Goal: Task Accomplishment & Management: Manage account settings

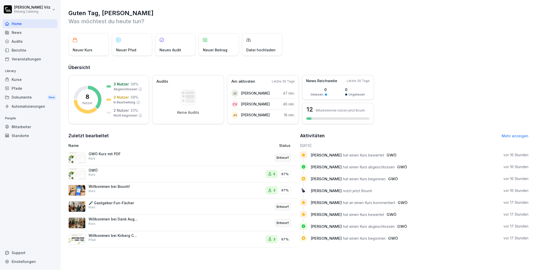
click at [18, 80] on div "Kurse" at bounding box center [30, 79] width 55 height 9
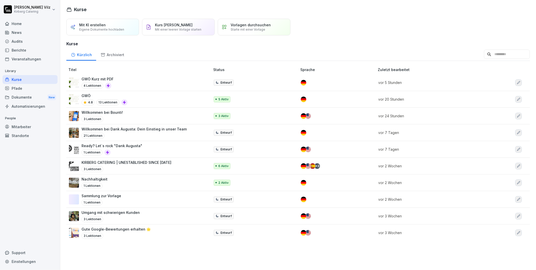
click at [140, 80] on div "GWÖ Kurz mit PDF 4 Lektionen" at bounding box center [137, 82] width 136 height 12
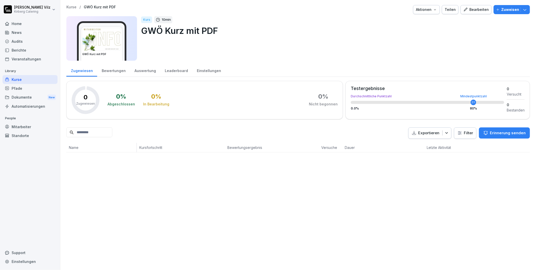
click at [33, 78] on div "Kurse" at bounding box center [30, 79] width 55 height 9
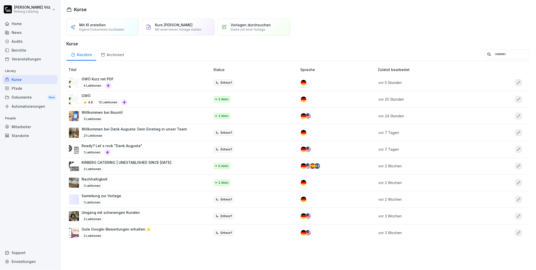
click at [160, 78] on div "GWÖ Kurz mit PDF 4 Lektionen" at bounding box center [137, 82] width 136 height 12
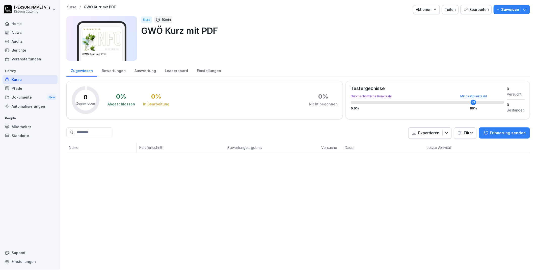
click at [472, 8] on div "Bearbeiten" at bounding box center [477, 10] width 26 height 6
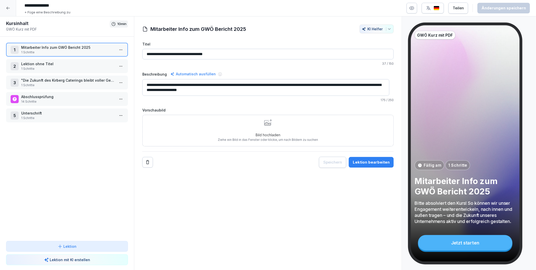
click at [52, 64] on p "Lektion ohne Titel" at bounding box center [68, 63] width 94 height 5
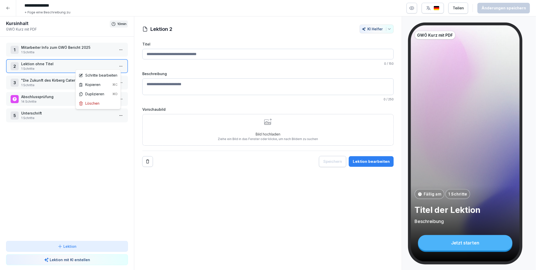
click at [116, 66] on html "**********" at bounding box center [268, 135] width 536 height 270
click at [101, 75] on div "Schritte bearbeiten" at bounding box center [98, 74] width 39 height 5
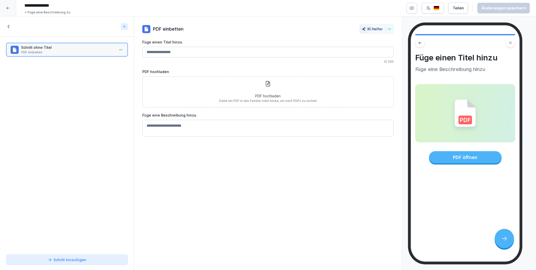
click at [8, 26] on icon at bounding box center [9, 27] width 6 height 6
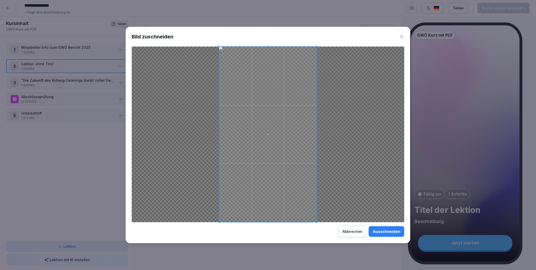
click at [383, 230] on div "Ausschneiden" at bounding box center [387, 232] width 28 height 6
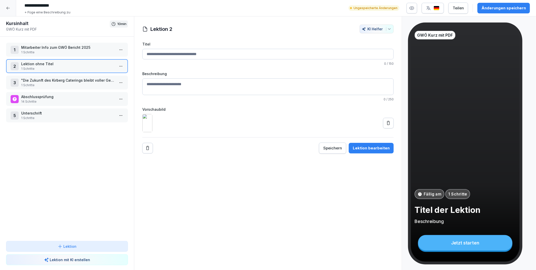
click at [386, 126] on icon at bounding box center [388, 122] width 5 height 5
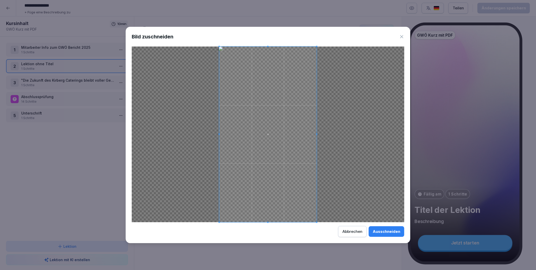
click at [268, 44] on div "Bild zuschneiden Ausschneiden Abbrechen" at bounding box center [268, 135] width 285 height 216
click at [401, 37] on icon at bounding box center [402, 36] width 3 height 3
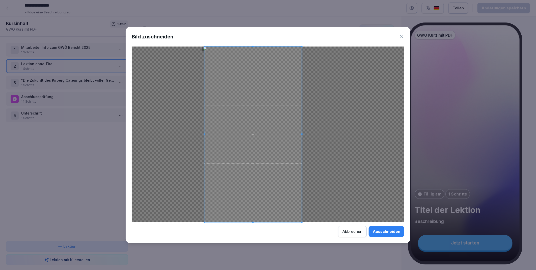
click at [284, 143] on span at bounding box center [253, 134] width 97 height 176
click at [335, 140] on div at bounding box center [268, 134] width 273 height 176
click at [355, 231] on div "Abbrechen" at bounding box center [353, 232] width 20 height 6
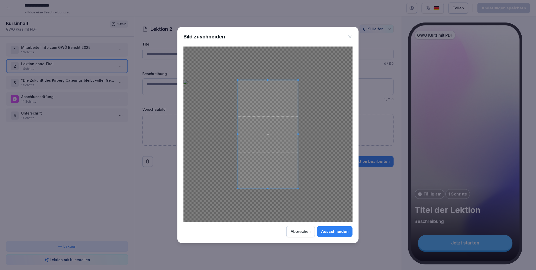
click at [350, 36] on icon at bounding box center [350, 36] width 3 height 3
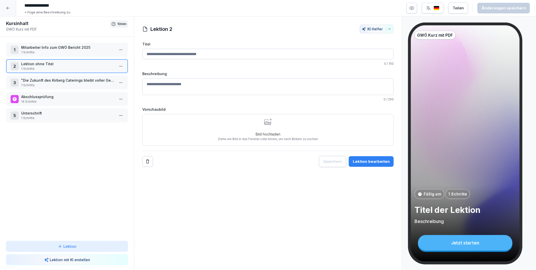
click at [319, 203] on div "Lektion 2 KI Helfer Titel 0 / 150 Beschreibung 0 / 250 Vorschaubild Bild hochla…" at bounding box center [268, 143] width 268 height 254
click at [117, 66] on html "**********" at bounding box center [268, 135] width 536 height 270
click at [100, 76] on div "Schritte bearbeiten" at bounding box center [98, 74] width 39 height 5
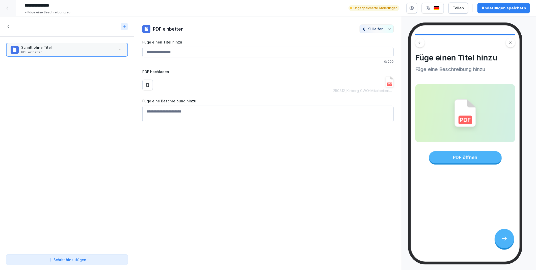
click at [168, 51] on input "Füge einen Titel hinzu" at bounding box center [268, 52] width 252 height 11
type input "**********"
click at [210, 150] on div "**********" at bounding box center [268, 143] width 268 height 254
click at [502, 8] on div "Änderungen speichern" at bounding box center [504, 8] width 44 height 6
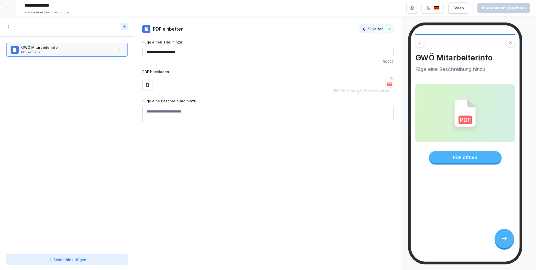
click at [9, 25] on icon at bounding box center [9, 26] width 2 height 3
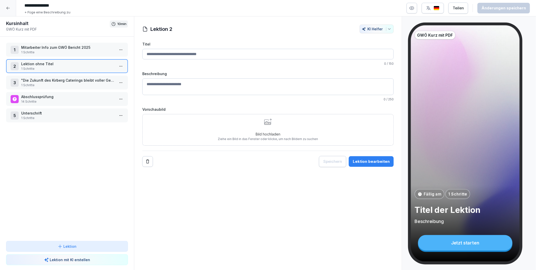
click at [54, 81] on p ""Die Zukunft des Kirberg Caterings bleibt voller Geschmack, sie bleibt kreativ …" at bounding box center [68, 80] width 94 height 5
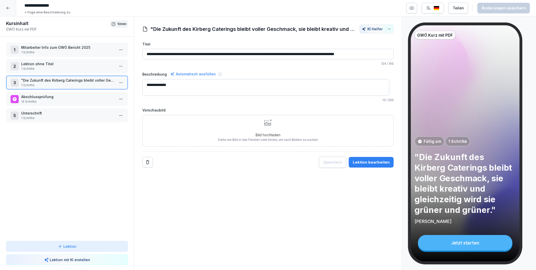
click at [46, 64] on p "Lektion ohne Titel" at bounding box center [68, 63] width 94 height 5
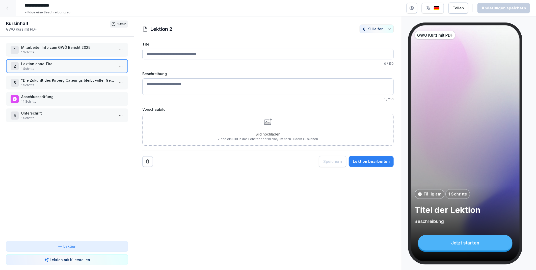
click at [37, 83] on p "1 Schritte" at bounding box center [68, 85] width 94 height 5
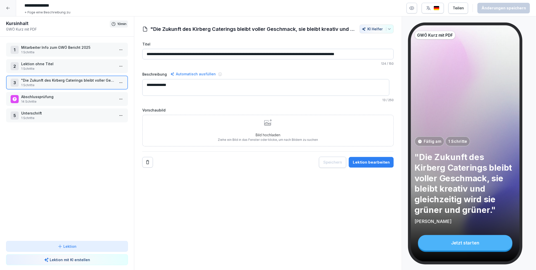
click at [47, 63] on p "Lektion ohne Titel" at bounding box center [68, 63] width 94 height 5
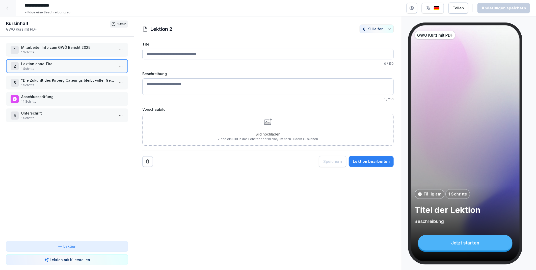
click at [117, 64] on html "**********" at bounding box center [268, 135] width 536 height 270
click at [104, 75] on div "Schritte bearbeiten" at bounding box center [98, 74] width 39 height 5
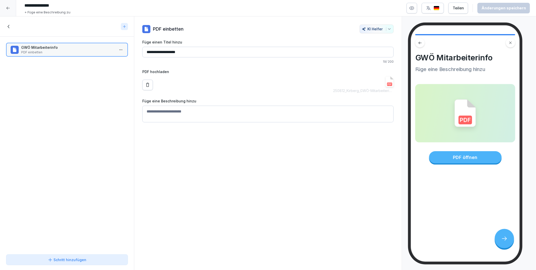
click at [9, 27] on icon at bounding box center [9, 27] width 6 height 6
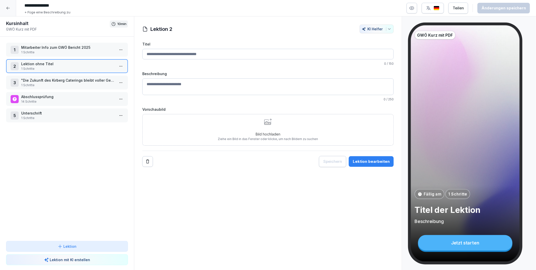
click at [41, 51] on p "1 Schritte" at bounding box center [68, 52] width 94 height 5
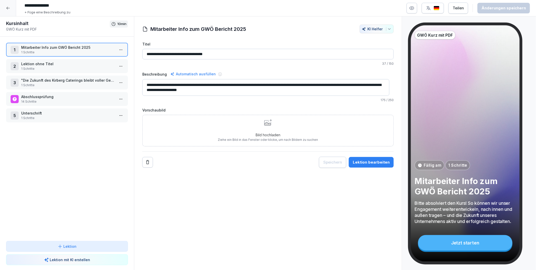
click at [414, 8] on icon "button" at bounding box center [412, 8] width 5 height 5
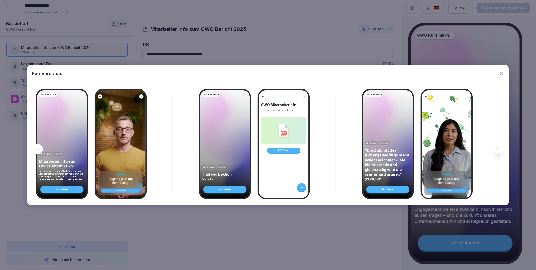
click at [42, 147] on div at bounding box center [38, 149] width 10 height 10
click at [503, 74] on icon "button" at bounding box center [502, 73] width 5 height 5
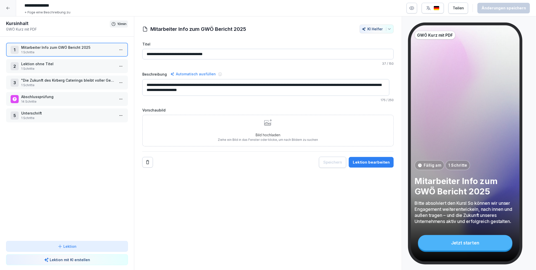
click at [63, 64] on p "Lektion ohne Titel" at bounding box center [68, 63] width 94 height 5
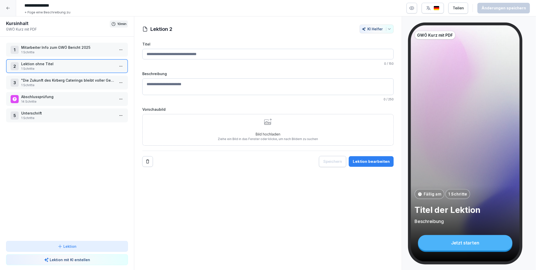
click at [58, 80] on p ""Die Zukunft des Kirberg Caterings bleibt voller Geschmack, sie bleibt kreativ …" at bounding box center [68, 80] width 94 height 5
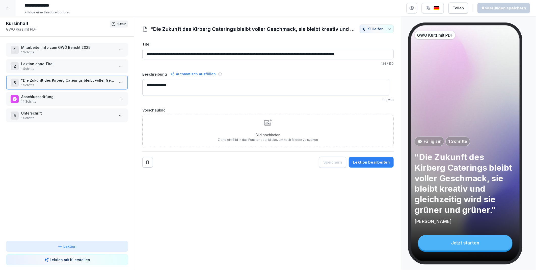
click at [53, 117] on p "1 Schritte" at bounding box center [68, 118] width 94 height 5
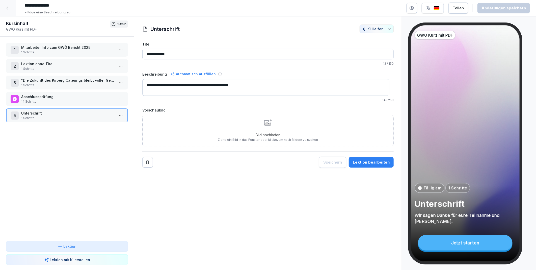
click at [7, 9] on icon at bounding box center [8, 8] width 4 height 4
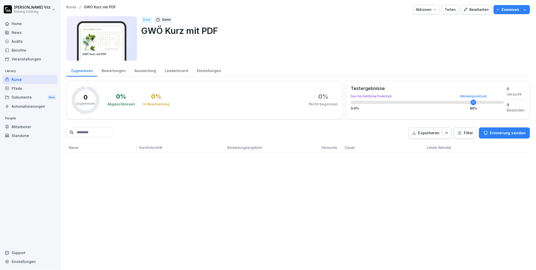
click at [472, 9] on div "Bearbeiten" at bounding box center [477, 10] width 26 height 6
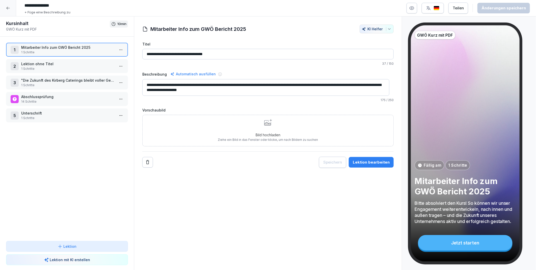
click at [9, 11] on div at bounding box center [8, 8] width 16 height 16
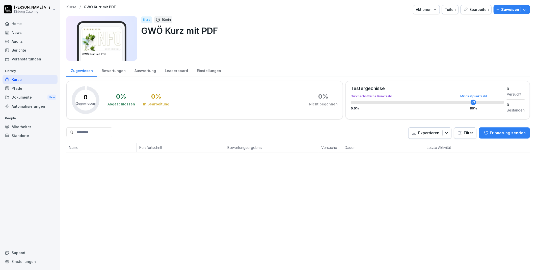
click at [523, 9] on icon "button" at bounding box center [525, 9] width 5 height 5
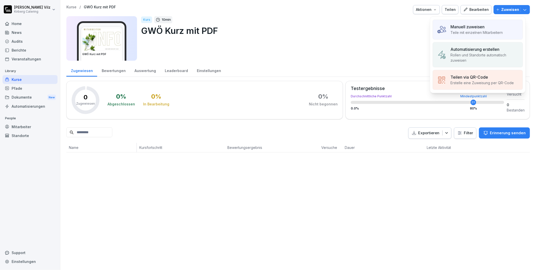
click at [494, 28] on div "Manuell zuweisen" at bounding box center [477, 27] width 52 height 6
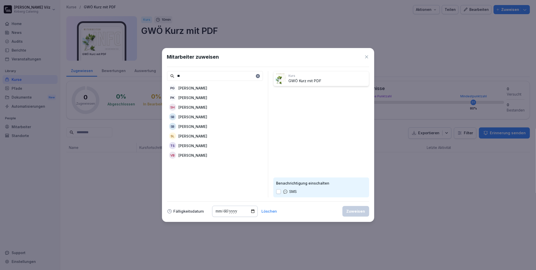
type input "**"
click at [191, 135] on p "Simone Lenz" at bounding box center [193, 135] width 29 height 5
click at [354, 212] on div "Zuweisen" at bounding box center [356, 211] width 19 height 6
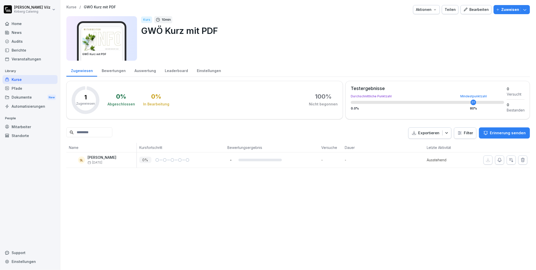
click at [502, 8] on p "Zuweisen" at bounding box center [511, 10] width 18 height 6
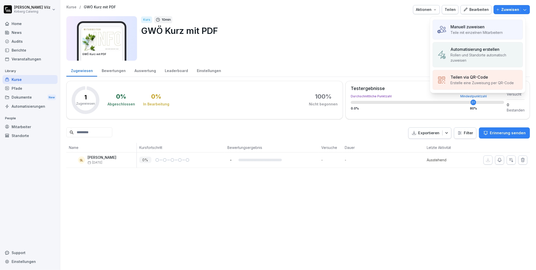
click at [463, 30] on p "Teile mit einzelnen Mitarbeitern" at bounding box center [477, 32] width 52 height 5
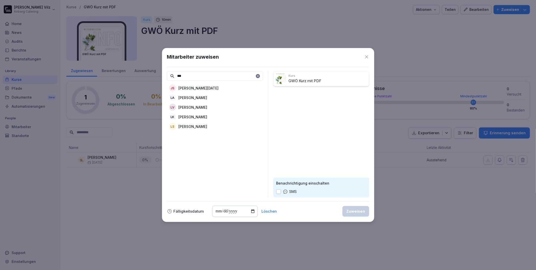
type input "***"
click at [183, 117] on p "Lucie Klotz" at bounding box center [193, 116] width 29 height 5
click at [355, 211] on div "Zuweisen" at bounding box center [356, 211] width 19 height 6
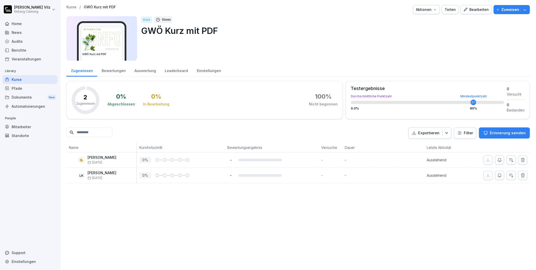
click at [468, 10] on div "Bearbeiten" at bounding box center [477, 10] width 26 height 6
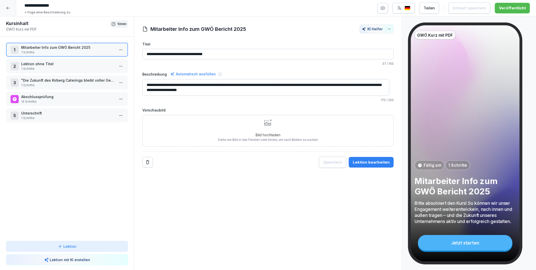
click at [46, 63] on p "Lektion ohne Titel" at bounding box center [68, 63] width 94 height 5
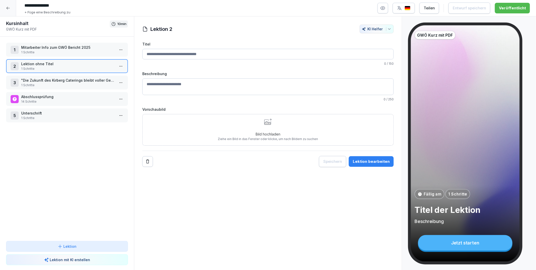
click at [170, 53] on input "Titel" at bounding box center [268, 54] width 252 height 11
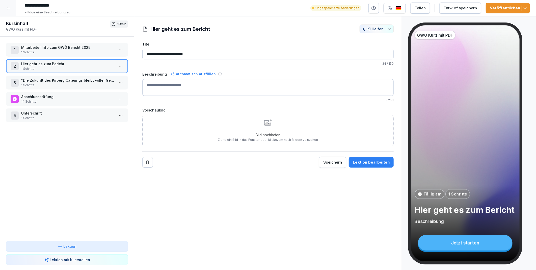
type input "**********"
click at [226, 196] on div "**********" at bounding box center [268, 143] width 268 height 254
click at [453, 9] on div "Entwurf speichern" at bounding box center [460, 8] width 33 height 6
click at [117, 66] on html "**********" at bounding box center [268, 135] width 536 height 270
click at [107, 74] on div "Schritte bearbeiten" at bounding box center [98, 74] width 39 height 5
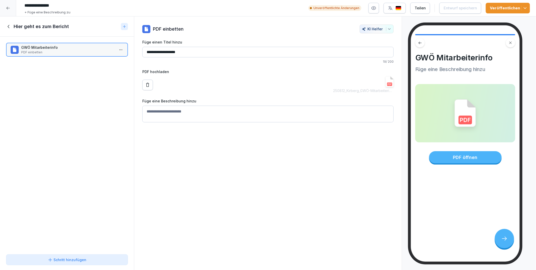
click at [8, 28] on icon at bounding box center [9, 27] width 6 height 6
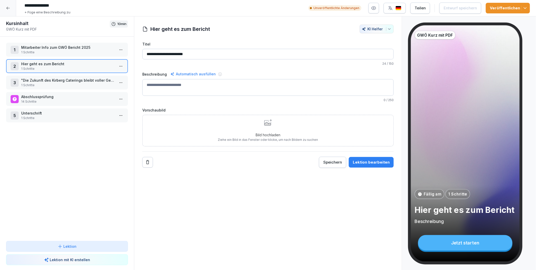
click at [44, 80] on p ""Die Zukunft des Kirberg Caterings bleibt voller Geschmack, sie bleibt kreativ …" at bounding box center [68, 80] width 94 height 5
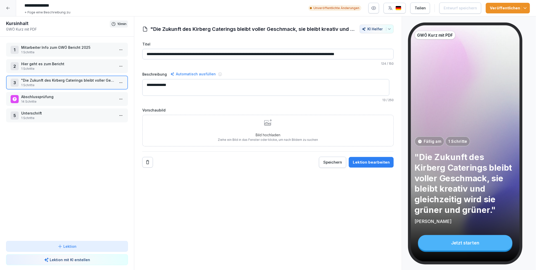
click at [501, 8] on div "Veröffentlichen" at bounding box center [508, 8] width 36 height 6
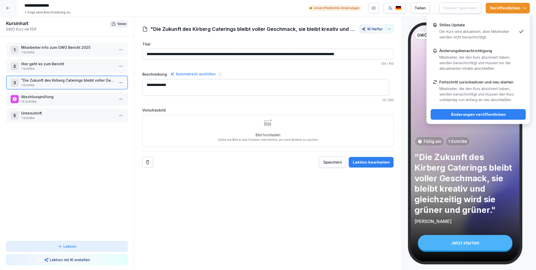
click at [468, 31] on p "Der Kurs wird aktualisiert, aber Mitarbeiter werden nicht benachrichtigt." at bounding box center [479, 34] width 78 height 11
click at [474, 114] on div "Änderungen veröffentlichen" at bounding box center [478, 115] width 87 height 6
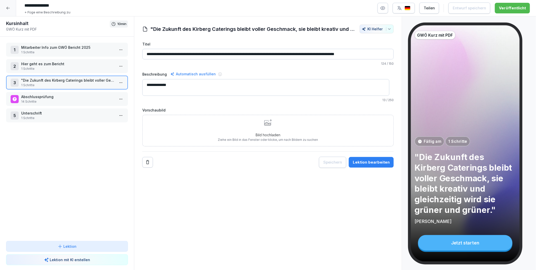
click at [343, 219] on div "**********" at bounding box center [268, 143] width 268 height 254
click at [39, 116] on p "1 Schritte" at bounding box center [68, 118] width 94 height 5
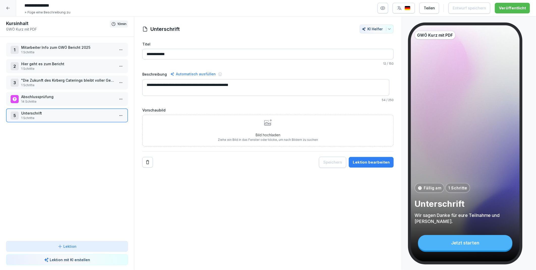
click at [225, 235] on div "**********" at bounding box center [268, 143] width 268 height 254
click at [8, 8] on icon at bounding box center [8, 8] width 4 height 4
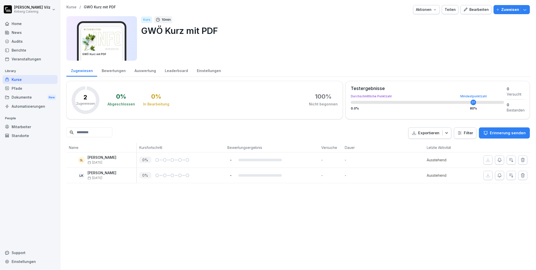
click at [470, 10] on div "Bearbeiten" at bounding box center [477, 10] width 26 height 6
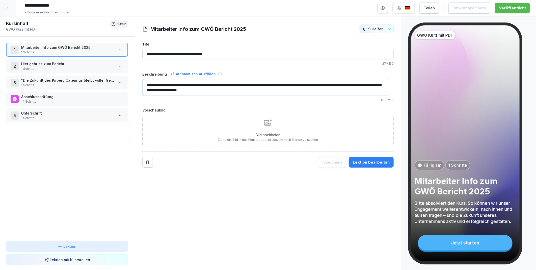
click at [43, 62] on p "Hier geht es zum Bericht" at bounding box center [68, 63] width 94 height 5
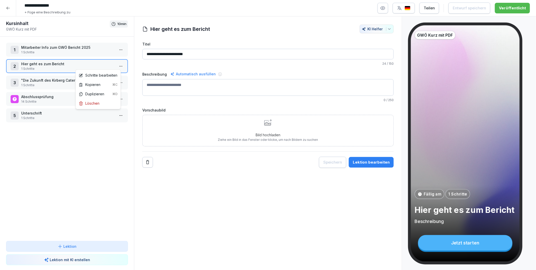
click at [118, 65] on html "**********" at bounding box center [268, 135] width 536 height 270
click at [105, 75] on div "Schritte bearbeiten" at bounding box center [98, 74] width 39 height 5
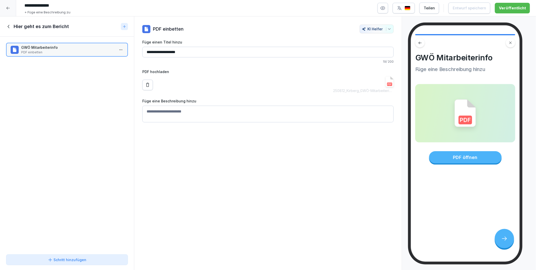
click at [9, 28] on icon at bounding box center [9, 27] width 6 height 6
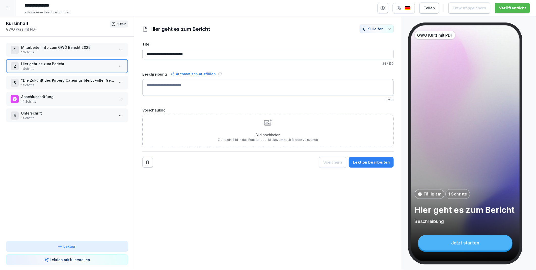
click at [39, 48] on p "Mitarbeiter Info zum GWÖ Bericht 2025" at bounding box center [68, 47] width 94 height 5
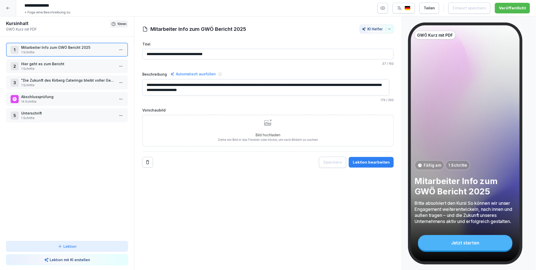
click at [117, 47] on html "**********" at bounding box center [268, 135] width 536 height 270
drag, startPoint x: 204, startPoint y: 219, endPoint x: 178, endPoint y: 181, distance: 45.8
click at [203, 219] on html "**********" at bounding box center [268, 135] width 536 height 270
click at [52, 64] on p "Hier geht es zum Bericht" at bounding box center [68, 63] width 94 height 5
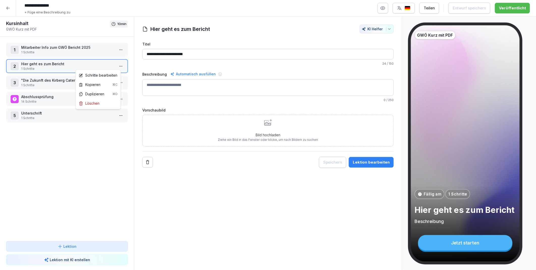
click at [117, 64] on html "**********" at bounding box center [268, 135] width 536 height 270
click at [190, 199] on html "**********" at bounding box center [268, 135] width 536 height 270
click at [49, 83] on p "1 Schritte" at bounding box center [68, 85] width 94 height 5
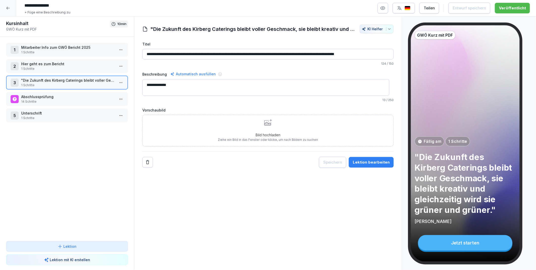
click at [246, 229] on div "**********" at bounding box center [268, 143] width 268 height 254
click at [7, 9] on icon at bounding box center [8, 8] width 4 height 4
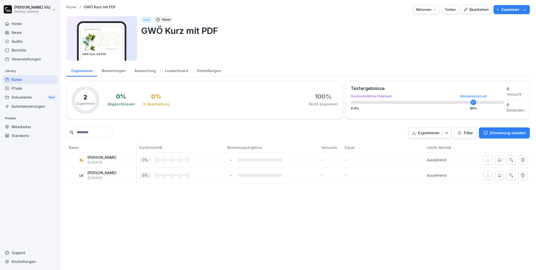
click at [149, 228] on div "Kurse / GWÖ Kurz mit PDF Aktionen Teilen Bearbeiten Zuweisen GWÖ Kurz mit PDF K…" at bounding box center [298, 135] width 476 height 270
click at [506, 8] on p "Zuweisen" at bounding box center [511, 10] width 18 height 6
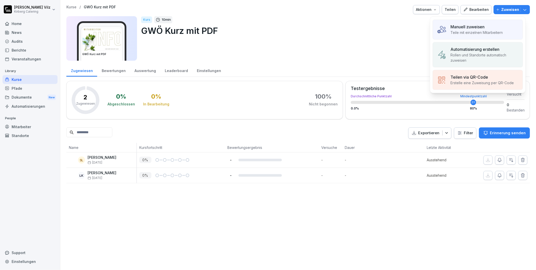
click at [475, 26] on p "Manuell zuweisen" at bounding box center [468, 27] width 34 height 6
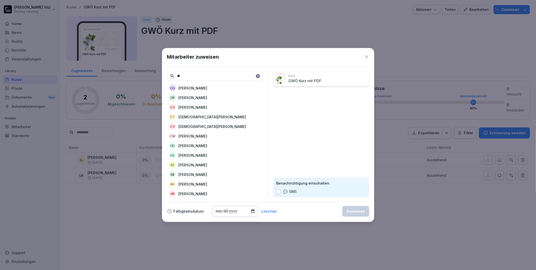
type input "**"
click at [202, 107] on p "Christiane Vilz" at bounding box center [193, 107] width 29 height 5
click at [358, 211] on div "Zuweisen" at bounding box center [356, 211] width 19 height 6
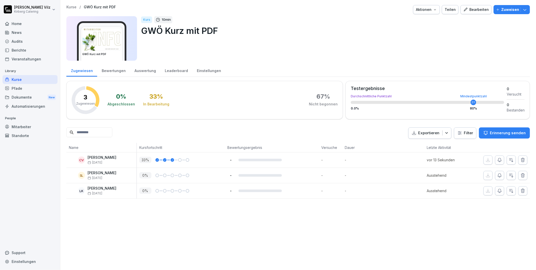
click at [202, 71] on div "Einstellungen" at bounding box center [208, 70] width 33 height 13
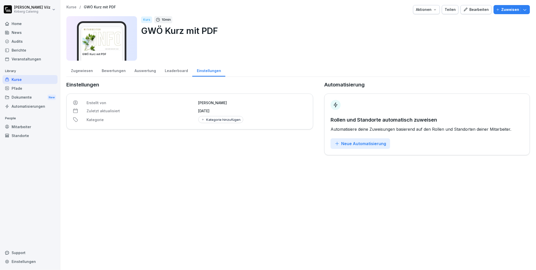
click at [209, 120] on div "Kategorie hinzufügen" at bounding box center [221, 119] width 40 height 4
click at [169, 72] on div "Leaderboard" at bounding box center [176, 70] width 32 height 13
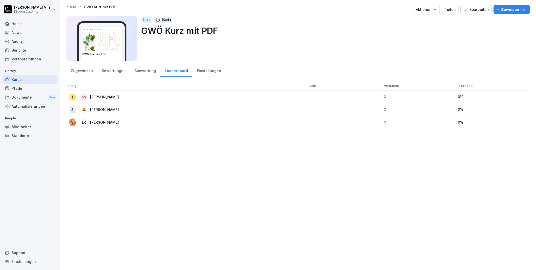
click at [146, 69] on div "Auswertung" at bounding box center [145, 70] width 30 height 13
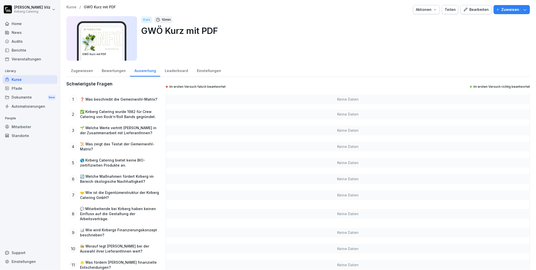
click at [116, 70] on div "Bewertungen" at bounding box center [113, 70] width 33 height 13
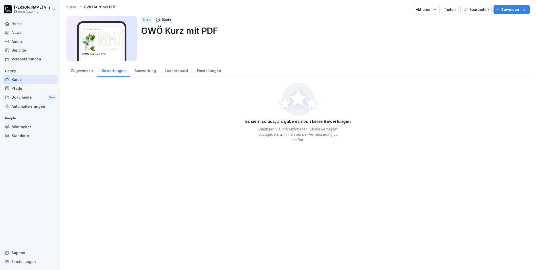
click at [82, 71] on div "Zugewiesen" at bounding box center [81, 70] width 31 height 13
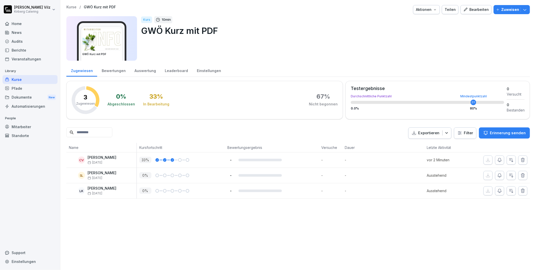
click at [104, 214] on div "Kurse / GWÖ Kurz mit PDF Aktionen Teilen Bearbeiten Zuweisen GWÖ Kurz mit PDF K…" at bounding box center [298, 135] width 476 height 270
click at [435, 10] on icon "button" at bounding box center [435, 10] width 4 height 4
click at [426, 37] on p "Zertifikatseinstellungen" at bounding box center [412, 38] width 39 height 5
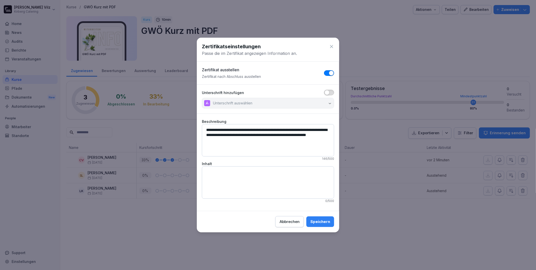
click at [327, 91] on span "button" at bounding box center [327, 92] width 5 height 5
click at [320, 221] on div "Speichern" at bounding box center [321, 222] width 20 height 6
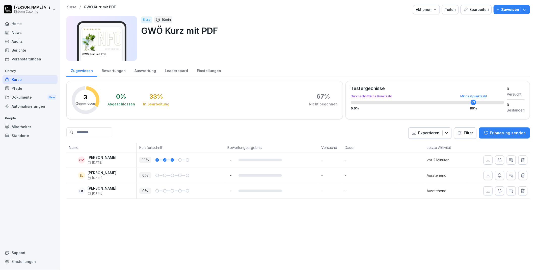
click at [435, 9] on icon "button" at bounding box center [435, 10] width 4 height 4
click at [456, 41] on html "Christiane Vilz Kirberg Catering Home News Audits Berichte Veranstaltungen Libr…" at bounding box center [268, 135] width 536 height 270
click at [497, 9] on icon "button" at bounding box center [499, 10] width 4 height 4
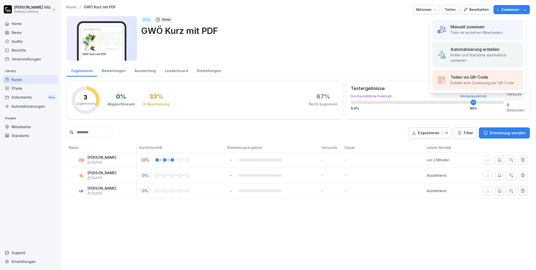
click at [470, 29] on p "Manuell zuweisen" at bounding box center [468, 27] width 34 height 6
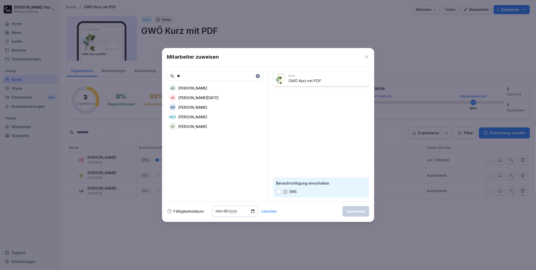
type input "**"
click at [200, 127] on p "Jutta Kirberg" at bounding box center [193, 126] width 29 height 5
click at [350, 211] on div "Zuweisen" at bounding box center [356, 211] width 19 height 6
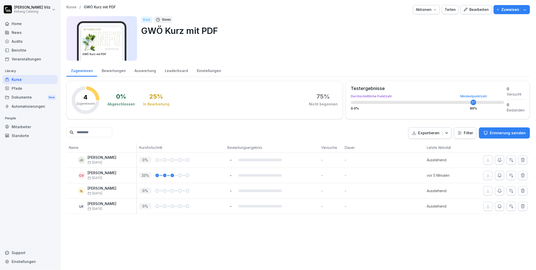
click at [21, 79] on div "Kurse" at bounding box center [30, 79] width 55 height 9
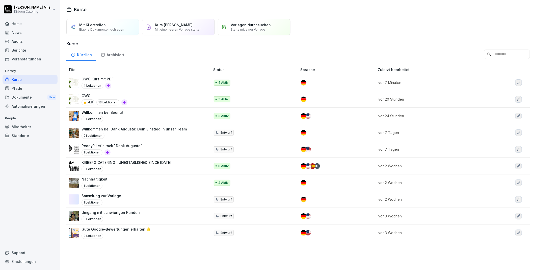
click at [138, 117] on div "Willkommen bei Bounti! 3 Lektionen" at bounding box center [137, 116] width 136 height 12
click at [119, 114] on p "Willkommen bei Bounti!" at bounding box center [102, 112] width 41 height 5
click at [306, 117] on img at bounding box center [309, 116] width 6 height 6
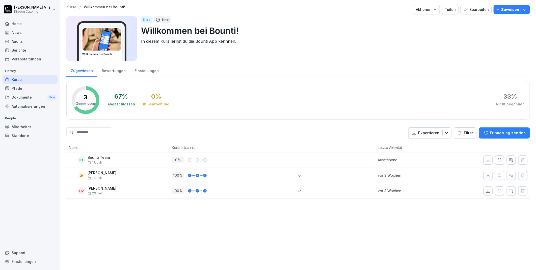
click at [470, 8] on div "Bearbeiten" at bounding box center [477, 10] width 26 height 6
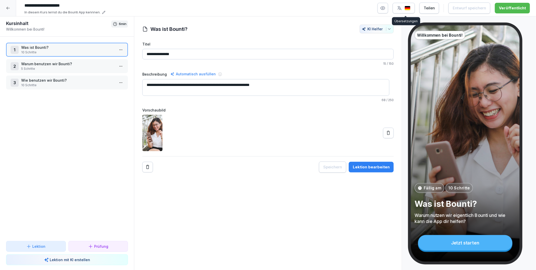
click at [408, 8] on img "button" at bounding box center [408, 8] width 6 height 5
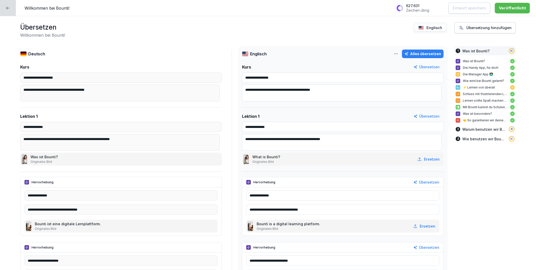
click at [472, 27] on div "Übersetzung hinzufügen" at bounding box center [485, 28] width 53 height 6
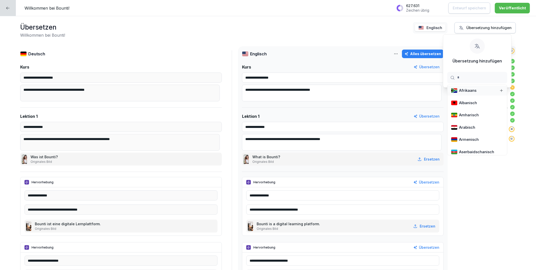
type input "**"
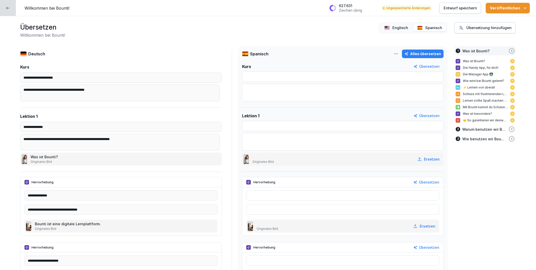
click at [424, 52] on div "Alles übersetzen" at bounding box center [423, 54] width 37 height 6
type input "**********"
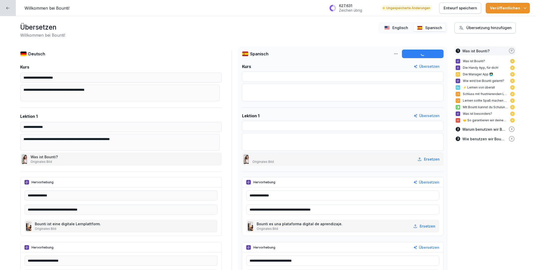
type input "**********"
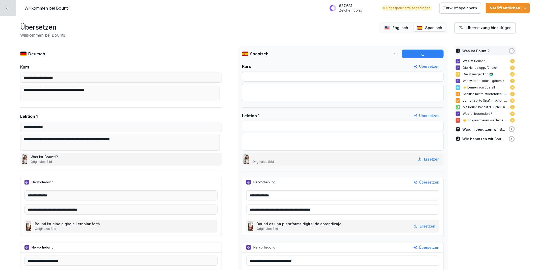
type textarea "**********"
type input "**********"
type textarea "**********"
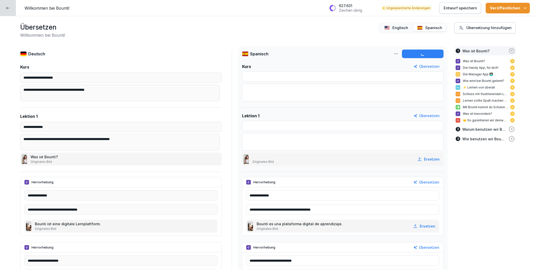
type input "**********"
type textarea "**********"
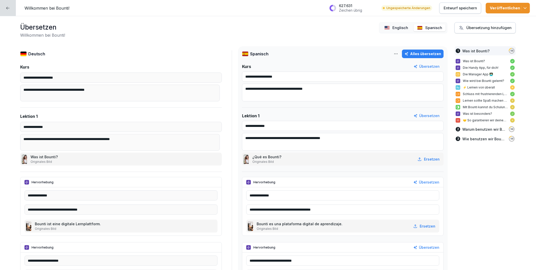
type input "**********"
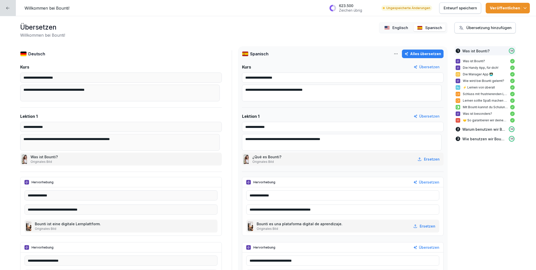
click at [394, 52] on html "**********" at bounding box center [268, 135] width 536 height 270
click at [349, 33] on html "**********" at bounding box center [268, 135] width 536 height 270
click at [473, 28] on div "Übersetzung hinzufügen" at bounding box center [485, 28] width 53 height 6
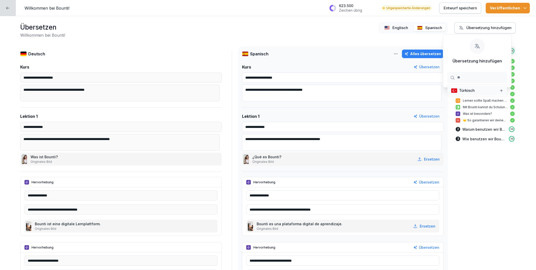
type input "***"
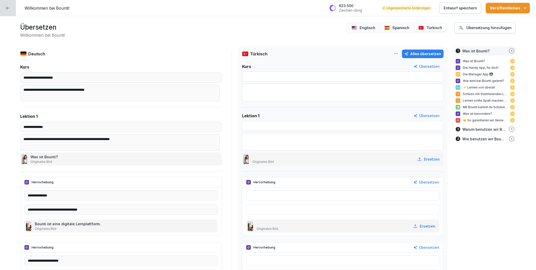
click at [419, 53] on div "Alles übersetzen" at bounding box center [423, 54] width 37 height 6
type input "**********"
type textarea "**********"
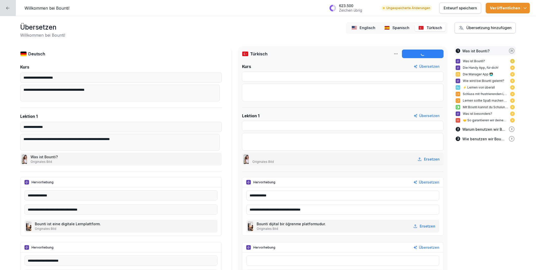
type input "**********"
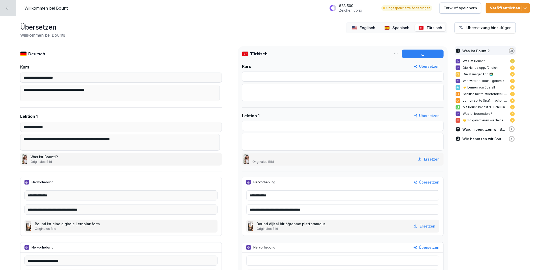
type input "**********"
type textarea "**********"
type input "**********"
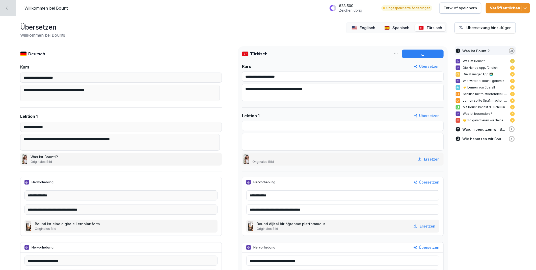
type input "**********"
type textarea "**********"
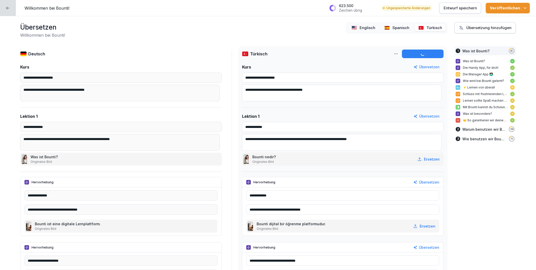
type input "**********"
click at [461, 26] on div "Übersetzung hinzufügen" at bounding box center [485, 28] width 53 height 6
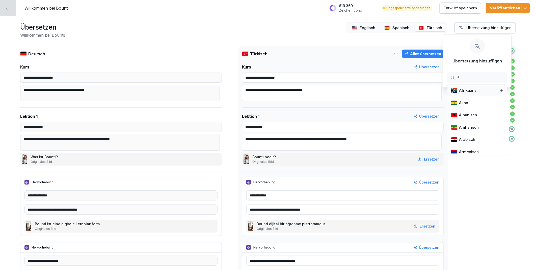
type input "**"
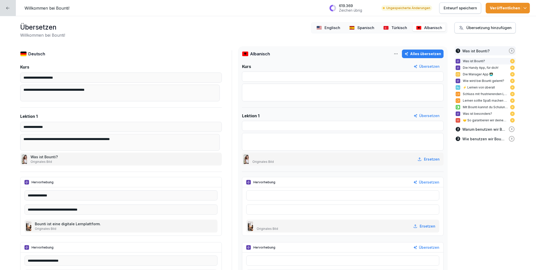
click at [430, 53] on div "Alles übersetzen" at bounding box center [423, 54] width 37 height 6
type input "**********"
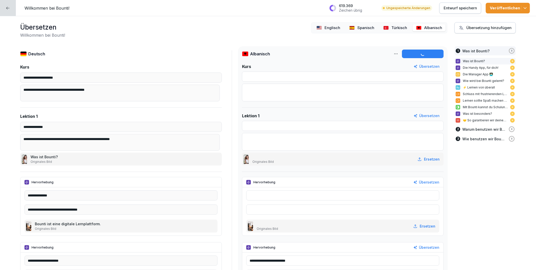
type input "**********"
type textarea "**********"
type input "**********"
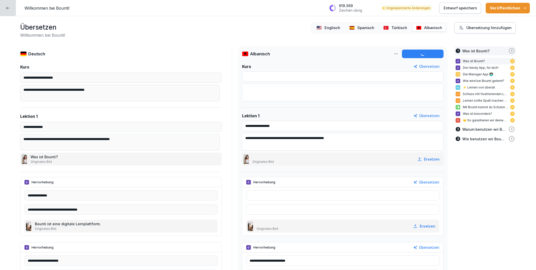
type input "**********"
type textarea "**********"
type input "**********"
type textarea "**********"
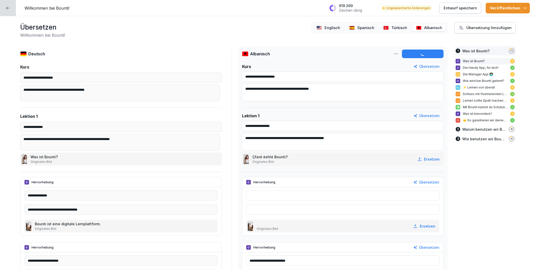
type input "**********"
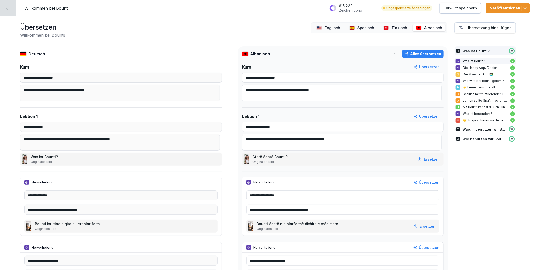
click at [464, 27] on div "Übersetzung hinzufügen" at bounding box center [485, 28] width 53 height 6
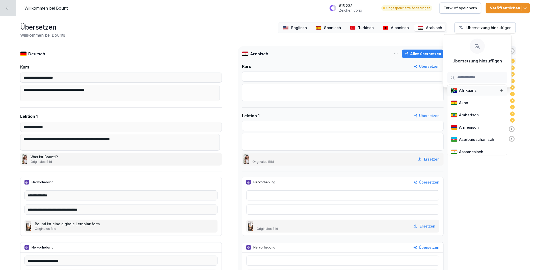
click at [420, 52] on div "Alles übersetzen" at bounding box center [423, 54] width 37 height 6
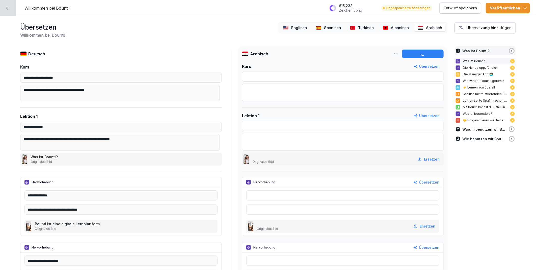
type input "**********"
type input "*******"
type input "**********"
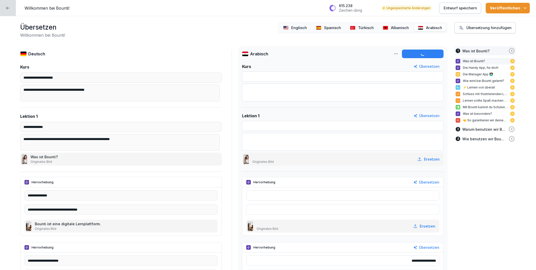
type input "**********"
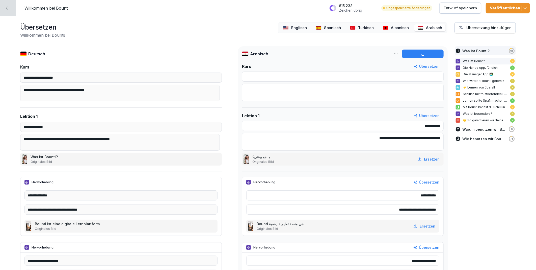
type textarea "**********"
type input "**********"
type textarea "**********"
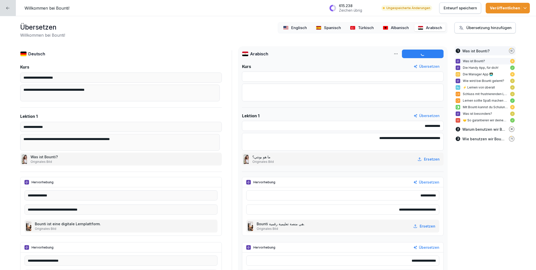
type input "**********"
type textarea "**********"
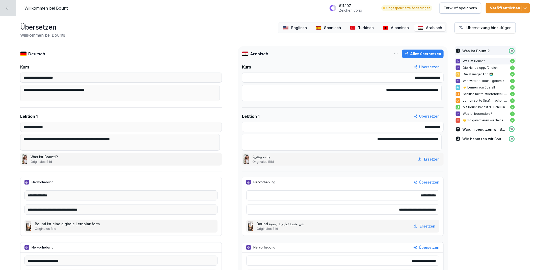
click at [481, 26] on div "Übersetzung hinzufügen" at bounding box center [485, 28] width 53 height 6
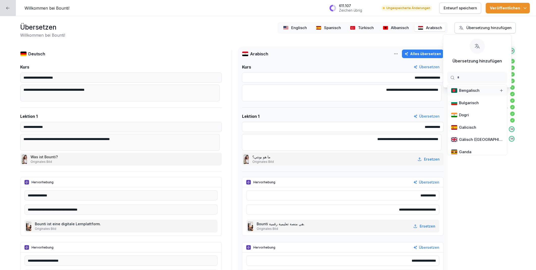
type input "**"
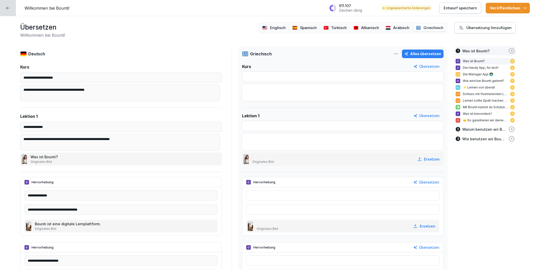
click at [420, 53] on div "Alles übersetzen" at bounding box center [423, 54] width 37 height 6
type input "**********"
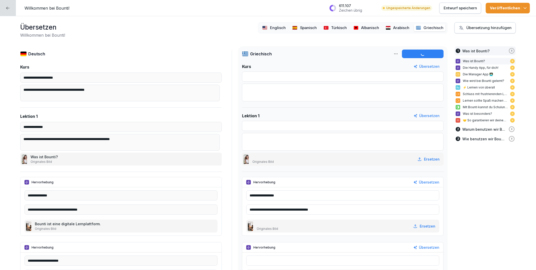
type input "**********"
type textarea "**********"
type input "**********"
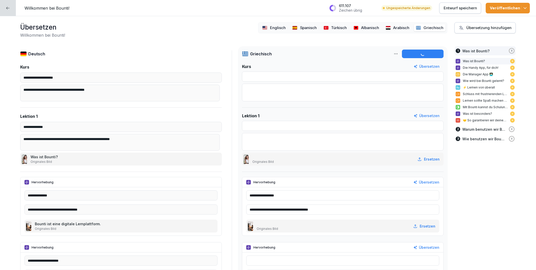
type input "**********"
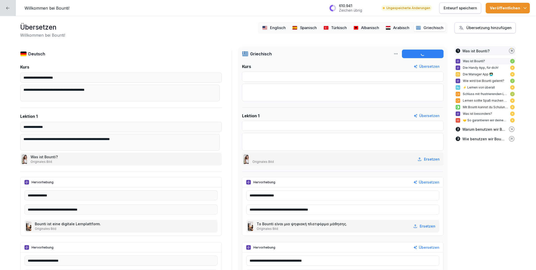
type textarea "**********"
type input "**********"
type textarea "**********"
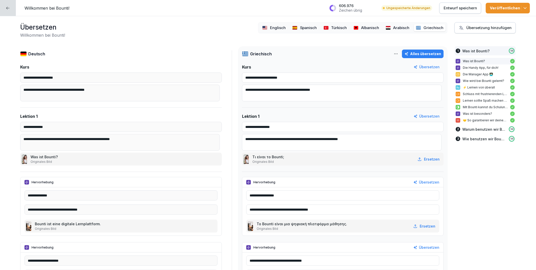
click at [478, 28] on div "Übersetzung hinzufügen" at bounding box center [485, 28] width 53 height 6
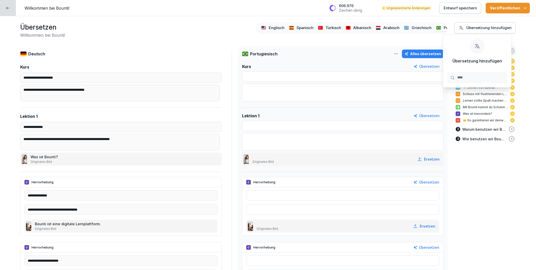
type input "****"
click at [476, 26] on div "Übersetzung hinzufügen" at bounding box center [485, 28] width 53 height 6
click at [432, 55] on div "Alles übersetzen" at bounding box center [423, 54] width 37 height 6
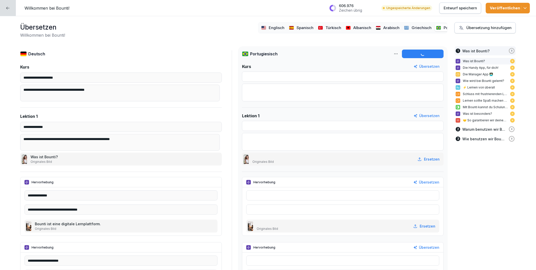
type input "**********"
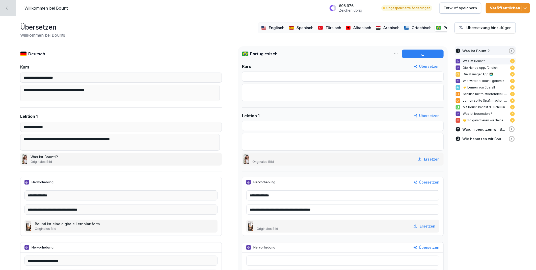
type input "**********"
type textarea "**********"
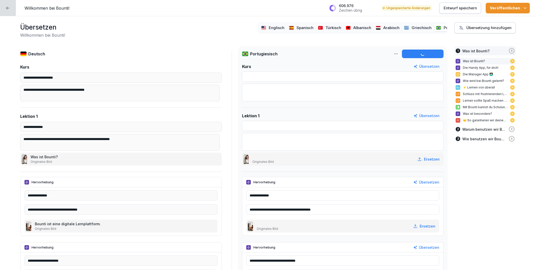
type input "**********"
type textarea "**********"
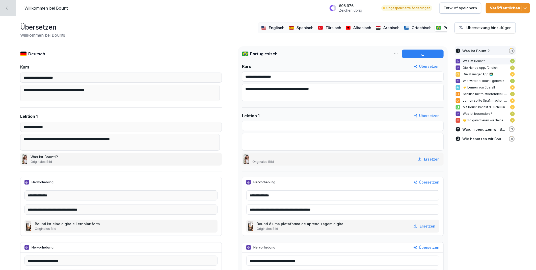
type input "**********"
type textarea "**********"
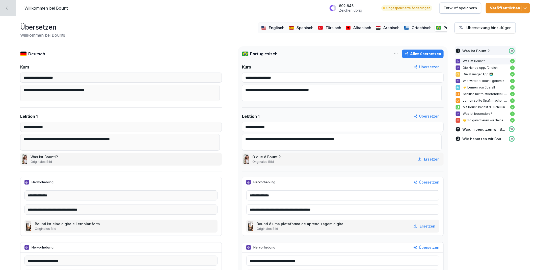
click at [477, 28] on div "Übersetzung hinzufügen" at bounding box center [485, 28] width 53 height 6
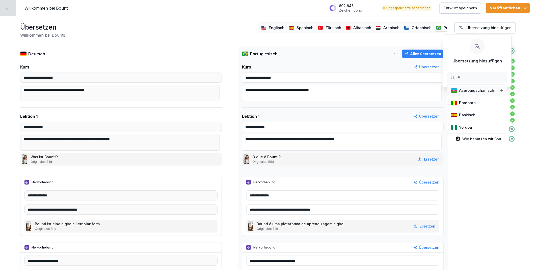
type input "*"
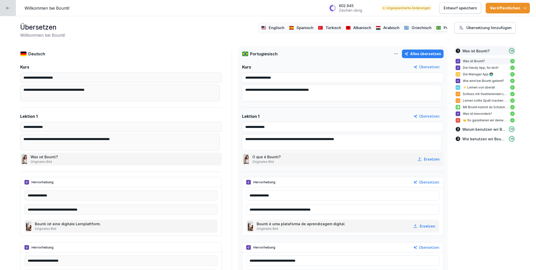
click at [525, 8] on icon "button" at bounding box center [525, 8] width 5 height 5
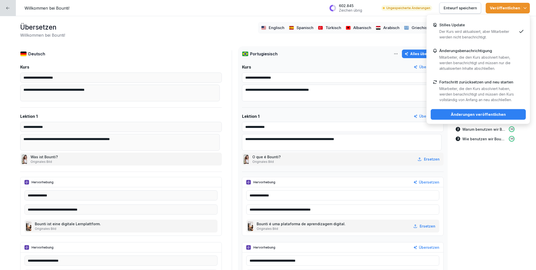
click at [488, 29] on p "Der Kurs wird aktualisiert, aber Mitarbeiter werden nicht benachrichtigt." at bounding box center [479, 34] width 78 height 11
click at [484, 114] on div "Änderungen veröffentlichen" at bounding box center [478, 115] width 87 height 6
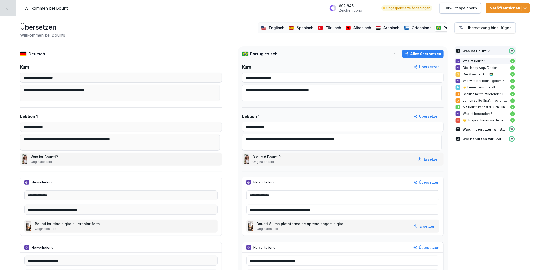
type textarea "**********"
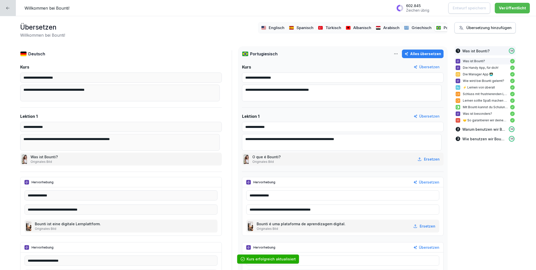
type textarea "**********"
click at [8, 8] on icon at bounding box center [8, 8] width 4 height 4
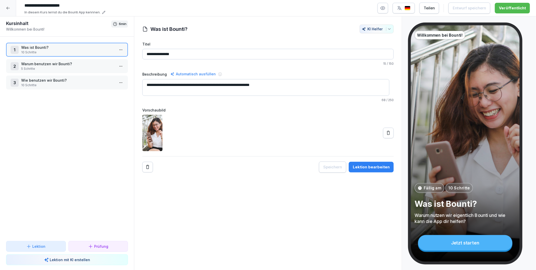
click at [7, 8] on icon at bounding box center [7, 8] width 3 height 3
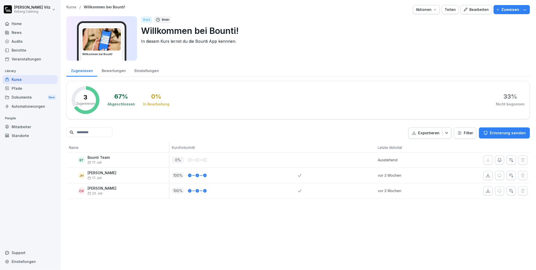
click at [17, 79] on div "Kurse" at bounding box center [30, 79] width 55 height 9
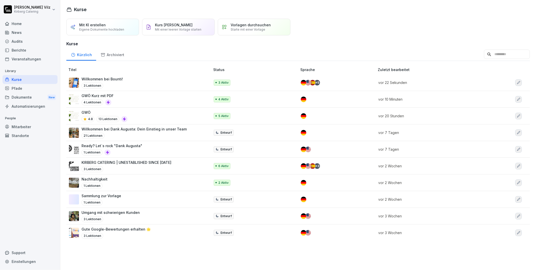
click at [24, 79] on div "Kurse" at bounding box center [30, 79] width 55 height 9
click at [128, 95] on div "GWÖ Kurz mit PDF 4 Lektionen" at bounding box center [137, 99] width 136 height 12
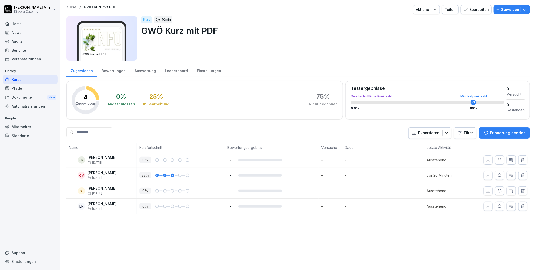
click at [274, 240] on div "Kurse / GWÖ Kurz mit PDF Aktionen Teilen Bearbeiten Zuweisen GWÖ Kurz mit PDF K…" at bounding box center [298, 135] width 476 height 270
click at [21, 81] on div "Kurse" at bounding box center [30, 79] width 55 height 9
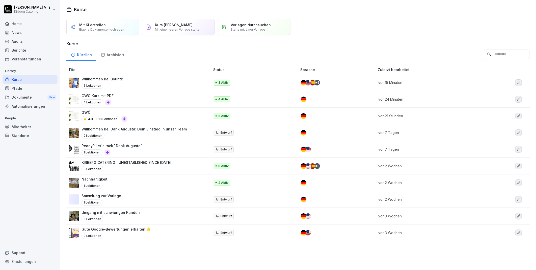
click at [132, 148] on div "Ready? Let´s rock "Dank Augusta" 1 Lektionen" at bounding box center [112, 149] width 61 height 12
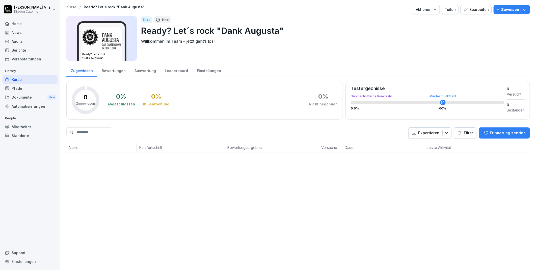
click at [469, 11] on div "Bearbeiten" at bounding box center [477, 10] width 26 height 6
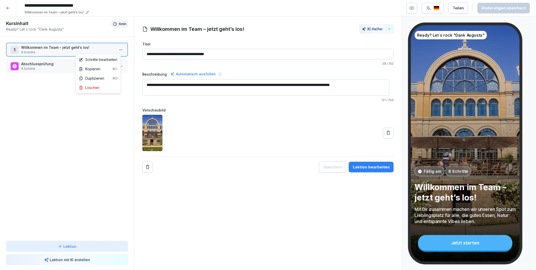
click at [116, 49] on html "**********" at bounding box center [268, 135] width 536 height 270
click at [104, 60] on div "Schritte bearbeiten" at bounding box center [98, 59] width 39 height 5
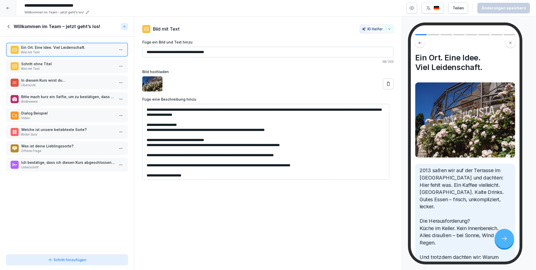
click at [53, 62] on p "Schritt ohne Titel" at bounding box center [68, 63] width 94 height 5
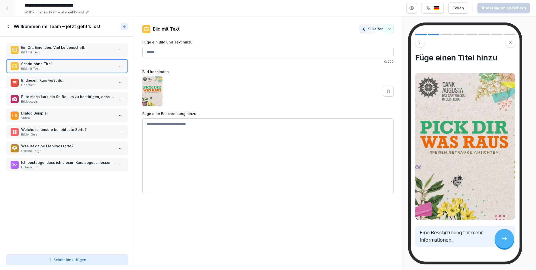
click at [55, 79] on p "In diesem Kurs wirst du..." at bounding box center [68, 80] width 94 height 5
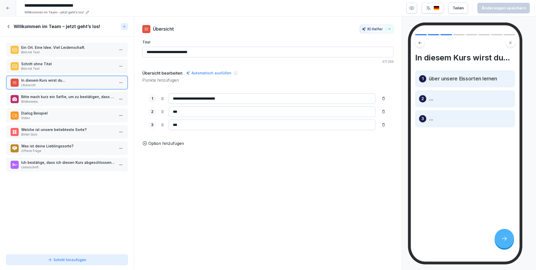
click at [56, 111] on p "Dialog Beispiel" at bounding box center [68, 112] width 94 height 5
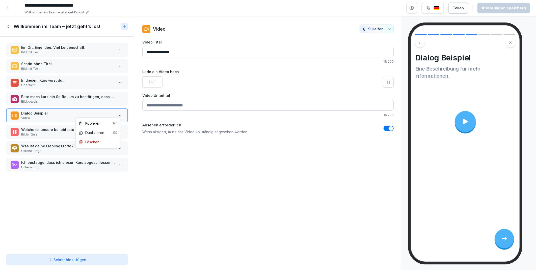
click at [119, 112] on html "**********" at bounding box center [268, 135] width 536 height 270
click at [92, 142] on div "Löschen" at bounding box center [89, 141] width 21 height 5
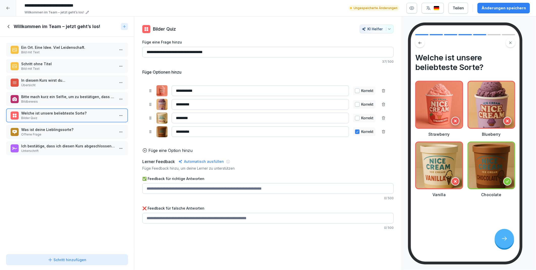
click at [119, 114] on html "**********" at bounding box center [268, 135] width 536 height 270
click at [95, 140] on div "Löschen" at bounding box center [89, 141] width 21 height 5
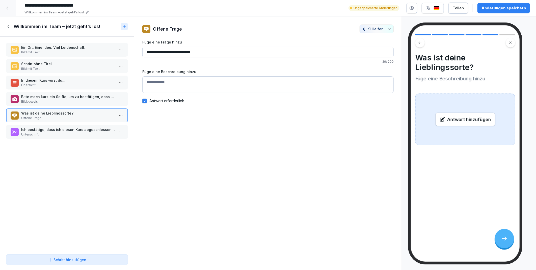
click at [118, 112] on html "**********" at bounding box center [268, 135] width 536 height 270
click at [94, 139] on div "Löschen" at bounding box center [89, 141] width 21 height 5
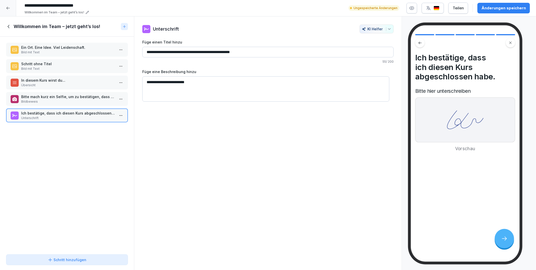
click at [68, 95] on p "Bitte mach kurz ein Selfie, um zu bestätigen, dass du es bist" at bounding box center [68, 96] width 94 height 5
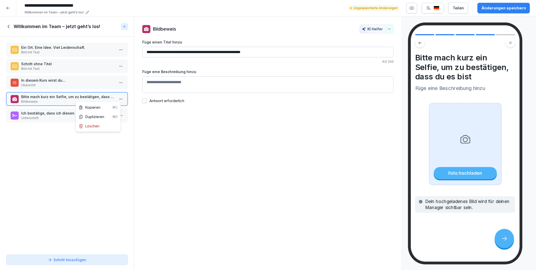
click at [117, 98] on html "**********" at bounding box center [268, 135] width 536 height 270
click at [58, 148] on html "**********" at bounding box center [268, 135] width 536 height 270
click at [49, 83] on p "Übersicht" at bounding box center [68, 85] width 94 height 5
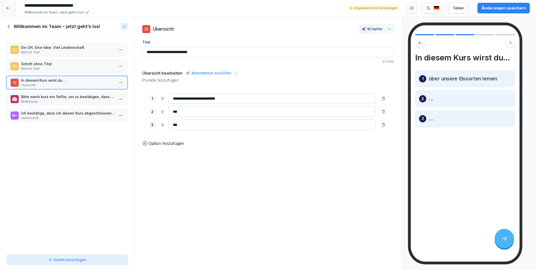
click at [9, 26] on icon at bounding box center [9, 27] width 6 height 6
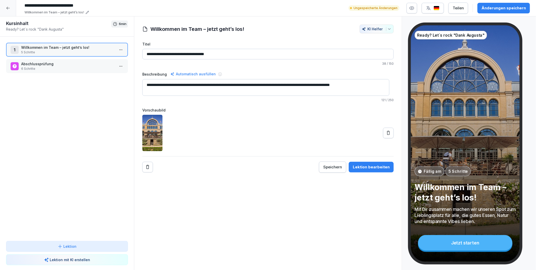
click at [117, 67] on html "**********" at bounding box center [268, 135] width 536 height 270
click at [93, 93] on div "Löschen" at bounding box center [89, 93] width 21 height 5
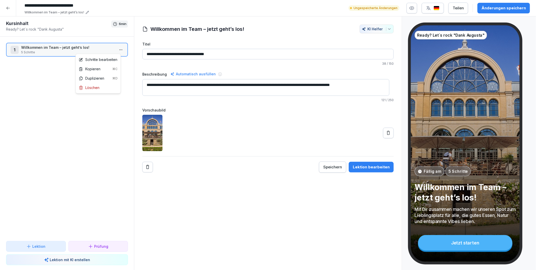
click at [120, 48] on html "**********" at bounding box center [268, 135] width 536 height 270
click at [98, 58] on div "Schritte bearbeiten" at bounding box center [98, 59] width 39 height 5
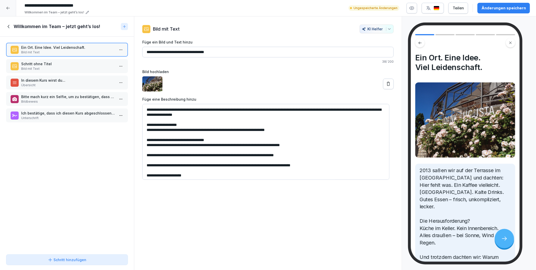
click at [71, 66] on p "Bild mit Text" at bounding box center [68, 68] width 94 height 5
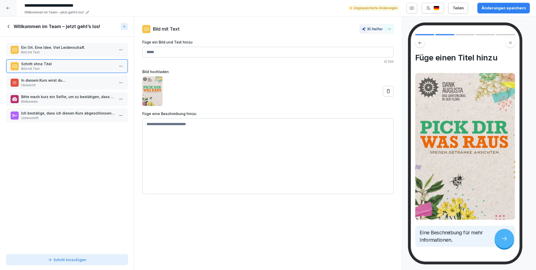
click at [7, 25] on icon at bounding box center [9, 27] width 6 height 6
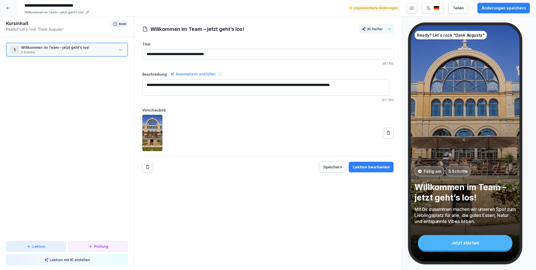
click at [116, 50] on html "**********" at bounding box center [268, 135] width 536 height 270
click at [104, 59] on div "Schritte bearbeiten" at bounding box center [98, 59] width 39 height 5
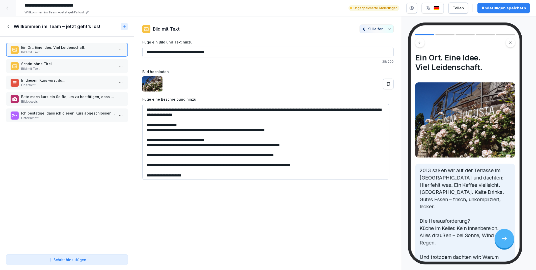
click at [63, 63] on p "Schritt ohne Titel" at bounding box center [68, 63] width 94 height 5
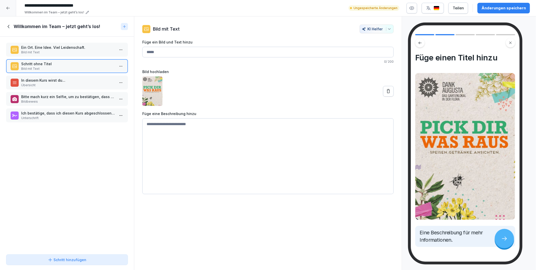
click at [61, 259] on div "Schritt hinzufügen" at bounding box center [67, 259] width 39 height 5
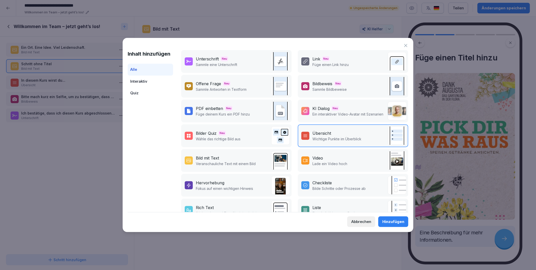
click at [405, 46] on icon at bounding box center [406, 45] width 5 height 5
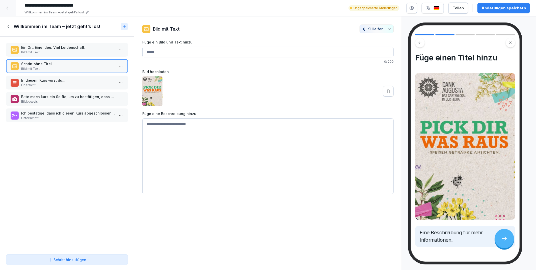
click at [7, 9] on icon at bounding box center [8, 8] width 4 height 4
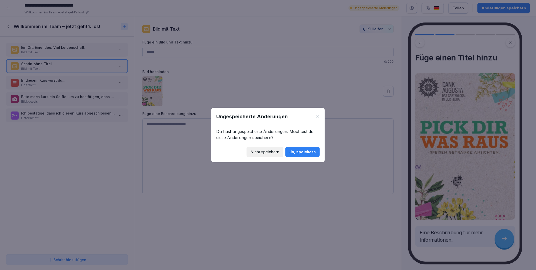
click at [304, 152] on div "Ja, speichern" at bounding box center [303, 152] width 26 height 6
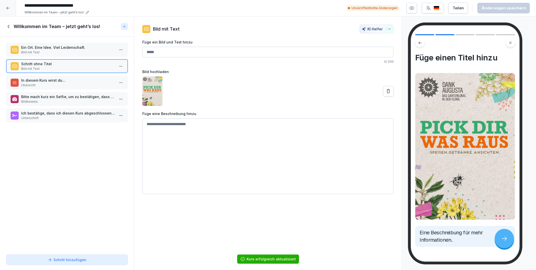
click at [9, 26] on icon at bounding box center [9, 27] width 6 height 6
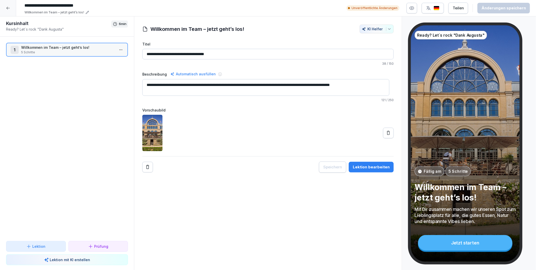
click at [119, 49] on html "**********" at bounding box center [268, 135] width 536 height 270
click at [247, 205] on html "**********" at bounding box center [268, 135] width 536 height 270
click at [413, 8] on icon "button" at bounding box center [412, 8] width 5 height 5
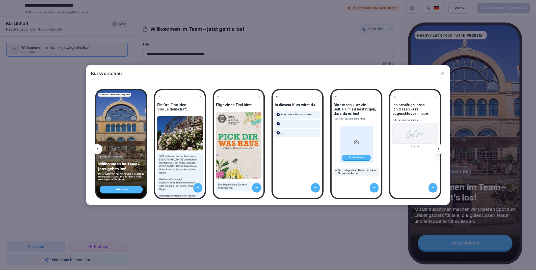
click at [443, 73] on icon "button" at bounding box center [442, 73] width 3 height 3
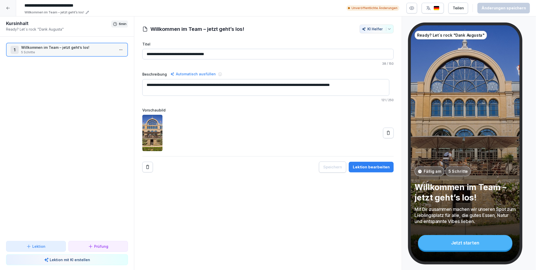
click at [115, 49] on html "**********" at bounding box center [268, 135] width 536 height 270
click at [99, 59] on div "Schritte bearbeiten" at bounding box center [98, 59] width 39 height 5
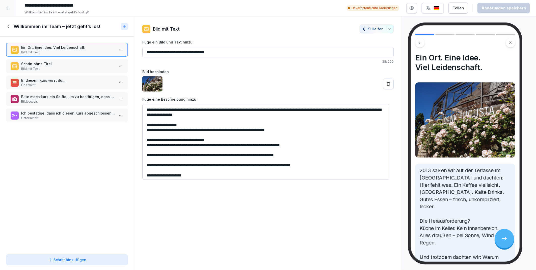
click at [52, 83] on p "Übersicht" at bounding box center [68, 85] width 94 height 5
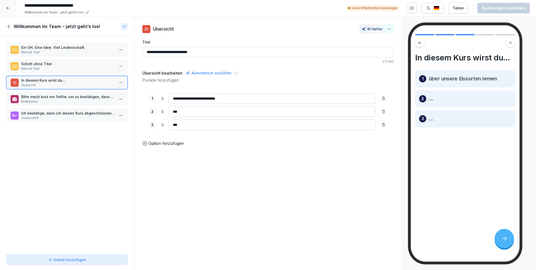
click at [193, 54] on input "**********" at bounding box center [268, 52] width 252 height 11
drag, startPoint x: 240, startPoint y: 96, endPoint x: 166, endPoint y: 100, distance: 74.3
click at [166, 100] on div "**********" at bounding box center [268, 98] width 239 height 11
paste input "**********"
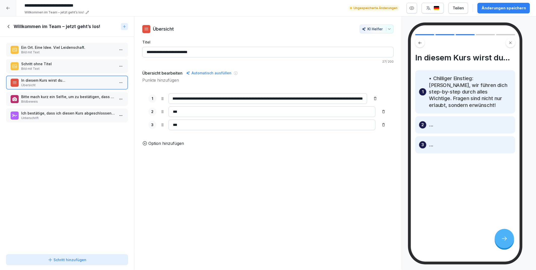
type input "**********"
click at [247, 155] on div "**********" at bounding box center [268, 143] width 268 height 254
click at [209, 98] on input "**********" at bounding box center [268, 98] width 199 height 11
click at [197, 114] on input "***" at bounding box center [272, 111] width 207 height 11
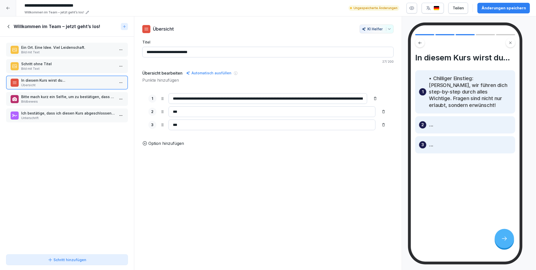
click at [249, 183] on div "**********" at bounding box center [268, 143] width 268 height 254
drag, startPoint x: 205, startPoint y: 113, endPoint x: 202, endPoint y: 112, distance: 3.0
paste input "**********"
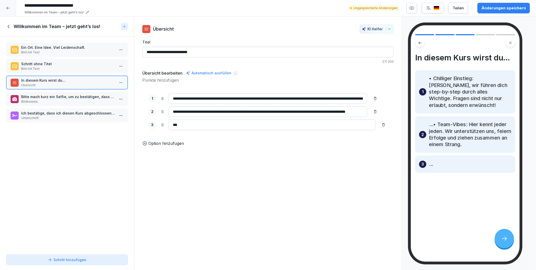
click at [173, 111] on input "**********" at bounding box center [268, 111] width 199 height 11
type input "**********"
click at [177, 100] on input "**********" at bounding box center [268, 98] width 199 height 11
type input "**********"
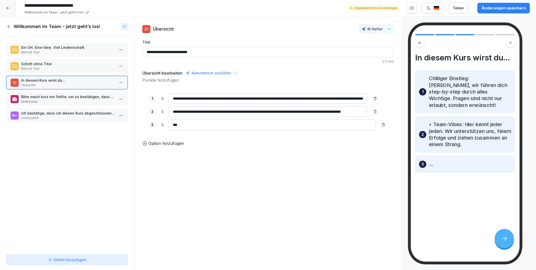
click at [177, 112] on input "**********" at bounding box center [268, 111] width 199 height 11
type input "**********"
click at [186, 128] on input "***" at bounding box center [272, 124] width 207 height 11
type input "*"
paste input "**********"
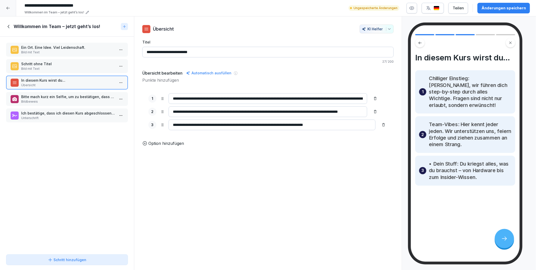
click at [177, 124] on input "**********" at bounding box center [272, 124] width 207 height 11
type input "**********"
click at [155, 146] on p "Option hinzufügen" at bounding box center [167, 143] width 36 height 6
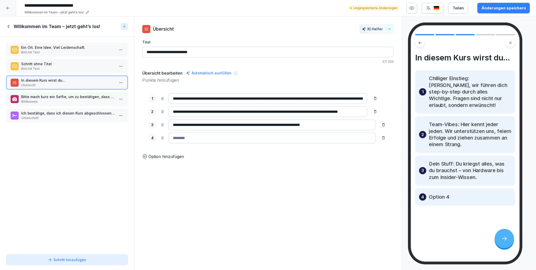
click at [199, 139] on input at bounding box center [272, 138] width 207 height 11
paste input "**********"
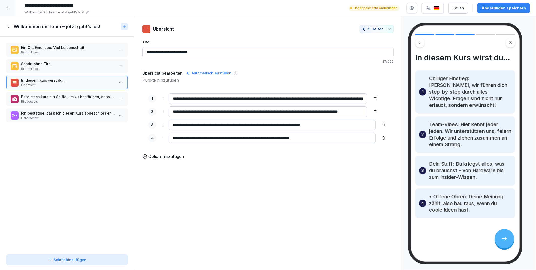
click at [178, 137] on input "**********" at bounding box center [272, 138] width 207 height 11
type input "**********"
drag, startPoint x: 235, startPoint y: 51, endPoint x: 144, endPoint y: 48, distance: 90.7
click at [144, 48] on input "**********" at bounding box center [268, 52] width 252 height 11
paste input
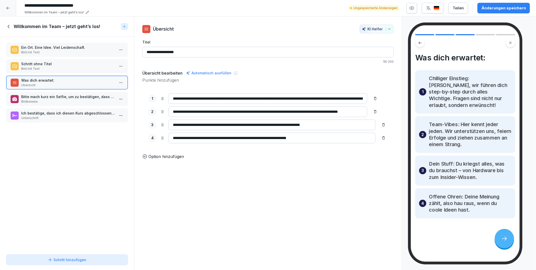
click at [249, 199] on div "**********" at bounding box center [268, 143] width 268 height 254
click at [157, 51] on input "**********" at bounding box center [268, 52] width 252 height 11
type input "**********"
click at [203, 224] on div "**********" at bounding box center [268, 143] width 268 height 254
click at [489, 6] on div "Änderungen speichern" at bounding box center [504, 8] width 44 height 6
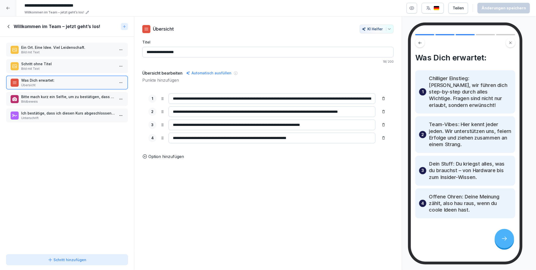
click at [80, 66] on p "Bild mit Text" at bounding box center [68, 68] width 94 height 5
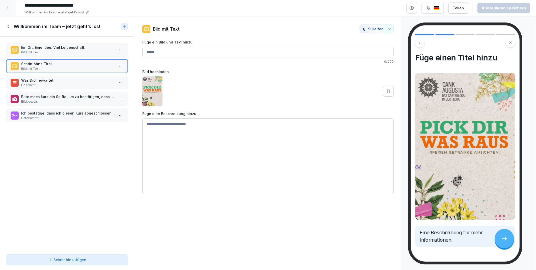
click at [67, 48] on p "Ein Ort. Eine Idee. Viel Leidenschaft." at bounding box center [68, 47] width 94 height 5
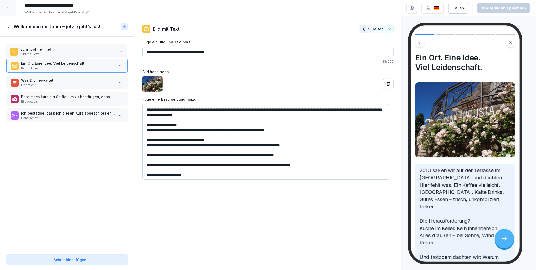
drag, startPoint x: 58, startPoint y: 62, endPoint x: 57, endPoint y: 47, distance: 14.4
click at [57, 47] on p "Schritt ohne Titel" at bounding box center [67, 48] width 94 height 5
click at [75, 49] on p "Schritt ohne Titel" at bounding box center [68, 47] width 94 height 5
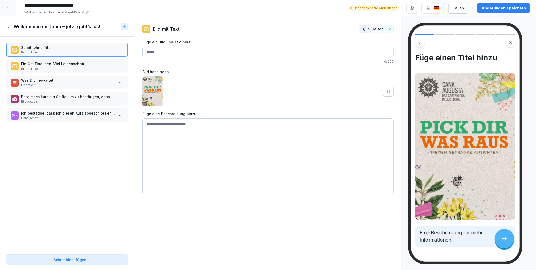
paste input "**********"
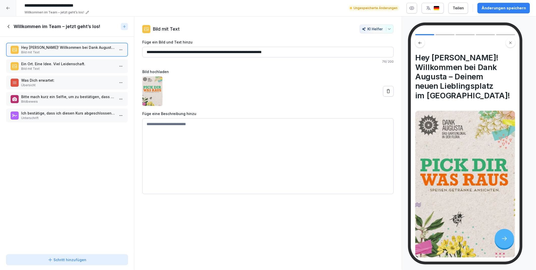
type input "**********"
paste textarea "**********"
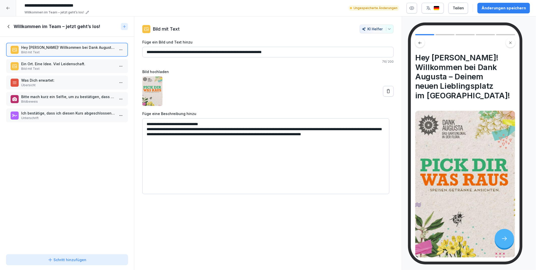
type textarea "**********"
click at [386, 89] on icon at bounding box center [388, 91] width 5 height 5
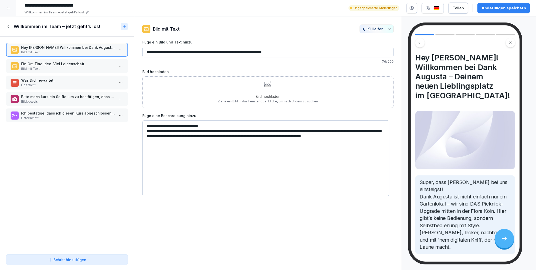
click at [498, 6] on div "Änderungen speichern" at bounding box center [504, 8] width 44 height 6
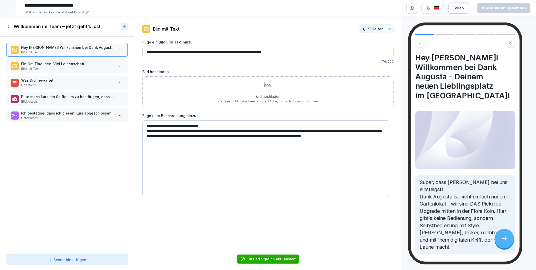
click at [52, 64] on p "Ein Ort. Eine Idee. Viel Leidenschaft." at bounding box center [68, 63] width 94 height 5
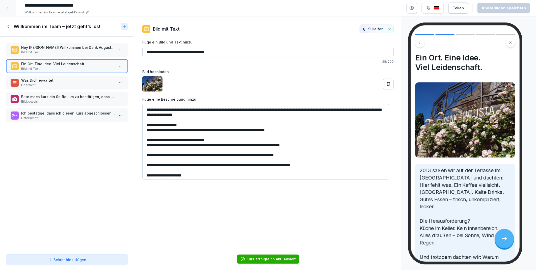
click at [46, 50] on p "Bild mit Text" at bounding box center [68, 52] width 94 height 5
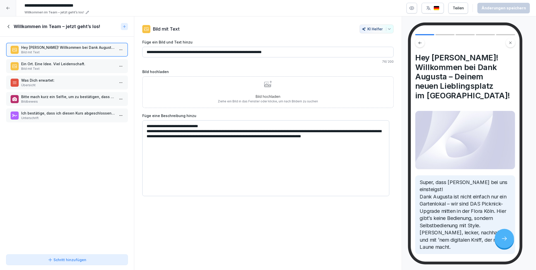
click at [39, 83] on p "Übersicht" at bounding box center [68, 85] width 94 height 5
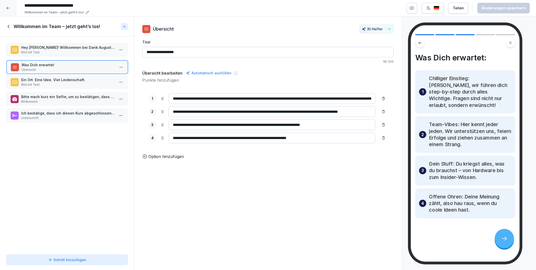
drag, startPoint x: 41, startPoint y: 82, endPoint x: 42, endPoint y: 67, distance: 15.4
click at [42, 67] on p "Übersicht" at bounding box center [68, 69] width 94 height 5
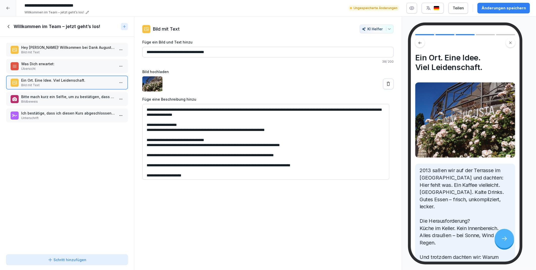
click at [47, 82] on div "Ein Ort. Eine Idee. Viel Leidenschaft. Bild mit Text" at bounding box center [68, 83] width 94 height 10
click at [386, 85] on icon at bounding box center [388, 83] width 5 height 5
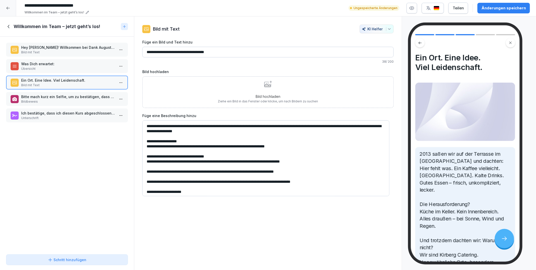
click at [37, 62] on p "Was Dich erwartet:" at bounding box center [68, 63] width 94 height 5
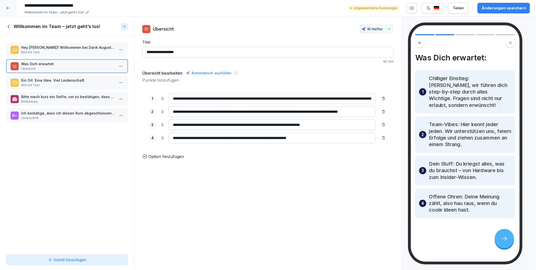
click at [41, 50] on p "Bild mit Text" at bounding box center [68, 52] width 94 height 5
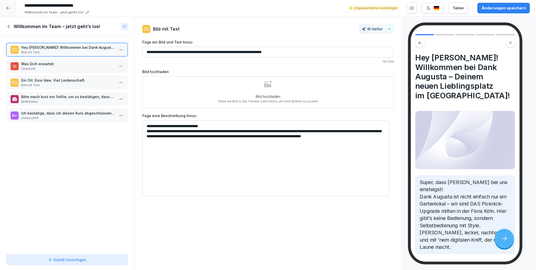
click at [42, 60] on div "Was Dich erwartet: Übersicht" at bounding box center [67, 66] width 122 height 14
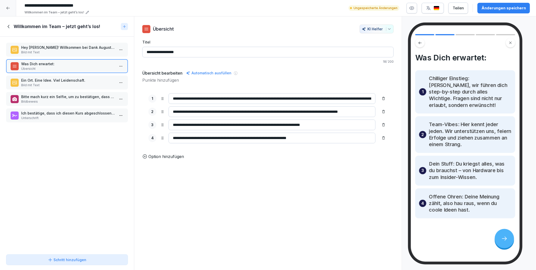
click at [50, 76] on div "Ein Ort. Eine Idee. Viel Leidenschaft. Bild mit Text" at bounding box center [67, 83] width 122 height 14
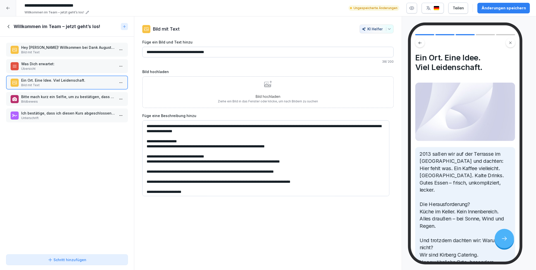
click at [84, 260] on div "Schritt hinzufügen" at bounding box center [67, 259] width 39 height 5
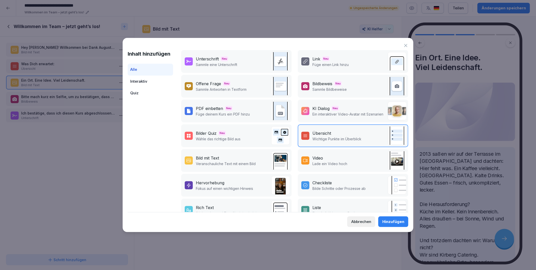
click at [195, 183] on div "Hervorhebung Fokus auf einen wichtigen Hinweis" at bounding box center [219, 185] width 68 height 11
click at [391, 222] on div "Hinzufügen" at bounding box center [394, 222] width 22 height 6
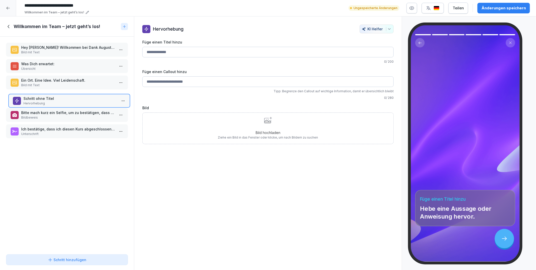
drag, startPoint x: 42, startPoint y: 128, endPoint x: 44, endPoint y: 97, distance: 31.2
click at [44, 97] on p "Schritt ohne Titel" at bounding box center [70, 98] width 94 height 5
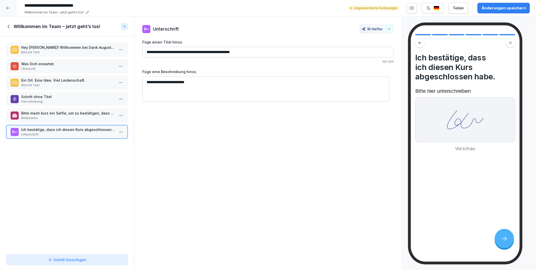
click at [26, 94] on p "Schritt ohne Titel" at bounding box center [68, 96] width 94 height 5
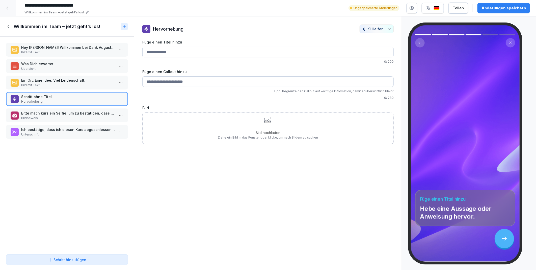
paste input "**********"
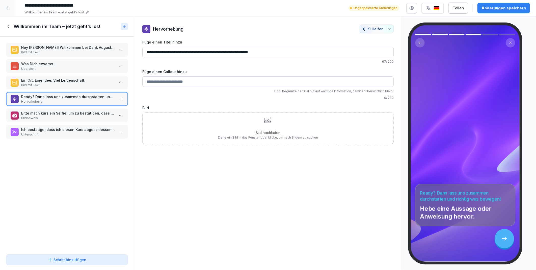
type input "**********"
paste input "**********"
type input "**********"
click at [218, 185] on div "**********" at bounding box center [268, 143] width 268 height 254
click at [498, 8] on div "Änderungen speichern" at bounding box center [504, 8] width 44 height 6
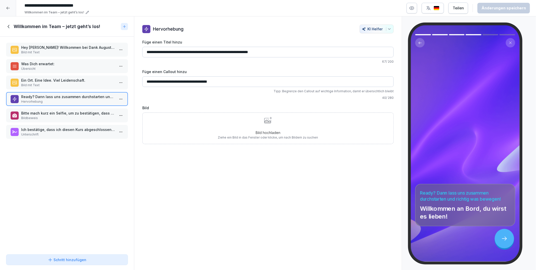
click at [62, 260] on div "Schritt hinzufügen" at bounding box center [67, 259] width 39 height 5
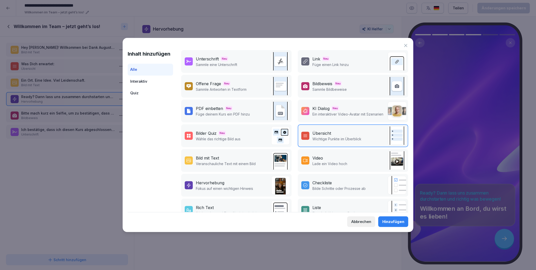
click at [214, 158] on div "Bild mit Text" at bounding box center [207, 158] width 23 height 6
click at [389, 222] on div "Hinzufügen" at bounding box center [394, 222] width 22 height 6
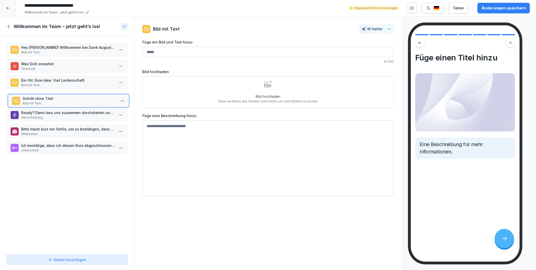
drag, startPoint x: 46, startPoint y: 143, endPoint x: 47, endPoint y: 95, distance: 47.5
click at [47, 96] on p "Schritt ohne Titel" at bounding box center [70, 98] width 94 height 5
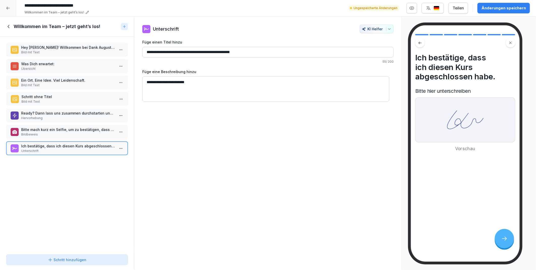
click at [48, 94] on p "Schritt ohne Titel" at bounding box center [68, 96] width 94 height 5
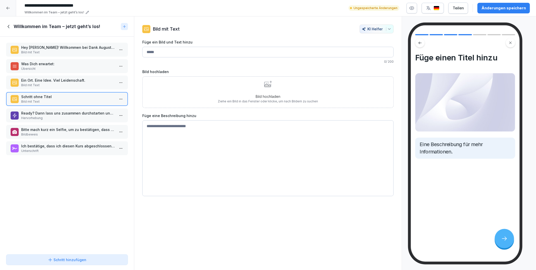
paste input "**********"
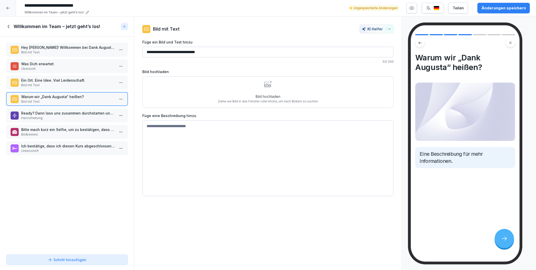
type input "**********"
paste textarea "**********"
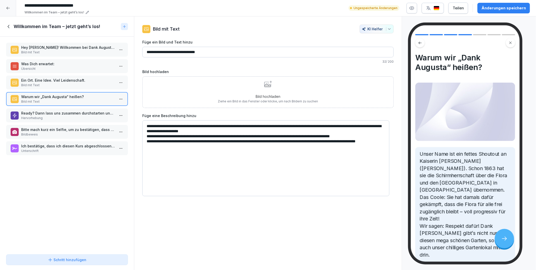
click at [239, 130] on textarea "**********" at bounding box center [265, 158] width 247 height 76
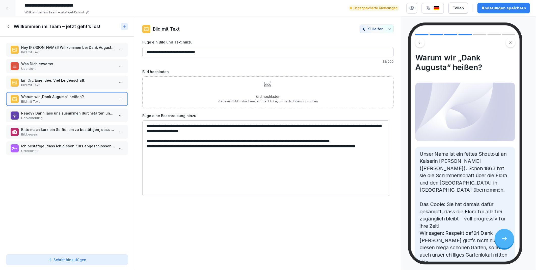
click at [193, 148] on textarea "**********" at bounding box center [265, 158] width 247 height 76
click at [194, 147] on textarea "**********" at bounding box center [265, 158] width 247 height 76
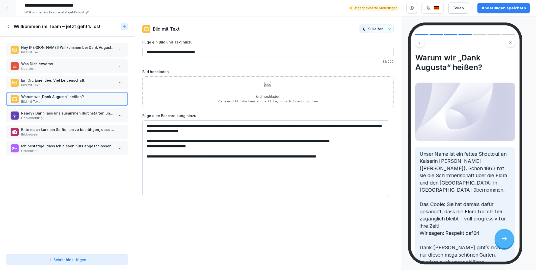
click at [147, 146] on textarea "**********" at bounding box center [265, 158] width 247 height 76
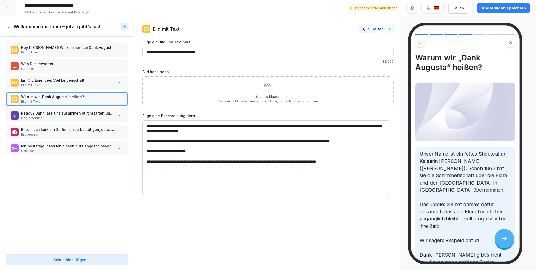
type textarea "**********"
click at [9, 8] on icon at bounding box center [7, 8] width 3 height 3
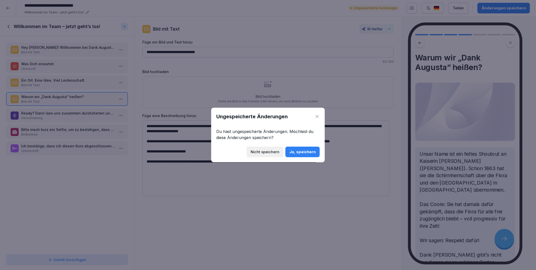
click at [298, 151] on div "Ja, speichern" at bounding box center [303, 152] width 26 height 6
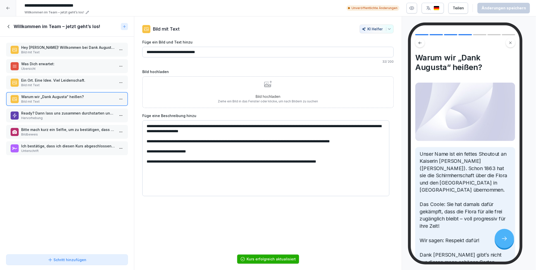
click at [10, 27] on icon at bounding box center [9, 27] width 6 height 6
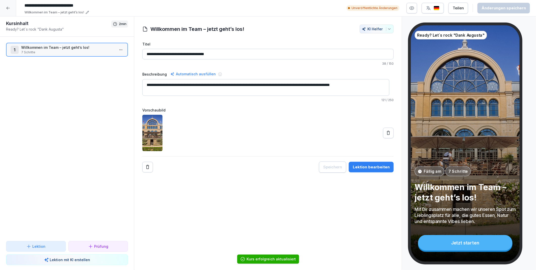
click at [8, 9] on icon at bounding box center [8, 8] width 4 height 4
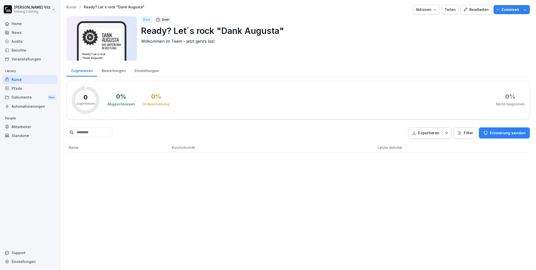
click at [21, 80] on div "Kurse" at bounding box center [30, 79] width 55 height 9
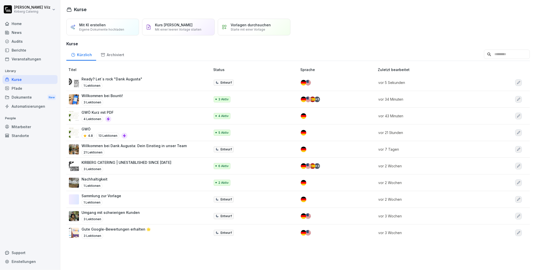
click at [138, 132] on div "GWÖ 4.8 13 Lektionen" at bounding box center [137, 132] width 136 height 12
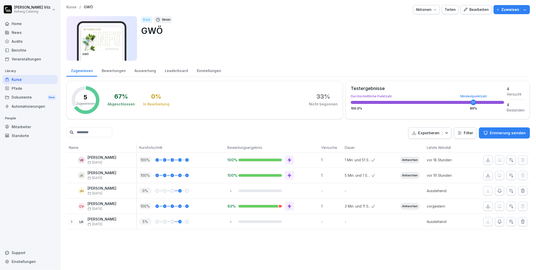
click at [472, 8] on div "Bearbeiten" at bounding box center [477, 10] width 26 height 6
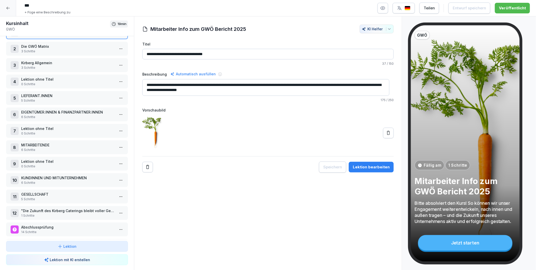
scroll to position [32, 0]
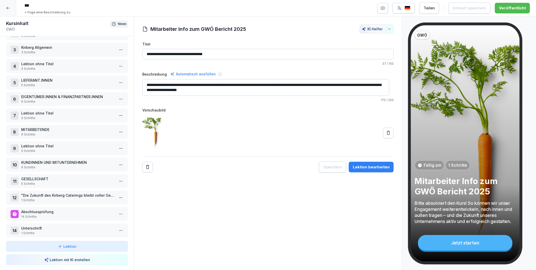
click at [44, 192] on p ""Die Zukunft des Kirberg Caterings bleibt voller Geschmack, sie bleibt kreativ …" at bounding box center [68, 194] width 94 height 5
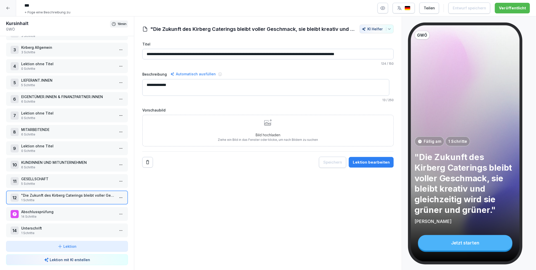
click at [117, 192] on html "*** + Füge eine Beschreibung zu Teilen Entwurf speichern Veröffentlicht Kursinh…" at bounding box center [268, 135] width 536 height 270
click at [104, 201] on div "Schritte bearbeiten" at bounding box center [98, 201] width 39 height 5
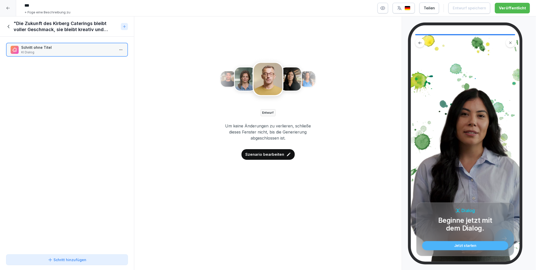
click at [9, 9] on icon at bounding box center [8, 8] width 4 height 4
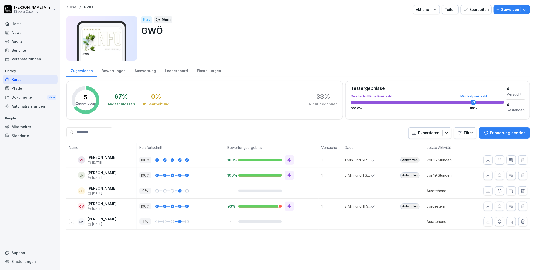
click at [24, 80] on div "Kurse" at bounding box center [30, 79] width 55 height 9
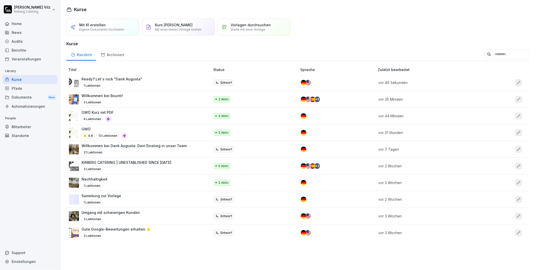
click at [117, 97] on p "Willkommen bei Bounti!" at bounding box center [102, 95] width 41 height 5
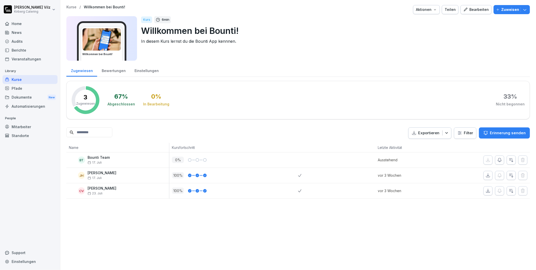
click at [510, 9] on p "Zuweisen" at bounding box center [511, 10] width 18 height 6
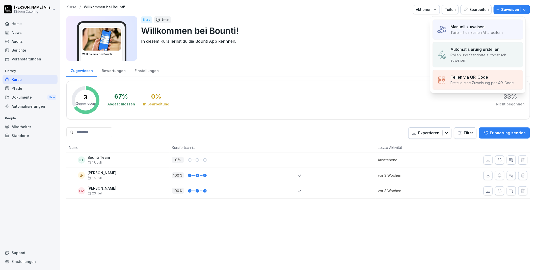
click at [469, 29] on p "Manuell zuweisen" at bounding box center [468, 27] width 34 height 6
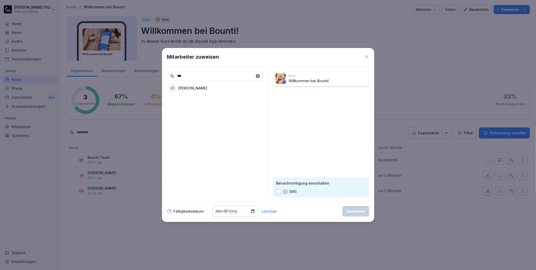
type input "***"
click at [215, 90] on div "JK Jutta Kirberg" at bounding box center [215, 87] width 96 height 9
click at [360, 210] on div "Zuweisen" at bounding box center [356, 211] width 19 height 6
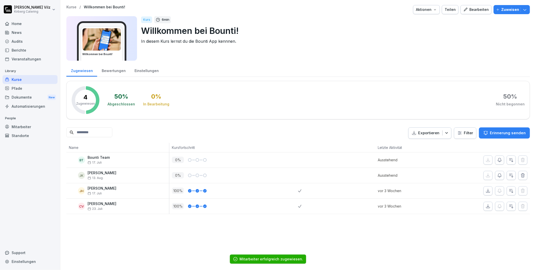
click at [19, 78] on div "Kurse" at bounding box center [30, 79] width 55 height 9
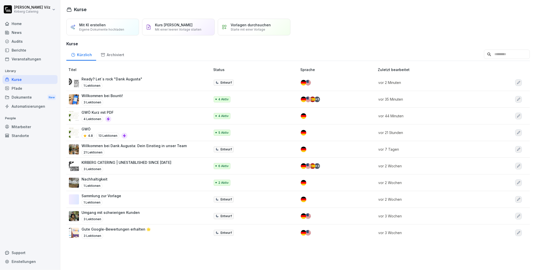
click at [150, 181] on div "Nachhaltigkeit 1 Lektionen" at bounding box center [137, 182] width 136 height 12
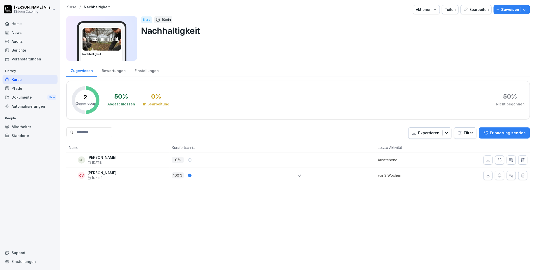
click at [471, 11] on div "Bearbeiten" at bounding box center [477, 10] width 26 height 6
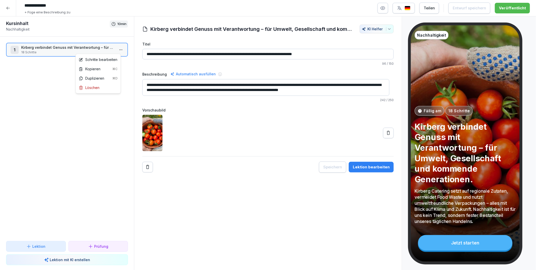
click at [115, 49] on html "**********" at bounding box center [268, 135] width 536 height 270
click at [104, 59] on div "Schritte bearbeiten" at bounding box center [98, 59] width 39 height 5
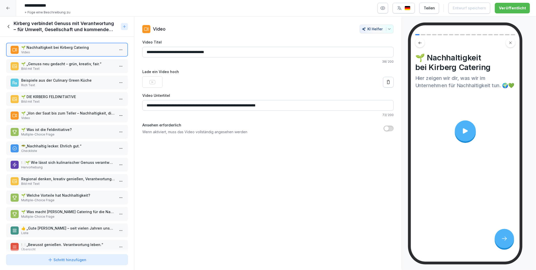
click at [8, 9] on icon at bounding box center [8, 8] width 4 height 4
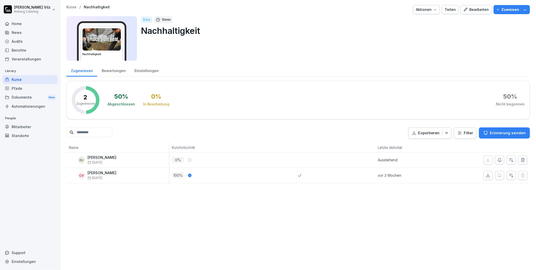
click at [18, 79] on div "Kurse" at bounding box center [30, 79] width 55 height 9
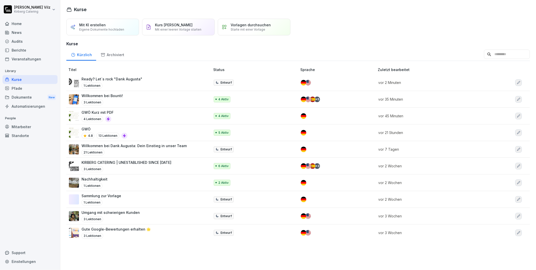
click at [107, 180] on div "Nachhaltigkeit 1 Lektionen" at bounding box center [137, 182] width 136 height 12
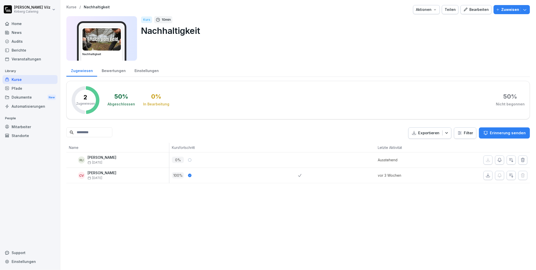
click at [472, 10] on div "Bearbeiten" at bounding box center [477, 10] width 26 height 6
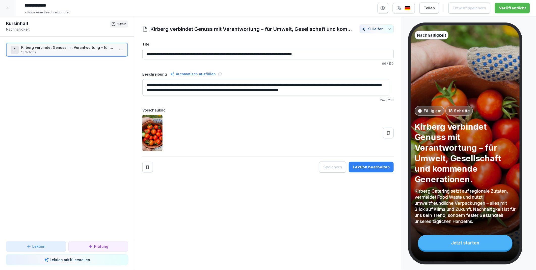
click at [386, 7] on icon "button" at bounding box center [383, 8] width 5 height 5
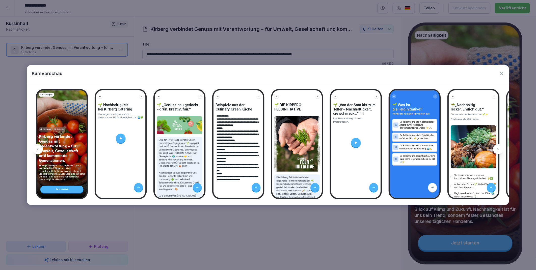
click at [498, 150] on icon at bounding box center [498, 149] width 1 height 2
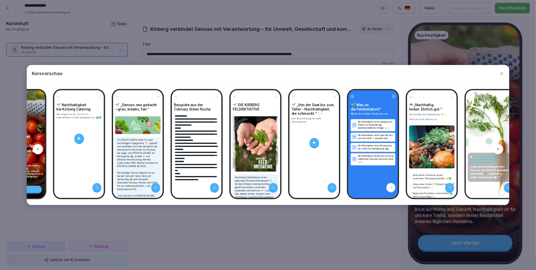
click at [499, 150] on icon at bounding box center [499, 149] width 4 height 4
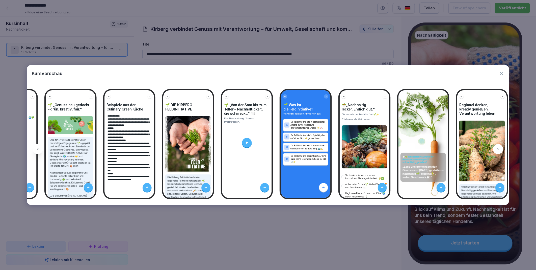
click at [499, 150] on icon at bounding box center [499, 149] width 4 height 4
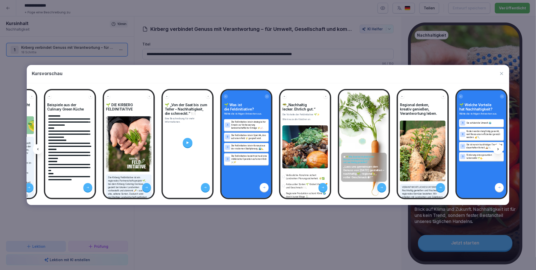
click at [499, 150] on icon at bounding box center [499, 149] width 4 height 4
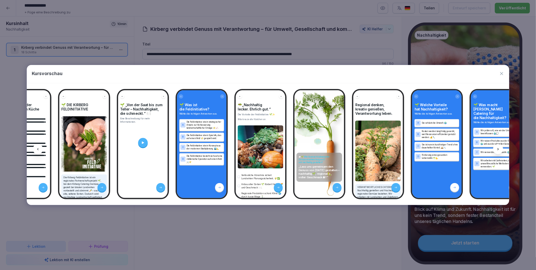
click at [499, 150] on icon at bounding box center [499, 149] width 4 height 4
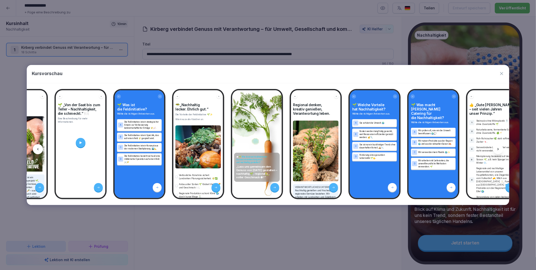
click at [499, 150] on icon at bounding box center [499, 149] width 4 height 4
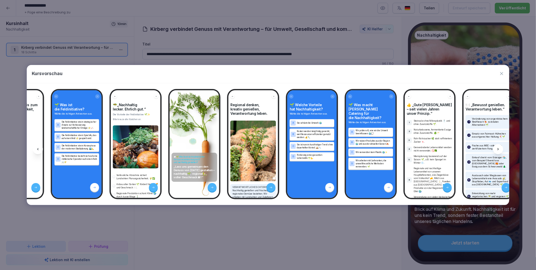
click at [499, 150] on icon at bounding box center [499, 149] width 4 height 4
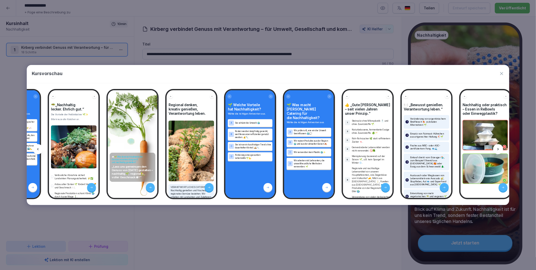
click at [499, 150] on icon at bounding box center [499, 149] width 4 height 4
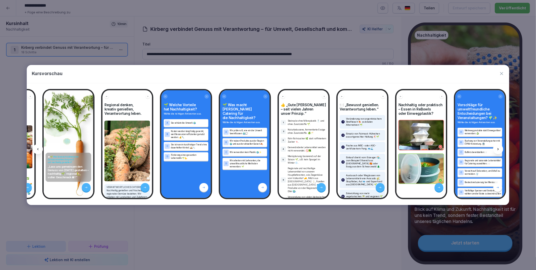
click at [499, 150] on icon at bounding box center [499, 149] width 4 height 4
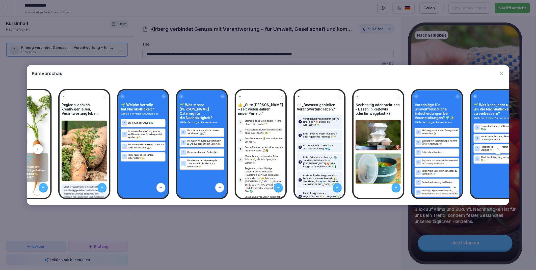
click at [499, 150] on icon at bounding box center [499, 149] width 4 height 4
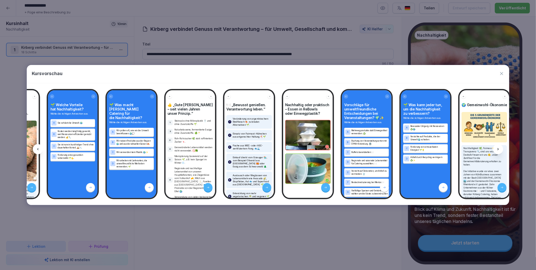
click at [499, 150] on icon at bounding box center [499, 149] width 4 height 4
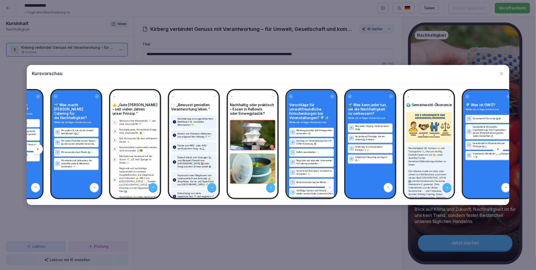
click at [499, 150] on icon at bounding box center [499, 149] width 4 height 4
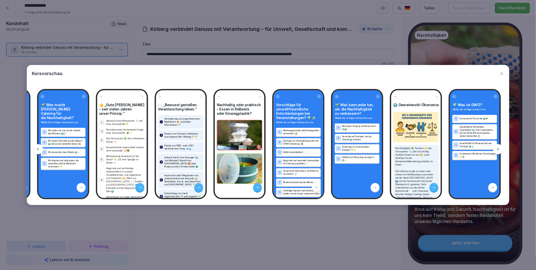
scroll to position [0, 646]
click at [499, 150] on icon at bounding box center [499, 149] width 4 height 4
click at [39, 150] on icon at bounding box center [38, 149] width 4 height 4
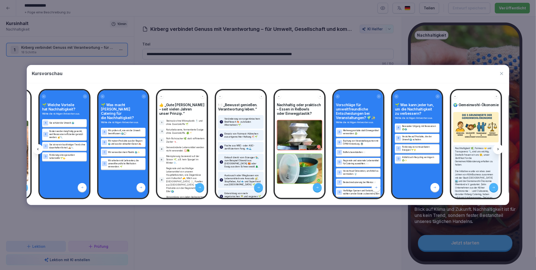
click at [39, 150] on icon at bounding box center [38, 149] width 4 height 4
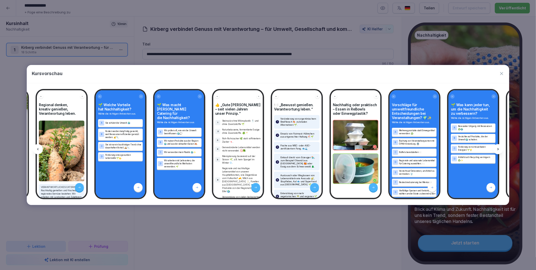
click at [39, 150] on icon at bounding box center [38, 149] width 4 height 4
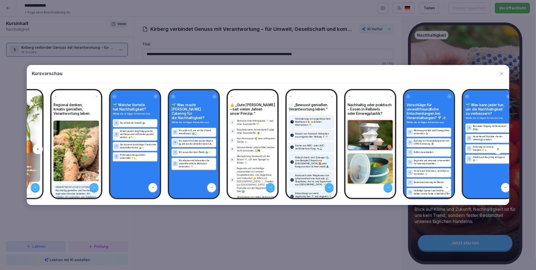
click at [39, 150] on icon at bounding box center [38, 149] width 4 height 4
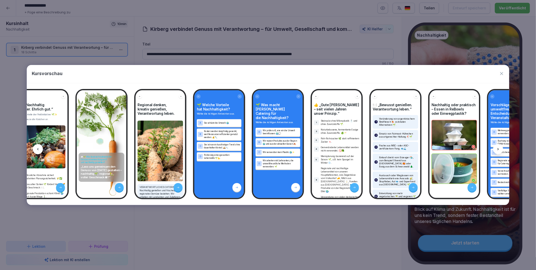
click at [39, 150] on icon at bounding box center [38, 149] width 4 height 4
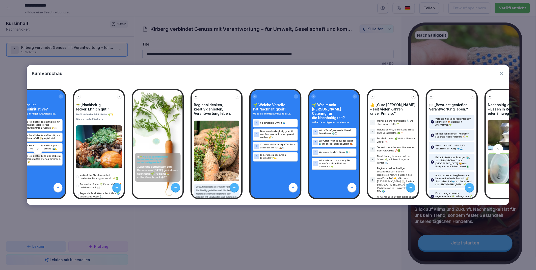
click at [39, 150] on icon at bounding box center [38, 149] width 4 height 4
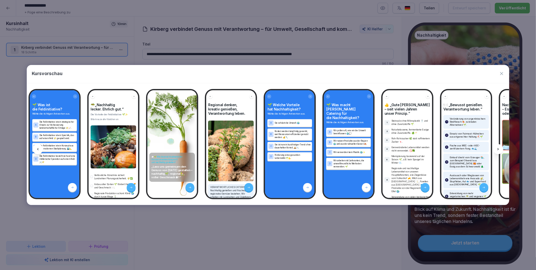
click at [39, 150] on icon at bounding box center [38, 149] width 4 height 4
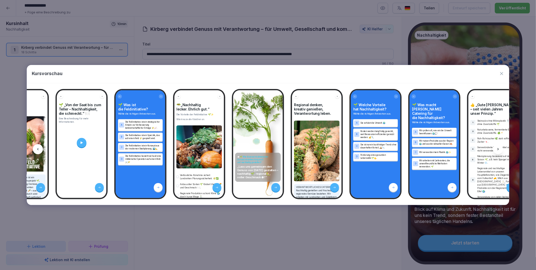
click at [39, 150] on icon at bounding box center [38, 149] width 4 height 4
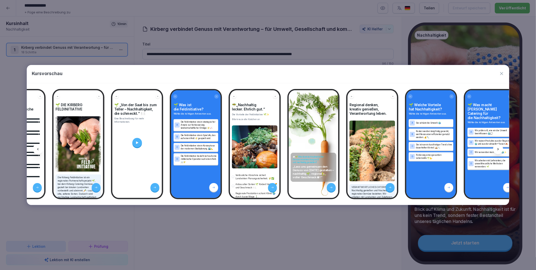
click at [39, 150] on icon at bounding box center [38, 149] width 4 height 4
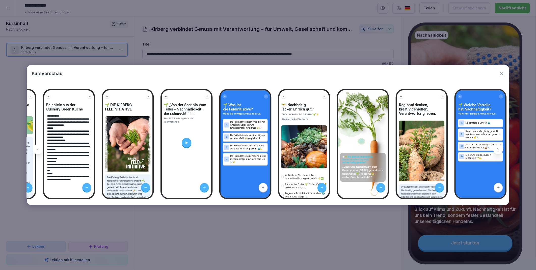
click at [40, 150] on icon at bounding box center [38, 149] width 4 height 4
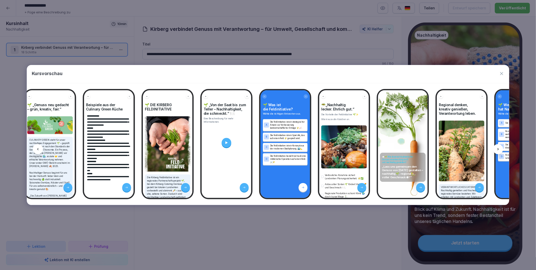
click at [40, 150] on icon at bounding box center [38, 149] width 4 height 4
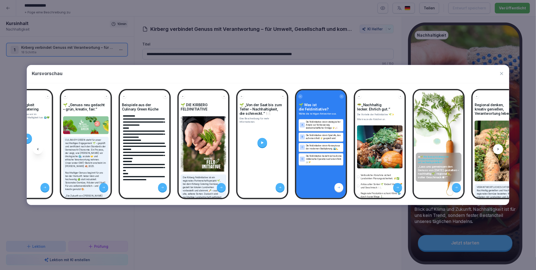
scroll to position [0, 41]
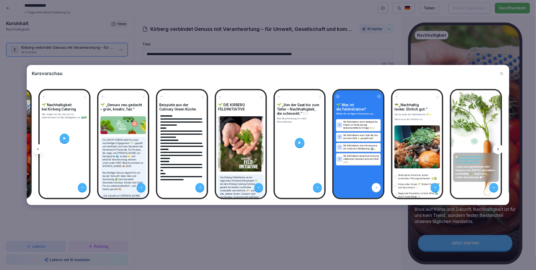
click at [40, 150] on div at bounding box center [38, 149] width 10 height 10
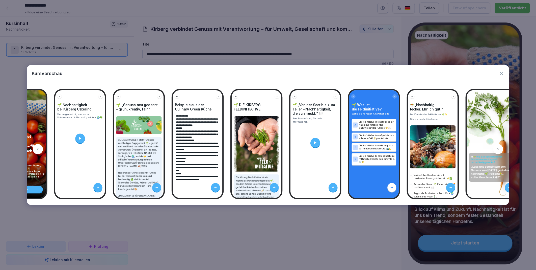
scroll to position [0, 0]
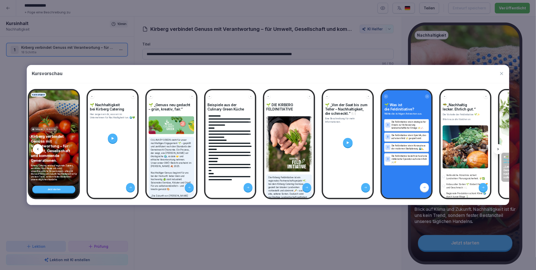
click at [40, 150] on div at bounding box center [38, 149] width 10 height 10
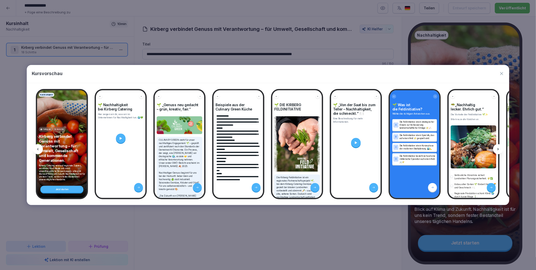
click at [40, 150] on div at bounding box center [38, 149] width 10 height 10
click at [502, 74] on icon "button" at bounding box center [502, 73] width 5 height 5
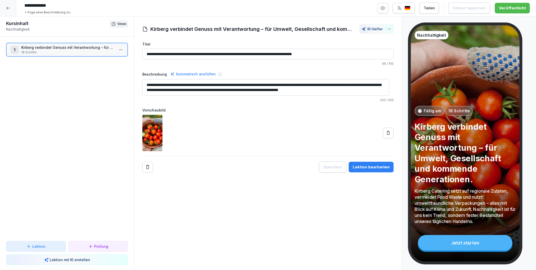
click at [8, 8] on icon at bounding box center [8, 8] width 4 height 4
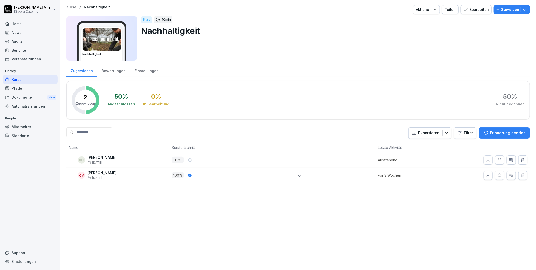
click at [20, 80] on div "Kurse" at bounding box center [30, 79] width 55 height 9
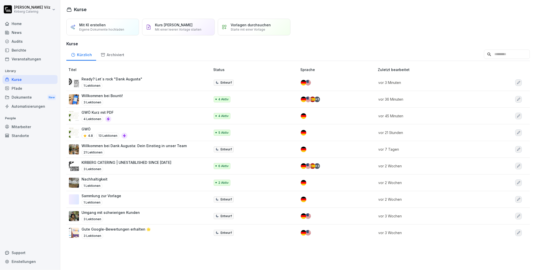
click at [126, 180] on div "Nachhaltigkeit 1 Lektionen" at bounding box center [137, 182] width 136 height 12
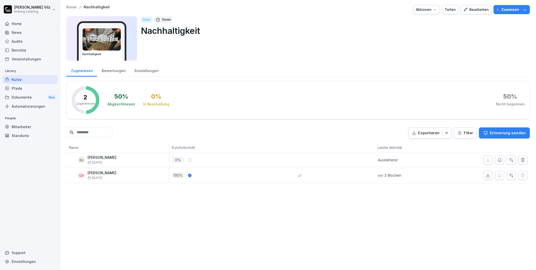
click at [499, 12] on button "Zuweisen" at bounding box center [512, 9] width 36 height 9
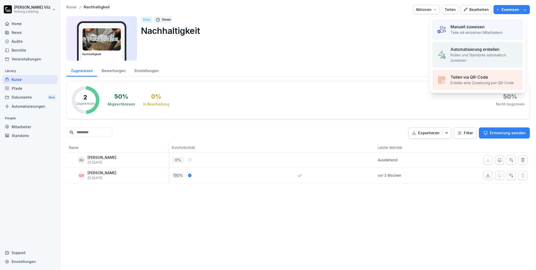
click at [460, 28] on p "Manuell zuweisen" at bounding box center [468, 27] width 34 height 6
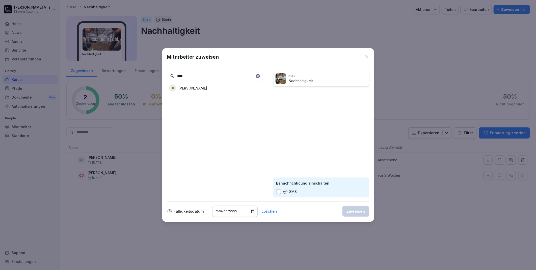
type input "****"
click at [198, 88] on p "[PERSON_NAME]" at bounding box center [193, 87] width 29 height 5
click at [356, 209] on div "Zuweisen" at bounding box center [356, 211] width 19 height 6
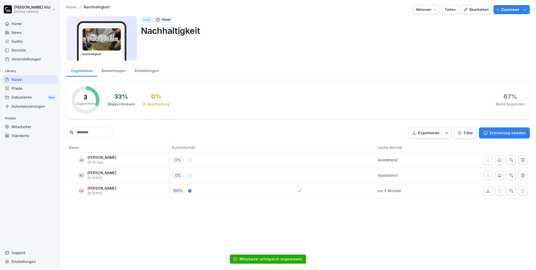
click at [17, 80] on div "Kurse" at bounding box center [30, 79] width 55 height 9
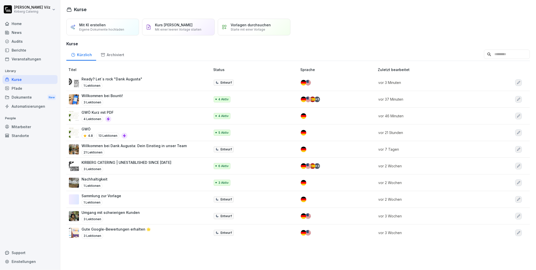
click at [127, 164] on p "KIRBERG CATERING | UNESTABLISHED SINCE [DATE]" at bounding box center [127, 162] width 90 height 5
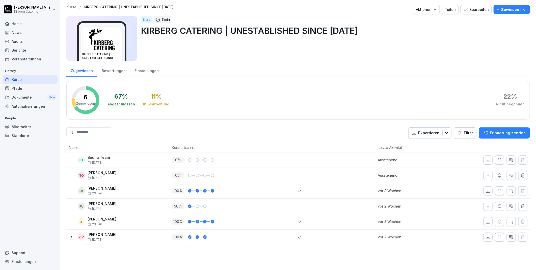
click at [472, 9] on div "Bearbeiten" at bounding box center [477, 10] width 26 height 6
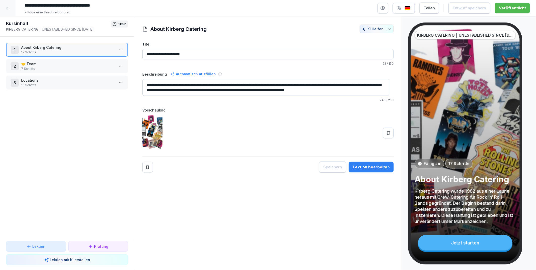
click at [386, 8] on icon "button" at bounding box center [383, 8] width 5 height 5
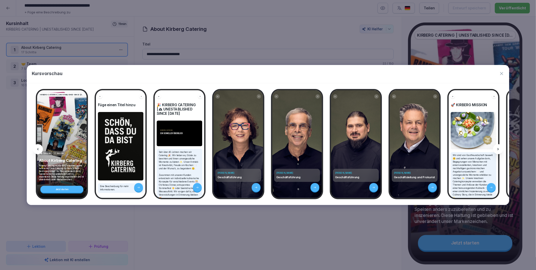
click at [500, 149] on icon at bounding box center [499, 149] width 4 height 4
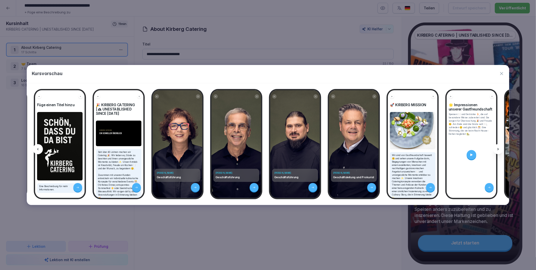
click at [500, 149] on icon at bounding box center [499, 149] width 4 height 4
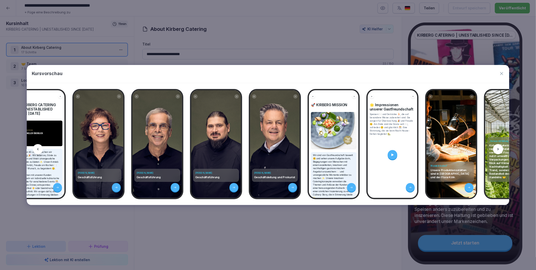
click at [500, 149] on icon at bounding box center [499, 149] width 4 height 4
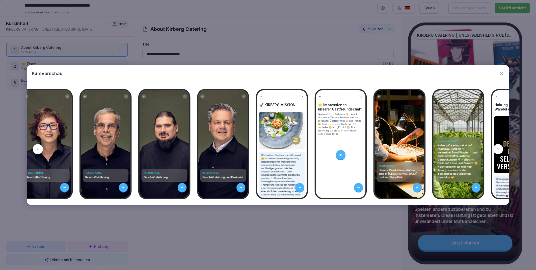
click at [500, 149] on icon at bounding box center [499, 149] width 4 height 4
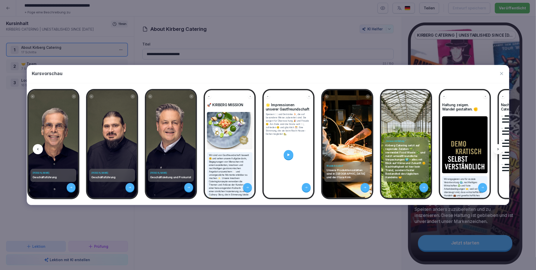
click at [500, 149] on icon at bounding box center [499, 149] width 4 height 4
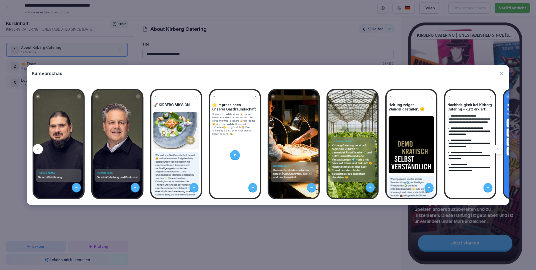
click at [500, 149] on icon at bounding box center [499, 149] width 4 height 4
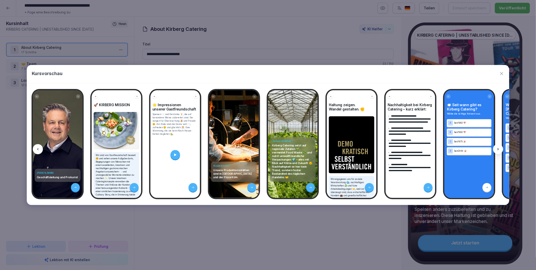
click at [500, 149] on icon at bounding box center [499, 149] width 4 height 4
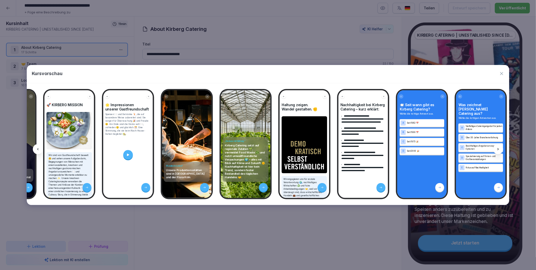
click at [500, 149] on icon at bounding box center [499, 149] width 4 height 4
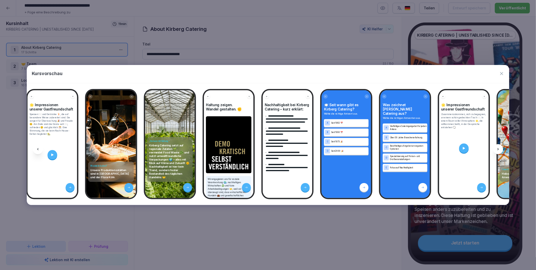
click at [500, 149] on icon at bounding box center [499, 149] width 4 height 4
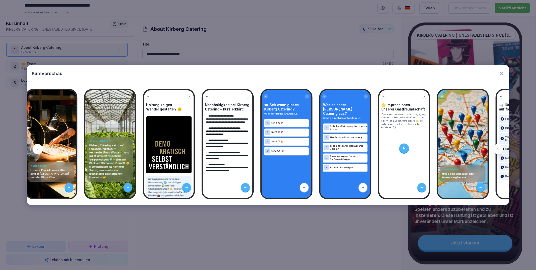
click at [500, 149] on icon at bounding box center [499, 149] width 4 height 4
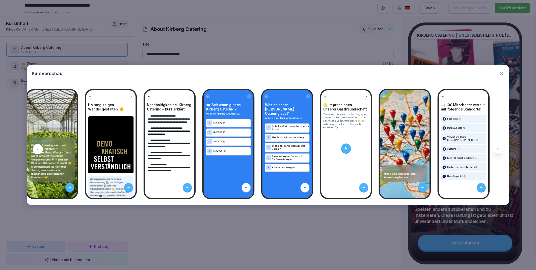
click at [500, 149] on icon at bounding box center [499, 149] width 4 height 4
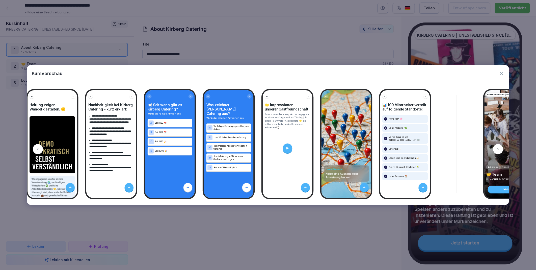
click at [500, 149] on icon at bounding box center [499, 149] width 4 height 4
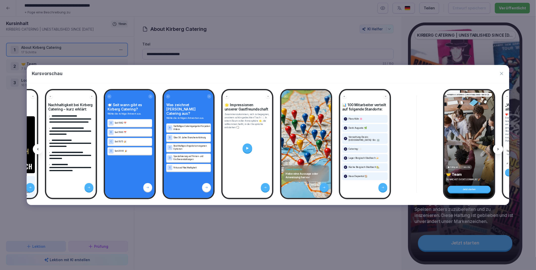
click at [500, 149] on icon at bounding box center [499, 149] width 4 height 4
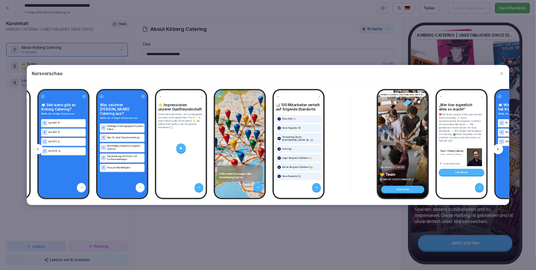
click at [500, 149] on icon at bounding box center [499, 149] width 4 height 4
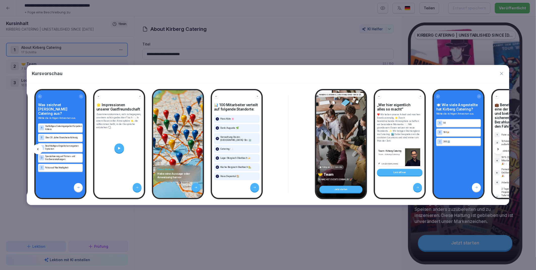
click at [500, 149] on icon at bounding box center [499, 149] width 4 height 4
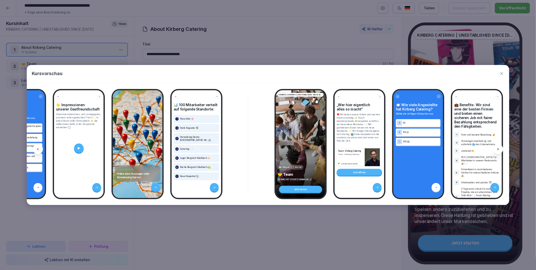
click at [500, 149] on icon at bounding box center [499, 149] width 4 height 4
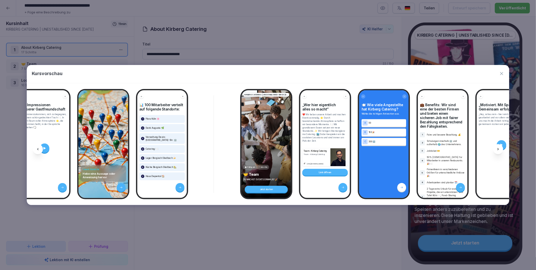
click at [500, 149] on icon at bounding box center [499, 149] width 4 height 4
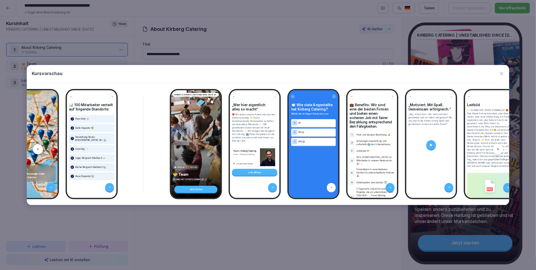
click at [500, 149] on icon at bounding box center [499, 149] width 4 height 4
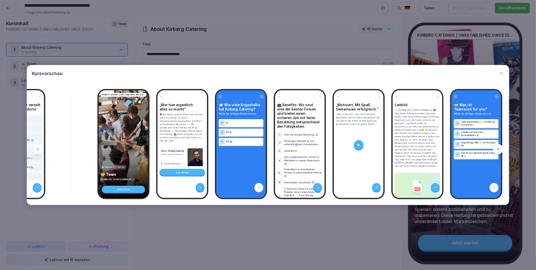
click at [500, 149] on icon at bounding box center [499, 149] width 4 height 4
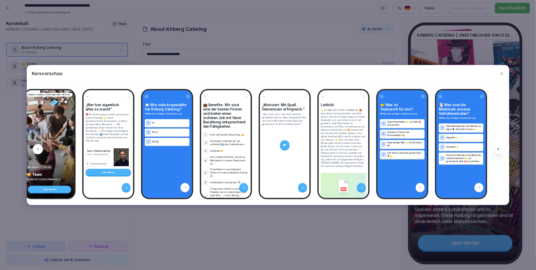
click at [500, 149] on icon at bounding box center [499, 149] width 4 height 4
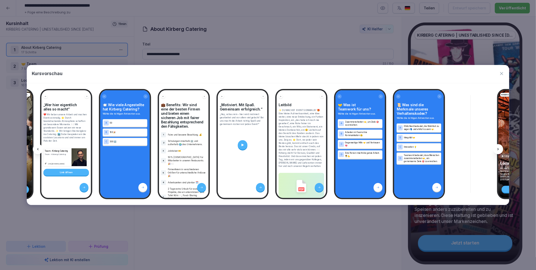
click at [500, 149] on icon at bounding box center [499, 149] width 4 height 4
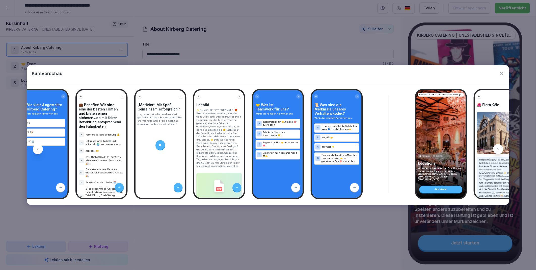
click at [500, 149] on icon at bounding box center [499, 149] width 4 height 4
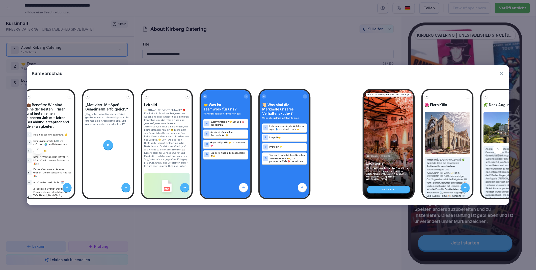
click at [500, 149] on icon at bounding box center [499, 149] width 4 height 4
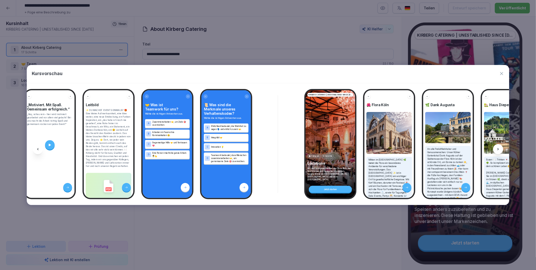
click at [500, 149] on icon at bounding box center [499, 149] width 4 height 4
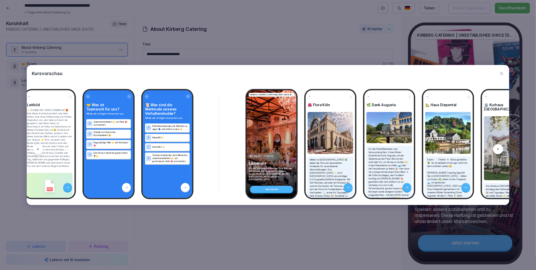
click at [500, 149] on icon at bounding box center [499, 149] width 4 height 4
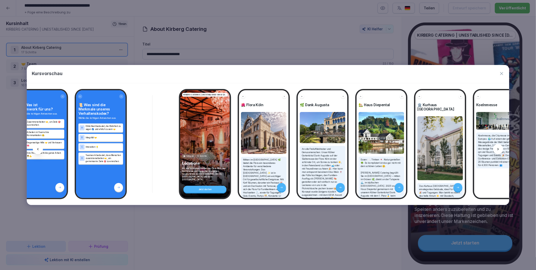
click at [500, 149] on icon at bounding box center [499, 149] width 4 height 4
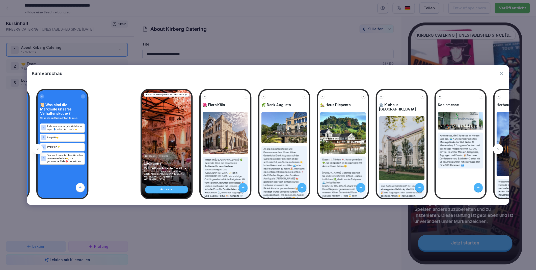
click at [500, 149] on icon at bounding box center [499, 149] width 4 height 4
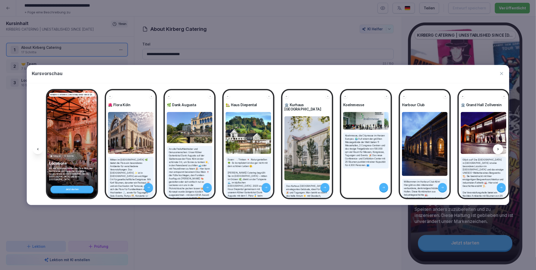
click at [500, 149] on icon at bounding box center [499, 149] width 4 height 4
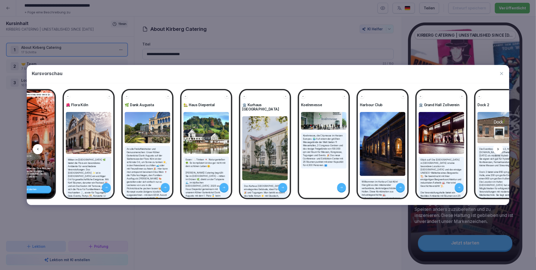
click at [500, 149] on icon at bounding box center [499, 149] width 4 height 4
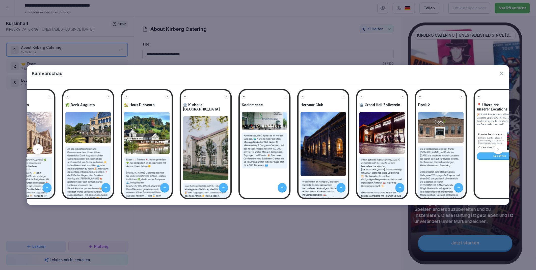
click at [500, 149] on icon at bounding box center [499, 149] width 4 height 4
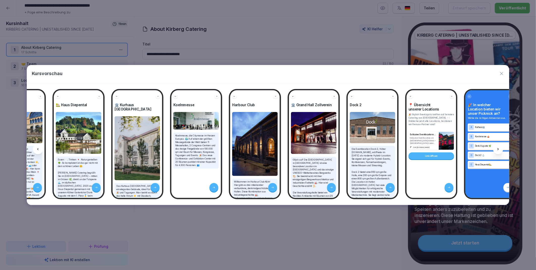
click at [500, 149] on icon at bounding box center [499, 149] width 4 height 4
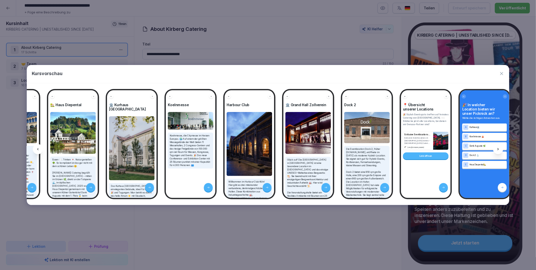
scroll to position [0, 1842]
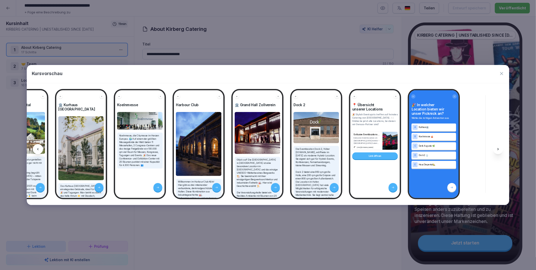
click at [500, 149] on icon at bounding box center [499, 149] width 4 height 4
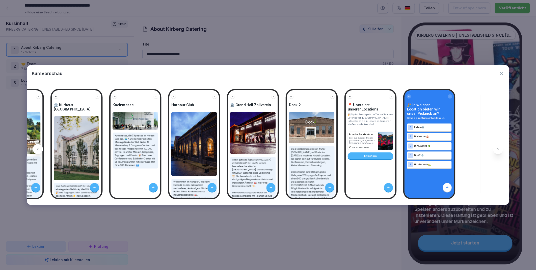
click at [37, 149] on div at bounding box center [38, 149] width 10 height 10
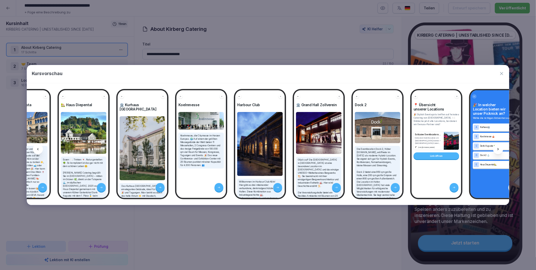
click at [37, 149] on icon at bounding box center [38, 149] width 4 height 4
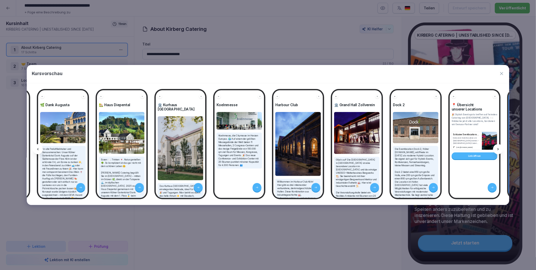
click at [37, 149] on icon at bounding box center [38, 149] width 4 height 4
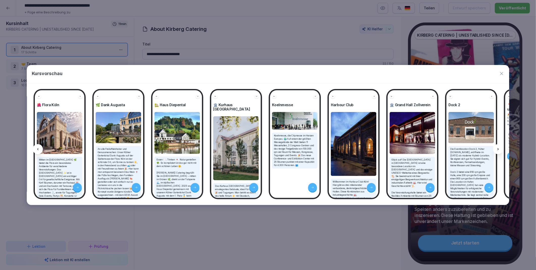
click at [37, 149] on icon at bounding box center [38, 149] width 4 height 4
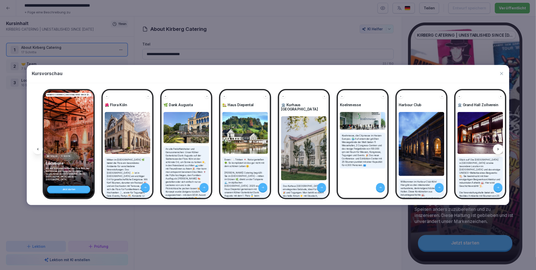
click at [37, 149] on icon at bounding box center [38, 149] width 4 height 4
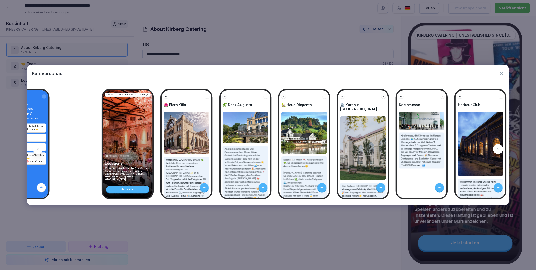
click at [37, 149] on icon at bounding box center [38, 149] width 4 height 4
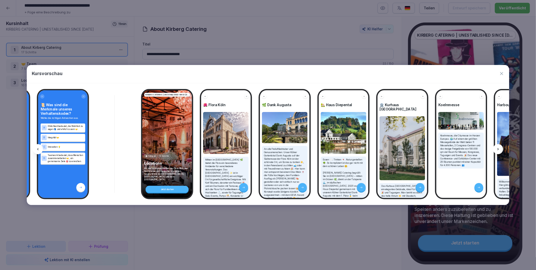
click at [37, 149] on icon at bounding box center [38, 149] width 4 height 4
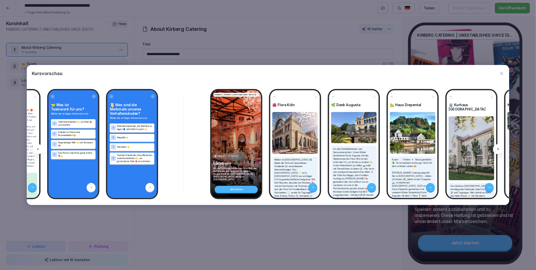
click at [37, 149] on icon at bounding box center [38, 149] width 4 height 4
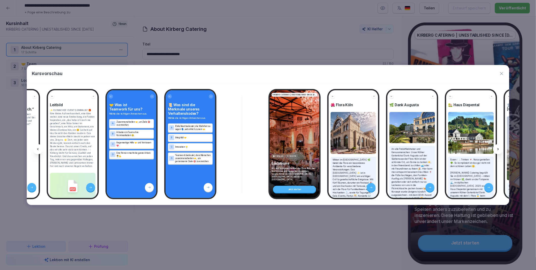
click at [37, 149] on icon at bounding box center [38, 149] width 4 height 4
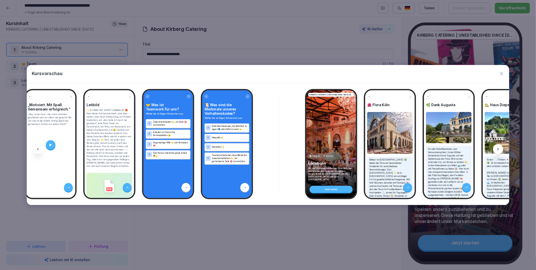
click at [37, 149] on icon at bounding box center [38, 149] width 4 height 4
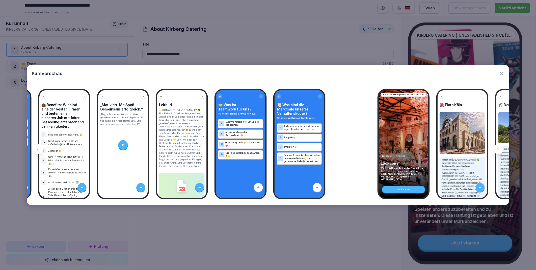
click at [37, 149] on icon at bounding box center [38, 149] width 4 height 4
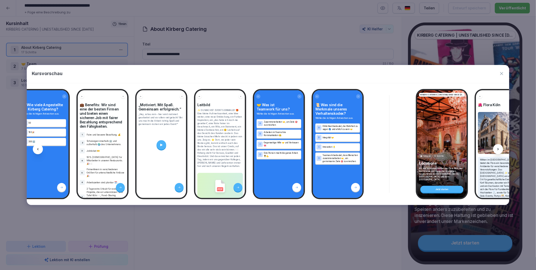
click at [37, 149] on icon at bounding box center [38, 149] width 4 height 4
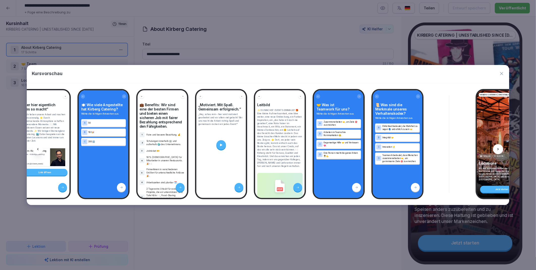
click at [37, 149] on icon at bounding box center [38, 149] width 4 height 4
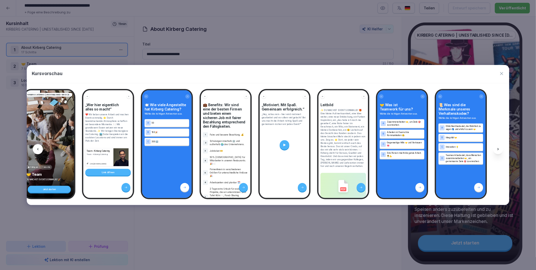
click at [37, 149] on icon at bounding box center [38, 149] width 4 height 4
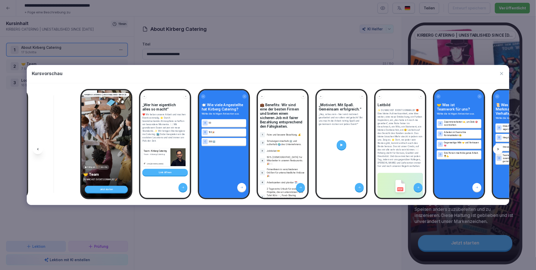
click at [37, 149] on icon at bounding box center [38, 149] width 4 height 4
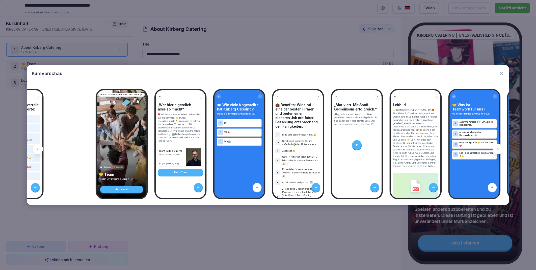
click at [37, 149] on icon at bounding box center [38, 149] width 4 height 4
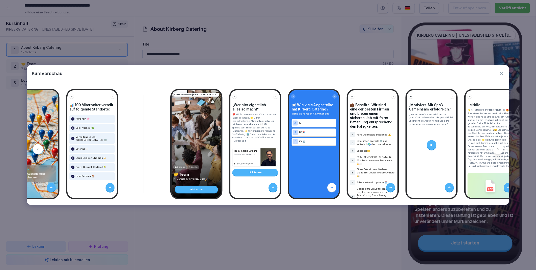
click at [37, 149] on icon at bounding box center [38, 149] width 4 height 4
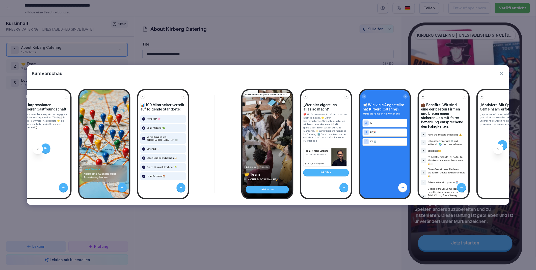
click at [37, 149] on icon at bounding box center [38, 149] width 4 height 4
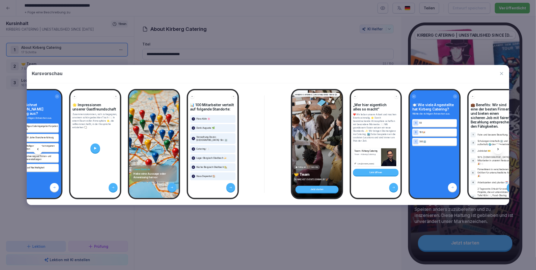
click at [37, 149] on icon at bounding box center [38, 149] width 4 height 4
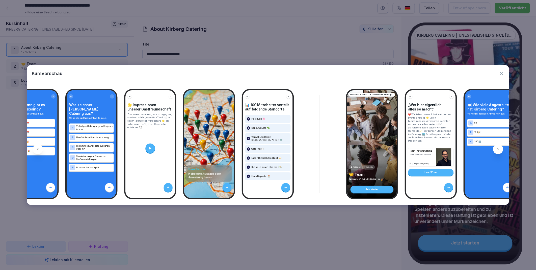
click at [37, 149] on icon at bounding box center [38, 149] width 4 height 4
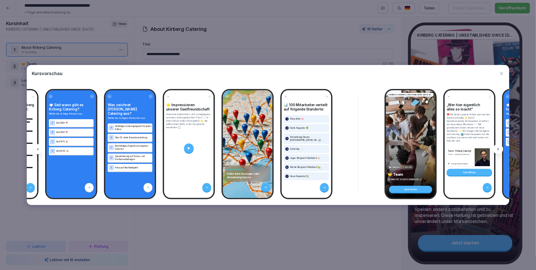
click at [37, 149] on icon at bounding box center [38, 149] width 4 height 4
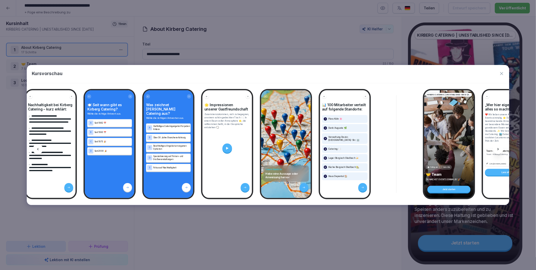
click at [37, 149] on icon at bounding box center [38, 149] width 4 height 4
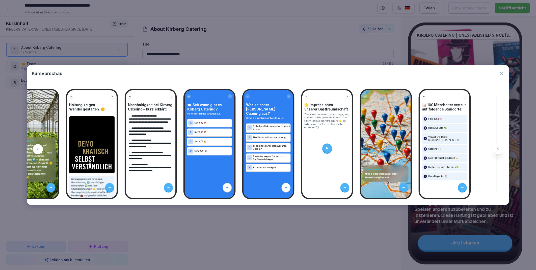
click at [37, 149] on icon at bounding box center [38, 149] width 4 height 4
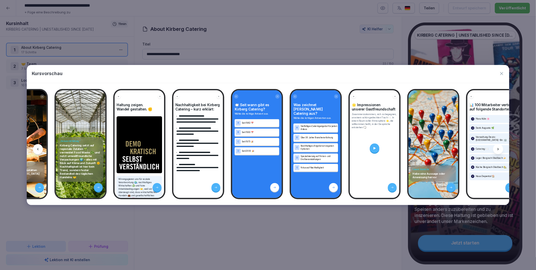
click at [37, 149] on icon at bounding box center [38, 149] width 4 height 4
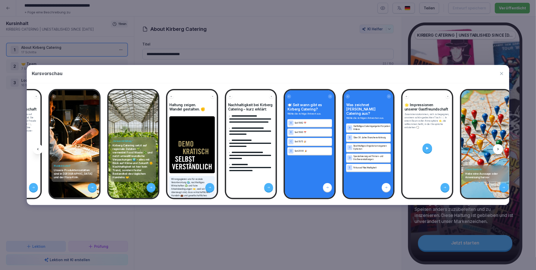
click at [37, 149] on icon at bounding box center [38, 149] width 4 height 4
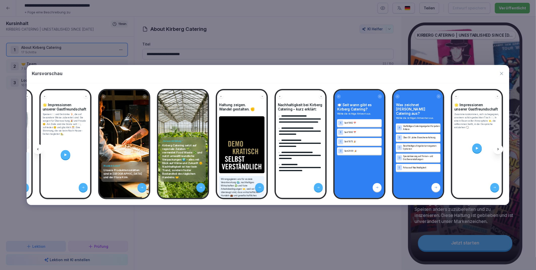
click at [37, 149] on icon at bounding box center [38, 149] width 4 height 4
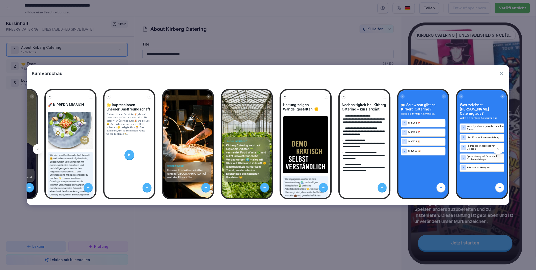
click at [37, 149] on icon at bounding box center [38, 149] width 4 height 4
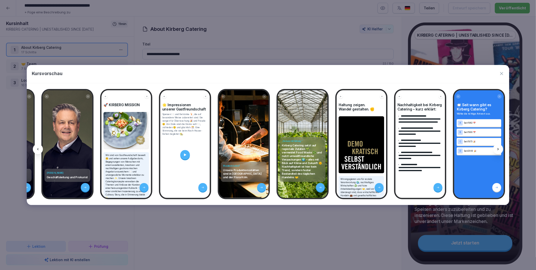
click at [37, 149] on icon at bounding box center [38, 149] width 4 height 4
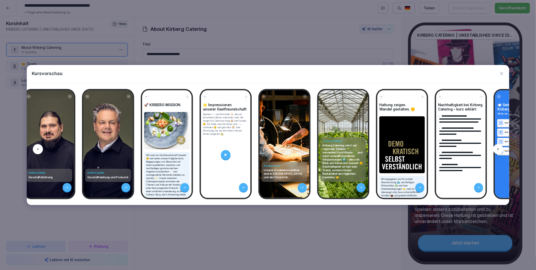
click at [37, 149] on icon at bounding box center [38, 149] width 4 height 4
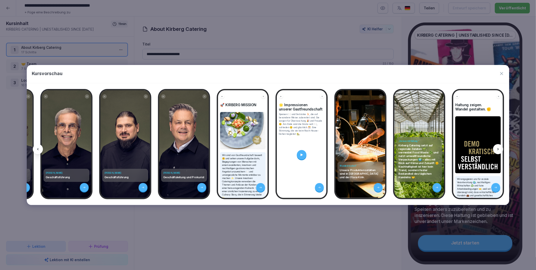
click at [37, 149] on icon at bounding box center [38, 149] width 4 height 4
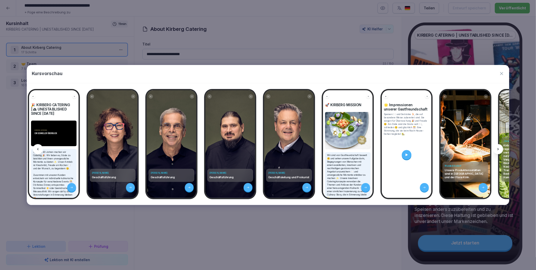
click at [37, 149] on icon at bounding box center [38, 149] width 4 height 4
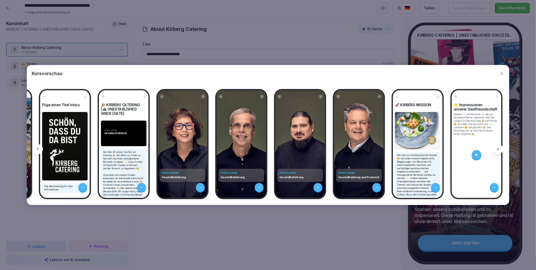
click at [37, 149] on icon at bounding box center [38, 149] width 4 height 4
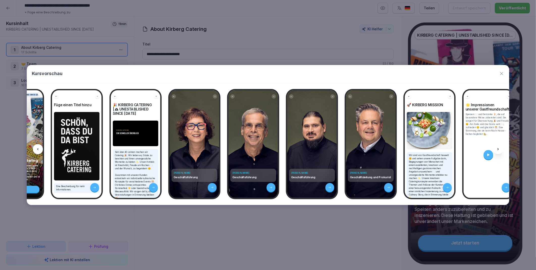
scroll to position [0, 8]
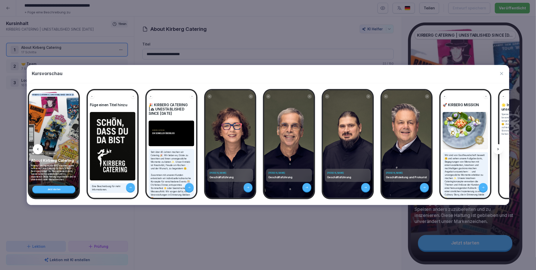
click at [37, 149] on icon at bounding box center [38, 149] width 4 height 4
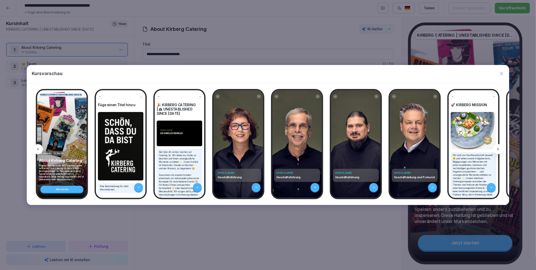
click at [37, 149] on icon at bounding box center [38, 149] width 4 height 4
click at [503, 74] on icon "button" at bounding box center [502, 73] width 5 height 5
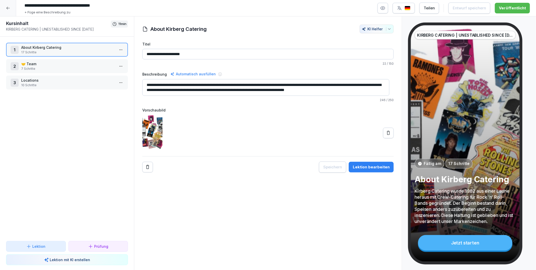
click at [78, 139] on div "1 About Kirberg Catering 17 Schritte 2 🤝 Team 7 Schritte 3 Locations 10 Schritt…" at bounding box center [67, 139] width 134 height 204
click at [201, 221] on div "**********" at bounding box center [268, 143] width 268 height 254
click at [384, 8] on icon "button" at bounding box center [383, 8] width 1 height 1
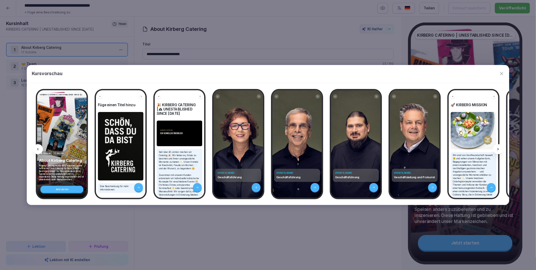
click at [498, 149] on icon at bounding box center [499, 149] width 4 height 4
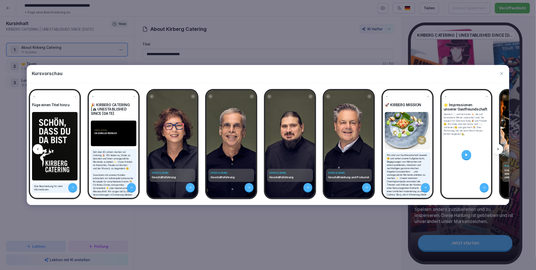
click at [498, 149] on icon at bounding box center [499, 149] width 4 height 4
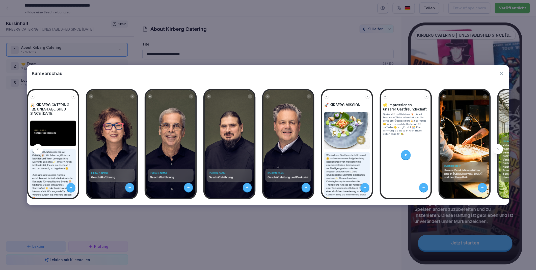
click at [498, 149] on icon at bounding box center [499, 149] width 4 height 4
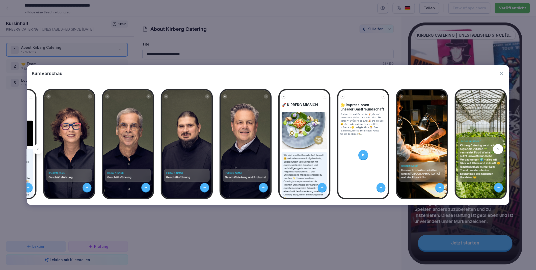
click at [498, 149] on icon at bounding box center [499, 149] width 4 height 4
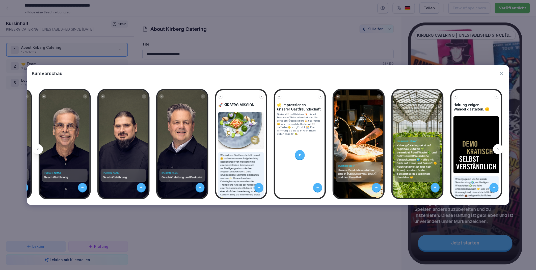
click at [498, 149] on icon at bounding box center [499, 149] width 4 height 4
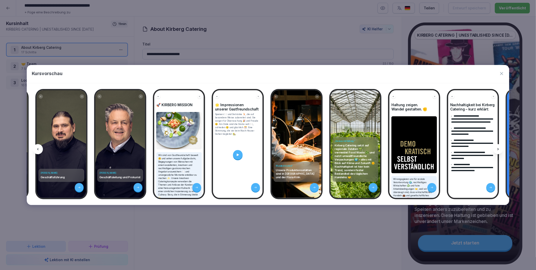
click at [498, 149] on icon at bounding box center [499, 149] width 4 height 4
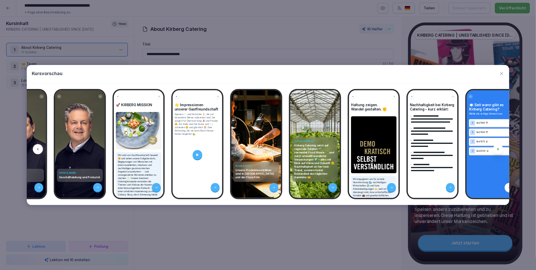
click at [498, 149] on icon at bounding box center [499, 149] width 4 height 4
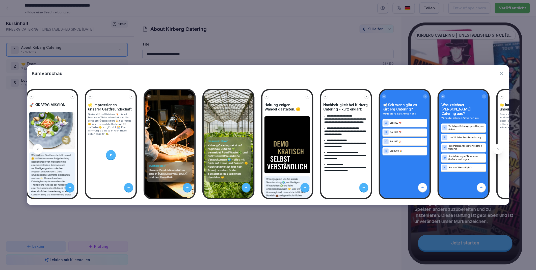
click at [498, 149] on icon at bounding box center [499, 149] width 4 height 4
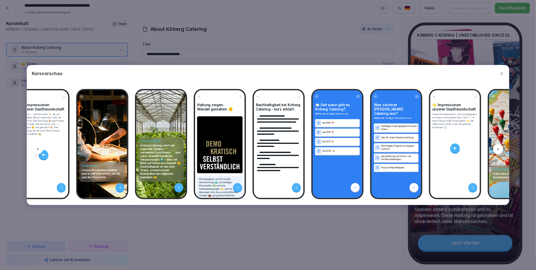
click at [498, 149] on icon at bounding box center [499, 149] width 4 height 4
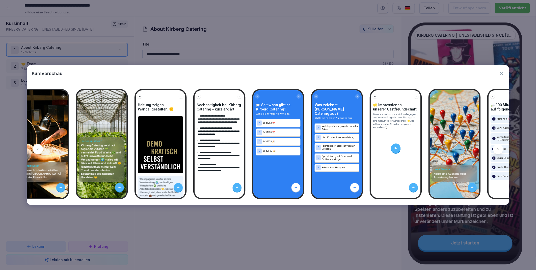
click at [498, 149] on icon at bounding box center [499, 149] width 4 height 4
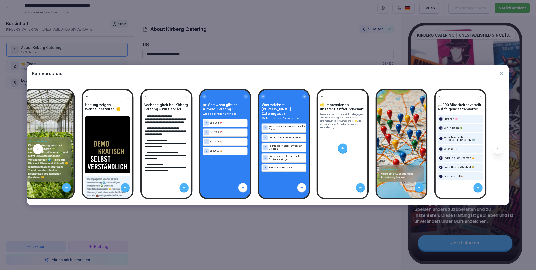
click at [498, 149] on icon at bounding box center [499, 149] width 4 height 4
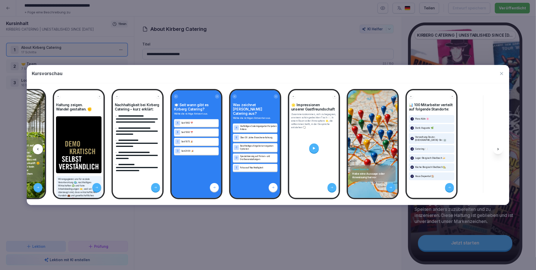
click at [498, 149] on icon at bounding box center [499, 149] width 4 height 4
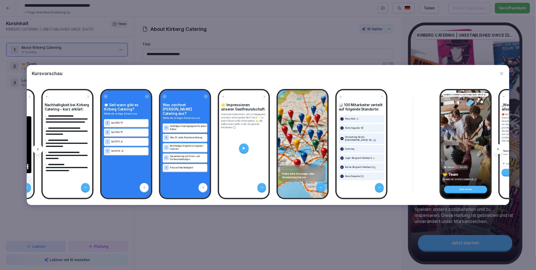
click at [498, 149] on icon at bounding box center [499, 149] width 4 height 4
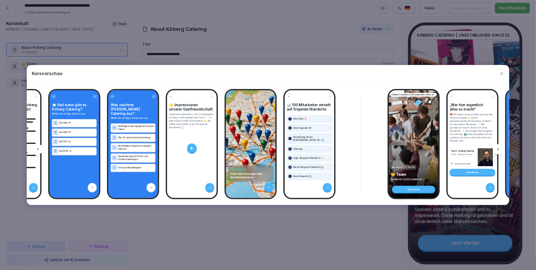
click at [498, 149] on icon at bounding box center [499, 149] width 4 height 4
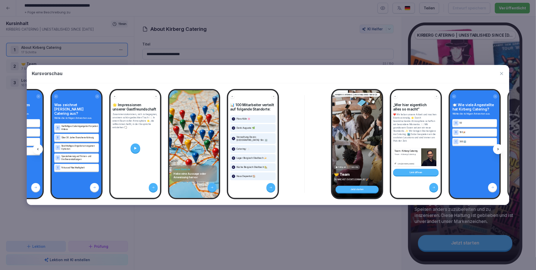
click at [498, 149] on icon at bounding box center [499, 149] width 4 height 4
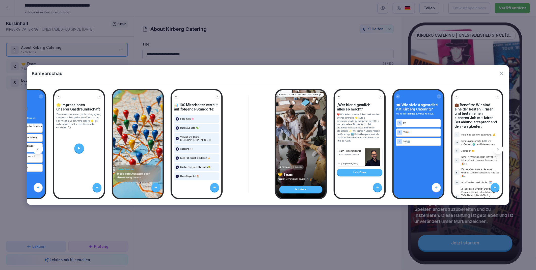
click at [498, 149] on icon at bounding box center [499, 149] width 4 height 4
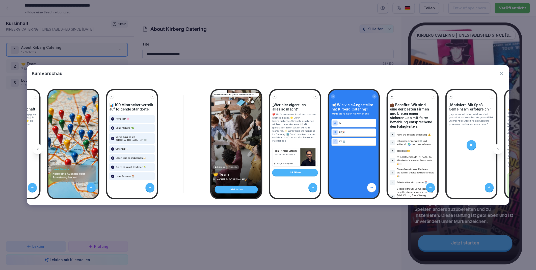
scroll to position [0, 946]
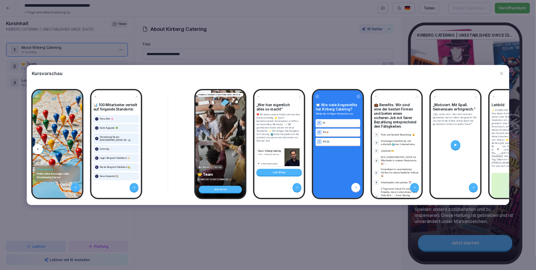
click at [498, 149] on icon at bounding box center [499, 149] width 4 height 4
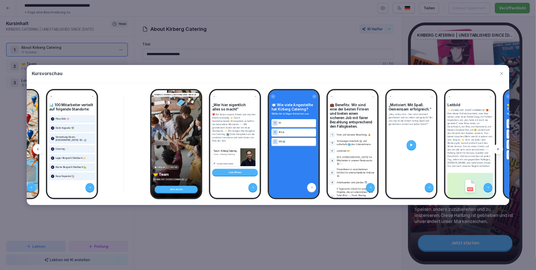
click at [498, 149] on icon at bounding box center [499, 149] width 4 height 4
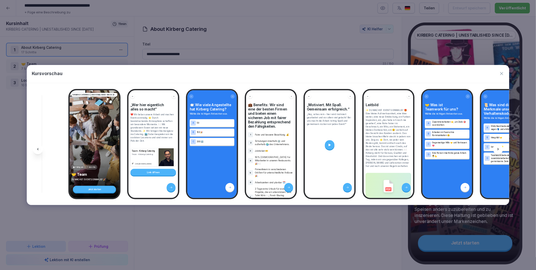
click at [498, 149] on icon at bounding box center [499, 149] width 4 height 4
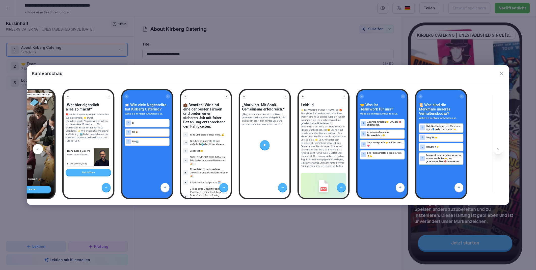
scroll to position [0, 1140]
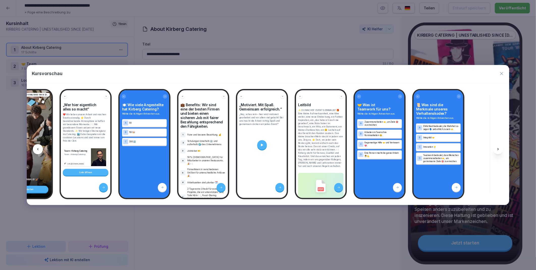
click at [498, 149] on icon at bounding box center [499, 149] width 4 height 4
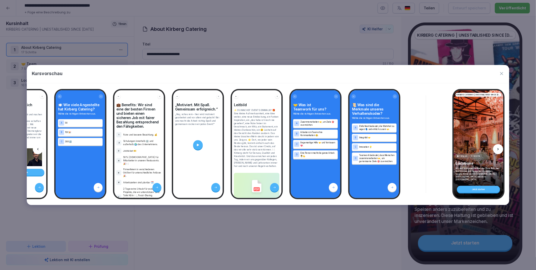
click at [498, 149] on icon at bounding box center [499, 149] width 4 height 4
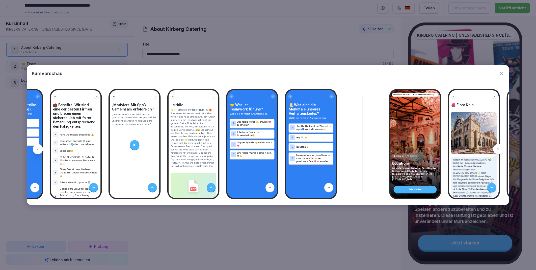
click at [498, 149] on icon at bounding box center [499, 149] width 4 height 4
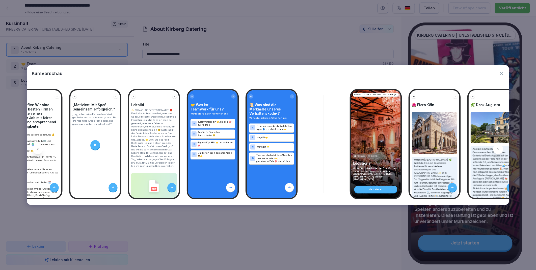
click at [498, 149] on icon at bounding box center [499, 149] width 4 height 4
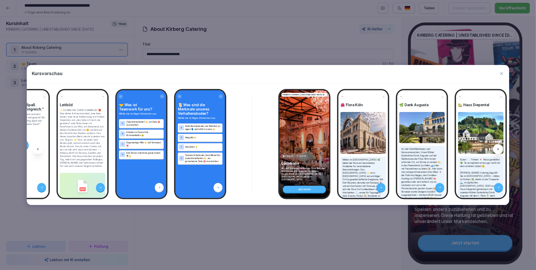
click at [498, 149] on icon at bounding box center [499, 149] width 4 height 4
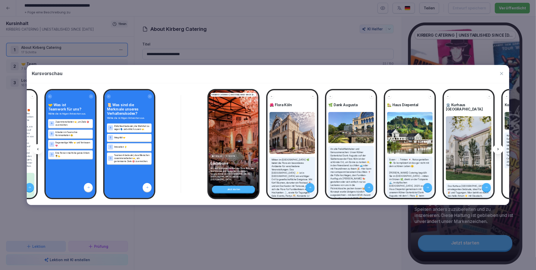
click at [498, 149] on icon at bounding box center [499, 149] width 4 height 4
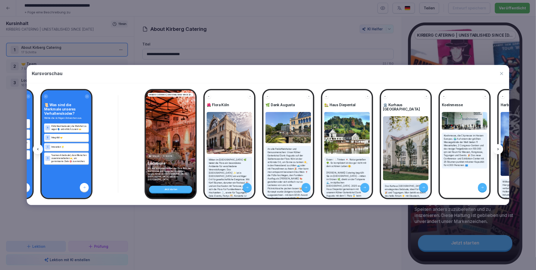
click at [498, 149] on icon at bounding box center [499, 149] width 4 height 4
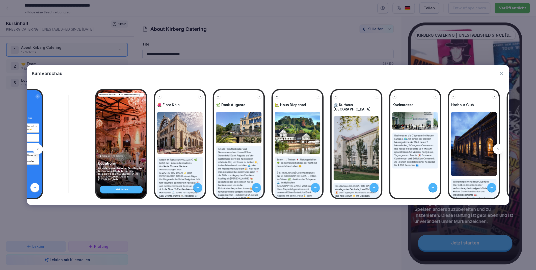
click at [498, 149] on icon at bounding box center [499, 149] width 4 height 4
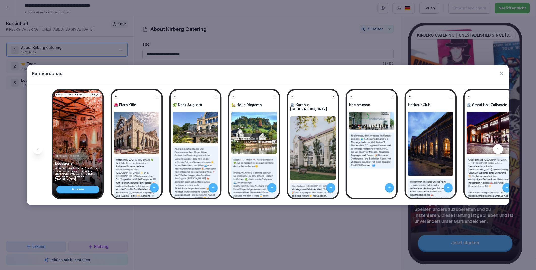
click at [498, 149] on icon at bounding box center [499, 149] width 4 height 4
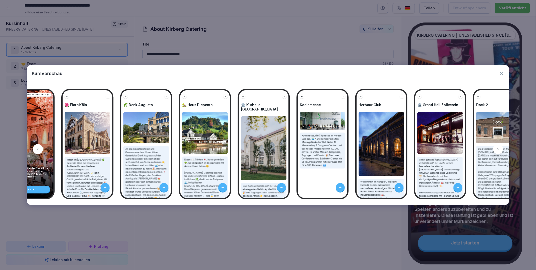
click at [498, 149] on icon at bounding box center [499, 149] width 4 height 4
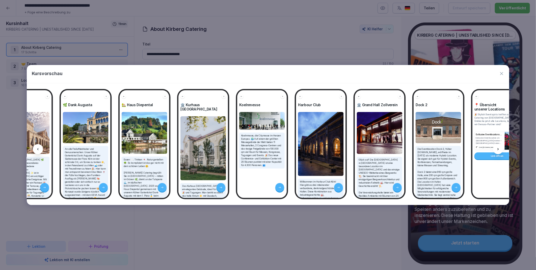
click at [498, 149] on icon at bounding box center [499, 149] width 4 height 4
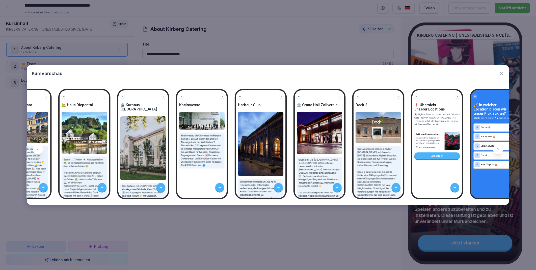
click at [498, 149] on icon at bounding box center [499, 149] width 4 height 4
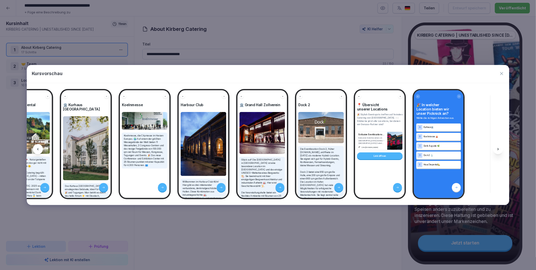
click at [498, 149] on icon at bounding box center [499, 149] width 4 height 4
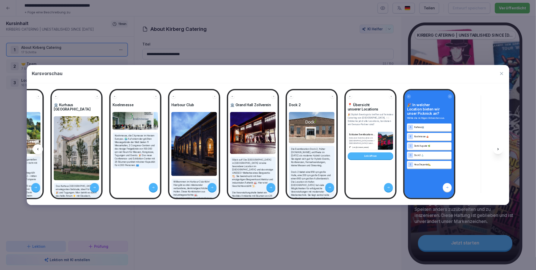
click at [498, 149] on icon at bounding box center [499, 149] width 4 height 4
drag, startPoint x: 498, startPoint y: 149, endPoint x: 502, endPoint y: 74, distance: 75.4
click at [502, 74] on icon "button" at bounding box center [502, 73] width 5 height 5
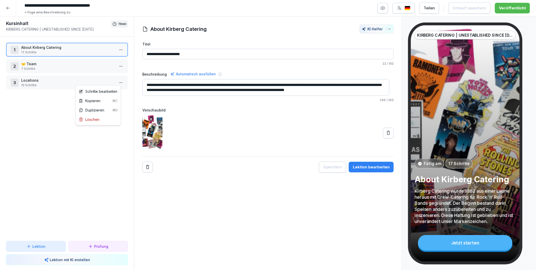
click at [115, 82] on html "**********" at bounding box center [268, 135] width 536 height 270
click at [97, 91] on div "Schritte bearbeiten" at bounding box center [98, 91] width 39 height 5
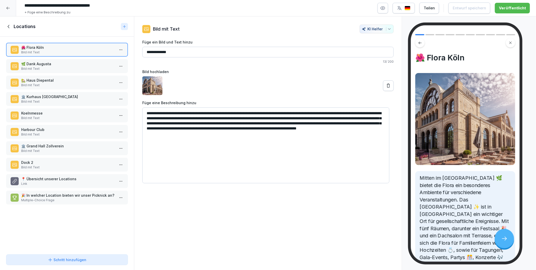
click at [47, 198] on p "Multiple-Choice Frage" at bounding box center [68, 200] width 94 height 5
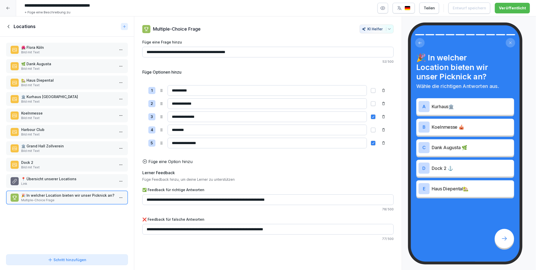
click at [9, 27] on icon at bounding box center [9, 27] width 6 height 6
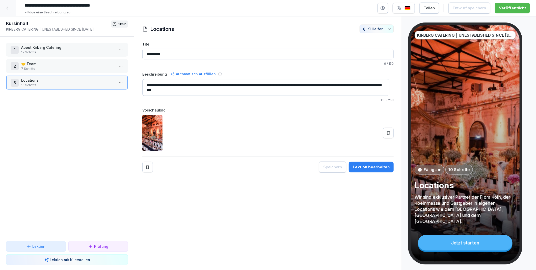
click at [56, 64] on p "🤝 Team" at bounding box center [68, 63] width 94 height 5
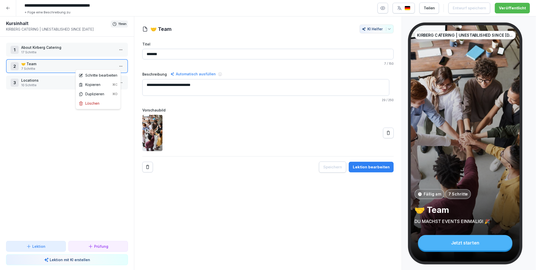
click at [117, 64] on html "**********" at bounding box center [268, 135] width 536 height 270
click at [105, 72] on div "Schritte bearbeiten" at bounding box center [98, 74] width 39 height 5
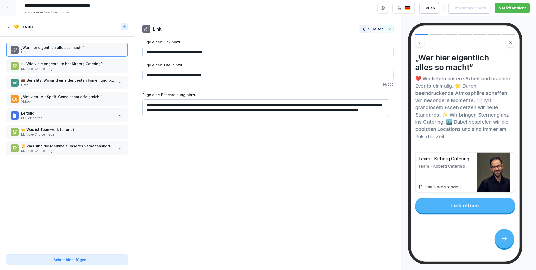
click at [66, 129] on p "🤝 Was ist Teamwork für uns?" at bounding box center [68, 129] width 94 height 5
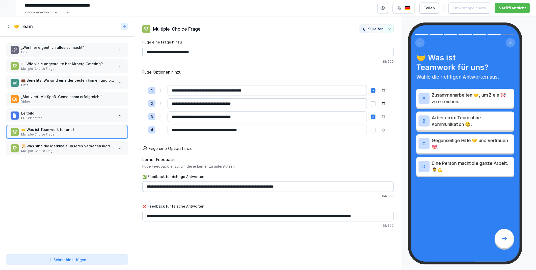
click at [61, 143] on p "📜 Was sind die Merkmale unseres Verhaltenskodex?" at bounding box center [68, 145] width 94 height 5
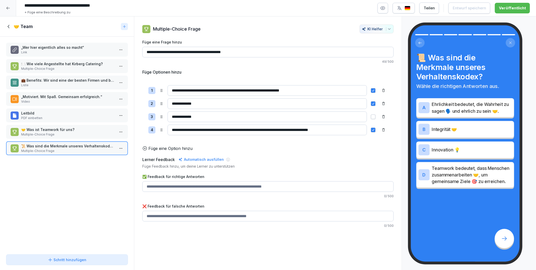
click at [47, 174] on div "„Wer hier eigentlich alles so macht“ Link 🍽️ Wie viele Angestellte hat Kirberg …" at bounding box center [67, 144] width 134 height 215
click at [9, 25] on icon at bounding box center [9, 27] width 6 height 6
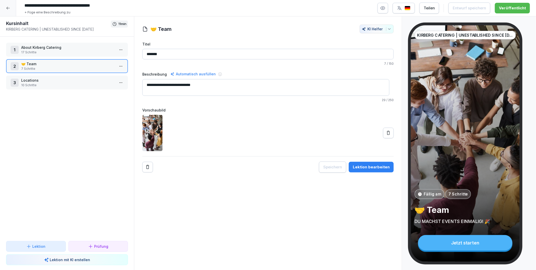
click at [89, 246] on icon at bounding box center [90, 246] width 5 height 5
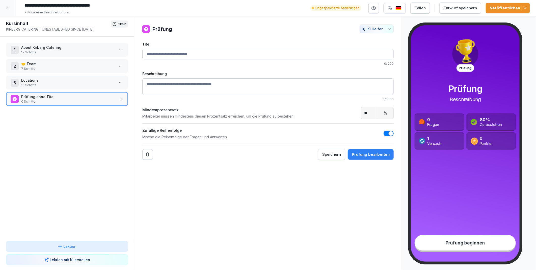
click at [366, 113] on input "**" at bounding box center [369, 113] width 16 height 12
drag, startPoint x: 366, startPoint y: 113, endPoint x: 357, endPoint y: 115, distance: 8.6
click at [361, 115] on input "**" at bounding box center [369, 113] width 16 height 12
click at [332, 208] on div "Prüfung KI Helfer Titel 0 / 200 Beschreibung 0 / 1000 Mindestprozentsatz Mitarb…" at bounding box center [268, 143] width 268 height 254
click at [354, 153] on div "Prüfung bearbeiten" at bounding box center [371, 155] width 38 height 6
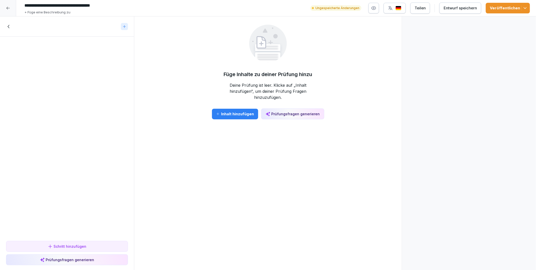
click at [280, 111] on div "Prüfungsfragen generieren" at bounding box center [293, 113] width 55 height 5
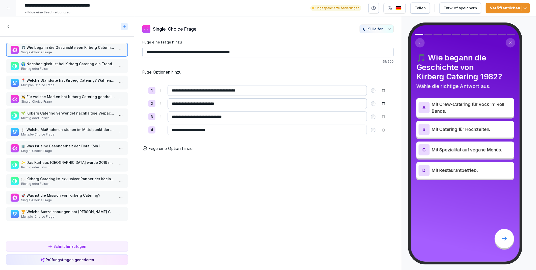
click at [42, 65] on p "🌍 Nachhaltigkeit ist bei Kirberg Catering ein Trend." at bounding box center [68, 63] width 94 height 5
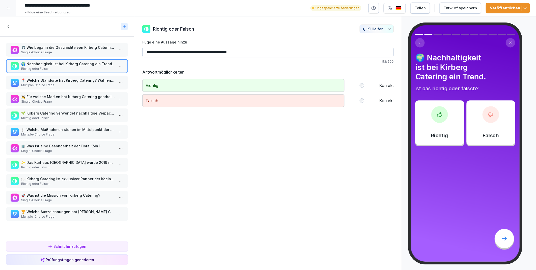
click at [39, 78] on p "📍 Welche Standorte hat Kirberg Catering? Wählen Sie alle zutreffenden Antworten…" at bounding box center [68, 80] width 94 height 5
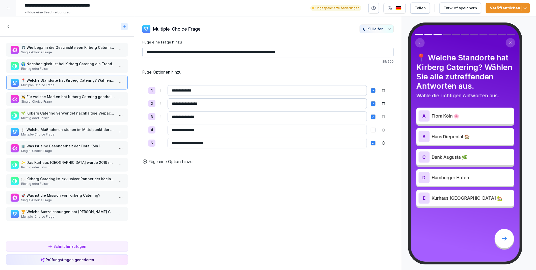
click at [37, 95] on p "👨‍🍳 Für welche Marken hat Kirberg Catering gearbeitet?" at bounding box center [68, 96] width 94 height 5
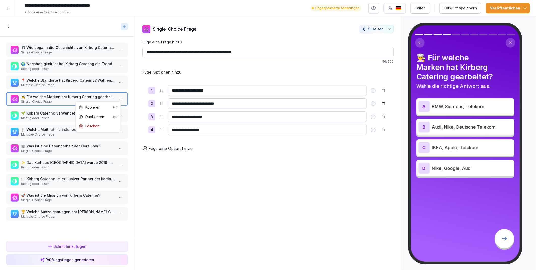
click at [115, 97] on html "**********" at bounding box center [268, 135] width 536 height 270
click at [92, 126] on div "Löschen" at bounding box center [89, 125] width 21 height 5
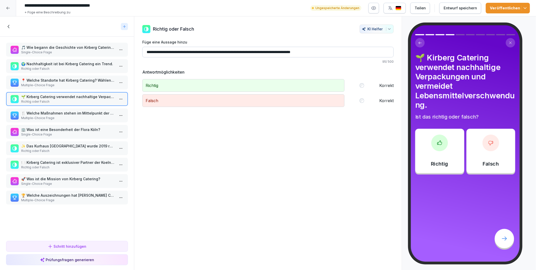
click at [54, 110] on p "🍴 Welche Maßnahmen stehen im Mittelpunkt der Nachhaltigkeit von Kirberg Caterin…" at bounding box center [68, 112] width 94 height 5
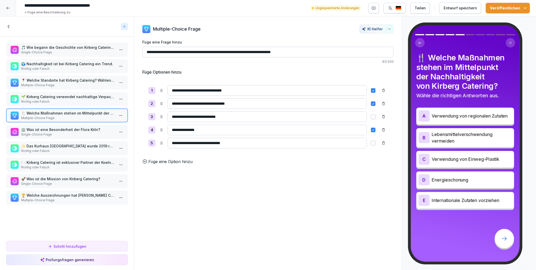
click at [54, 127] on p "🏢 Was ist eine Besonderheit der Flora Köln?" at bounding box center [68, 129] width 94 height 5
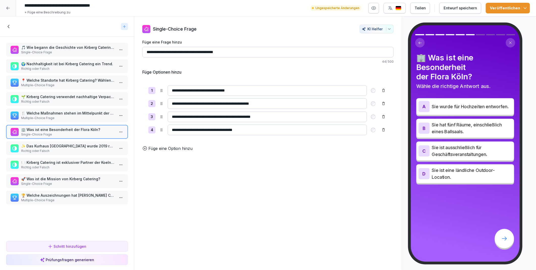
click at [51, 143] on p "✨ Das Kurhaus [GEOGRAPHIC_DATA] wurde 2019 renoviert." at bounding box center [68, 145] width 94 height 5
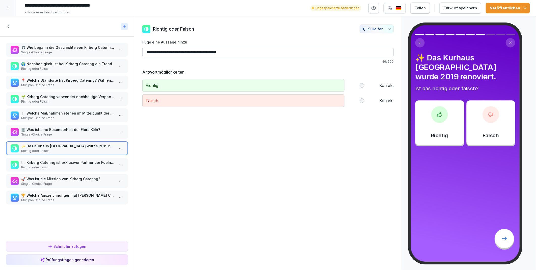
click at [54, 158] on div "🍽️ Kirberg Catering ist exklusiver Partner der Koelnmesse. Richtig oder Falsch" at bounding box center [67, 165] width 122 height 14
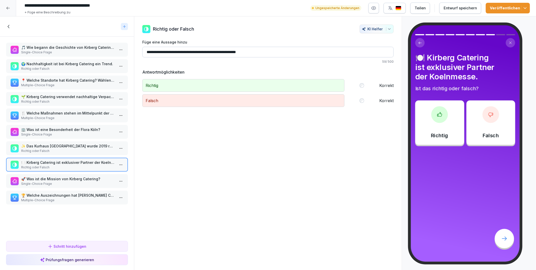
click at [58, 176] on p "🚀 Was ist die Mission von Kirberg Catering?" at bounding box center [68, 178] width 94 height 5
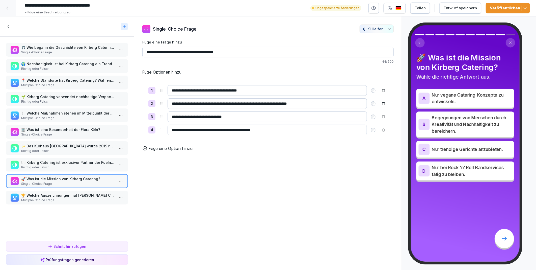
click at [50, 193] on p "🏆 Welche Auszeichnungen hat [PERSON_NAME] Catering erhalten?" at bounding box center [68, 194] width 94 height 5
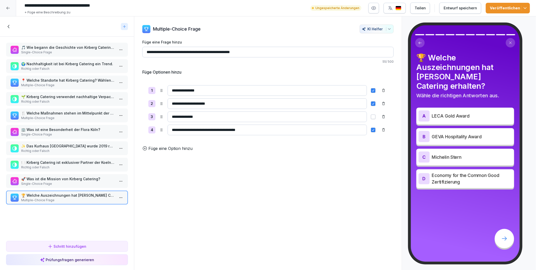
click at [41, 160] on p "🍽️ Kirberg Catering ist exklusiver Partner der Koelnmesse." at bounding box center [68, 162] width 94 height 5
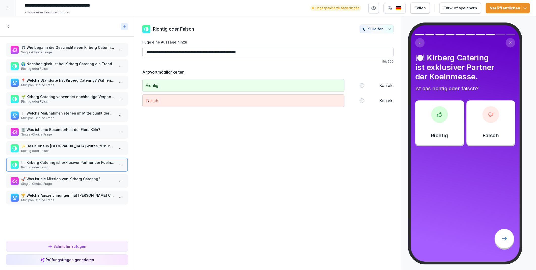
click at [50, 132] on p "Single-Choice Frage" at bounding box center [68, 134] width 94 height 5
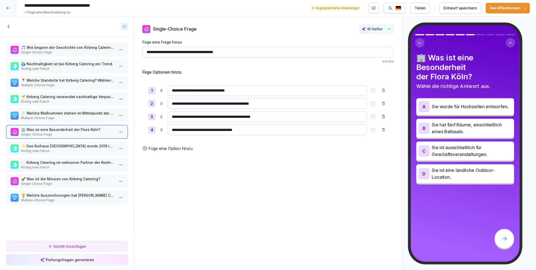
click at [54, 113] on p "🍴 Welche Maßnahmen stehen im Mittelpunkt der Nachhaltigkeit von Kirberg Caterin…" at bounding box center [68, 112] width 94 height 5
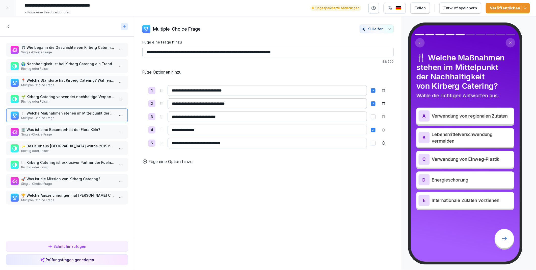
click at [51, 95] on p "🌱 Kirberg Catering verwendet nachhaltige Verpackungen und vermeidet Lebensmitte…" at bounding box center [68, 96] width 94 height 5
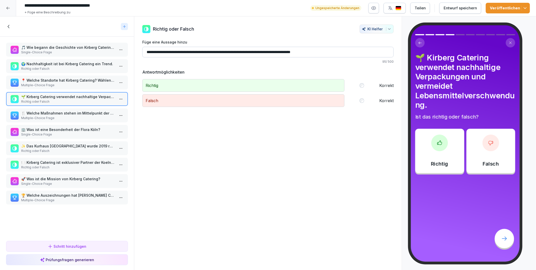
click at [8, 27] on icon at bounding box center [9, 27] width 6 height 6
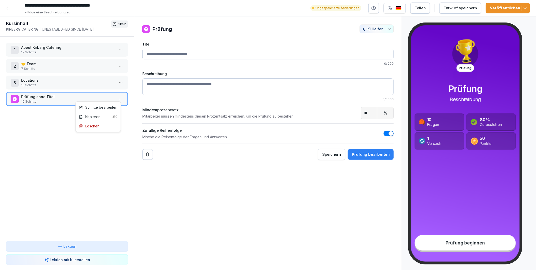
click at [118, 97] on html "**********" at bounding box center [268, 135] width 536 height 270
click at [259, 216] on html "**********" at bounding box center [268, 135] width 536 height 270
click at [69, 258] on p "Lektion mit KI erstellen" at bounding box center [70, 259] width 40 height 5
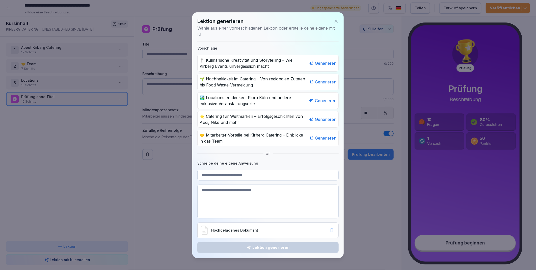
click at [338, 22] on icon at bounding box center [336, 21] width 3 height 3
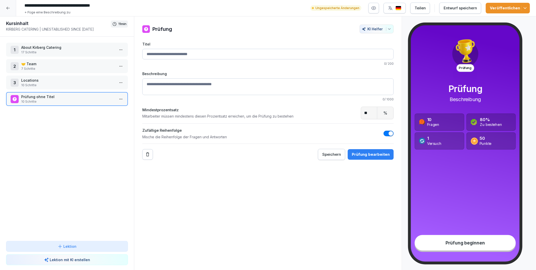
click at [57, 148] on div "1 About Kirberg Catering 17 Schritte 2 🤝 Team 7 Schritte 3 Locations 10 Schritt…" at bounding box center [67, 139] width 134 height 204
click at [375, 8] on icon "button" at bounding box center [374, 8] width 1 height 1
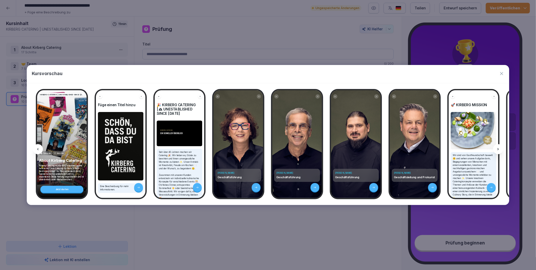
click at [497, 150] on icon at bounding box center [499, 149] width 4 height 4
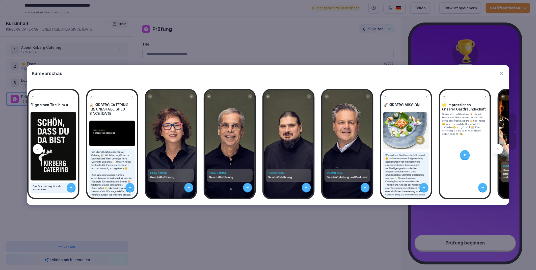
click at [497, 150] on icon at bounding box center [499, 149] width 4 height 4
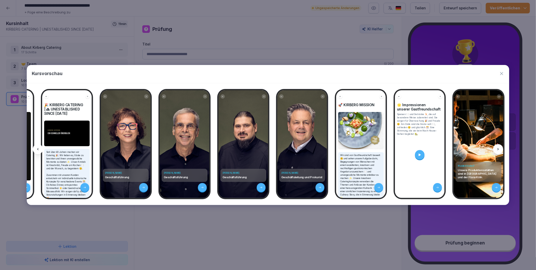
click at [497, 150] on icon at bounding box center [499, 149] width 4 height 4
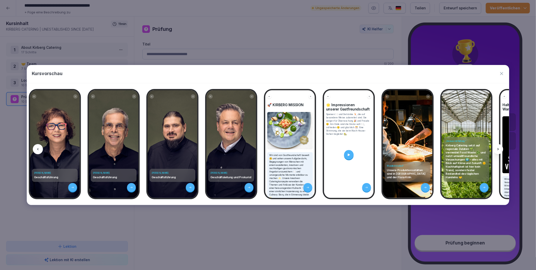
click at [497, 150] on icon at bounding box center [499, 149] width 4 height 4
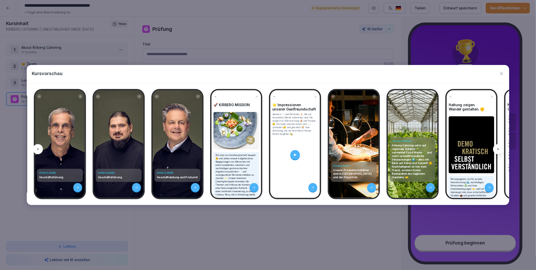
click at [497, 150] on icon at bounding box center [499, 149] width 4 height 4
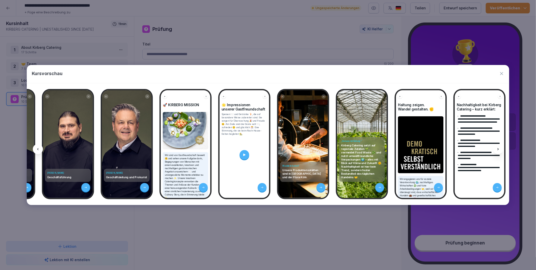
click at [497, 150] on icon at bounding box center [499, 149] width 4 height 4
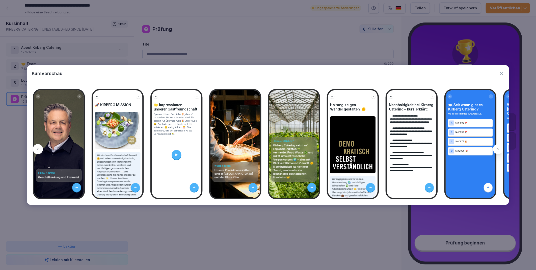
click at [497, 150] on icon at bounding box center [499, 149] width 4 height 4
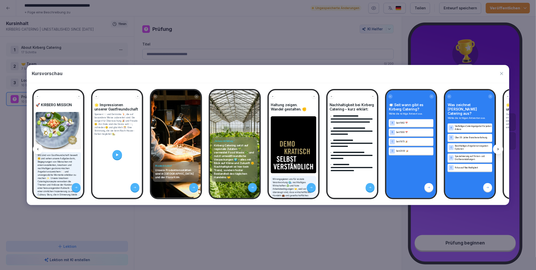
click at [497, 150] on icon at bounding box center [499, 149] width 4 height 4
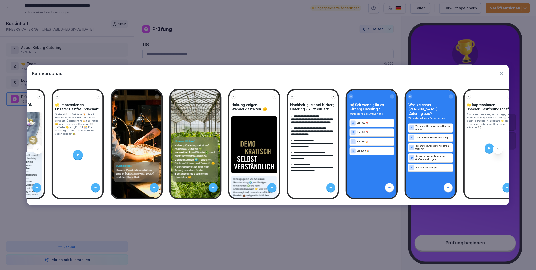
click at [497, 150] on icon at bounding box center [499, 149] width 4 height 4
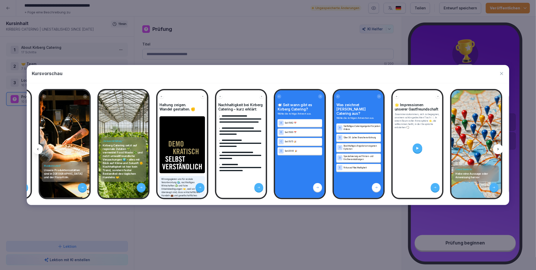
click at [497, 150] on icon at bounding box center [499, 149] width 4 height 4
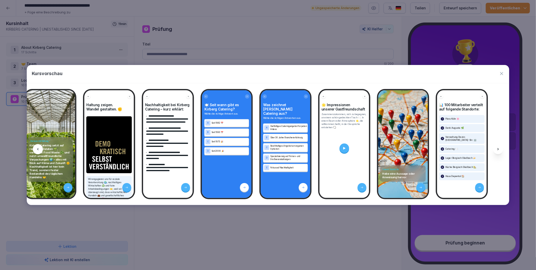
scroll to position [0, 601]
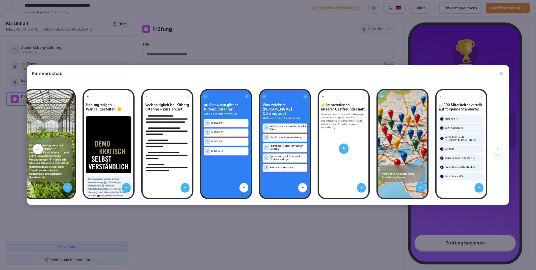
click at [497, 150] on icon at bounding box center [499, 149] width 4 height 4
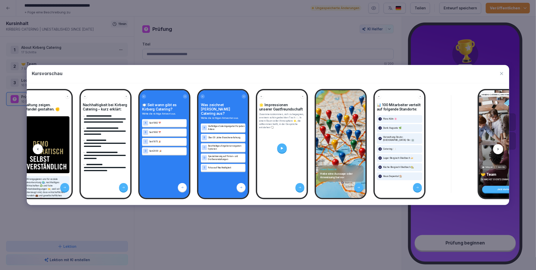
click at [497, 150] on icon at bounding box center [499, 149] width 4 height 4
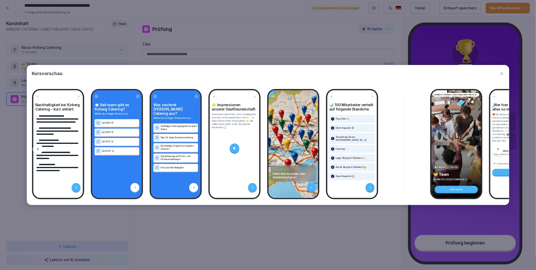
click at [497, 150] on icon at bounding box center [499, 149] width 4 height 4
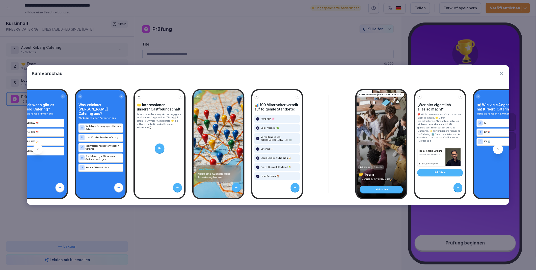
scroll to position [0, 787]
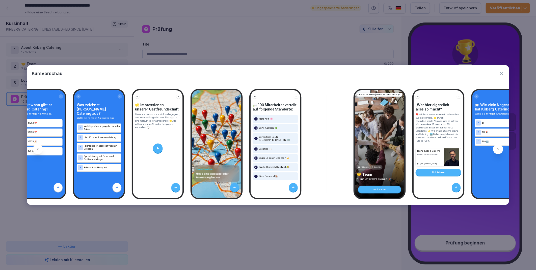
click at [497, 150] on icon at bounding box center [499, 149] width 4 height 4
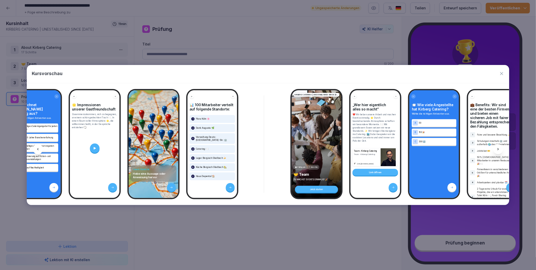
click at [497, 150] on icon at bounding box center [499, 149] width 4 height 4
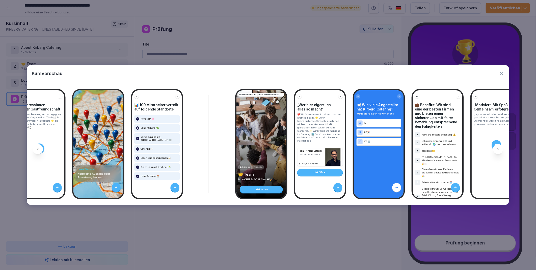
click at [497, 150] on icon at bounding box center [499, 149] width 4 height 4
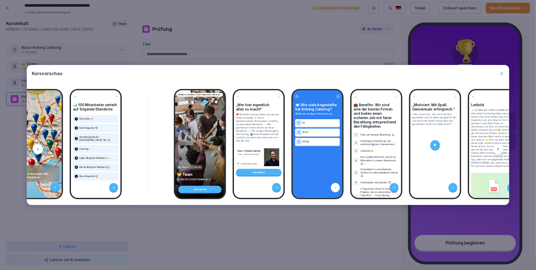
scroll to position [0, 970]
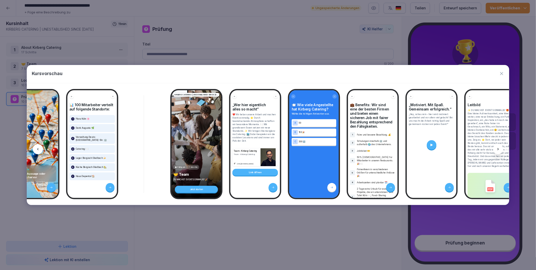
click at [497, 150] on icon at bounding box center [499, 149] width 4 height 4
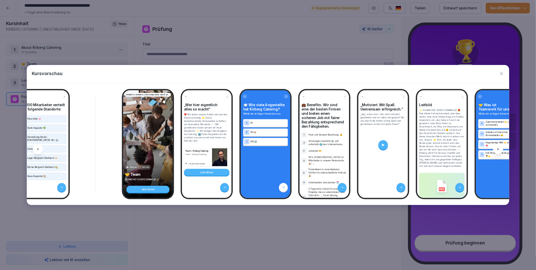
click at [497, 150] on icon at bounding box center [499, 149] width 4 height 4
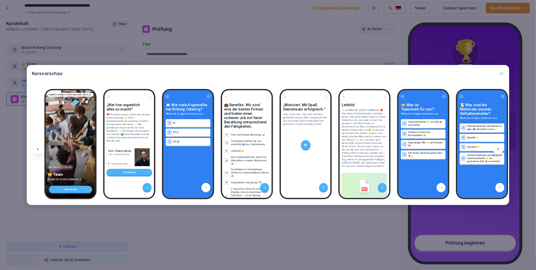
scroll to position [0, 1097]
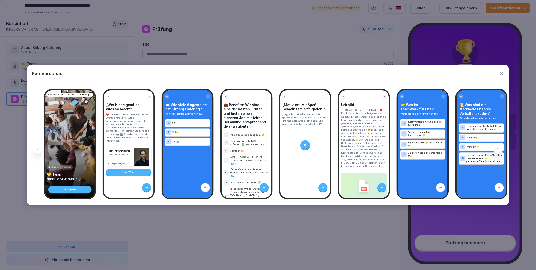
click at [497, 150] on icon at bounding box center [499, 149] width 4 height 4
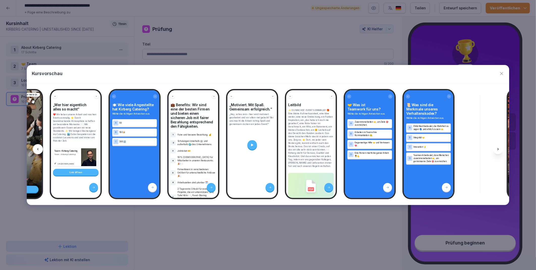
click at [497, 150] on icon at bounding box center [499, 149] width 4 height 4
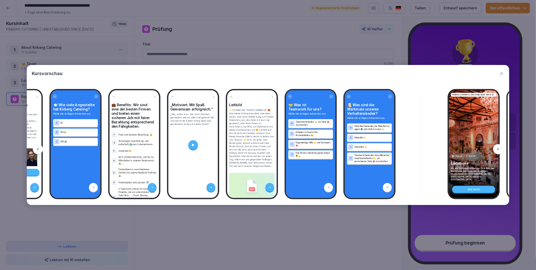
click at [497, 150] on icon at bounding box center [499, 149] width 4 height 4
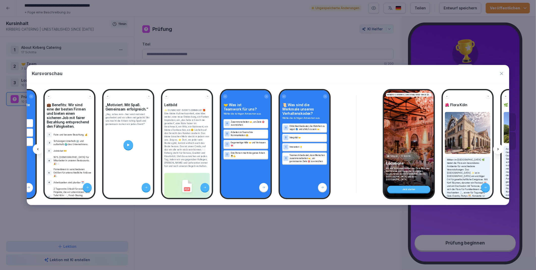
click at [497, 150] on icon at bounding box center [499, 149] width 4 height 4
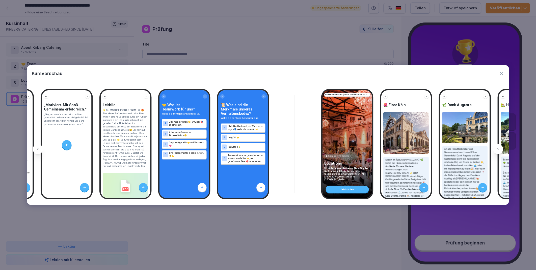
scroll to position [0, 1338]
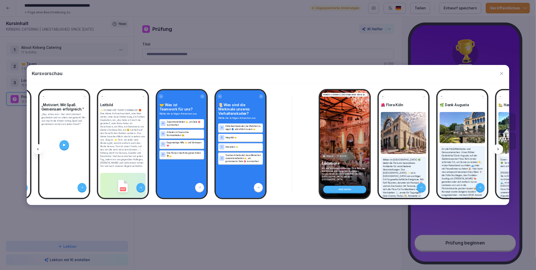
click at [497, 150] on icon at bounding box center [499, 149] width 4 height 4
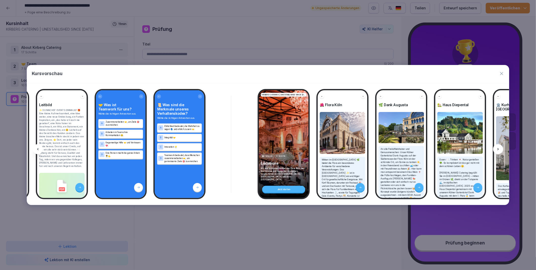
click at [497, 150] on icon at bounding box center [499, 149] width 4 height 4
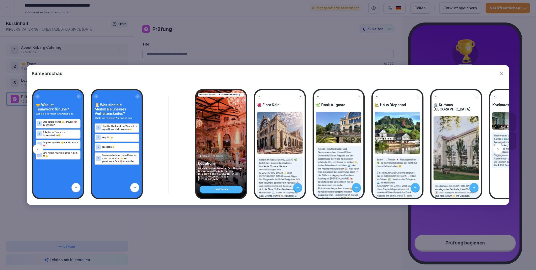
scroll to position [0, 1462]
click at [497, 150] on icon at bounding box center [499, 149] width 4 height 4
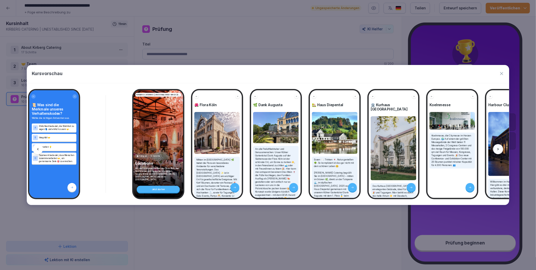
scroll to position [0, 1529]
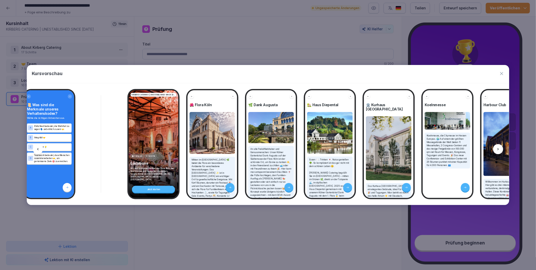
click at [497, 150] on icon at bounding box center [499, 149] width 4 height 4
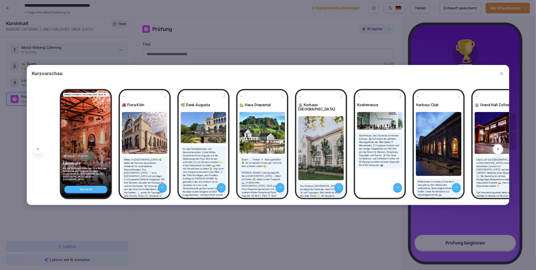
click at [497, 150] on icon at bounding box center [499, 149] width 4 height 4
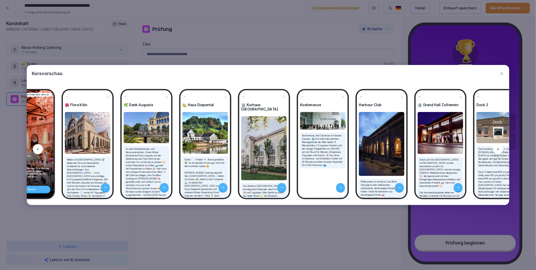
click at [497, 150] on icon at bounding box center [499, 149] width 4 height 4
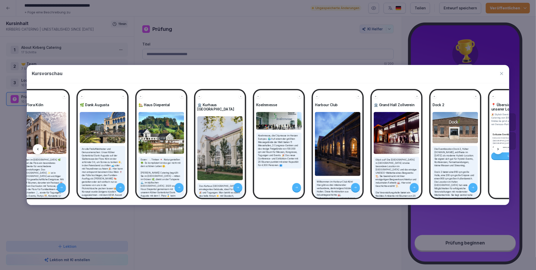
click at [498, 150] on icon at bounding box center [499, 149] width 4 height 4
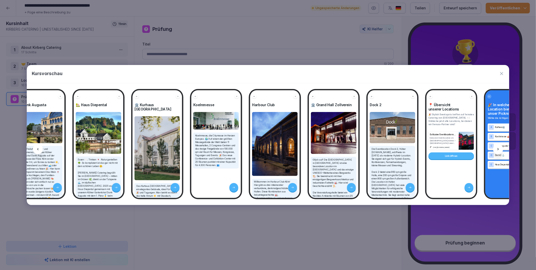
click at [498, 150] on icon at bounding box center [499, 149] width 4 height 4
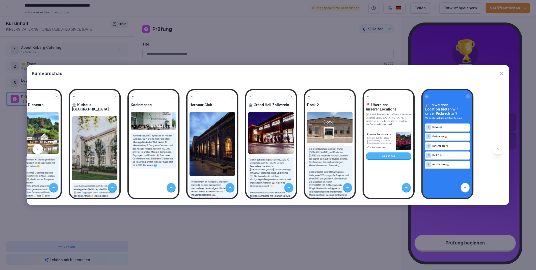
scroll to position [0, 1840]
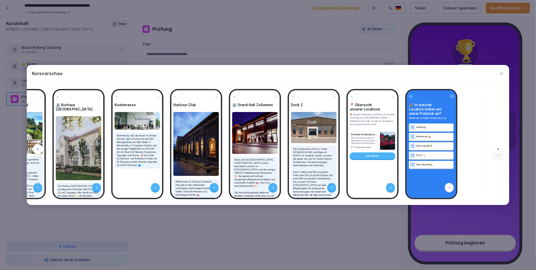
click at [35, 149] on div at bounding box center [38, 149] width 10 height 10
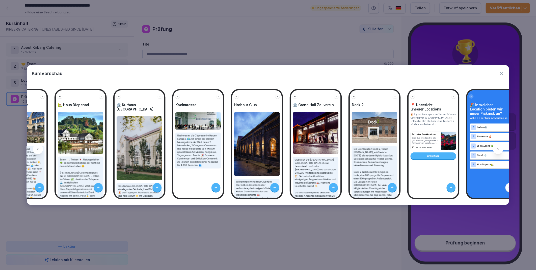
click at [35, 149] on div at bounding box center [38, 149] width 10 height 10
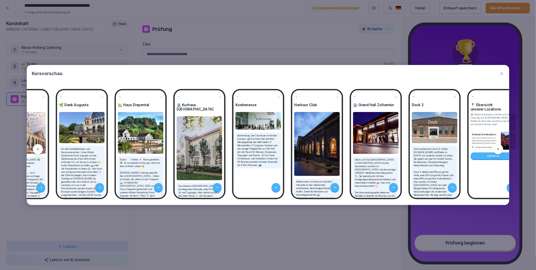
click at [35, 149] on div at bounding box center [38, 149] width 10 height 10
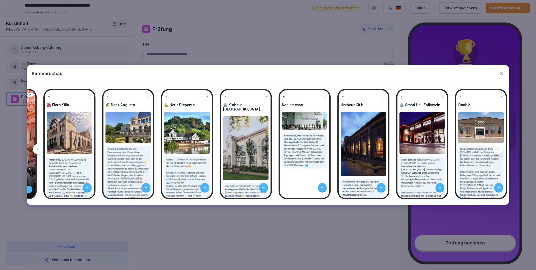
click at [35, 149] on div at bounding box center [38, 149] width 10 height 10
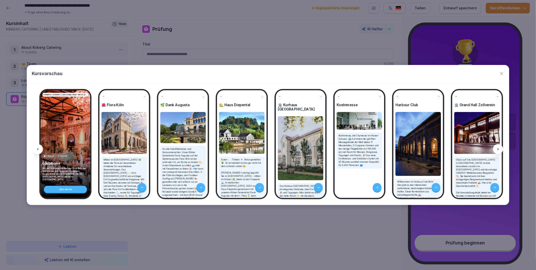
click at [35, 149] on div at bounding box center [38, 149] width 10 height 10
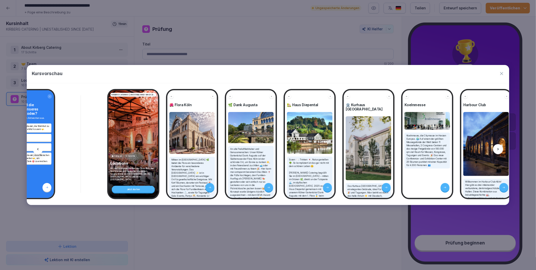
click at [35, 149] on div at bounding box center [38, 149] width 10 height 10
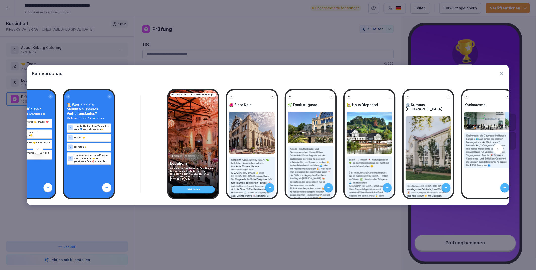
click at [35, 149] on div at bounding box center [38, 149] width 10 height 10
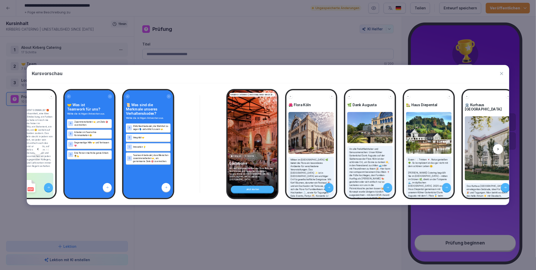
click at [35, 149] on div at bounding box center [38, 149] width 10 height 10
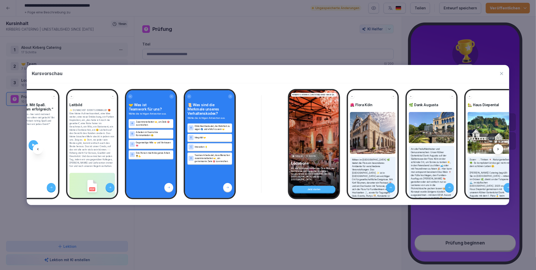
click at [35, 149] on div at bounding box center [38, 149] width 10 height 10
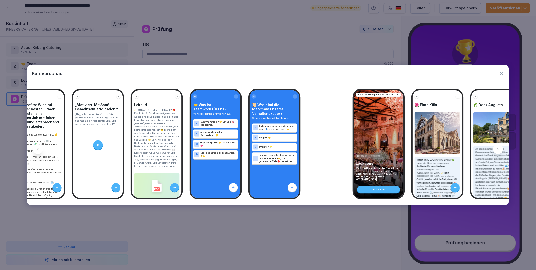
scroll to position [0, 1302]
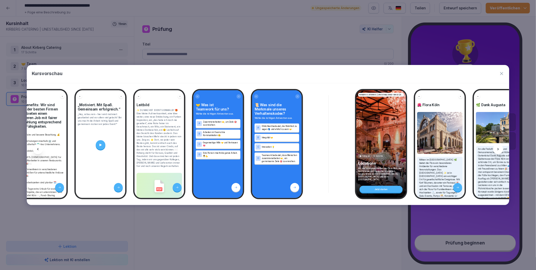
click at [36, 149] on icon at bounding box center [38, 149] width 4 height 4
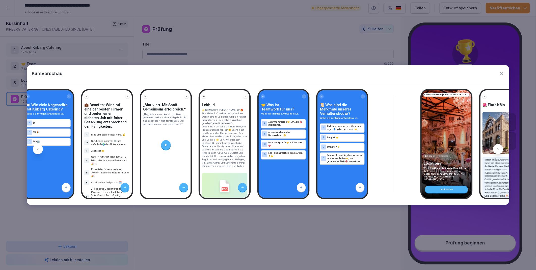
scroll to position [0, 1234]
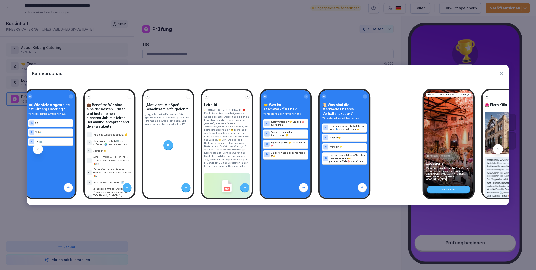
click at [503, 74] on icon "button" at bounding box center [502, 73] width 5 height 5
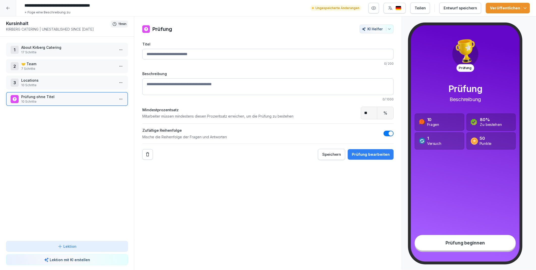
click at [270, 183] on div "Prüfung KI Helfer Titel 0 / 200 Beschreibung 0 / 1000 Mindestprozentsatz Mitarb…" at bounding box center [268, 143] width 268 height 254
click at [119, 97] on html "**********" at bounding box center [268, 135] width 536 height 270
click at [186, 201] on html "**********" at bounding box center [268, 135] width 536 height 270
click at [449, 8] on div "Entwurf speichern" at bounding box center [460, 8] width 33 height 6
click at [9, 8] on icon at bounding box center [8, 8] width 4 height 4
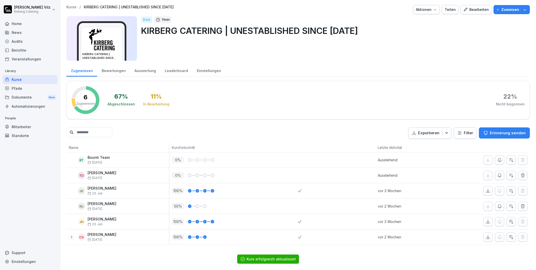
click at [23, 252] on div "Support" at bounding box center [30, 252] width 55 height 9
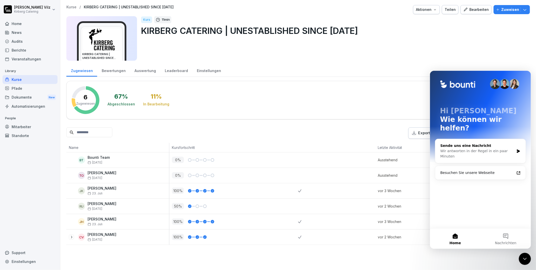
click at [478, 148] on div "Wir antworten in der Regel in ein paar Minuten" at bounding box center [477, 153] width 74 height 11
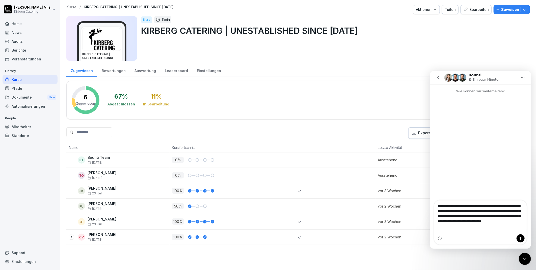
click at [438, 216] on textarea "**********" at bounding box center [480, 214] width 92 height 29
click at [474, 217] on textarea "**********" at bounding box center [480, 214] width 92 height 29
click at [512, 226] on textarea "**********" at bounding box center [480, 214] width 92 height 29
type textarea "**********"
click at [523, 238] on button "Sende eine Nachricht…" at bounding box center [521, 238] width 8 height 8
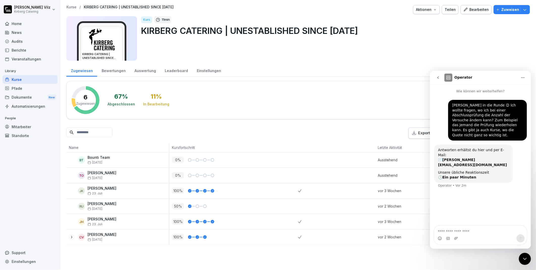
click at [466, 9] on div "Bearbeiten" at bounding box center [477, 10] width 26 height 6
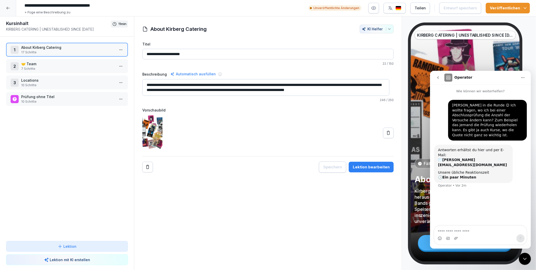
click at [386, 133] on icon at bounding box center [388, 132] width 5 height 5
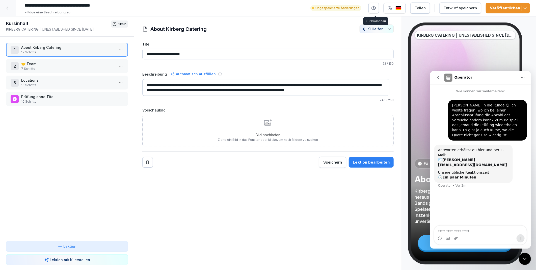
click at [375, 8] on icon "button" at bounding box center [374, 8] width 1 height 1
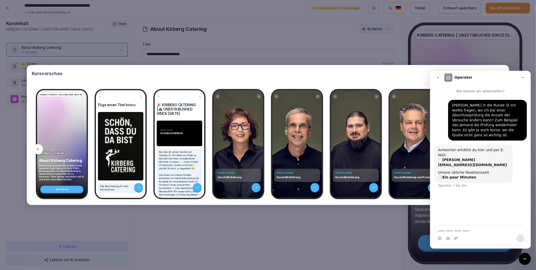
drag, startPoint x: 486, startPoint y: 77, endPoint x: 919, endPoint y: 129, distance: 436.2
click html "Operator Wie können wir weiterhelfen? Hallo in die Runde 😉 Ich wollte fragen, w…"
click at [437, 77] on icon "go back" at bounding box center [438, 77] width 4 height 4
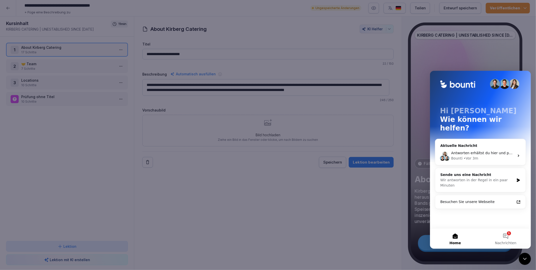
click at [369, 243] on div at bounding box center [268, 135] width 536 height 270
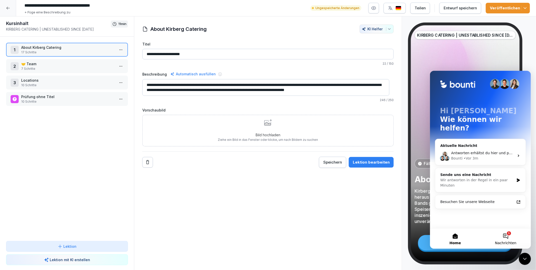
click at [506, 235] on button "1 Nachrichten" at bounding box center [506, 238] width 51 height 20
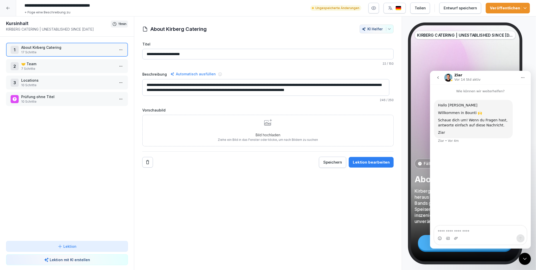
click at [439, 77] on icon "go back" at bounding box center [438, 77] width 4 height 4
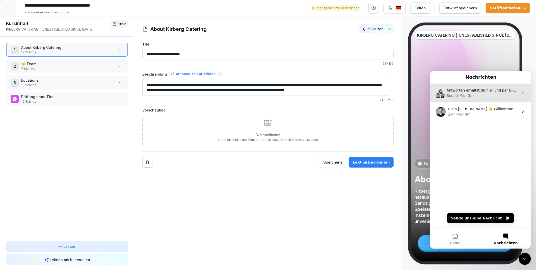
click at [457, 93] on div "Bounti • Vor 3m" at bounding box center [483, 95] width 72 height 5
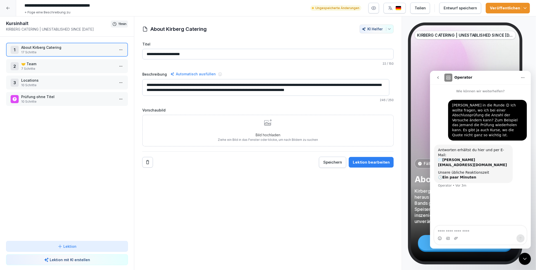
click at [523, 77] on icon "Home" at bounding box center [523, 77] width 3 height 1
click at [344, 223] on div "**********" at bounding box center [268, 143] width 268 height 254
click at [377, 8] on icon "button" at bounding box center [374, 8] width 5 height 5
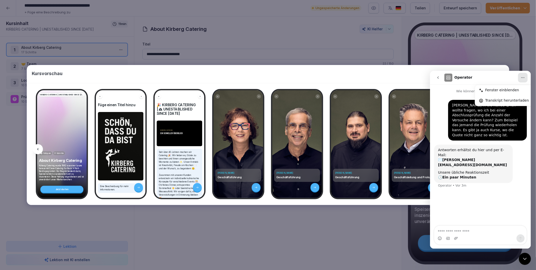
drag, startPoint x: 434, startPoint y: 78, endPoint x: 858, endPoint y: 152, distance: 430.4
click html "Operator Fenster einblenden Transkript herunterladen Wie können wir weiterhelfe…"
drag, startPoint x: 413, startPoint y: 74, endPoint x: 395, endPoint y: 74, distance: 18.7
click at [395, 74] on div "Kursvorschau" at bounding box center [268, 74] width 483 height 18
drag, startPoint x: 439, startPoint y: 93, endPoint x: 439, endPoint y: 120, distance: 27.3
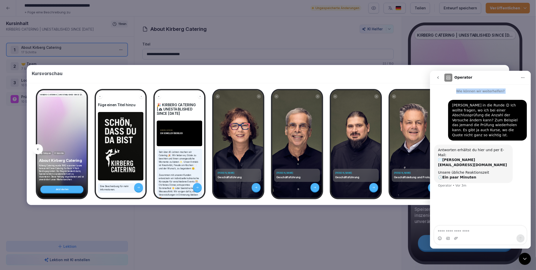
click at [439, 120] on div "Wie können wir weiterhelfen? Hallo in die Runde 😉 Ich wollte fragen, wo ich bei…" at bounding box center [480, 157] width 101 height 146
drag, startPoint x: 439, startPoint y: 120, endPoint x: 497, endPoint y: 74, distance: 73.8
click at [497, 74] on div "Operator" at bounding box center [481, 77] width 73 height 8
click at [437, 77] on icon "go back" at bounding box center [438, 77] width 4 height 4
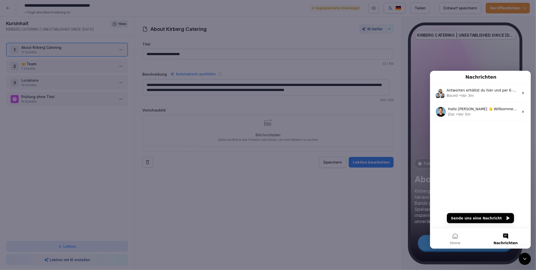
click at [387, 252] on div at bounding box center [268, 135] width 536 height 270
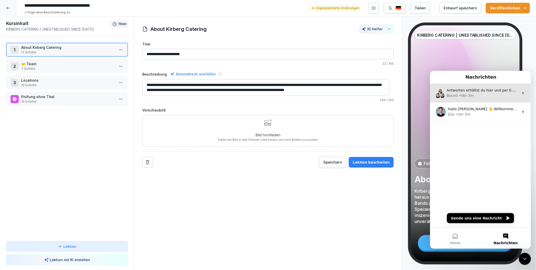
click at [463, 94] on div "• Vor 3m" at bounding box center [466, 95] width 15 height 5
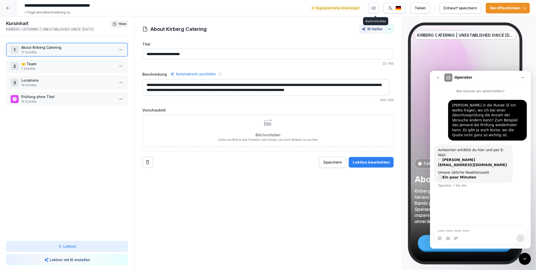
click at [377, 8] on icon "button" at bounding box center [374, 8] width 5 height 5
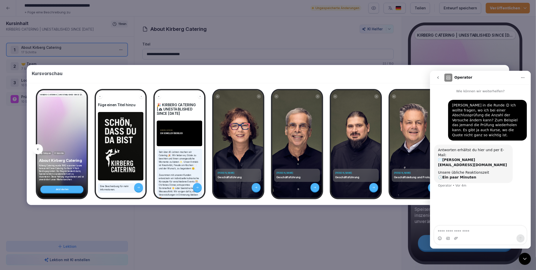
click at [523, 260] on icon "Intercom-Nachrichtendienst schließen" at bounding box center [525, 258] width 6 height 6
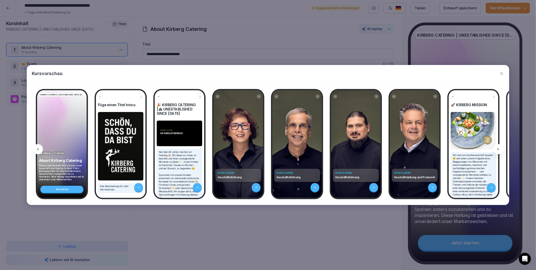
click at [497, 146] on div at bounding box center [499, 149] width 10 height 10
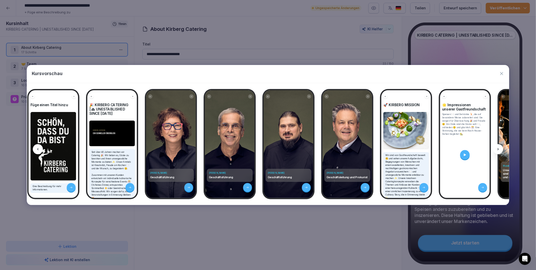
click at [499, 149] on icon at bounding box center [498, 149] width 1 height 2
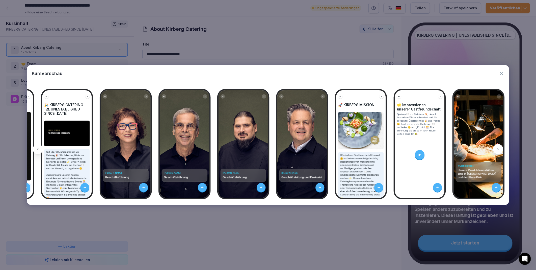
click at [499, 149] on icon at bounding box center [498, 149] width 1 height 2
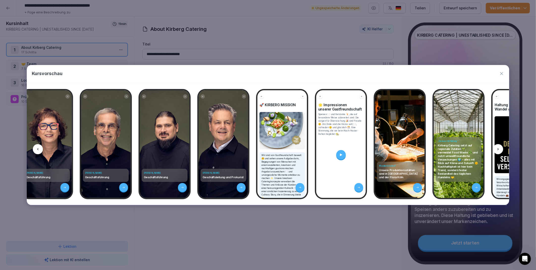
click at [499, 149] on icon at bounding box center [499, 149] width 4 height 4
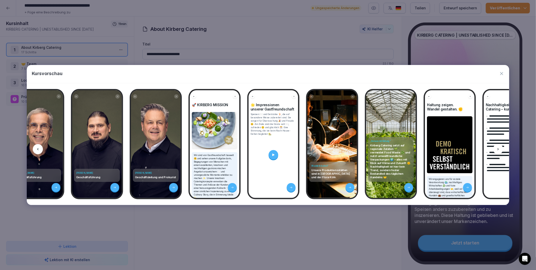
click at [499, 149] on icon at bounding box center [499, 149] width 4 height 4
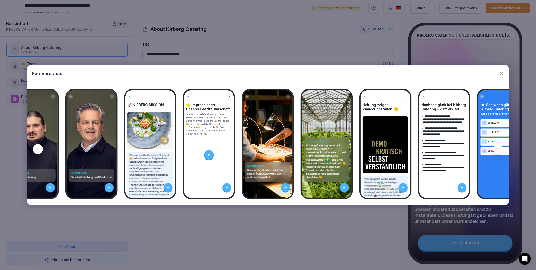
click at [499, 149] on icon at bounding box center [499, 149] width 4 height 4
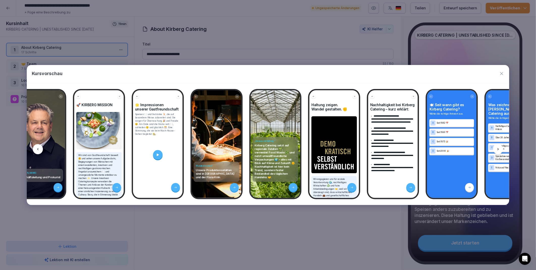
click at [499, 149] on icon at bounding box center [499, 149] width 4 height 4
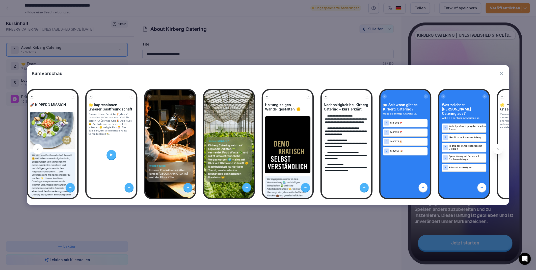
click at [499, 149] on icon at bounding box center [499, 149] width 4 height 4
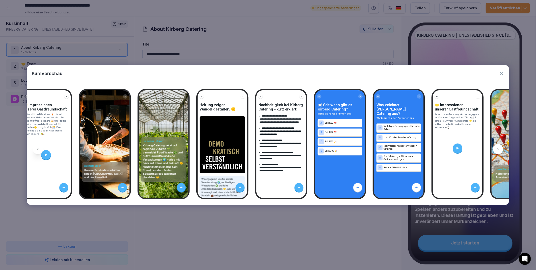
click at [499, 149] on icon at bounding box center [499, 149] width 4 height 4
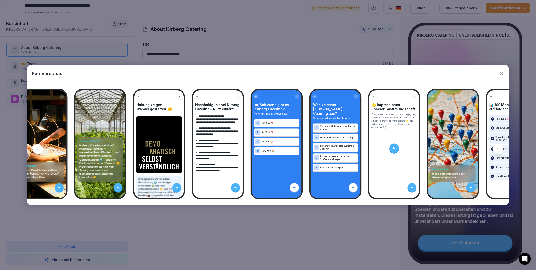
click at [499, 149] on icon at bounding box center [499, 149] width 4 height 4
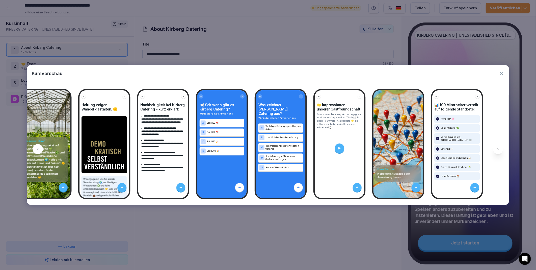
click at [499, 149] on icon at bounding box center [499, 149] width 4 height 4
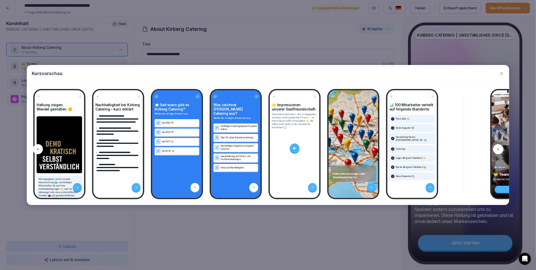
click at [499, 149] on icon at bounding box center [499, 149] width 4 height 4
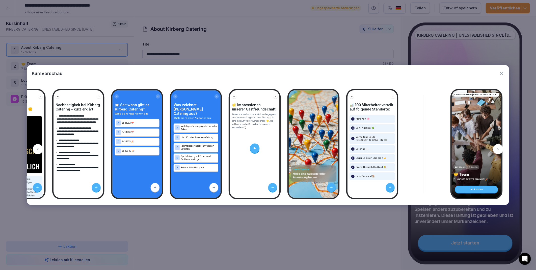
click at [499, 149] on icon at bounding box center [499, 149] width 4 height 4
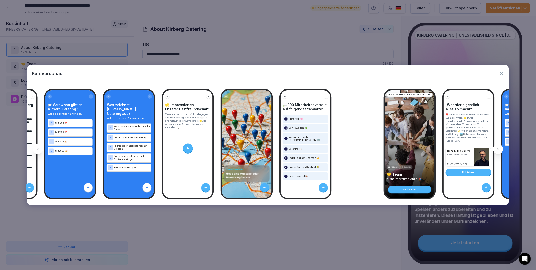
click at [499, 149] on icon at bounding box center [499, 149] width 4 height 4
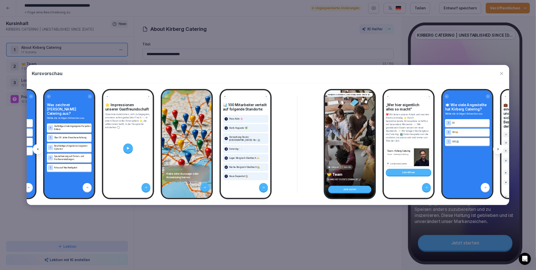
click at [499, 149] on icon at bounding box center [499, 149] width 4 height 4
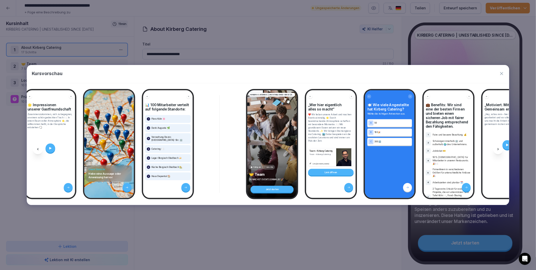
click at [499, 149] on icon at bounding box center [499, 149] width 4 height 4
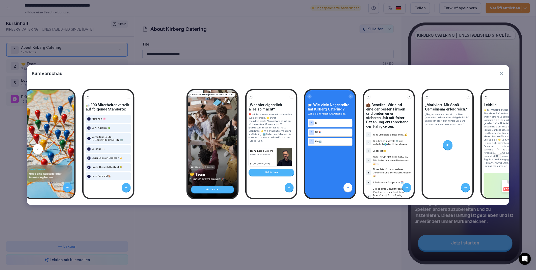
click at [499, 149] on icon at bounding box center [499, 149] width 4 height 4
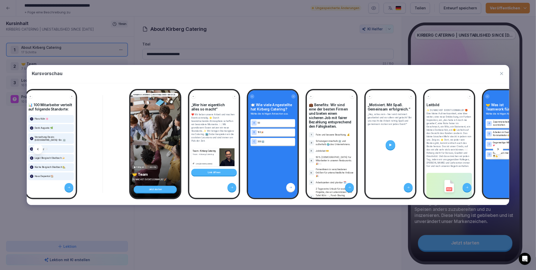
click at [499, 149] on icon at bounding box center [499, 149] width 4 height 4
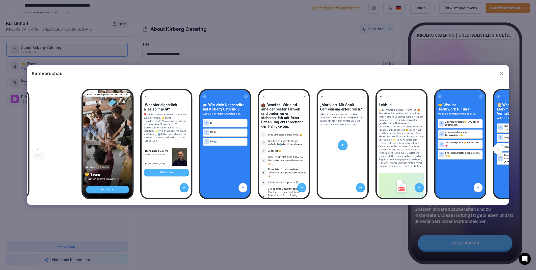
click at [499, 149] on icon at bounding box center [499, 149] width 4 height 4
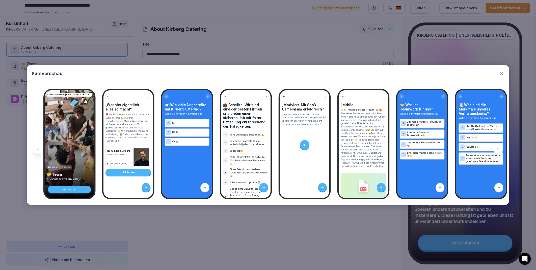
click at [499, 149] on icon at bounding box center [499, 149] width 4 height 4
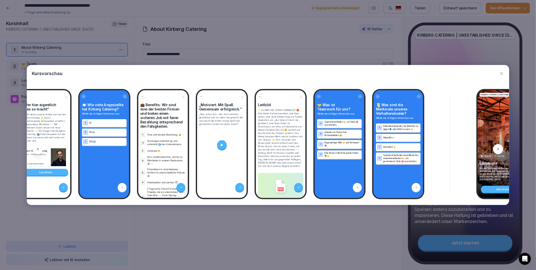
click at [499, 149] on icon at bounding box center [499, 149] width 4 height 4
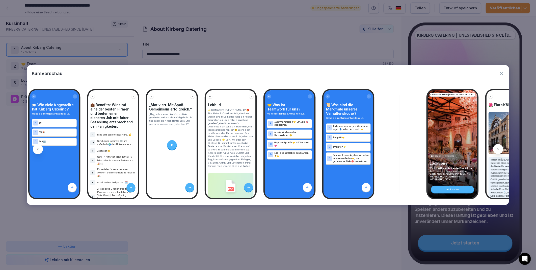
click at [499, 149] on icon at bounding box center [499, 149] width 4 height 4
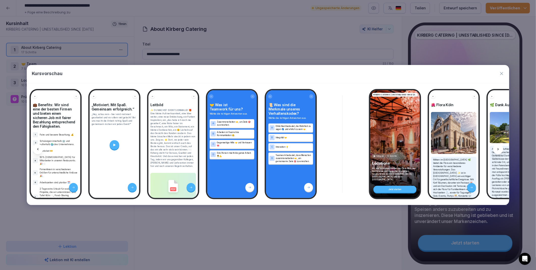
click at [499, 149] on icon at bounding box center [499, 149] width 4 height 4
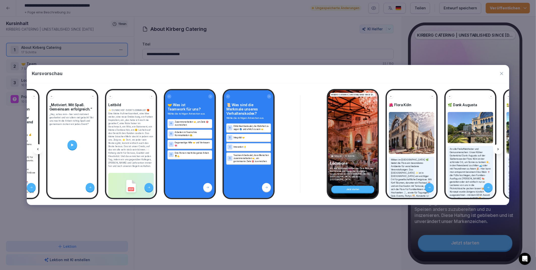
click at [499, 149] on icon at bounding box center [499, 149] width 4 height 4
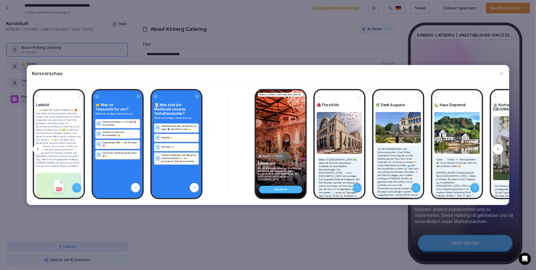
click at [499, 149] on icon at bounding box center [499, 149] width 4 height 4
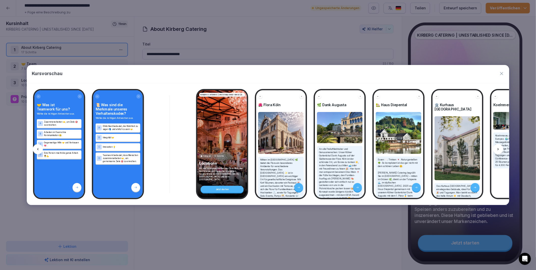
click at [499, 149] on icon at bounding box center [499, 149] width 4 height 4
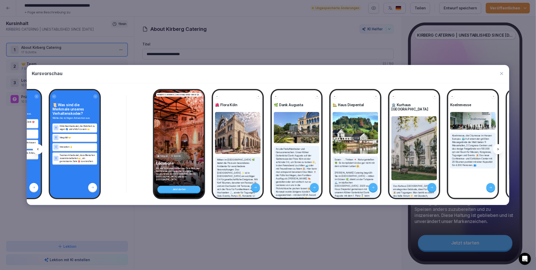
click at [499, 149] on icon at bounding box center [499, 149] width 4 height 4
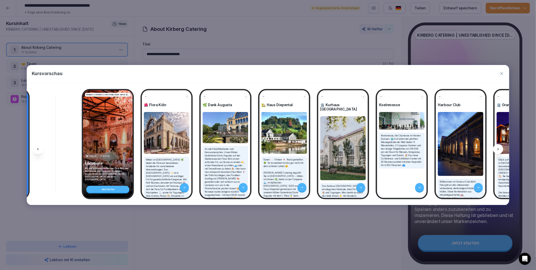
click at [499, 149] on icon at bounding box center [499, 149] width 4 height 4
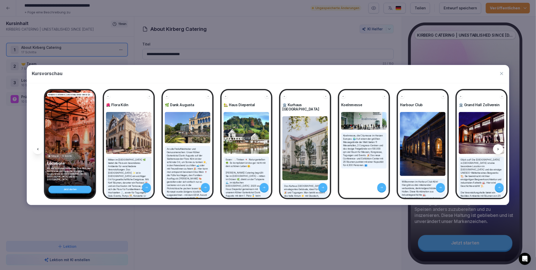
click at [499, 149] on icon at bounding box center [499, 149] width 4 height 4
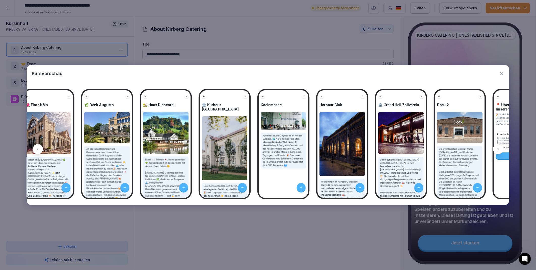
click at [499, 149] on icon at bounding box center [499, 149] width 4 height 4
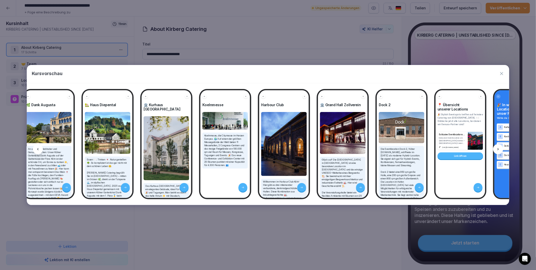
click at [499, 149] on icon at bounding box center [499, 149] width 4 height 4
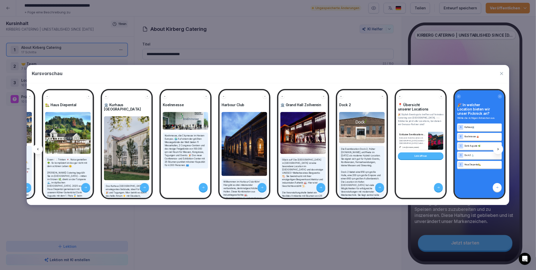
click at [499, 149] on icon at bounding box center [499, 149] width 4 height 4
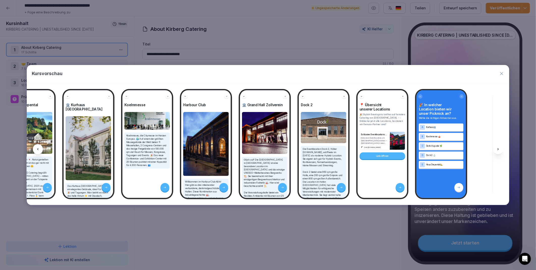
click at [499, 149] on icon at bounding box center [499, 149] width 4 height 4
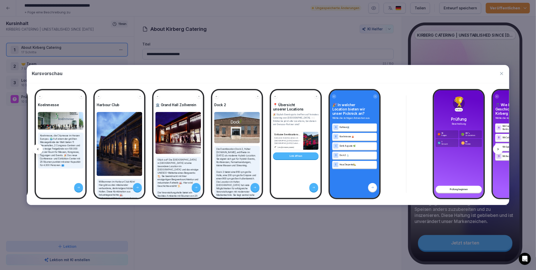
scroll to position [0, 1930]
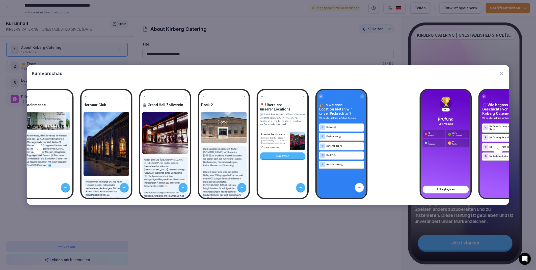
click at [499, 149] on icon at bounding box center [499, 149] width 4 height 4
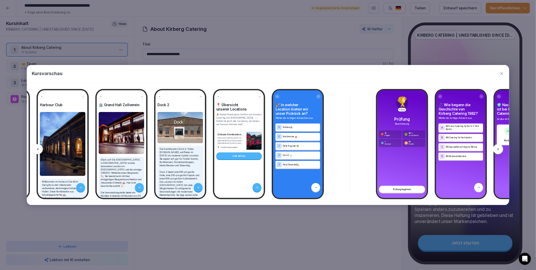
click at [499, 149] on icon at bounding box center [499, 149] width 4 height 4
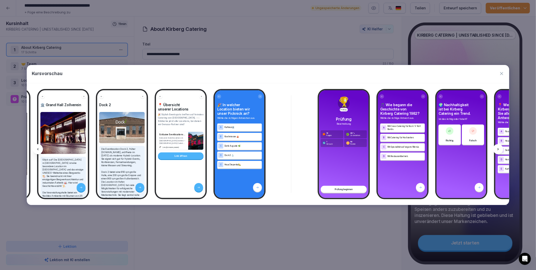
click at [499, 149] on icon at bounding box center [499, 149] width 4 height 4
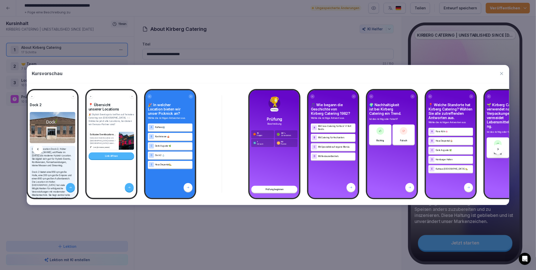
click at [499, 149] on icon at bounding box center [499, 149] width 4 height 4
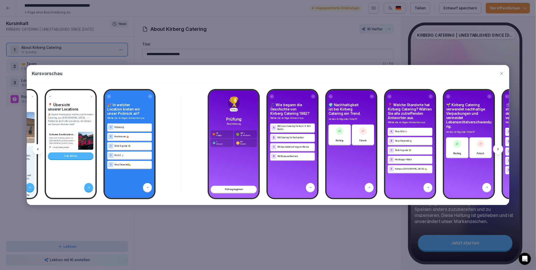
click at [499, 149] on icon at bounding box center [499, 149] width 4 height 4
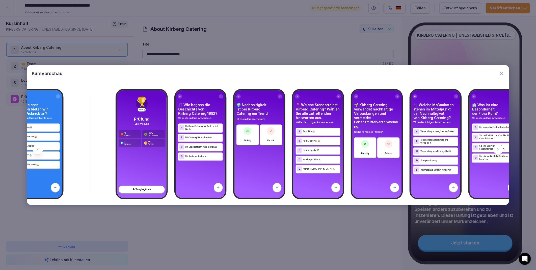
click at [499, 149] on icon at bounding box center [499, 149] width 4 height 4
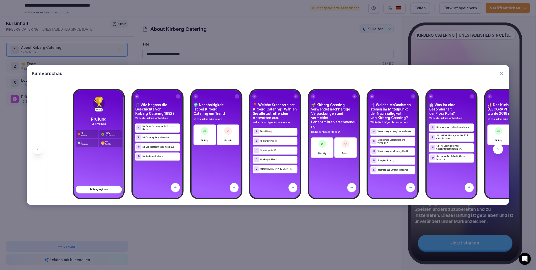
click at [499, 149] on icon at bounding box center [499, 149] width 4 height 4
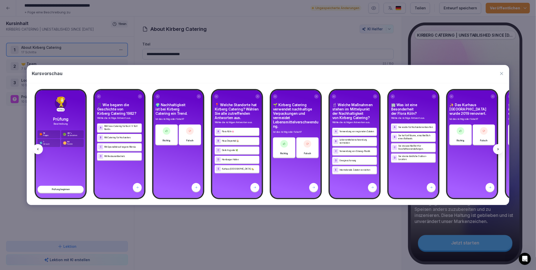
click at [499, 149] on icon at bounding box center [499, 149] width 4 height 4
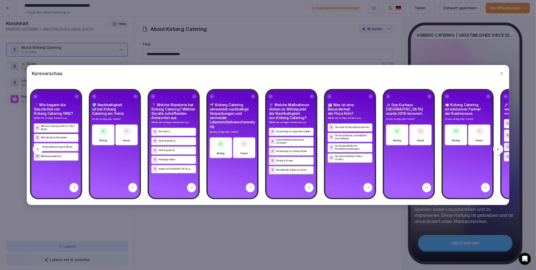
click at [499, 149] on icon at bounding box center [499, 149] width 4 height 4
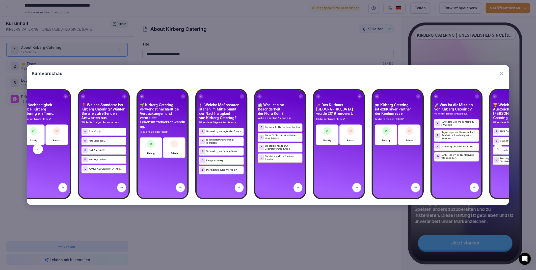
click at [499, 149] on icon at bounding box center [499, 149] width 4 height 4
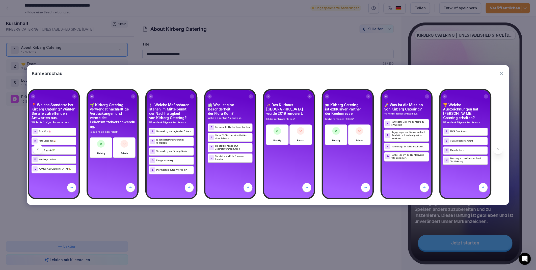
click at [499, 149] on icon at bounding box center [499, 149] width 4 height 4
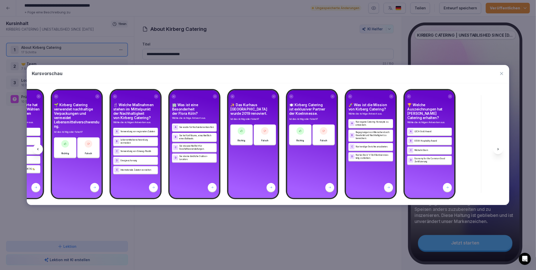
click at [499, 149] on icon at bounding box center [499, 149] width 4 height 4
click at [38, 148] on icon at bounding box center [38, 149] width 4 height 4
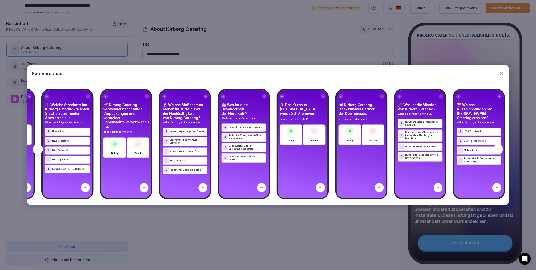
scroll to position [0, 2467]
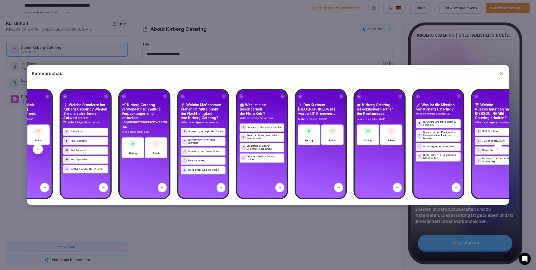
click at [38, 149] on icon at bounding box center [37, 149] width 1 height 2
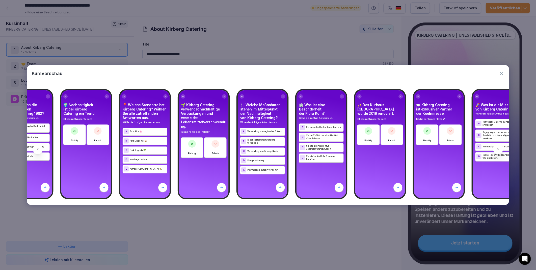
click at [38, 149] on icon at bounding box center [37, 149] width 1 height 2
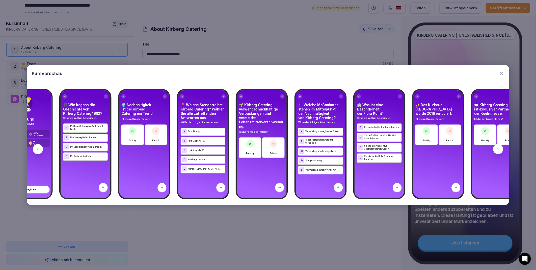
click at [38, 149] on icon at bounding box center [37, 149] width 1 height 2
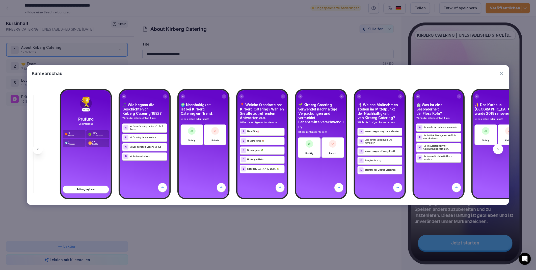
click at [38, 149] on icon at bounding box center [37, 149] width 1 height 2
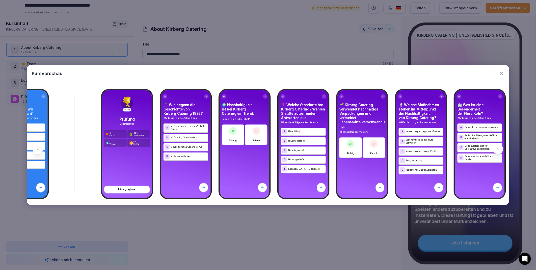
click at [38, 149] on icon at bounding box center [37, 149] width 1 height 2
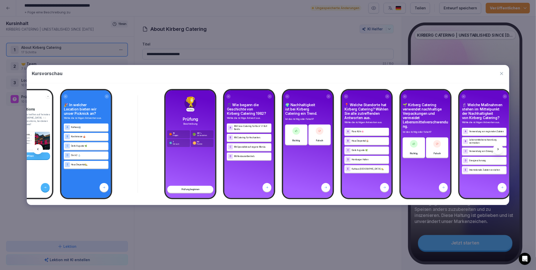
click at [38, 149] on icon at bounding box center [37, 149] width 1 height 2
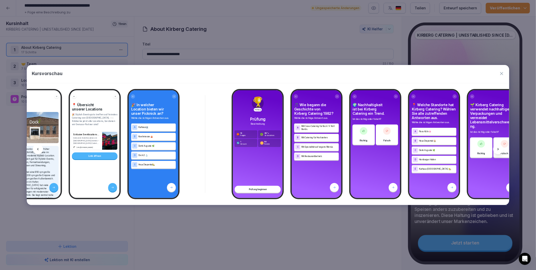
click at [38, 149] on icon at bounding box center [37, 149] width 1 height 2
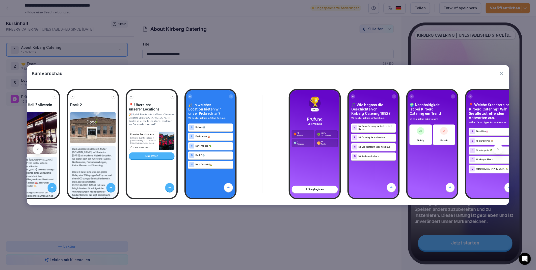
click at [38, 149] on icon at bounding box center [37, 149] width 1 height 2
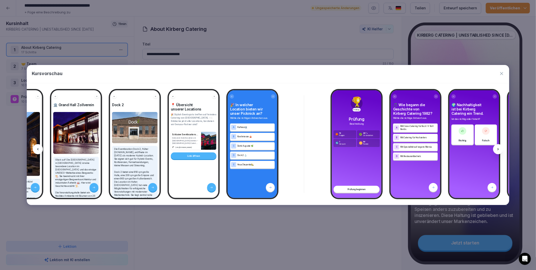
click at [38, 149] on icon at bounding box center [37, 149] width 1 height 2
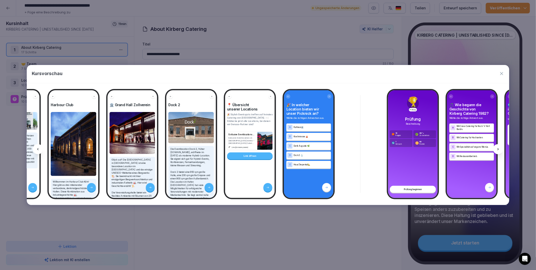
click at [38, 149] on icon at bounding box center [37, 149] width 1 height 2
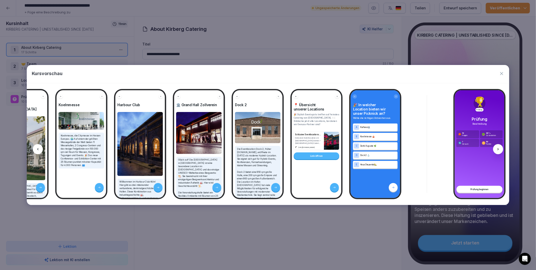
click at [38, 149] on icon at bounding box center [37, 149] width 1 height 2
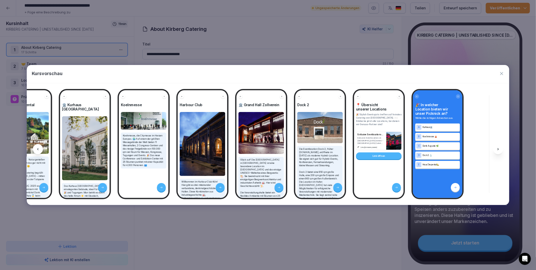
click at [38, 149] on icon at bounding box center [37, 149] width 1 height 2
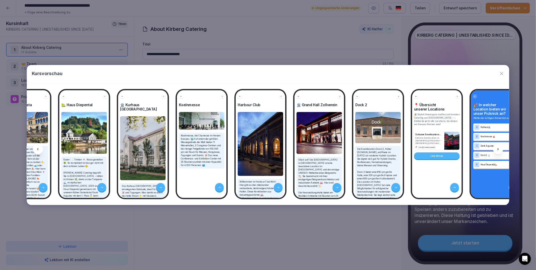
click at [38, 149] on icon at bounding box center [37, 149] width 1 height 2
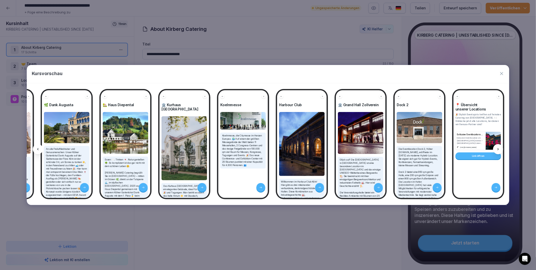
click at [38, 149] on icon at bounding box center [37, 149] width 1 height 2
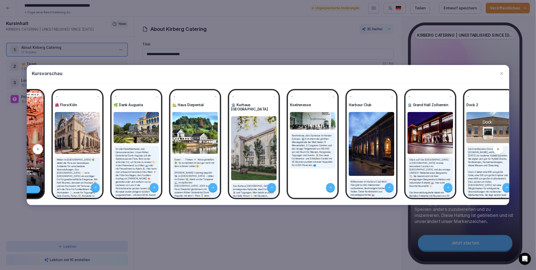
click at [38, 149] on icon at bounding box center [37, 149] width 1 height 2
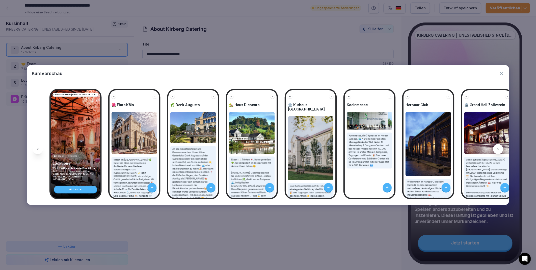
click at [38, 149] on icon at bounding box center [37, 149] width 1 height 2
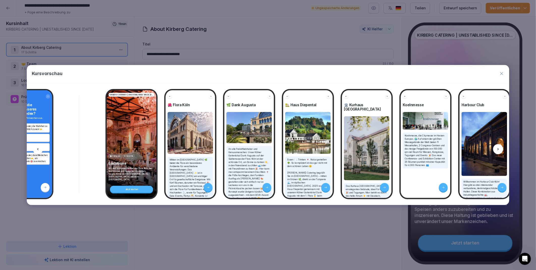
click at [38, 149] on icon at bounding box center [37, 149] width 1 height 2
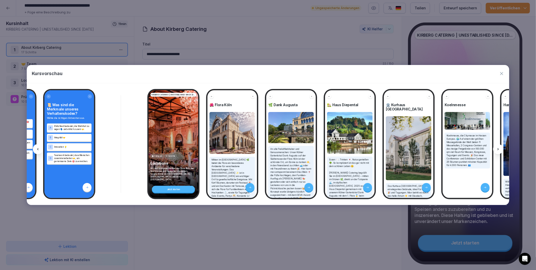
click at [38, 149] on icon at bounding box center [37, 149] width 1 height 2
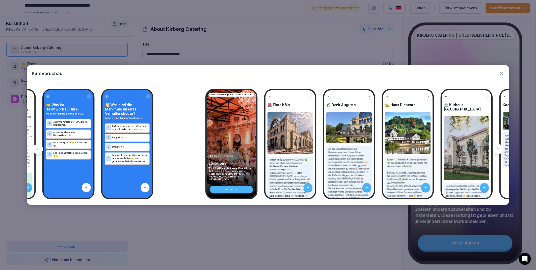
click at [38, 149] on icon at bounding box center [37, 149] width 1 height 2
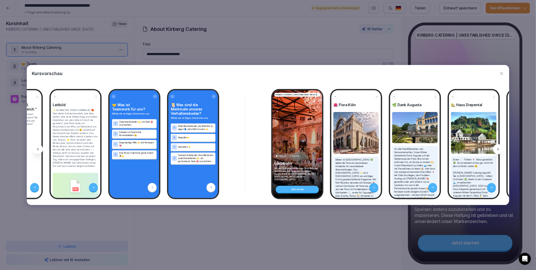
click at [38, 149] on icon at bounding box center [37, 149] width 1 height 2
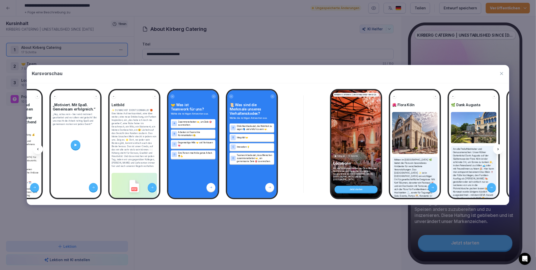
click at [38, 149] on icon at bounding box center [37, 149] width 1 height 2
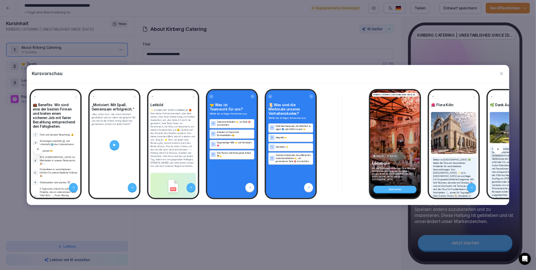
click at [38, 149] on icon at bounding box center [37, 149] width 1 height 2
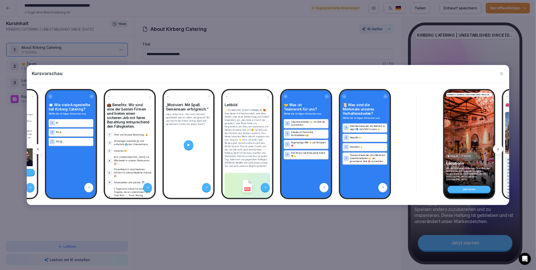
click at [38, 149] on icon at bounding box center [37, 149] width 1 height 2
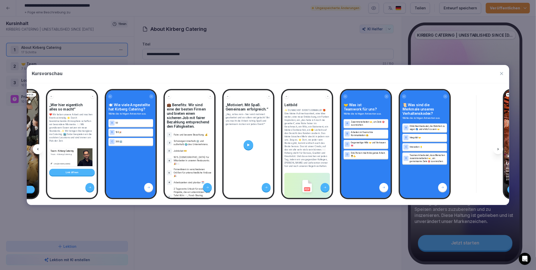
click at [38, 149] on icon at bounding box center [37, 149] width 1 height 2
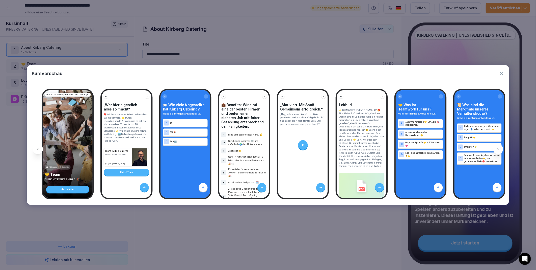
click at [38, 149] on icon at bounding box center [37, 149] width 1 height 2
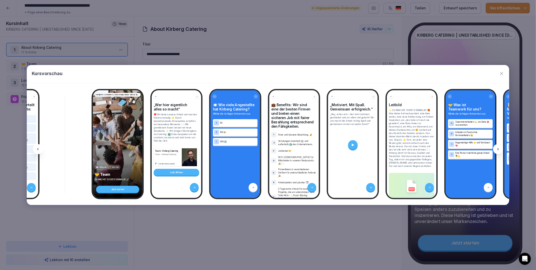
click at [38, 149] on icon at bounding box center [37, 149] width 1 height 2
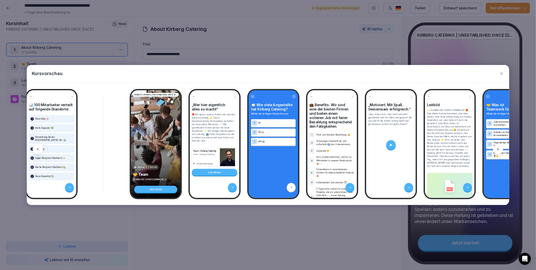
click at [38, 149] on icon at bounding box center [37, 149] width 1 height 2
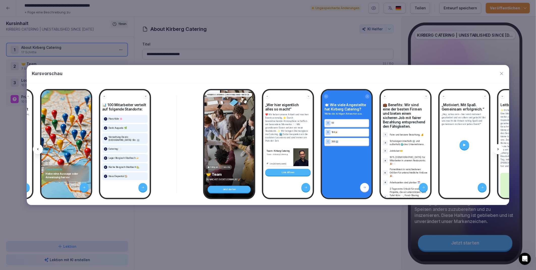
click at [38, 149] on icon at bounding box center [37, 149] width 1 height 2
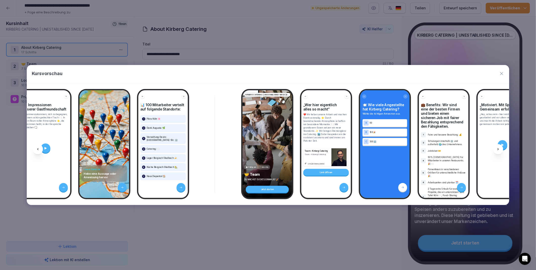
click at [38, 149] on icon at bounding box center [37, 149] width 1 height 2
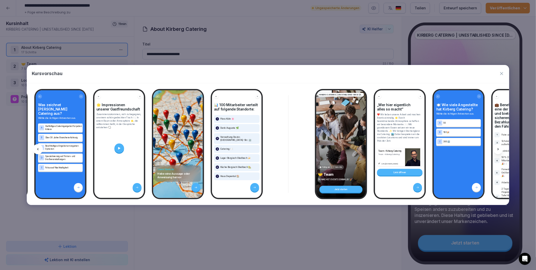
click at [38, 149] on icon at bounding box center [37, 149] width 1 height 2
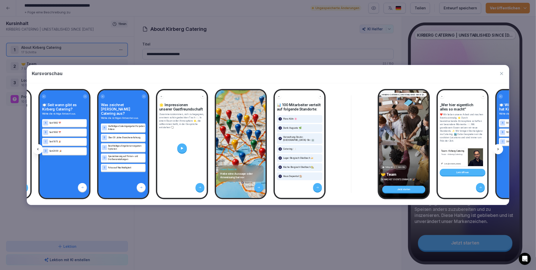
click at [38, 149] on icon at bounding box center [37, 149] width 1 height 2
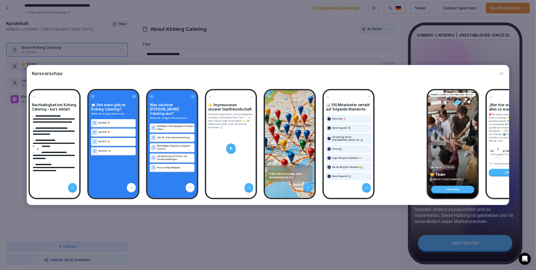
click at [38, 149] on icon at bounding box center [37, 149] width 1 height 2
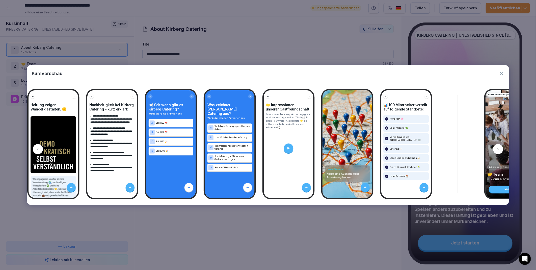
click at [38, 149] on icon at bounding box center [37, 149] width 1 height 2
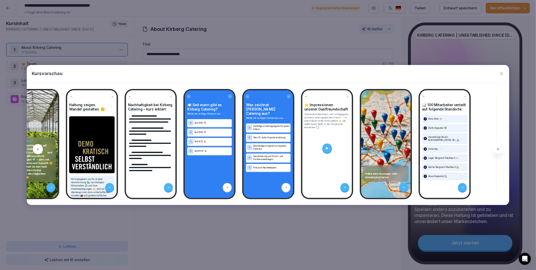
click at [38, 149] on icon at bounding box center [37, 149] width 1 height 2
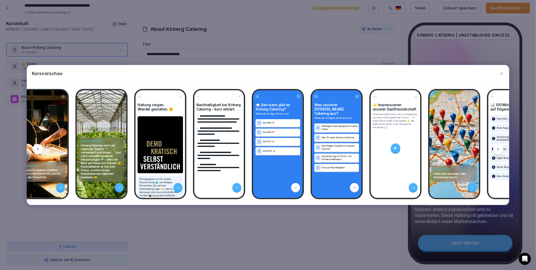
click at [38, 149] on icon at bounding box center [37, 149] width 1 height 2
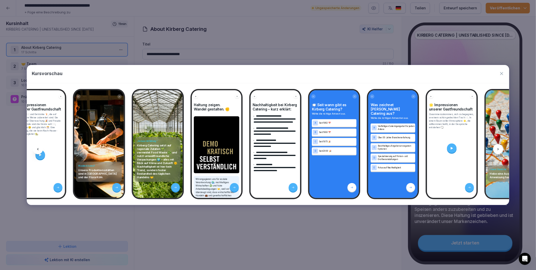
click at [38, 149] on icon at bounding box center [37, 149] width 1 height 2
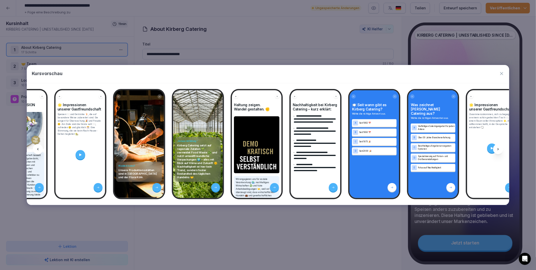
click at [38, 149] on icon at bounding box center [37, 149] width 1 height 2
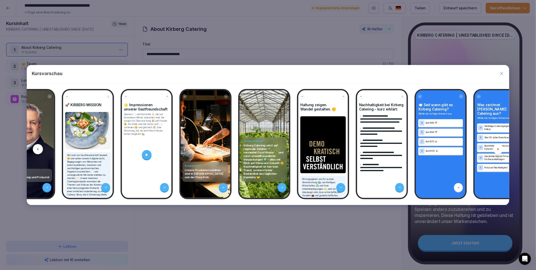
click at [38, 149] on icon at bounding box center [37, 149] width 1 height 2
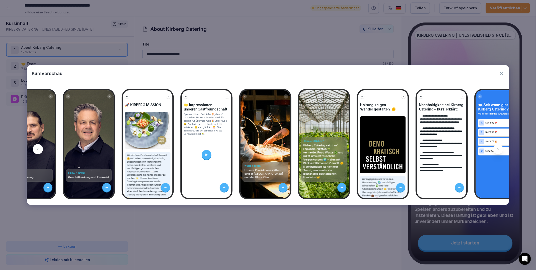
click at [38, 149] on icon at bounding box center [37, 149] width 1 height 2
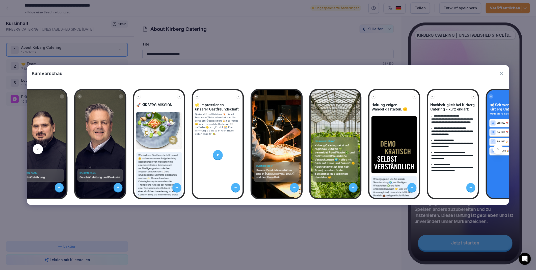
click at [38, 149] on icon at bounding box center [37, 149] width 1 height 2
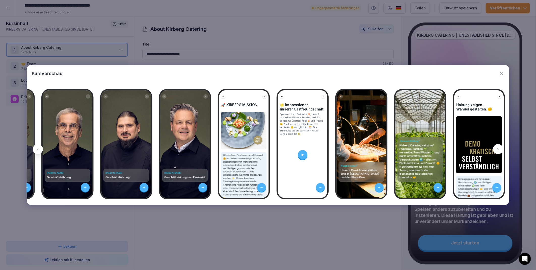
click at [38, 149] on icon at bounding box center [37, 149] width 1 height 2
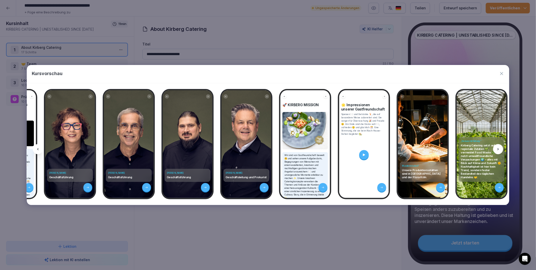
click at [38, 149] on icon at bounding box center [37, 149] width 1 height 2
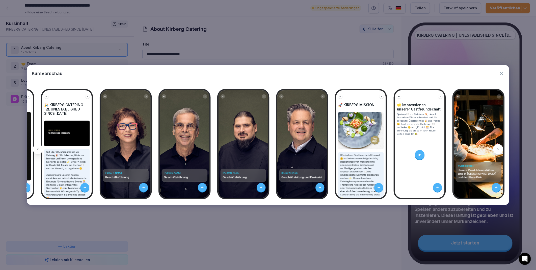
click at [38, 149] on icon at bounding box center [37, 149] width 1 height 2
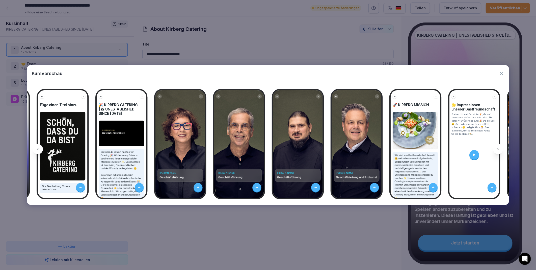
click at [38, 149] on icon at bounding box center [37, 149] width 1 height 2
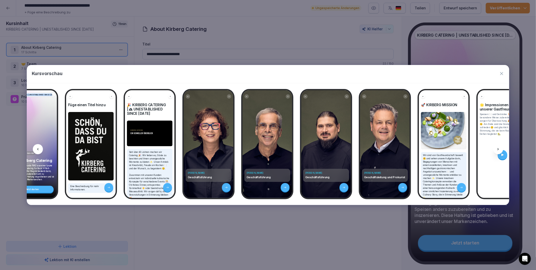
scroll to position [0, 0]
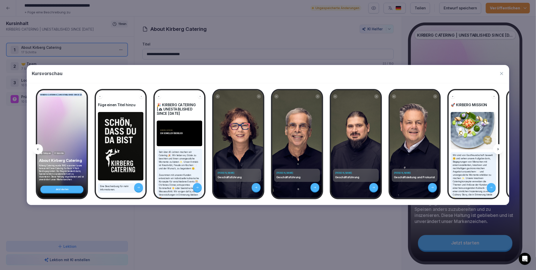
click at [38, 149] on icon at bounding box center [37, 149] width 1 height 2
click at [502, 73] on icon "button" at bounding box center [502, 73] width 3 height 3
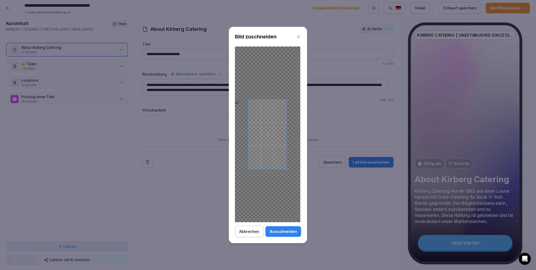
click at [299, 36] on icon at bounding box center [298, 36] width 3 height 3
click at [298, 37] on icon at bounding box center [298, 36] width 5 height 5
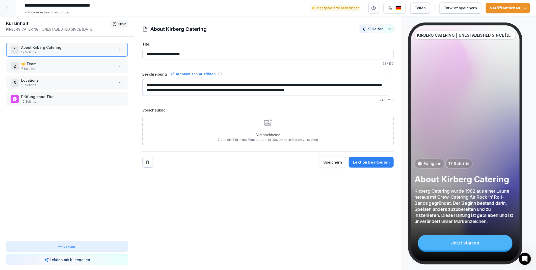
click at [304, 242] on div "**********" at bounding box center [268, 143] width 268 height 254
click at [527, 258] on icon "Intercom-Nachrichtendienst öffnen" at bounding box center [525, 258] width 8 height 8
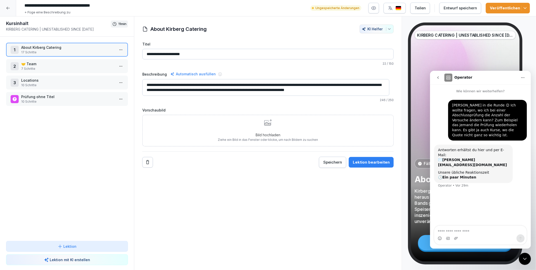
click at [522, 258] on div "Intercom-Nachrichtendienst schließen" at bounding box center [525, 258] width 12 height 12
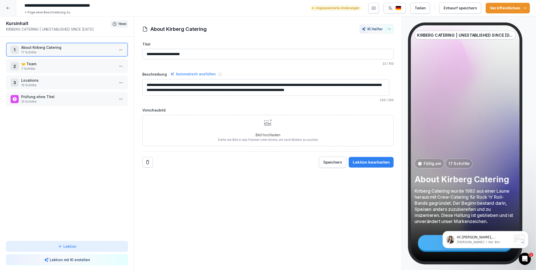
scroll to position [54, 0]
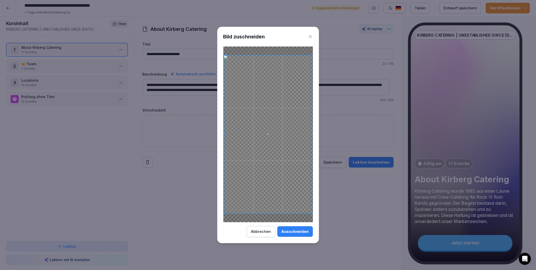
click at [293, 231] on div "Ausschneiden" at bounding box center [296, 232] width 28 height 6
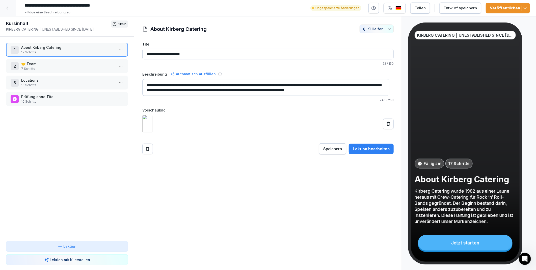
click at [386, 126] on icon at bounding box center [388, 123] width 5 height 5
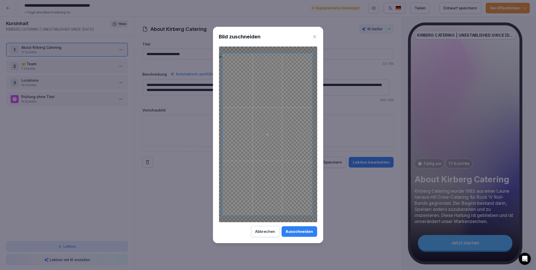
click at [292, 196] on span at bounding box center [267, 134] width 89 height 161
click at [292, 231] on div "Ausschneiden" at bounding box center [300, 232] width 28 height 6
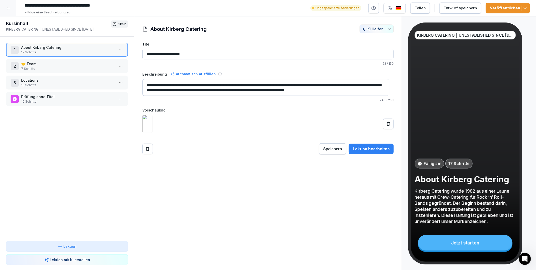
click at [377, 10] on icon "button" at bounding box center [374, 8] width 5 height 5
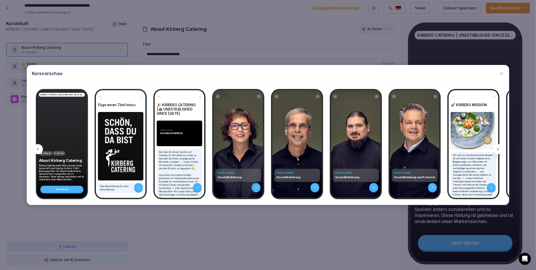
click at [501, 74] on icon "button" at bounding box center [502, 73] width 5 height 5
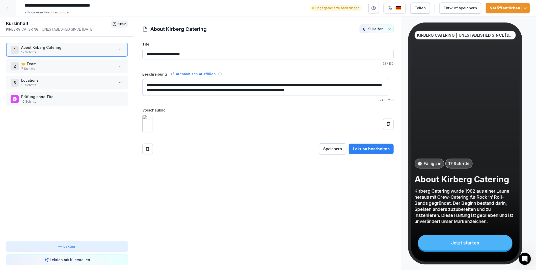
click at [386, 126] on icon at bounding box center [388, 123] width 5 height 5
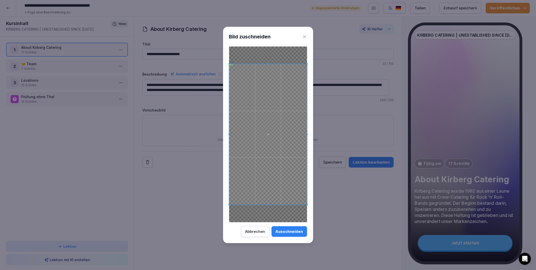
click at [296, 232] on div "Ausschneiden" at bounding box center [290, 232] width 28 height 6
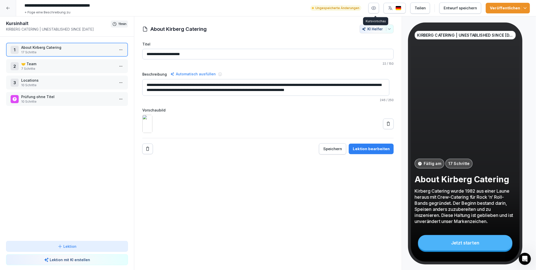
click at [377, 8] on icon "button" at bounding box center [374, 8] width 5 height 5
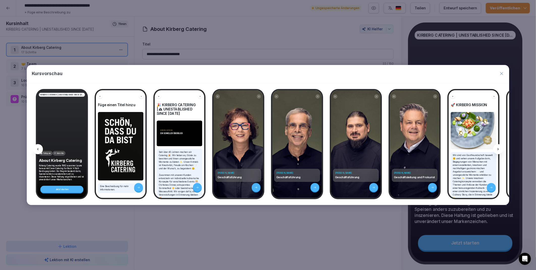
click at [503, 74] on icon "button" at bounding box center [502, 73] width 5 height 5
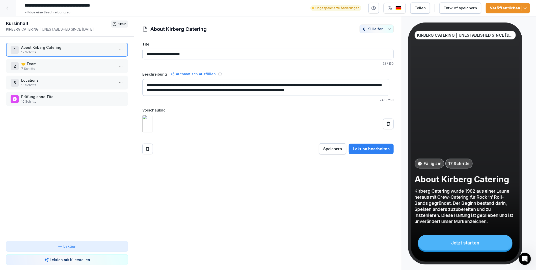
click at [386, 126] on icon at bounding box center [388, 123] width 5 height 5
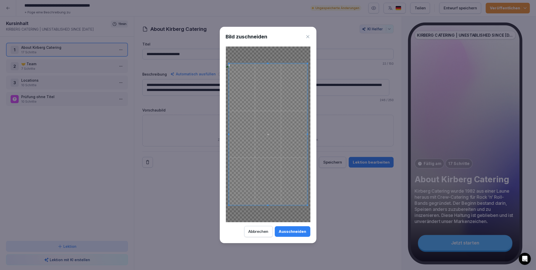
click at [298, 234] on div "Ausschneiden" at bounding box center [293, 232] width 28 height 6
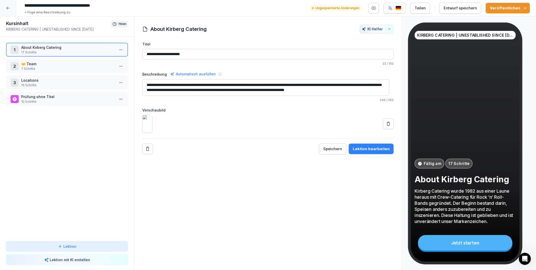
click at [455, 7] on div "Entwurf speichern" at bounding box center [460, 8] width 33 height 6
click at [117, 49] on html "**********" at bounding box center [268, 135] width 536 height 270
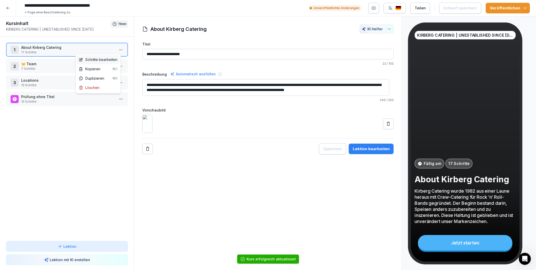
click at [100, 59] on div "Schritte bearbeiten" at bounding box center [98, 59] width 39 height 5
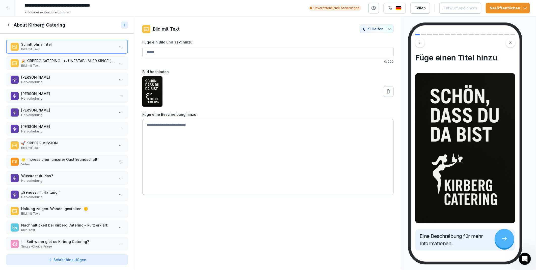
click at [77, 59] on p "🎉 KIRBERG CATERING | 🕰 UNESTABLISHED SINCE [DATE]" at bounding box center [68, 60] width 94 height 5
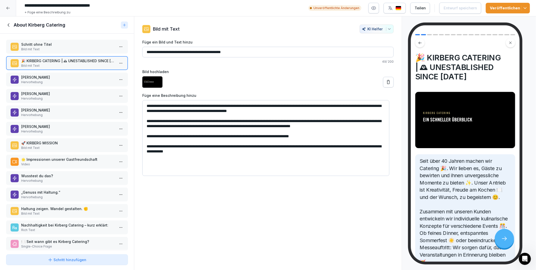
click at [53, 142] on p "🚀 KIRBERG MISSION" at bounding box center [68, 142] width 94 height 5
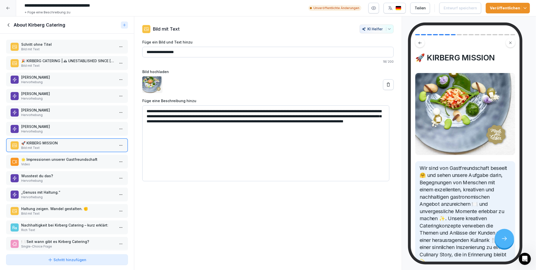
click at [67, 162] on p "Video" at bounding box center [68, 164] width 94 height 5
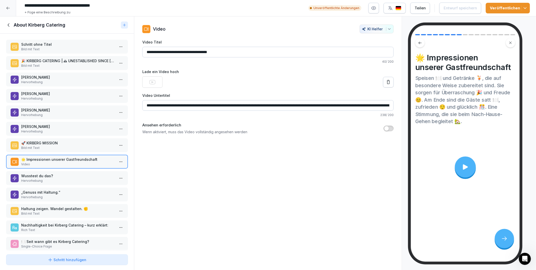
click at [71, 173] on p "Wusstest du das?" at bounding box center [68, 175] width 94 height 5
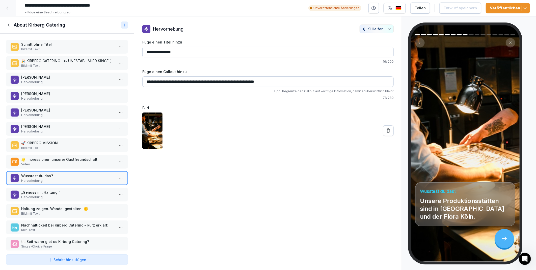
click at [9, 26] on icon at bounding box center [9, 25] width 6 height 6
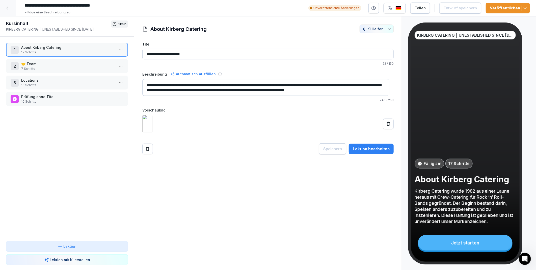
click at [119, 49] on html "**********" at bounding box center [268, 135] width 536 height 270
click at [109, 56] on div "Schritte bearbeiten" at bounding box center [98, 59] width 43 height 9
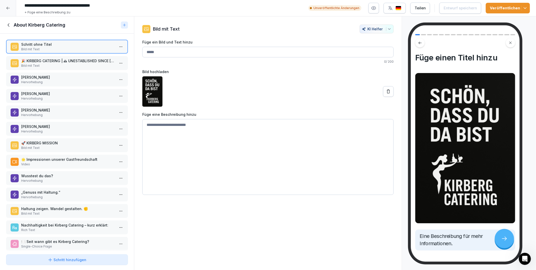
click at [51, 140] on p "🚀 KIRBERG MISSION" at bounding box center [68, 142] width 94 height 5
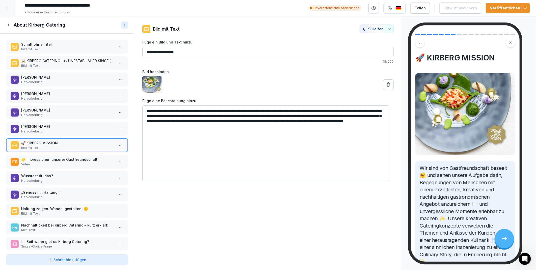
click at [56, 155] on div "🌟 Impressionen unserer Gastfreundschaft Video" at bounding box center [67, 162] width 122 height 14
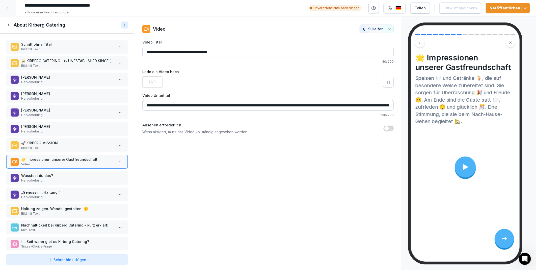
click at [55, 173] on p "Wusstest du das?" at bounding box center [68, 175] width 94 height 5
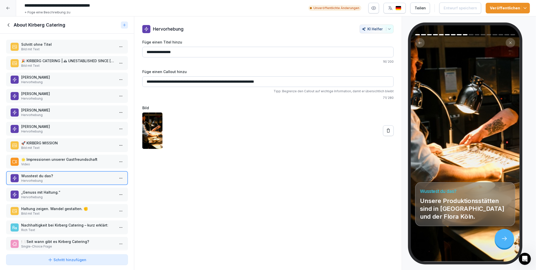
click at [53, 157] on p "🌟 Impressionen unserer Gastfreundschaft" at bounding box center [68, 159] width 94 height 5
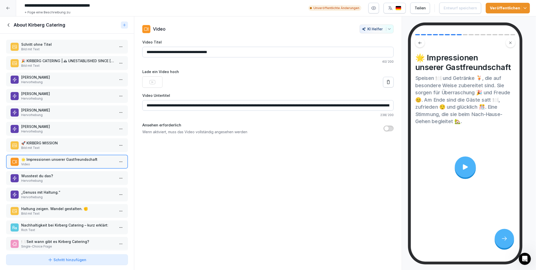
click at [48, 142] on p "🚀 KIRBERG MISSION" at bounding box center [68, 142] width 94 height 5
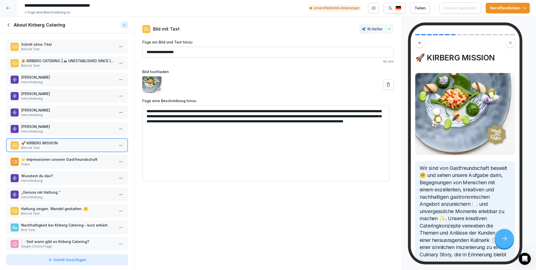
click at [52, 258] on icon at bounding box center [50, 259] width 5 height 5
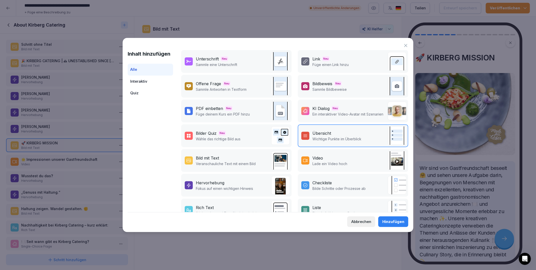
click at [207, 162] on p "Veranschauliche Text mit einem Bild" at bounding box center [226, 163] width 60 height 5
click at [385, 222] on div "Hinzufügen" at bounding box center [394, 222] width 22 height 6
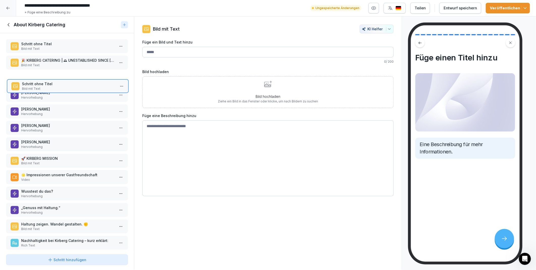
drag, startPoint x: 51, startPoint y: 234, endPoint x: 52, endPoint y: 77, distance: 157.1
click at [52, 81] on p "Schritt ohne Titel" at bounding box center [69, 83] width 94 height 5
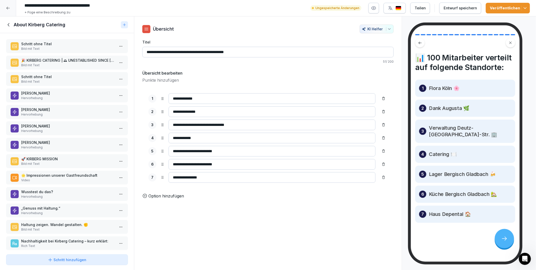
click at [52, 79] on p "Bild mit Text" at bounding box center [68, 81] width 94 height 5
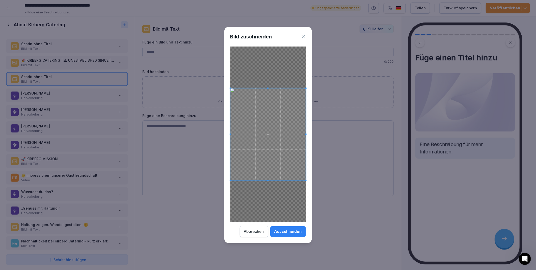
click at [296, 233] on div "Ausschneiden" at bounding box center [289, 232] width 28 height 6
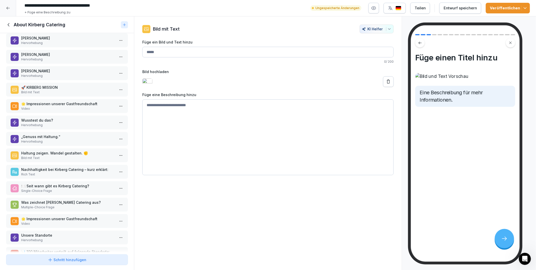
scroll to position [82, 0]
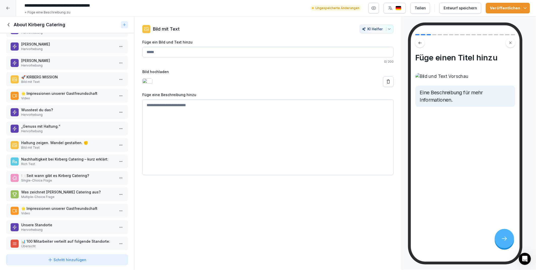
click at [73, 259] on div "Schritt hinzufügen" at bounding box center [67, 259] width 39 height 5
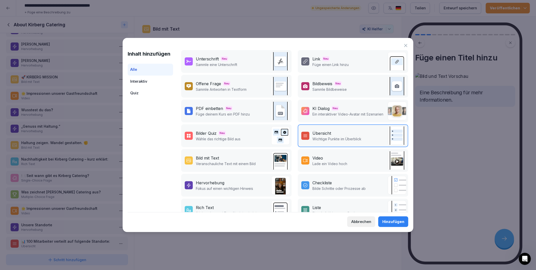
click at [208, 161] on p "Veranschauliche Text mit einem Bild" at bounding box center [226, 163] width 60 height 5
click at [397, 223] on div "Hinzufügen" at bounding box center [394, 222] width 22 height 6
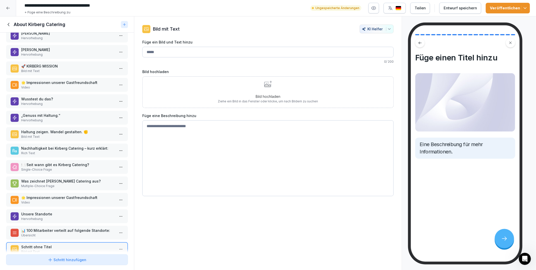
scroll to position [97, 0]
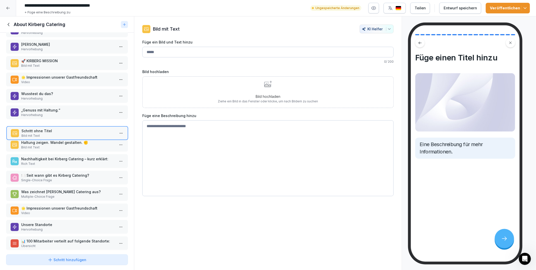
drag, startPoint x: 42, startPoint y: 234, endPoint x: 42, endPoint y: 123, distance: 110.6
click at [42, 128] on p "Schritt ohne Titel" at bounding box center [68, 130] width 94 height 5
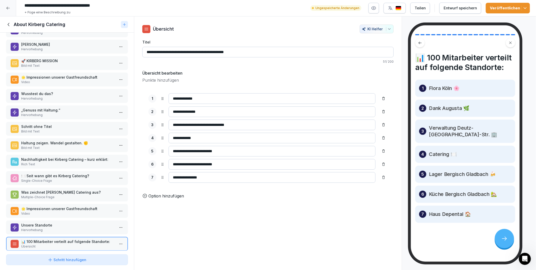
click at [47, 140] on p "Haltung zeigen. Wandel gestalten. ✊" at bounding box center [68, 142] width 94 height 5
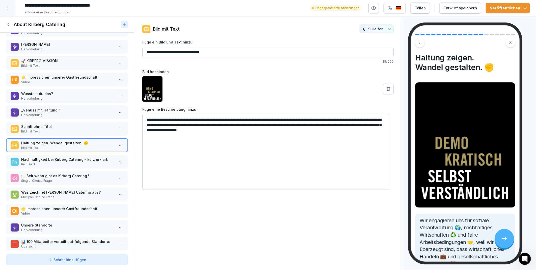
click at [53, 124] on p "Schritt ohne Titel" at bounding box center [68, 126] width 94 height 5
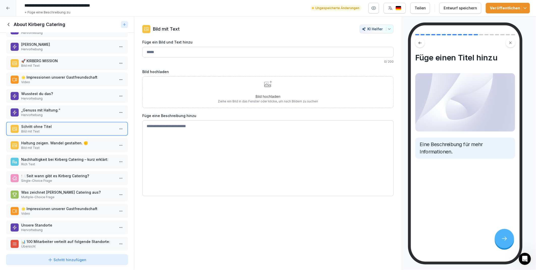
click at [53, 140] on div "Haltung zeigen. Wandel gestalten. ✊ Bild mit Text" at bounding box center [68, 145] width 94 height 10
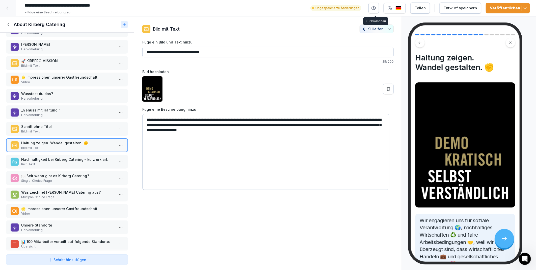
click at [374, 9] on icon "button" at bounding box center [374, 8] width 4 height 3
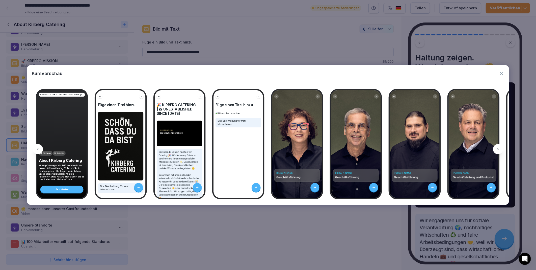
click at [499, 148] on icon at bounding box center [499, 149] width 4 height 4
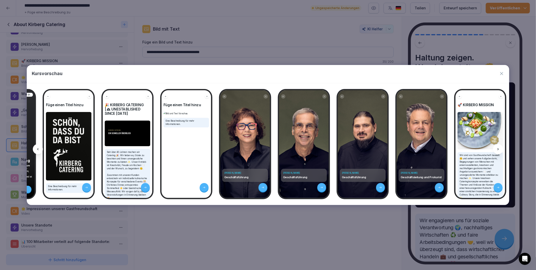
click at [499, 148] on icon at bounding box center [499, 149] width 4 height 4
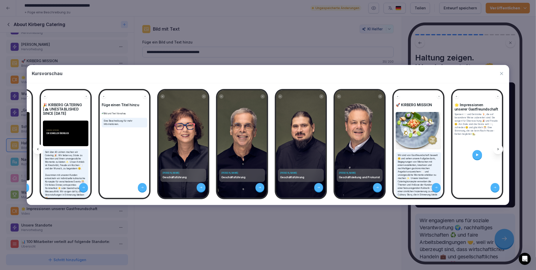
scroll to position [0, 128]
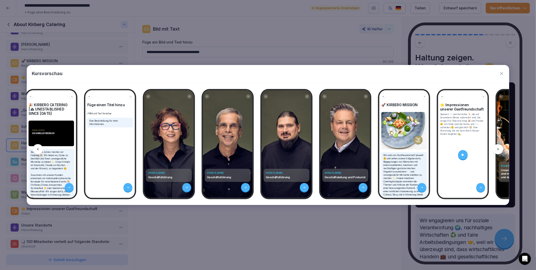
click at [498, 149] on icon at bounding box center [499, 149] width 4 height 4
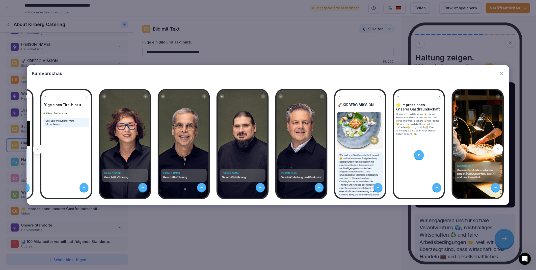
click at [498, 149] on icon at bounding box center [499, 149] width 4 height 4
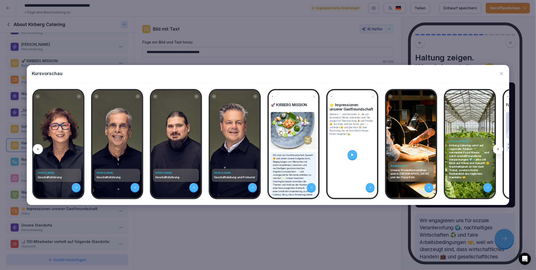
click at [498, 149] on icon at bounding box center [499, 149] width 4 height 4
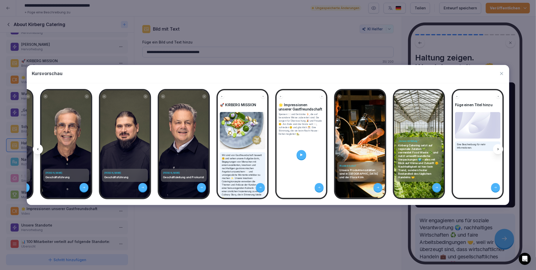
click at [498, 149] on icon at bounding box center [499, 149] width 4 height 4
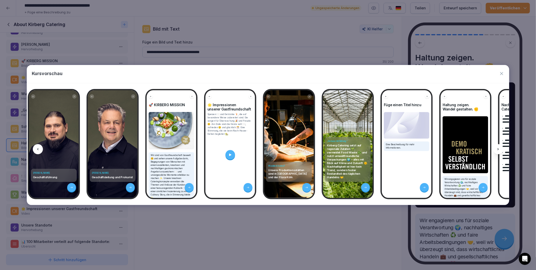
click at [498, 149] on icon at bounding box center [499, 149] width 4 height 4
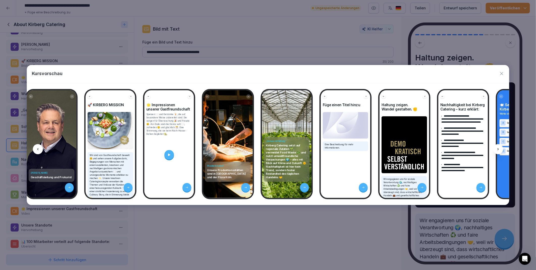
scroll to position [0, 428]
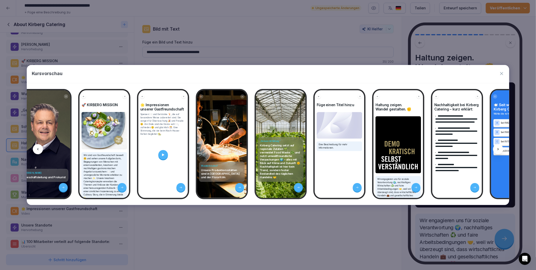
click at [498, 149] on icon at bounding box center [499, 149] width 4 height 4
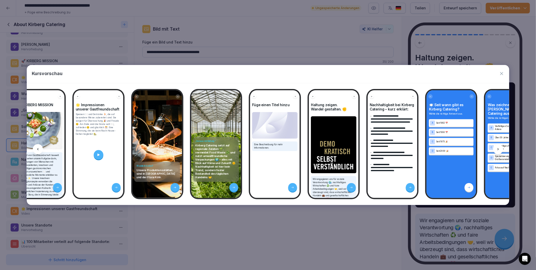
click at [498, 149] on icon at bounding box center [499, 149] width 4 height 4
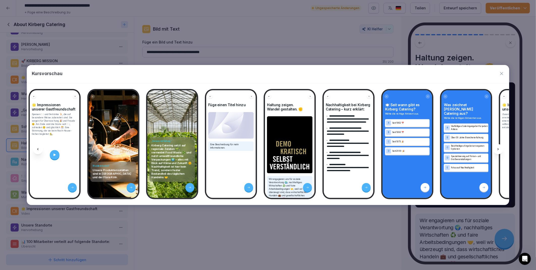
click at [498, 149] on icon at bounding box center [499, 149] width 4 height 4
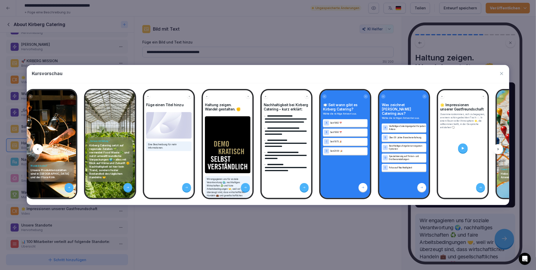
click at [498, 149] on icon at bounding box center [499, 149] width 4 height 4
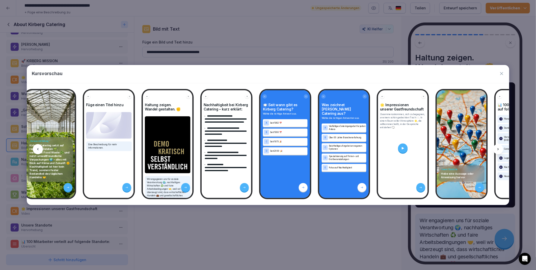
click at [498, 149] on icon at bounding box center [499, 149] width 4 height 4
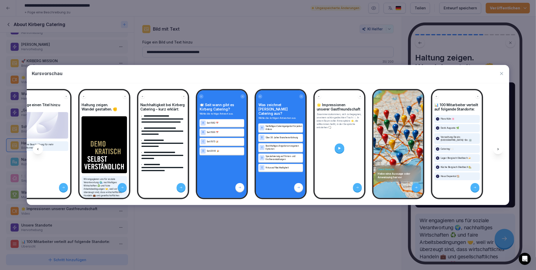
scroll to position [0, 727]
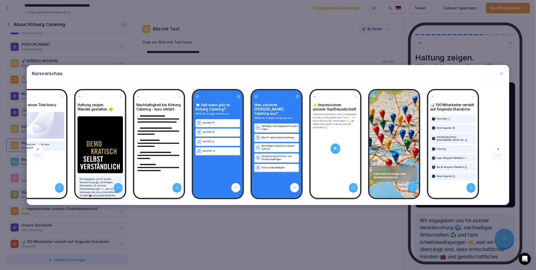
click at [498, 149] on icon at bounding box center [499, 149] width 4 height 4
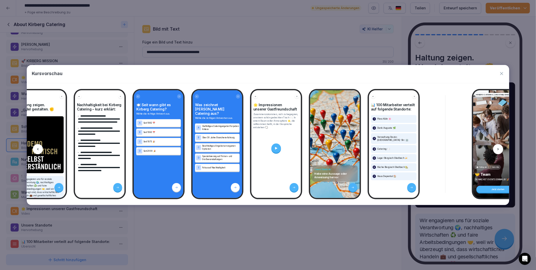
click at [498, 149] on icon at bounding box center [499, 149] width 4 height 4
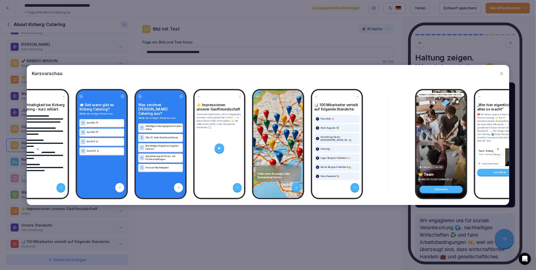
click at [498, 149] on icon at bounding box center [499, 149] width 4 height 4
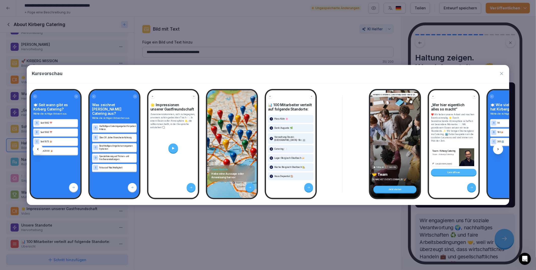
click at [498, 149] on icon at bounding box center [499, 149] width 4 height 4
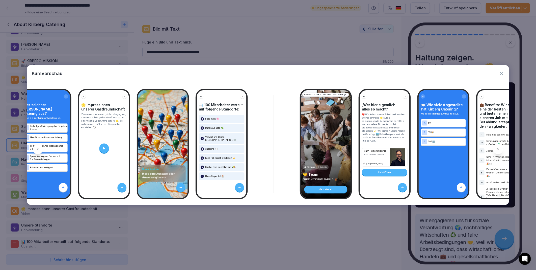
click at [498, 149] on icon at bounding box center [499, 149] width 4 height 4
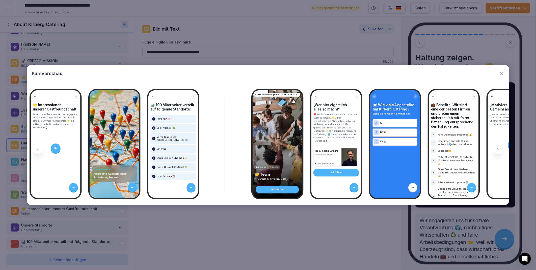
click at [498, 149] on icon at bounding box center [499, 149] width 4 height 4
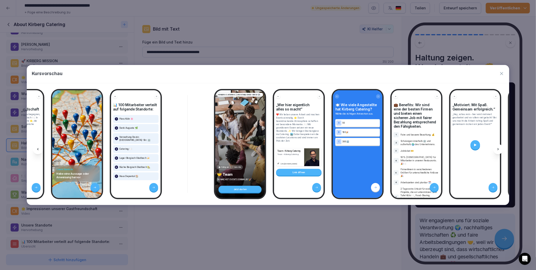
click at [498, 149] on icon at bounding box center [499, 149] width 4 height 4
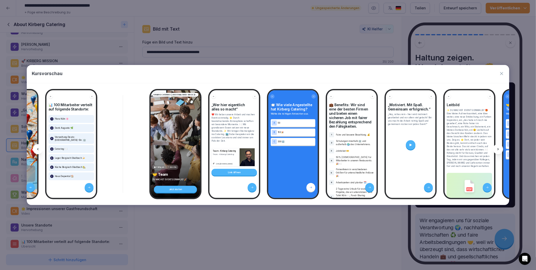
click at [498, 149] on icon at bounding box center [499, 149] width 4 height 4
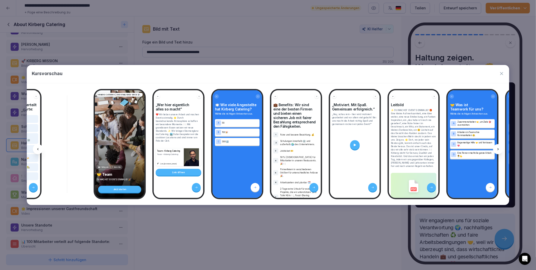
click at [498, 149] on icon at bounding box center [499, 149] width 4 height 4
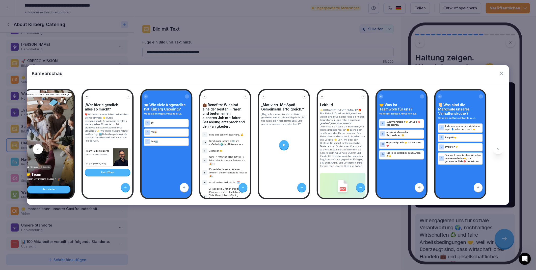
click at [498, 149] on icon at bounding box center [499, 149] width 4 height 4
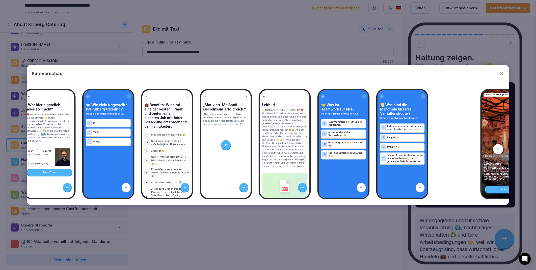
click at [498, 149] on icon at bounding box center [499, 149] width 4 height 4
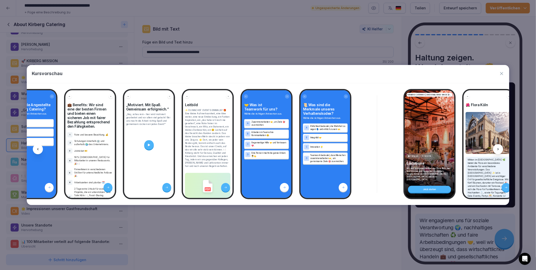
scroll to position [0, 1373]
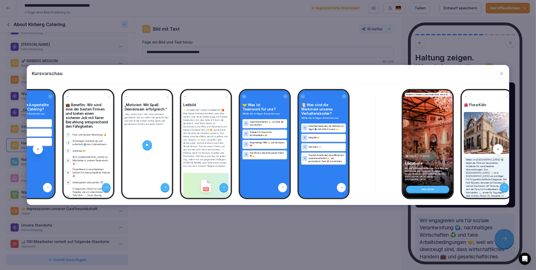
click at [502, 75] on icon "button" at bounding box center [502, 73] width 5 height 5
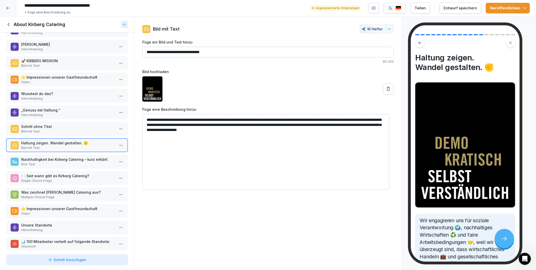
click at [449, 7] on div "Entwurf speichern" at bounding box center [460, 8] width 33 height 6
click at [7, 24] on icon at bounding box center [9, 25] width 6 height 6
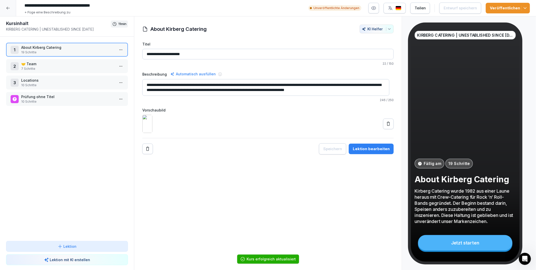
click at [43, 66] on div "🤝 Team 7 Schritte" at bounding box center [68, 66] width 94 height 10
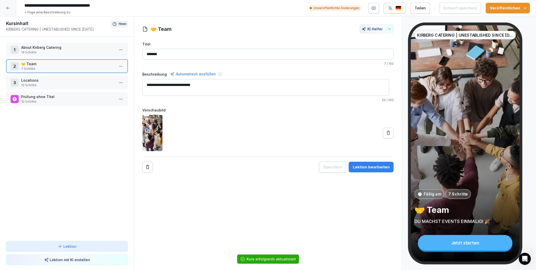
click at [120, 65] on html "**********" at bounding box center [268, 135] width 536 height 270
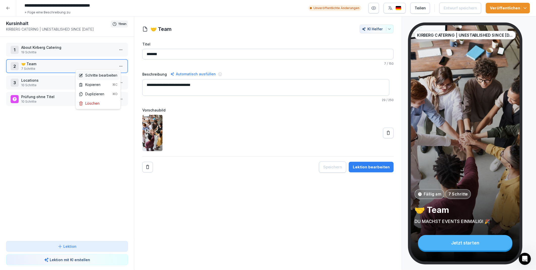
click at [106, 74] on div "Schritte bearbeiten" at bounding box center [98, 74] width 39 height 5
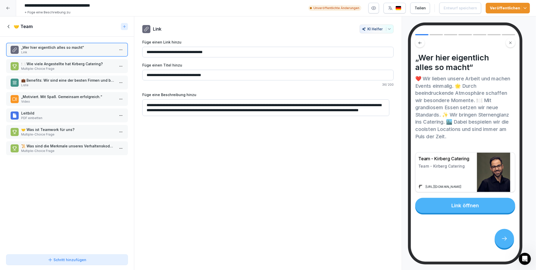
click at [74, 260] on div "Schritt hinzufügen" at bounding box center [67, 259] width 39 height 5
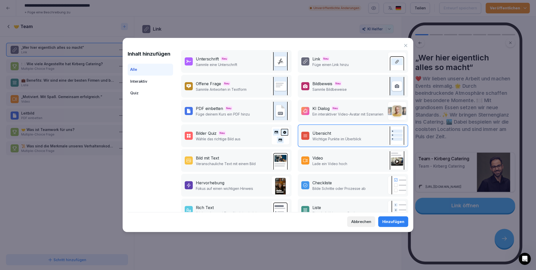
click at [206, 161] on p "Veranschauliche Text mit einem Bild" at bounding box center [226, 163] width 60 height 5
click at [387, 223] on div "Hinzufügen" at bounding box center [394, 222] width 22 height 6
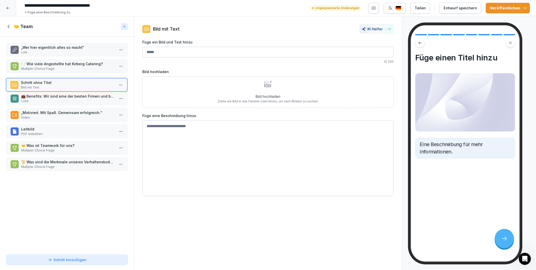
drag, startPoint x: 41, startPoint y: 161, endPoint x: 41, endPoint y: 82, distance: 79.6
click at [41, 82] on div "Schritt ohne Titel Bild mit Text" at bounding box center [68, 85] width 94 height 10
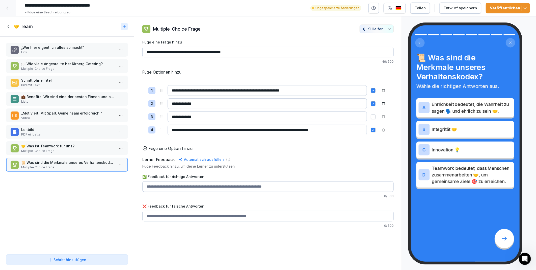
click at [42, 80] on p "Schritt ohne Titel" at bounding box center [68, 80] width 94 height 5
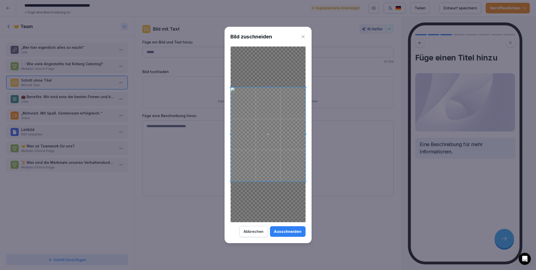
click at [294, 230] on div "Ausschneiden" at bounding box center [288, 232] width 28 height 6
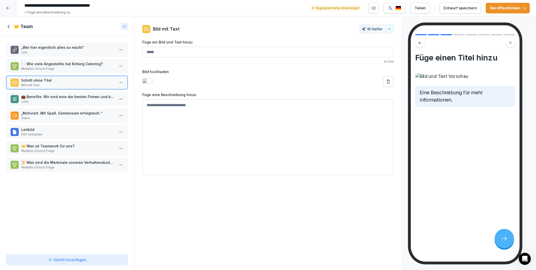
click at [458, 9] on div "Entwurf speichern" at bounding box center [460, 8] width 33 height 6
click at [529, 257] on icon "Intercom-Nachrichtendienst öffnen" at bounding box center [525, 258] width 8 height 8
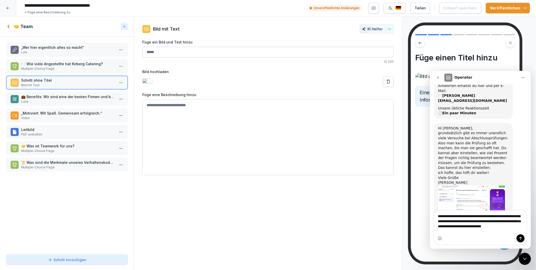
scroll to position [69, 0]
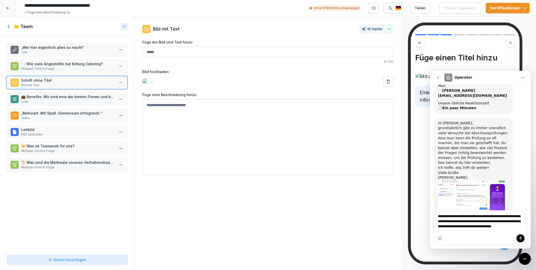
type textarea "**********"
click at [465, 180] on img "Miriam sagt…" at bounding box center [472, 198] width 68 height 37
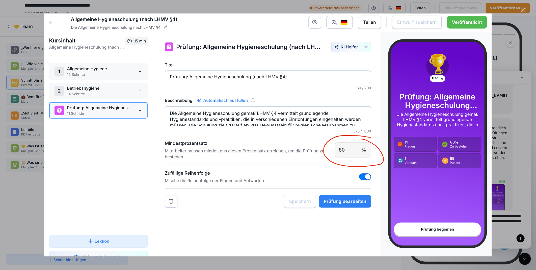
scroll to position [0, 0]
click at [524, 29] on div "Intercom Messenger" at bounding box center [268, 135] width 536 height 270
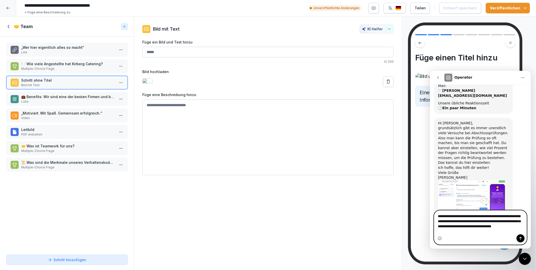
drag, startPoint x: 470, startPoint y: 231, endPoint x: 436, endPoint y: 215, distance: 37.6
click at [436, 215] on textarea "**********" at bounding box center [480, 222] width 92 height 24
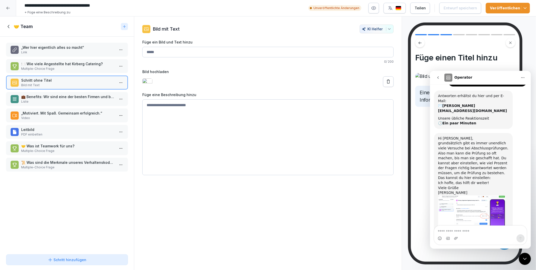
click at [526, 258] on icon "Intercom-Nachrichtendienst schließen" at bounding box center [525, 258] width 4 height 2
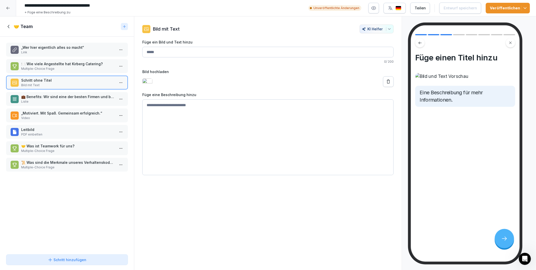
click at [324, 218] on div "Bild mit Text KI Helfer Füge ein Bild und Text hinzu 0 / 200 Bild hochladen Füg…" at bounding box center [268, 143] width 268 height 254
click at [6, 27] on icon at bounding box center [9, 27] width 6 height 6
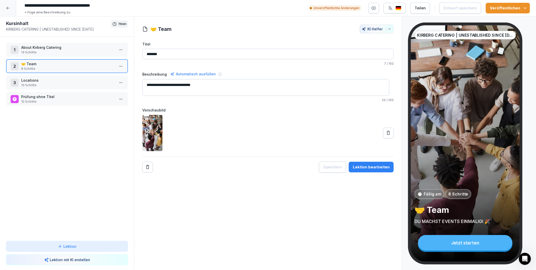
click at [42, 54] on p "19 Schritte" at bounding box center [68, 52] width 94 height 5
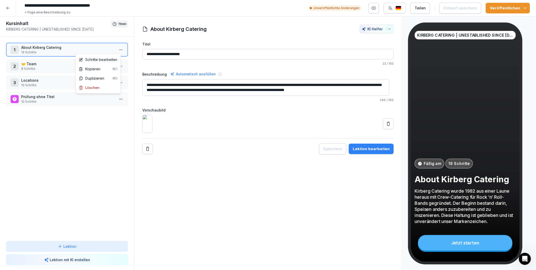
click at [115, 51] on html "**********" at bounding box center [268, 135] width 536 height 270
click at [103, 60] on div "Schritte bearbeiten" at bounding box center [98, 59] width 39 height 5
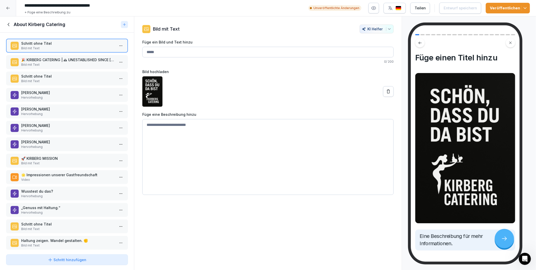
click at [56, 77] on p "Schritt ohne Titel" at bounding box center [68, 76] width 94 height 5
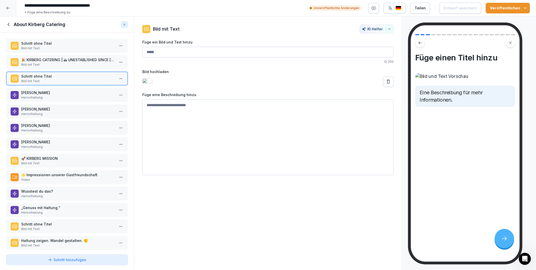
click at [67, 227] on p "Bild mit Text" at bounding box center [68, 229] width 94 height 5
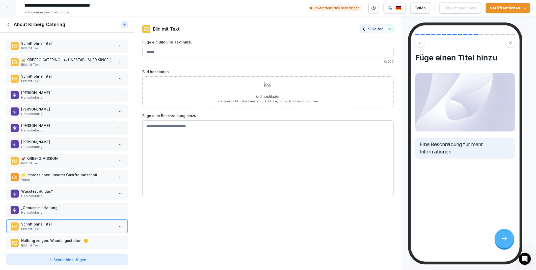
click at [48, 205] on p "„Genuss mit Haltung.“" at bounding box center [68, 207] width 94 height 5
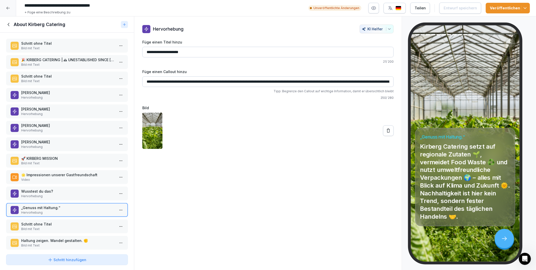
click at [51, 221] on p "Schritt ohne Titel" at bounding box center [68, 223] width 94 height 5
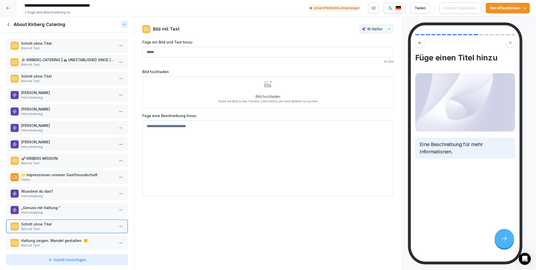
click at [58, 238] on p "Haltung zeigen. Wandel gestalten. ✊" at bounding box center [68, 240] width 94 height 5
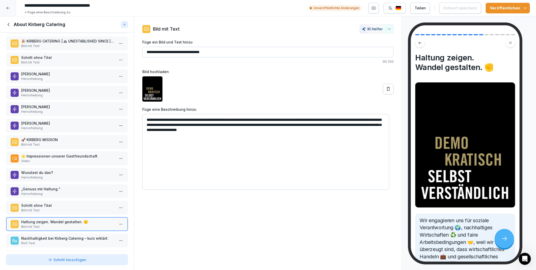
scroll to position [56, 0]
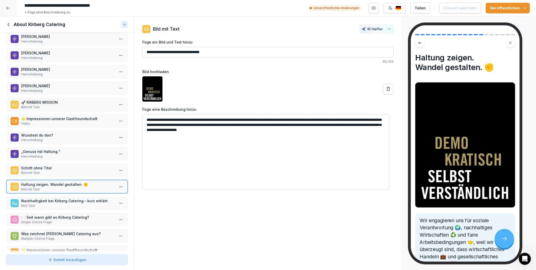
click at [55, 165] on p "Schritt ohne Titel" at bounding box center [68, 167] width 94 height 5
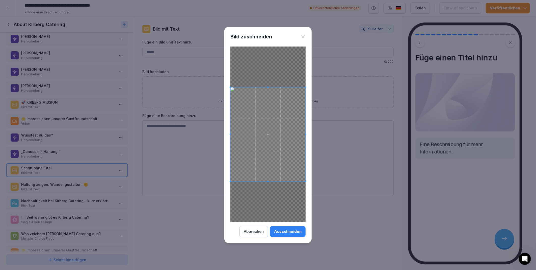
click at [289, 232] on div "Ausschneiden" at bounding box center [288, 232] width 28 height 6
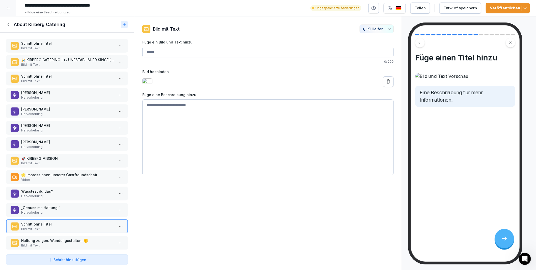
click at [454, 10] on div "Entwurf speichern" at bounding box center [460, 8] width 33 height 6
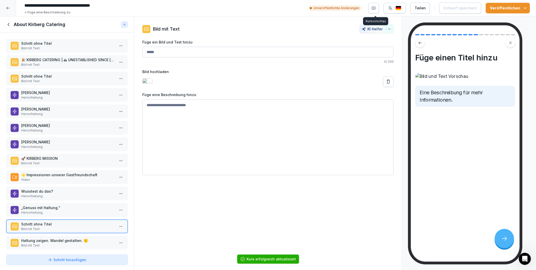
click at [376, 8] on icon "button" at bounding box center [374, 8] width 4 height 3
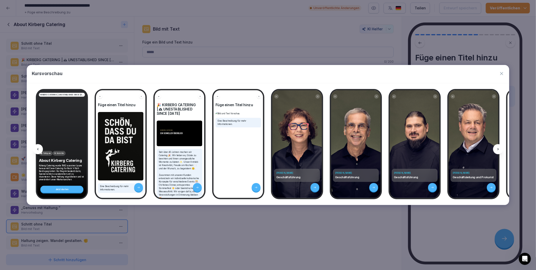
click at [499, 150] on icon at bounding box center [499, 149] width 4 height 4
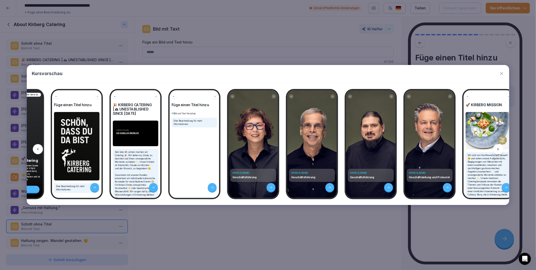
click at [499, 150] on icon at bounding box center [499, 149] width 4 height 4
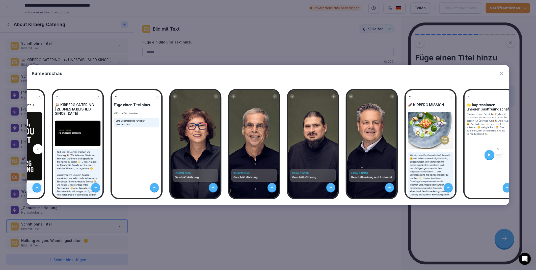
click at [499, 150] on icon at bounding box center [499, 149] width 4 height 4
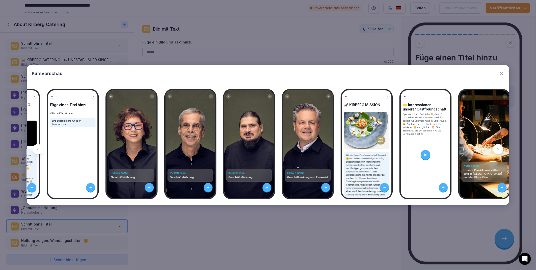
click at [499, 150] on icon at bounding box center [499, 149] width 4 height 4
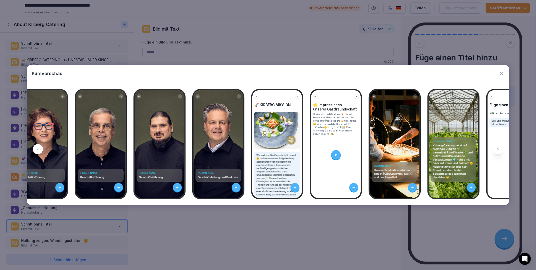
click at [499, 150] on icon at bounding box center [499, 149] width 4 height 4
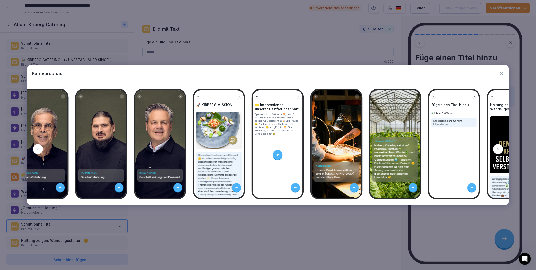
click at [499, 150] on icon at bounding box center [499, 149] width 4 height 4
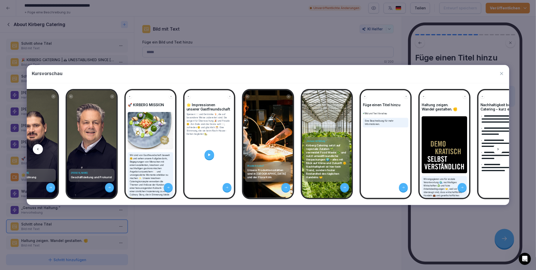
click at [499, 150] on icon at bounding box center [499, 149] width 4 height 4
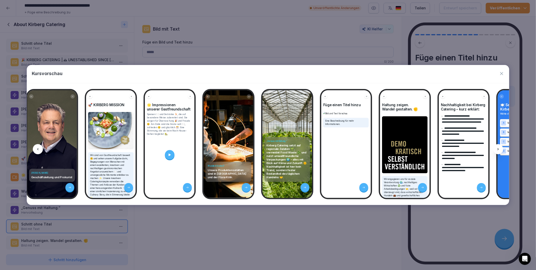
click at [499, 150] on icon at bounding box center [499, 149] width 4 height 4
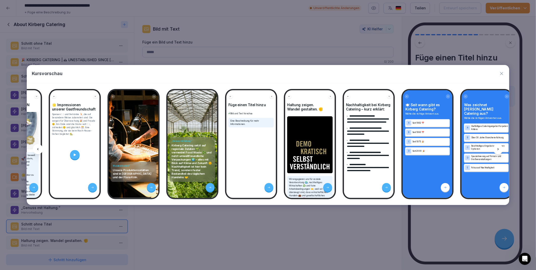
click at [499, 150] on icon at bounding box center [499, 149] width 4 height 4
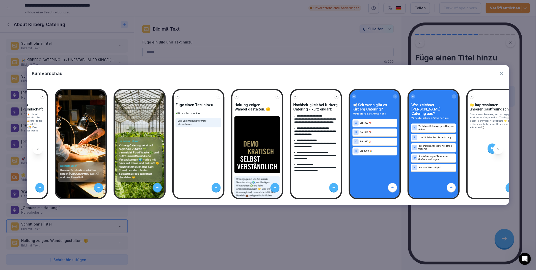
click at [499, 150] on icon at bounding box center [499, 149] width 4 height 4
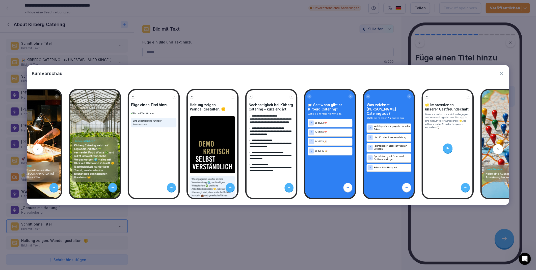
click at [499, 150] on icon at bounding box center [499, 149] width 4 height 4
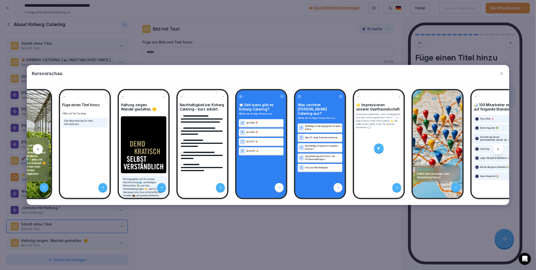
click at [499, 150] on icon at bounding box center [499, 149] width 4 height 4
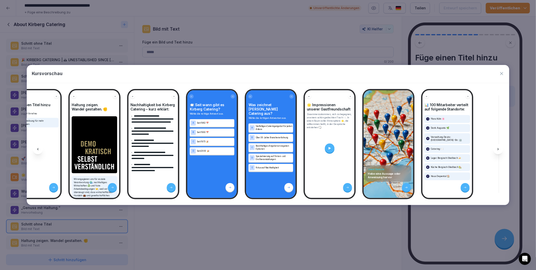
click at [499, 150] on icon at bounding box center [499, 149] width 4 height 4
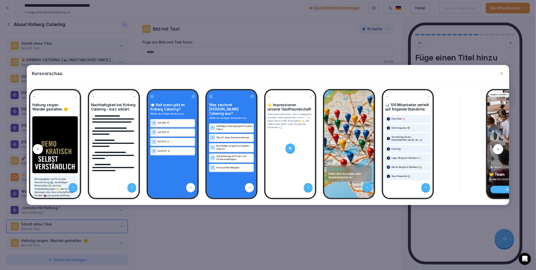
click at [499, 150] on icon at bounding box center [499, 149] width 4 height 4
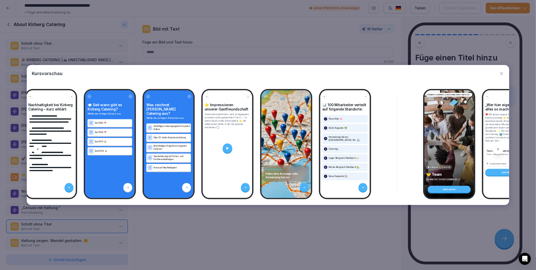
click at [499, 150] on icon at bounding box center [499, 149] width 4 height 4
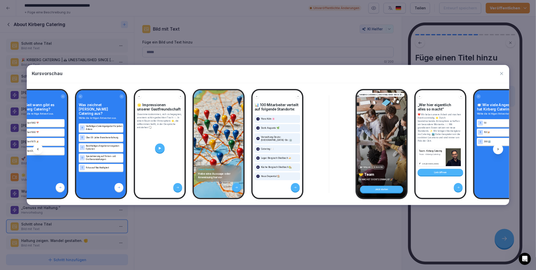
click at [499, 150] on icon at bounding box center [499, 149] width 4 height 4
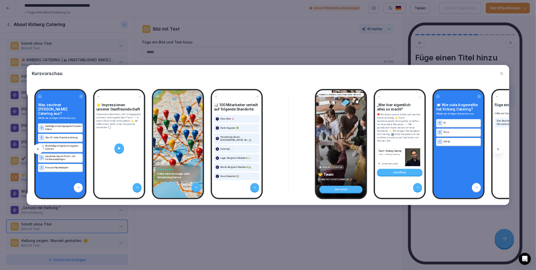
click at [499, 150] on icon at bounding box center [499, 149] width 4 height 4
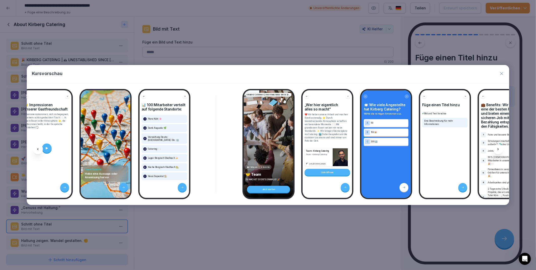
click at [499, 150] on icon at bounding box center [499, 149] width 4 height 4
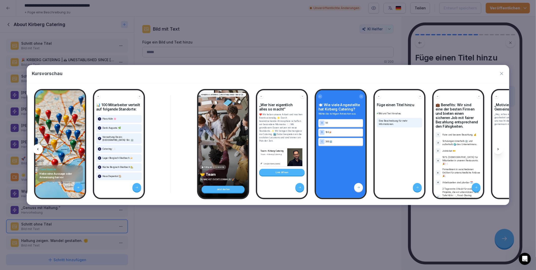
click at [499, 150] on icon at bounding box center [499, 149] width 4 height 4
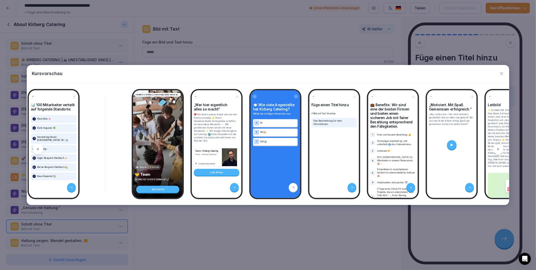
click at [499, 150] on icon at bounding box center [499, 149] width 4 height 4
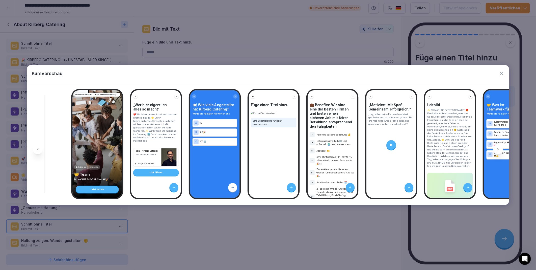
click at [499, 150] on icon at bounding box center [499, 149] width 4 height 4
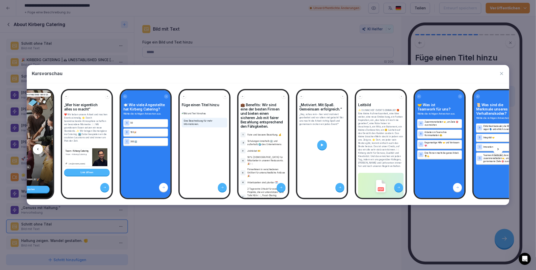
click at [499, 150] on icon at bounding box center [499, 149] width 4 height 4
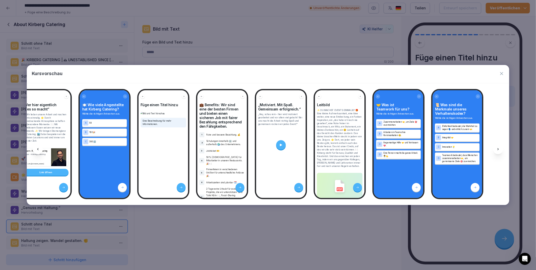
click at [499, 150] on icon at bounding box center [499, 149] width 4 height 4
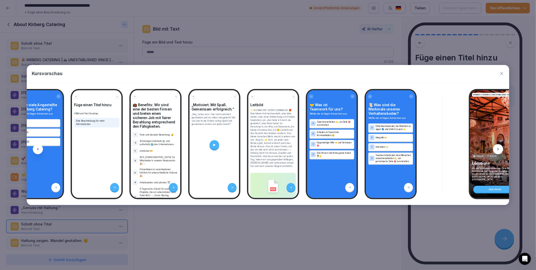
click at [499, 150] on icon at bounding box center [499, 149] width 4 height 4
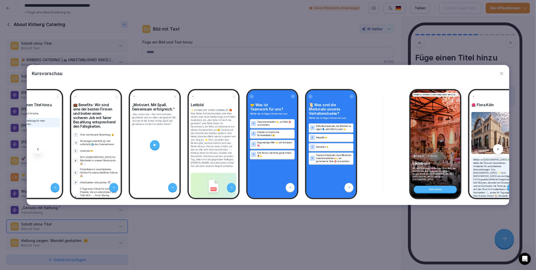
click at [499, 150] on icon at bounding box center [499, 149] width 4 height 4
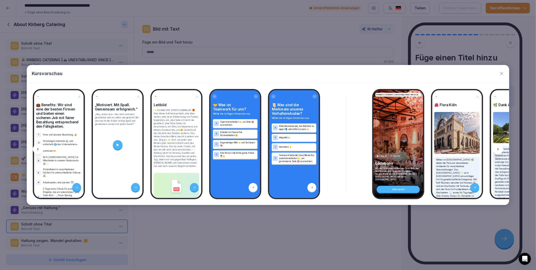
click at [499, 150] on icon at bounding box center [499, 149] width 4 height 4
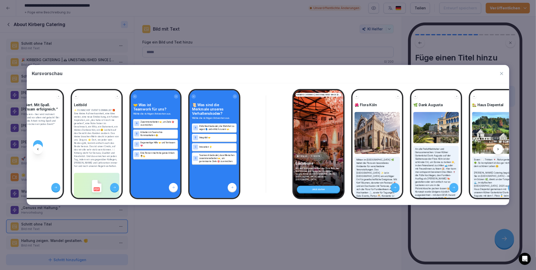
click at [499, 150] on icon at bounding box center [499, 149] width 4 height 4
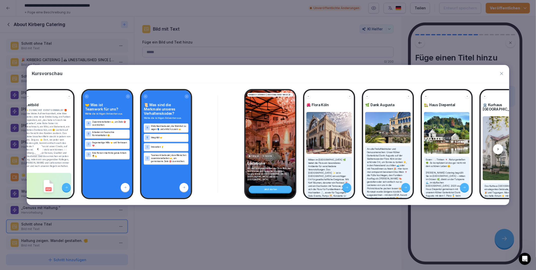
click at [499, 150] on icon at bounding box center [499, 149] width 4 height 4
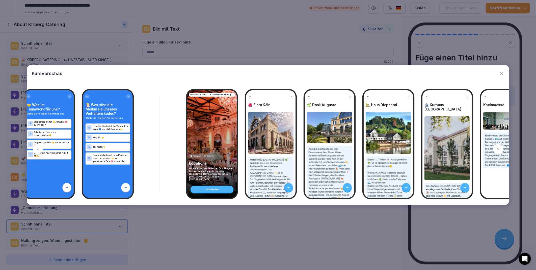
click at [499, 150] on icon at bounding box center [499, 149] width 4 height 4
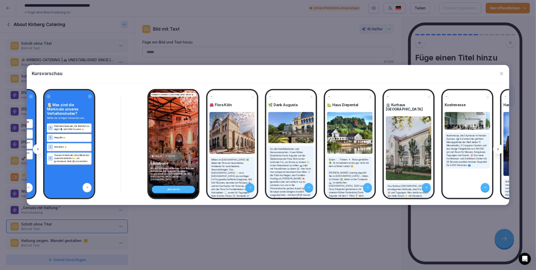
click at [499, 150] on icon at bounding box center [499, 149] width 4 height 4
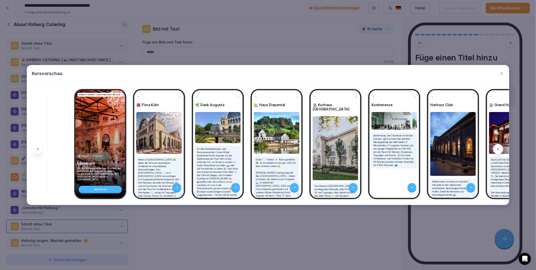
click at [499, 150] on icon at bounding box center [499, 149] width 4 height 4
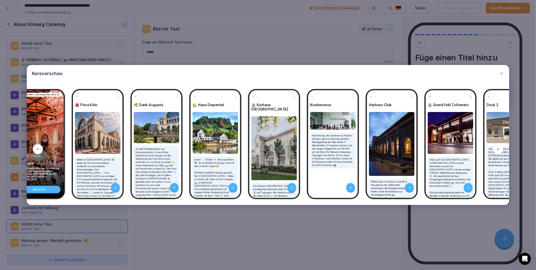
click at [499, 150] on icon at bounding box center [499, 149] width 4 height 4
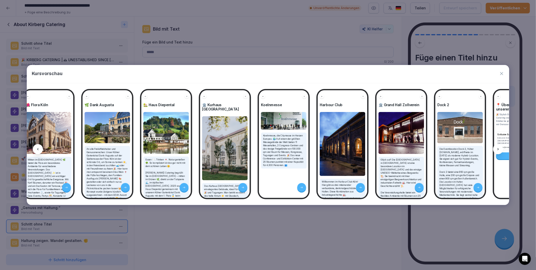
click at [499, 150] on icon at bounding box center [499, 149] width 4 height 4
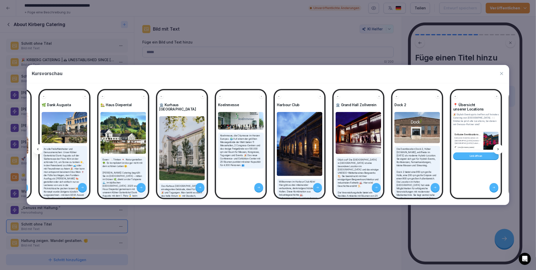
click at [499, 150] on icon at bounding box center [499, 149] width 4 height 4
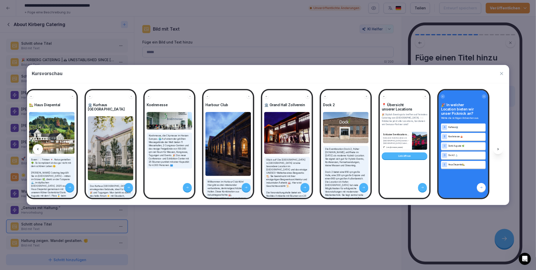
click at [499, 150] on icon at bounding box center [499, 149] width 4 height 4
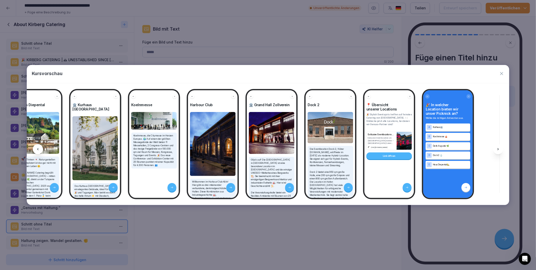
click at [499, 150] on icon at bounding box center [499, 149] width 4 height 4
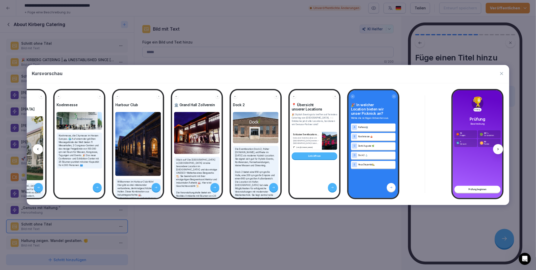
click at [499, 150] on icon at bounding box center [499, 149] width 4 height 4
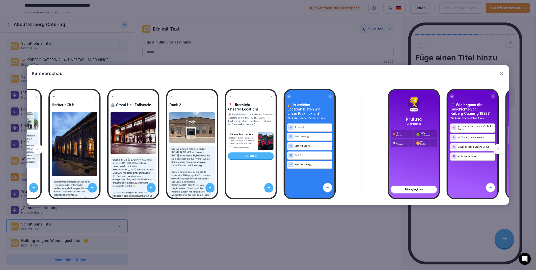
click at [499, 150] on icon at bounding box center [499, 149] width 4 height 4
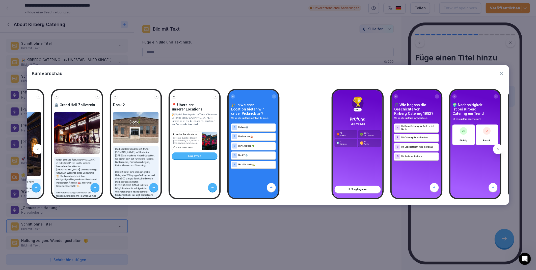
click at [499, 150] on icon at bounding box center [499, 149] width 4 height 4
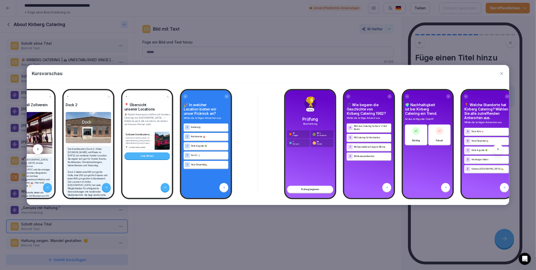
click at [499, 150] on icon at bounding box center [499, 149] width 4 height 4
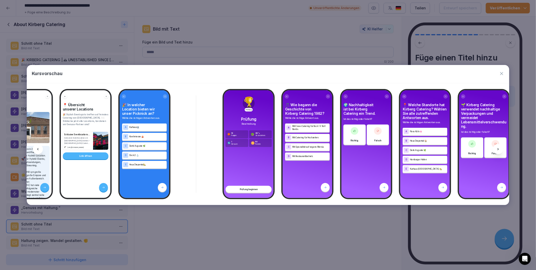
click at [499, 150] on icon at bounding box center [499, 149] width 4 height 4
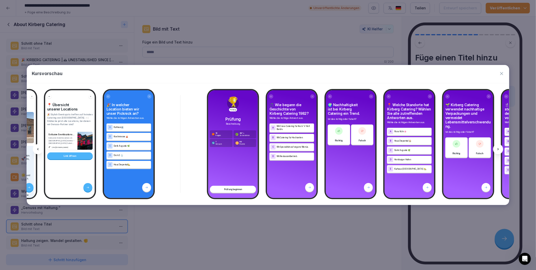
click at [499, 150] on icon at bounding box center [499, 149] width 4 height 4
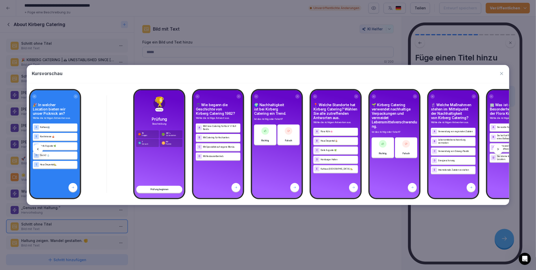
click at [499, 150] on icon at bounding box center [499, 149] width 4 height 4
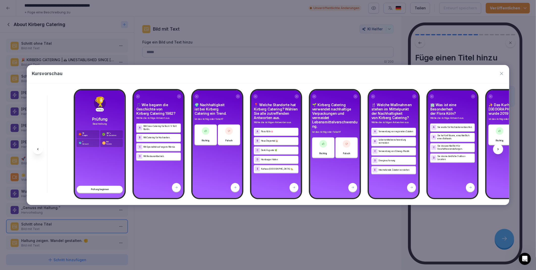
click at [499, 150] on icon at bounding box center [499, 149] width 4 height 4
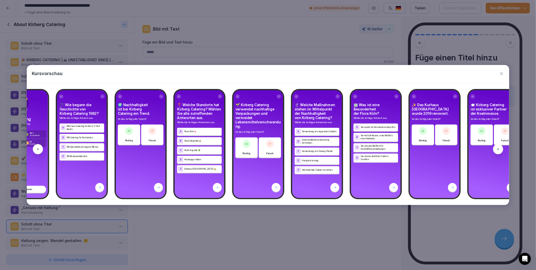
click at [499, 150] on icon at bounding box center [499, 149] width 4 height 4
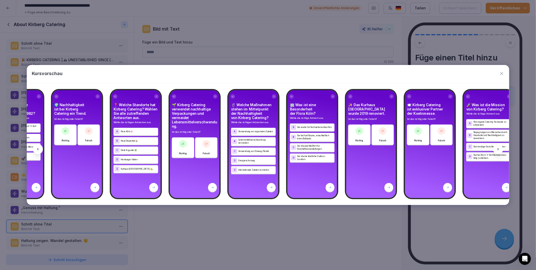
scroll to position [0, 2593]
drag, startPoint x: 499, startPoint y: 150, endPoint x: 503, endPoint y: 75, distance: 74.6
click at [503, 74] on icon "button" at bounding box center [502, 73] width 5 height 5
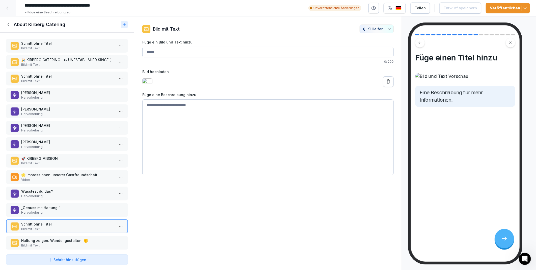
click at [7, 22] on icon at bounding box center [9, 25] width 6 height 6
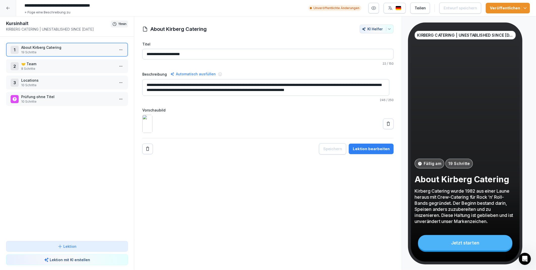
click at [40, 78] on p "Locations" at bounding box center [68, 80] width 94 height 5
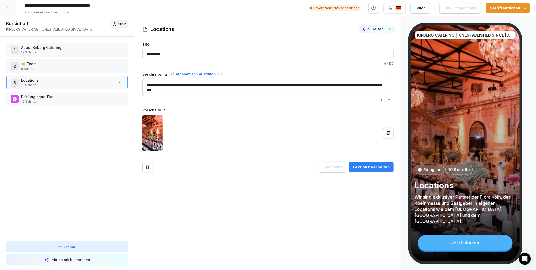
click at [66, 244] on p "Lektion" at bounding box center [70, 245] width 13 height 5
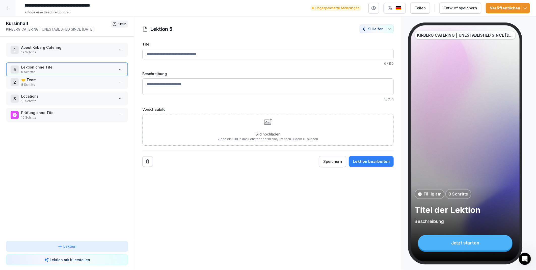
drag, startPoint x: 33, startPoint y: 112, endPoint x: 32, endPoint y: 66, distance: 46.0
click at [32, 66] on p "Lektion ohne Titel" at bounding box center [68, 66] width 94 height 5
click at [222, 208] on div "Lektion 2 KI Helfer Titel 0 / 150 Beschreibung 0 / 250 Vorschaubild Bild hochla…" at bounding box center [268, 143] width 268 height 254
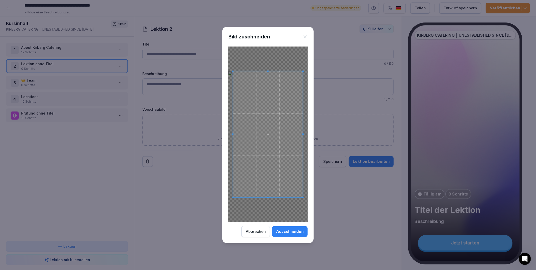
click at [288, 231] on div "Ausschneiden" at bounding box center [290, 232] width 28 height 6
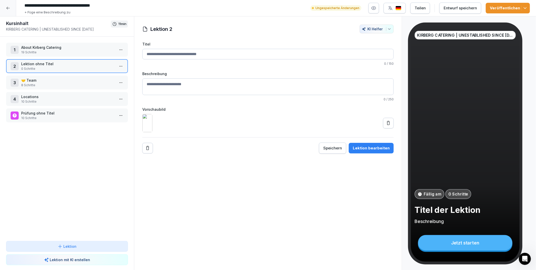
click at [386, 126] on icon at bounding box center [388, 122] width 5 height 5
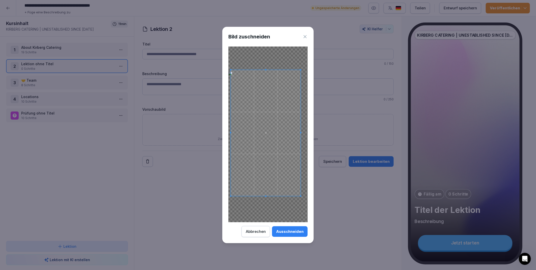
click at [260, 146] on span at bounding box center [266, 133] width 70 height 126
click at [315, 55] on body "**********" at bounding box center [268, 135] width 536 height 270
click at [285, 148] on span at bounding box center [267, 126] width 77 height 139
click at [301, 230] on div "Ausschneiden" at bounding box center [290, 232] width 28 height 6
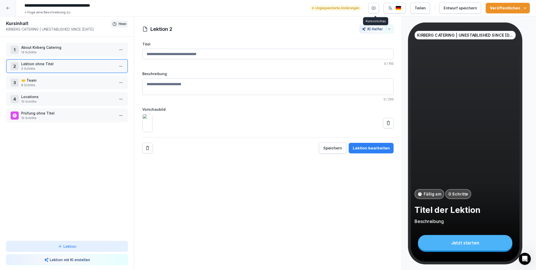
click at [376, 8] on icon "button" at bounding box center [374, 8] width 5 height 5
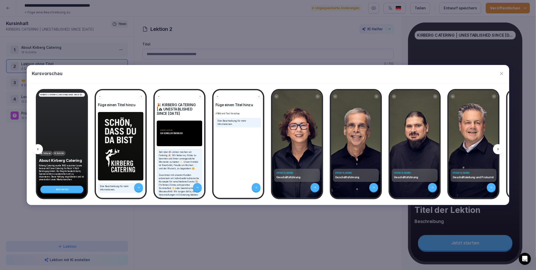
click at [499, 150] on icon at bounding box center [499, 149] width 4 height 4
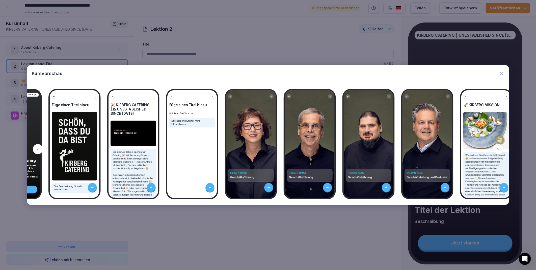
click at [499, 150] on icon at bounding box center [499, 149] width 4 height 4
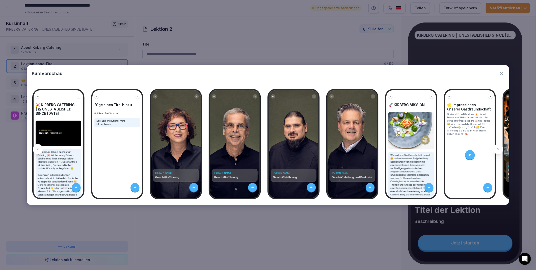
click at [499, 150] on icon at bounding box center [499, 149] width 4 height 4
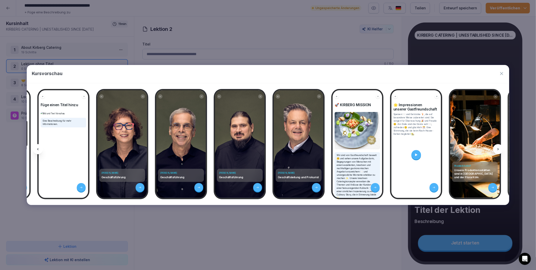
click at [499, 150] on icon at bounding box center [499, 149] width 4 height 4
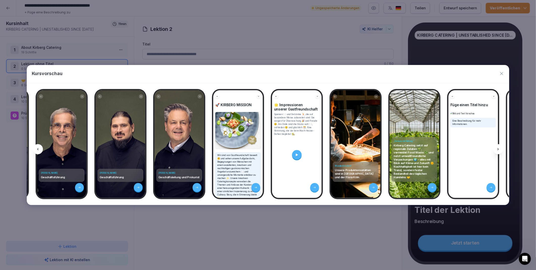
click at [499, 150] on icon at bounding box center [499, 149] width 4 height 4
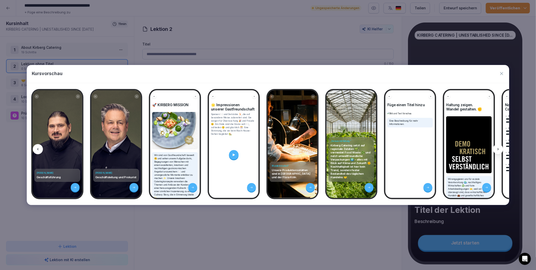
click at [499, 150] on icon at bounding box center [499, 149] width 4 height 4
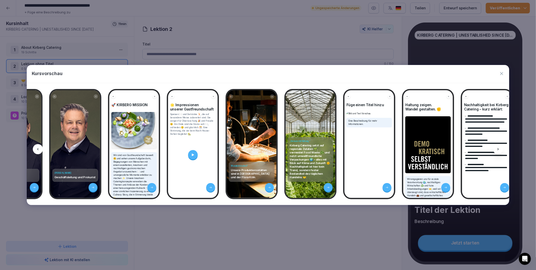
click at [499, 150] on icon at bounding box center [499, 149] width 4 height 4
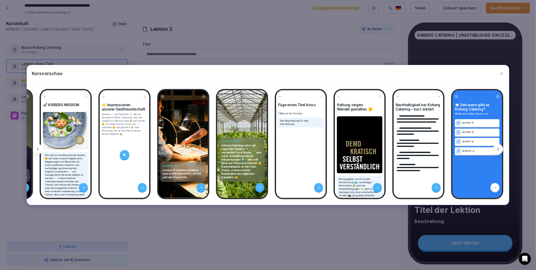
click at [499, 150] on icon at bounding box center [499, 149] width 4 height 4
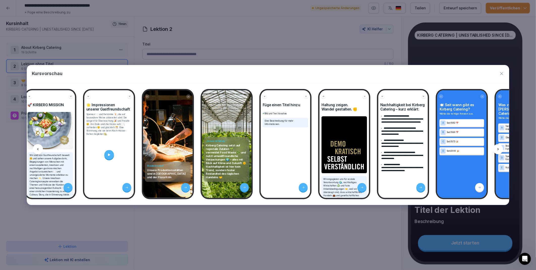
click at [499, 150] on icon at bounding box center [499, 149] width 4 height 4
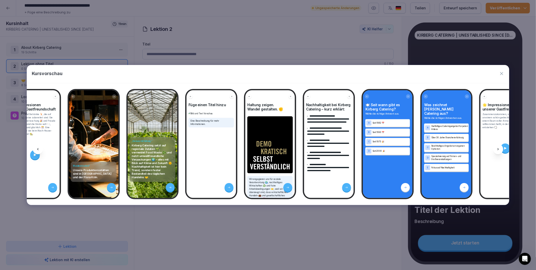
click at [499, 150] on icon at bounding box center [499, 149] width 4 height 4
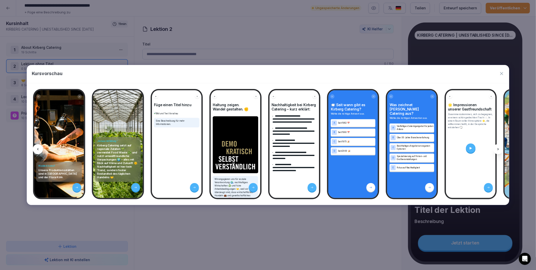
click at [499, 150] on icon at bounding box center [499, 149] width 4 height 4
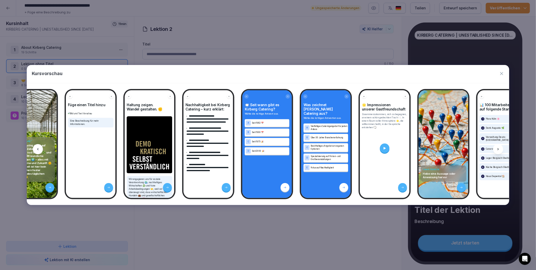
click at [499, 150] on icon at bounding box center [499, 149] width 4 height 4
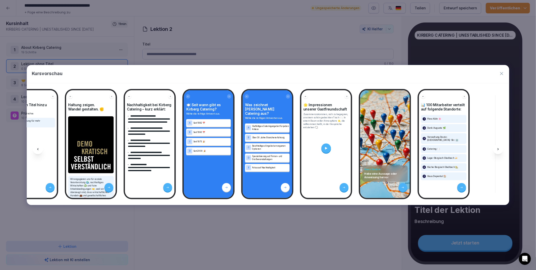
click at [499, 150] on icon at bounding box center [499, 149] width 4 height 4
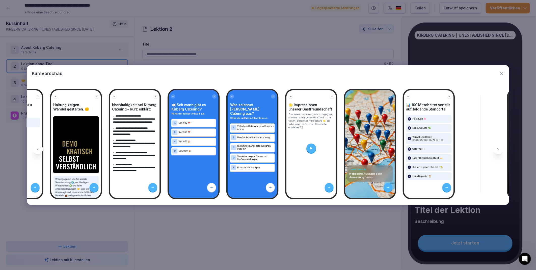
click at [499, 150] on icon at bounding box center [499, 149] width 4 height 4
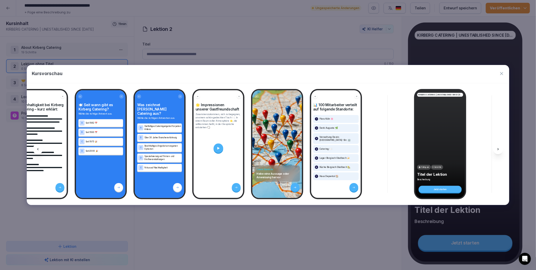
click at [499, 150] on icon at bounding box center [499, 149] width 4 height 4
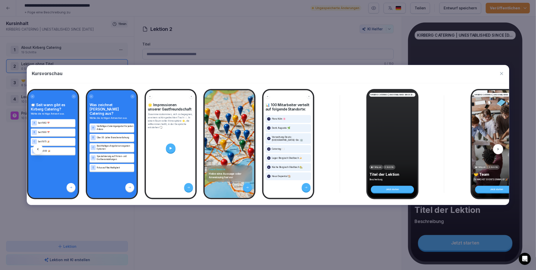
click at [499, 150] on icon at bounding box center [499, 149] width 4 height 4
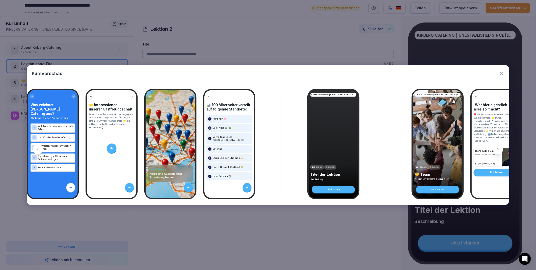
click at [499, 150] on icon at bounding box center [499, 149] width 4 height 4
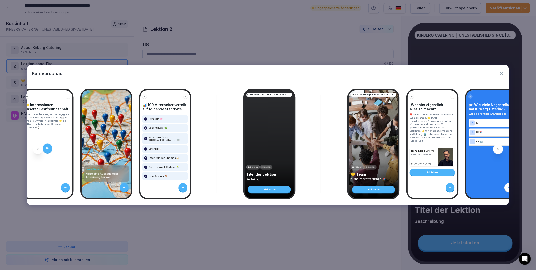
scroll to position [0, 1021]
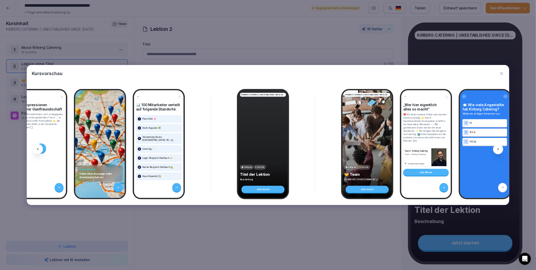
click at [499, 150] on icon at bounding box center [499, 149] width 4 height 4
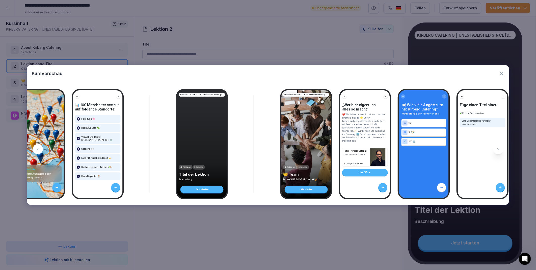
click at [499, 150] on icon at bounding box center [499, 149] width 4 height 4
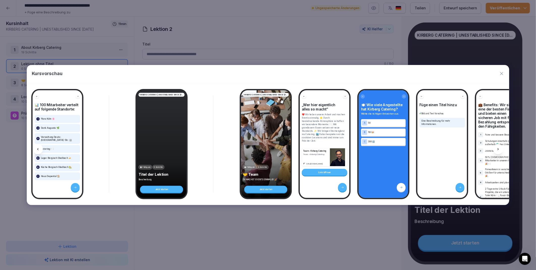
click at [499, 150] on icon at bounding box center [499, 149] width 4 height 4
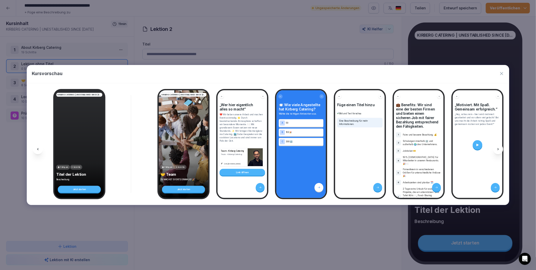
scroll to position [0, 1208]
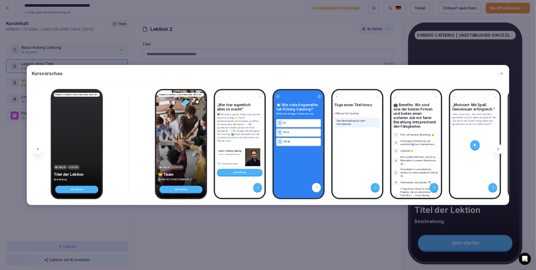
drag, startPoint x: 499, startPoint y: 150, endPoint x: 501, endPoint y: 73, distance: 76.8
click at [501, 73] on icon "button" at bounding box center [502, 73] width 5 height 5
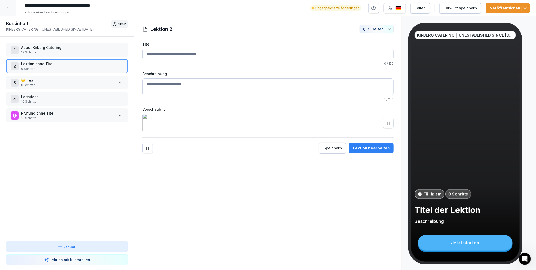
click at [385, 128] on button at bounding box center [388, 123] width 11 height 11
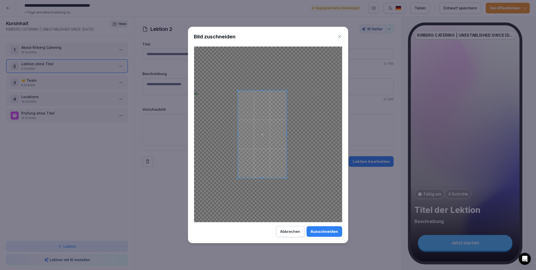
click at [283, 173] on span at bounding box center [262, 133] width 48 height 87
click at [330, 232] on div "Ausschneiden" at bounding box center [325, 232] width 28 height 6
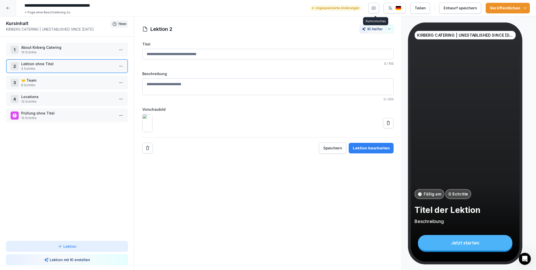
click at [374, 10] on icon "button" at bounding box center [374, 8] width 5 height 5
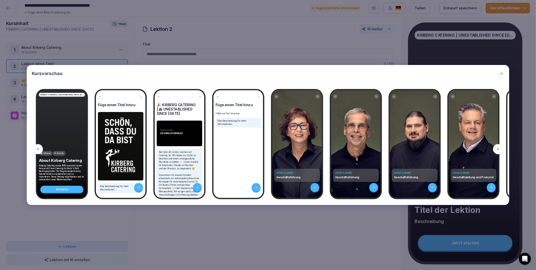
click at [499, 148] on icon at bounding box center [499, 149] width 4 height 4
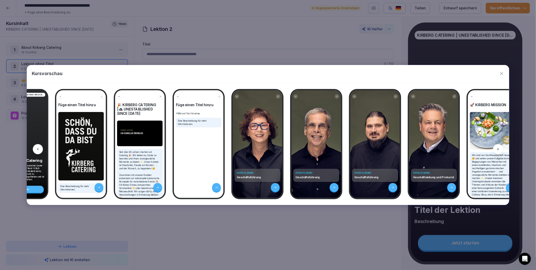
click at [499, 148] on icon at bounding box center [499, 149] width 4 height 4
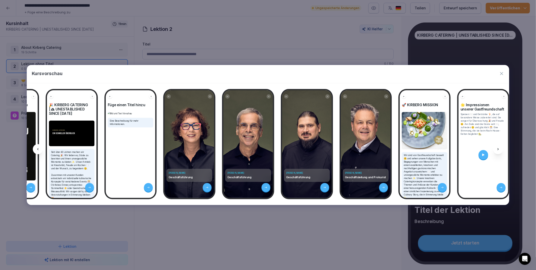
click at [499, 148] on icon at bounding box center [499, 149] width 4 height 4
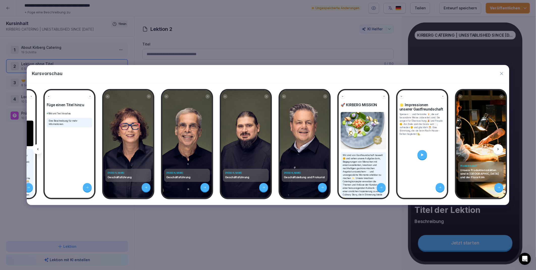
click at [499, 148] on icon at bounding box center [499, 149] width 4 height 4
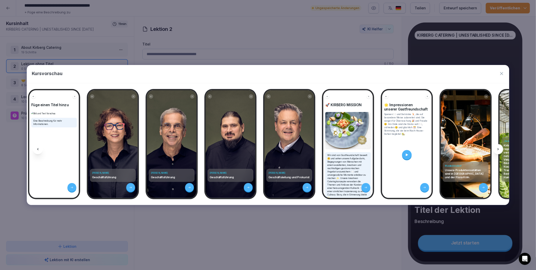
click at [499, 148] on icon at bounding box center [499, 149] width 4 height 4
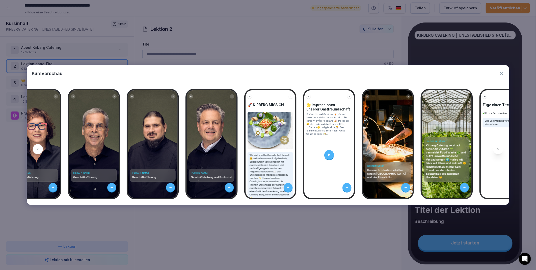
click at [499, 148] on icon at bounding box center [499, 149] width 4 height 4
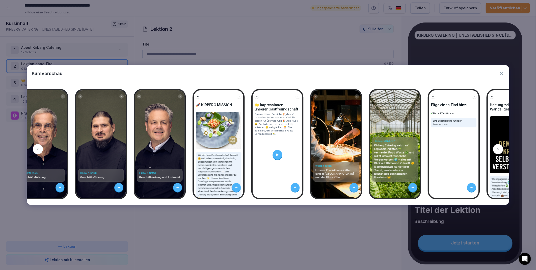
click at [499, 148] on icon at bounding box center [499, 149] width 4 height 4
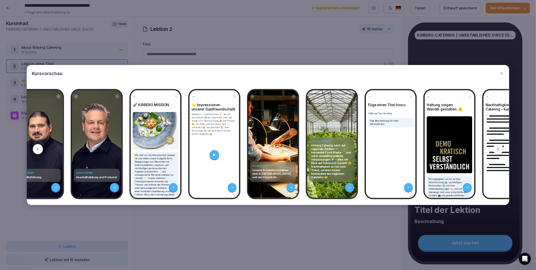
click at [499, 148] on icon at bounding box center [499, 149] width 4 height 4
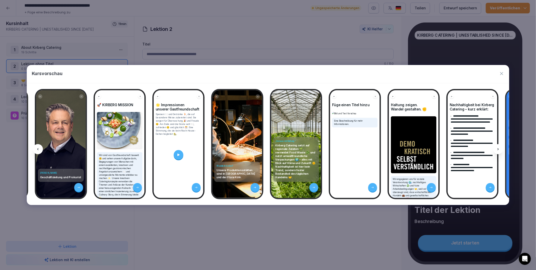
click at [499, 148] on icon at bounding box center [499, 149] width 4 height 4
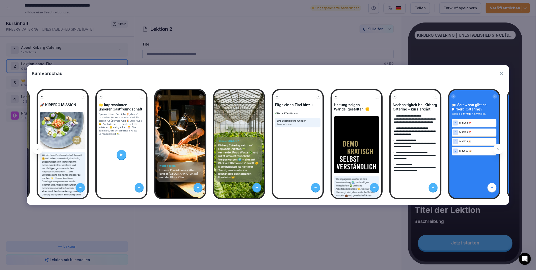
click at [499, 148] on icon at bounding box center [499, 149] width 4 height 4
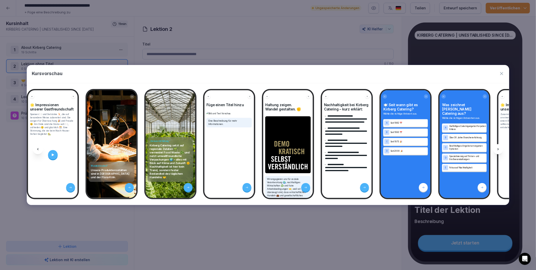
click at [499, 148] on icon at bounding box center [499, 149] width 4 height 4
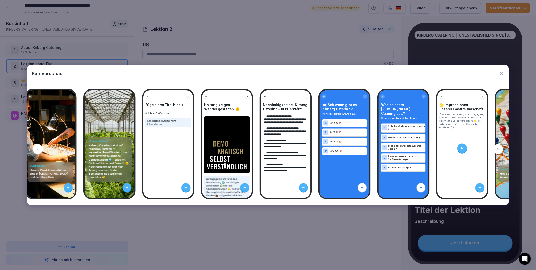
click at [499, 148] on icon at bounding box center [499, 149] width 4 height 4
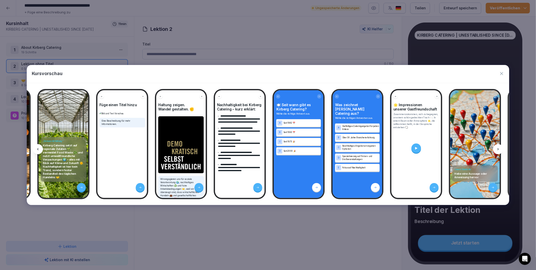
click at [499, 148] on icon at bounding box center [499, 149] width 4 height 4
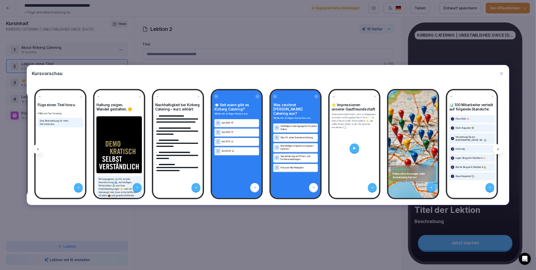
click at [499, 148] on icon at bounding box center [499, 149] width 4 height 4
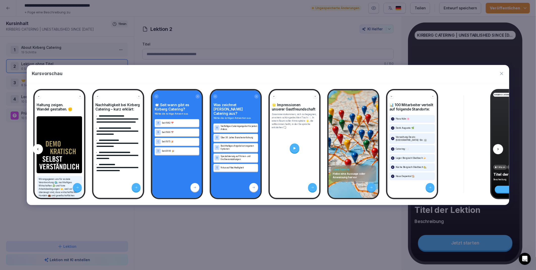
click at [499, 148] on icon at bounding box center [499, 149] width 4 height 4
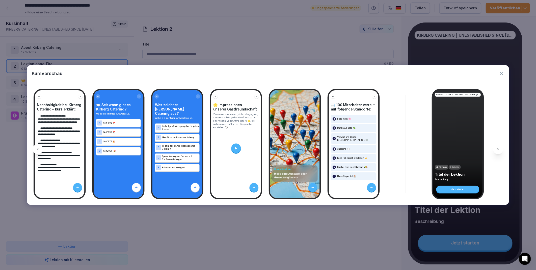
click at [499, 148] on icon at bounding box center [499, 149] width 4 height 4
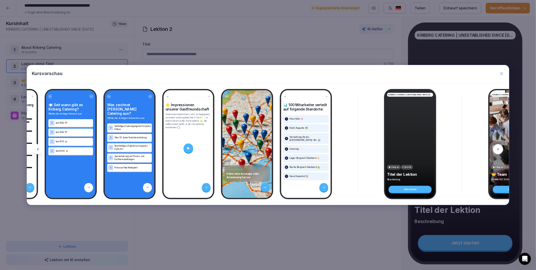
click at [499, 148] on icon at bounding box center [499, 149] width 4 height 4
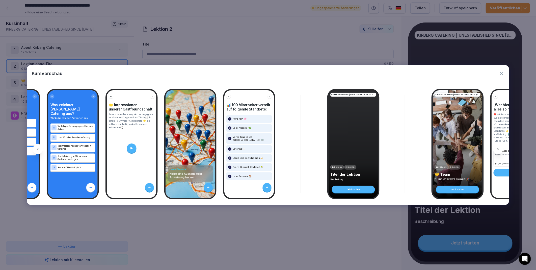
click at [499, 148] on icon at bounding box center [499, 149] width 4 height 4
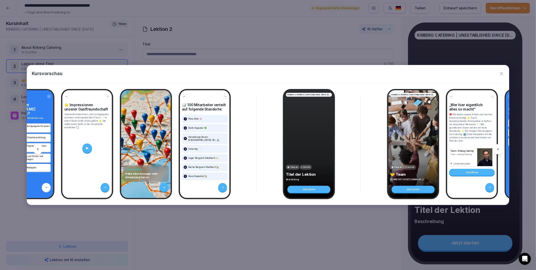
click at [499, 148] on icon at bounding box center [499, 149] width 4 height 4
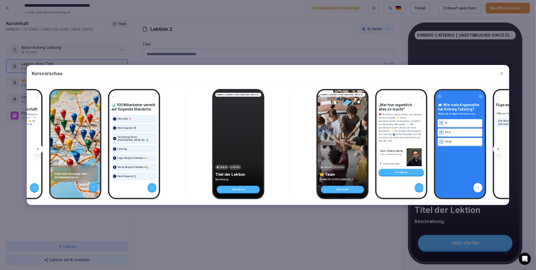
click at [499, 148] on icon at bounding box center [499, 149] width 4 height 4
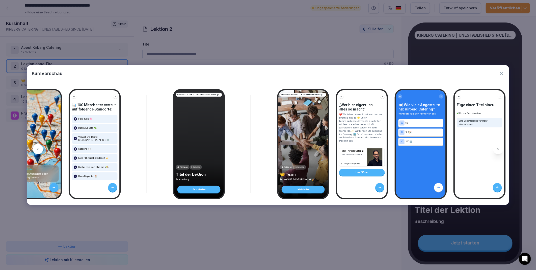
click at [499, 148] on icon at bounding box center [499, 149] width 4 height 4
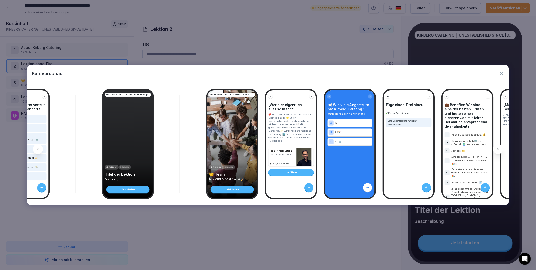
click at [499, 148] on icon at bounding box center [499, 149] width 4 height 4
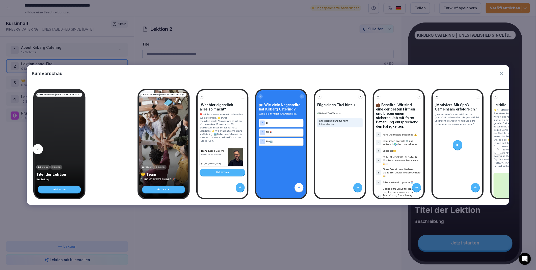
click at [499, 148] on icon at bounding box center [499, 149] width 4 height 4
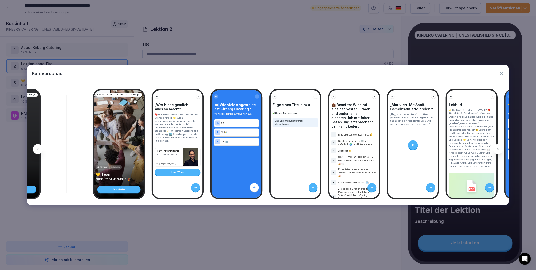
click at [499, 148] on icon at bounding box center [499, 149] width 4 height 4
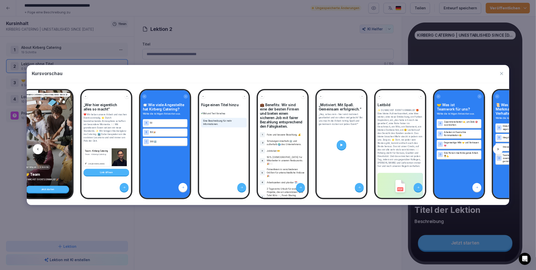
click at [499, 148] on icon at bounding box center [499, 149] width 4 height 4
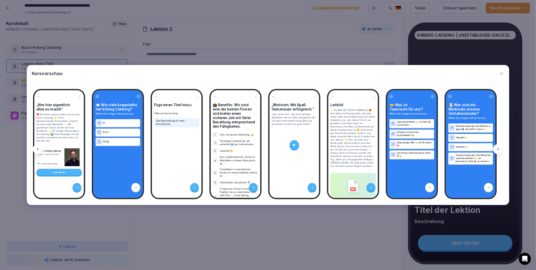
click at [499, 148] on icon at bounding box center [499, 149] width 4 height 4
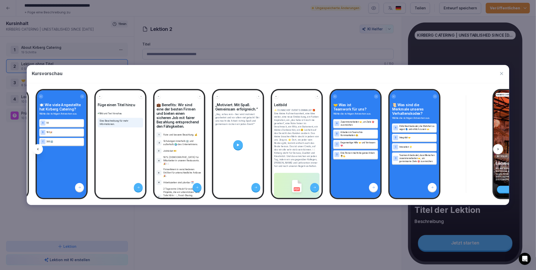
click at [499, 148] on icon at bounding box center [499, 149] width 4 height 4
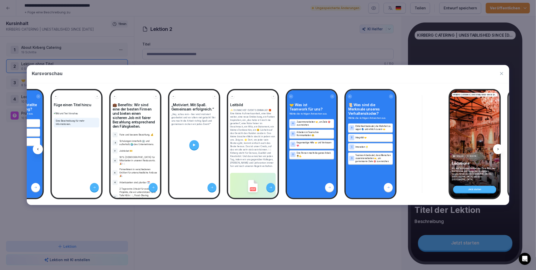
click at [499, 148] on icon at bounding box center [499, 149] width 4 height 4
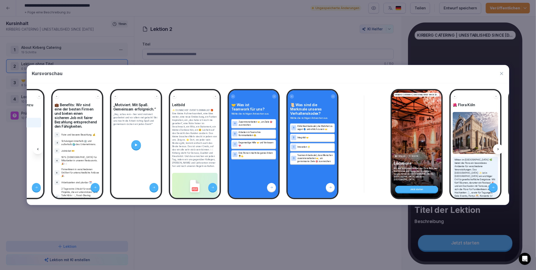
click at [499, 148] on icon at bounding box center [499, 149] width 4 height 4
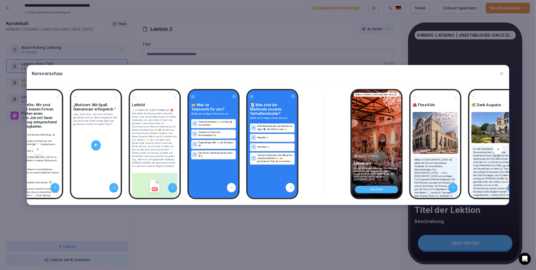
click at [499, 148] on icon at bounding box center [499, 149] width 4 height 4
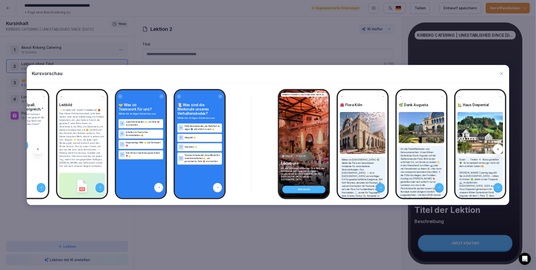
click at [499, 148] on icon at bounding box center [499, 149] width 4 height 4
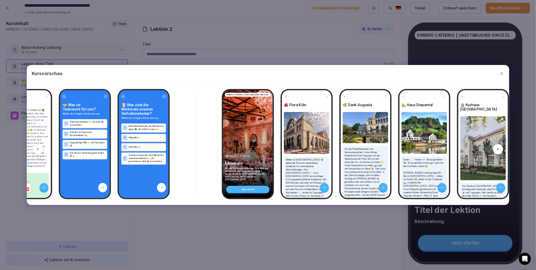
click at [499, 148] on icon at bounding box center [499, 149] width 4 height 4
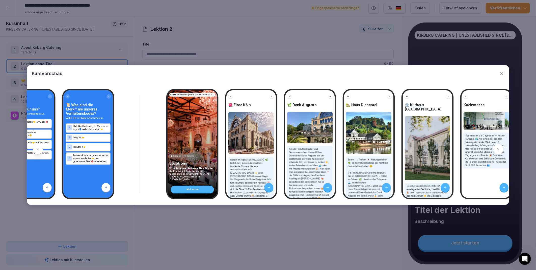
click at [499, 148] on icon at bounding box center [499, 149] width 4 height 4
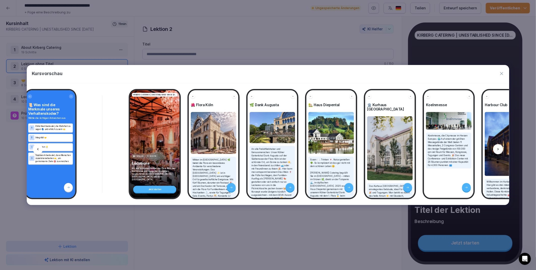
click at [499, 148] on icon at bounding box center [499, 149] width 4 height 4
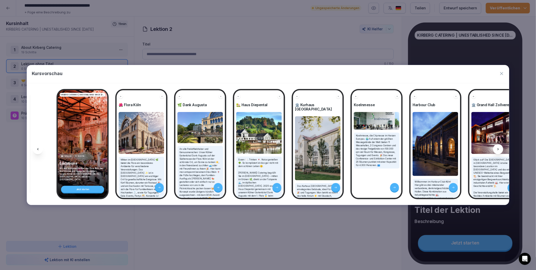
click at [499, 148] on icon at bounding box center [499, 149] width 4 height 4
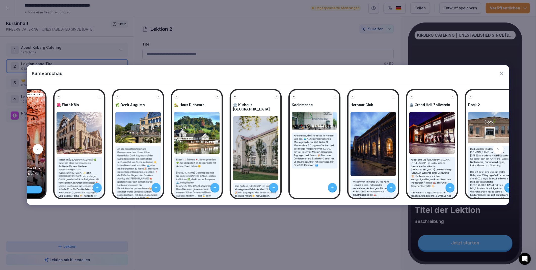
click at [499, 148] on icon at bounding box center [499, 149] width 4 height 4
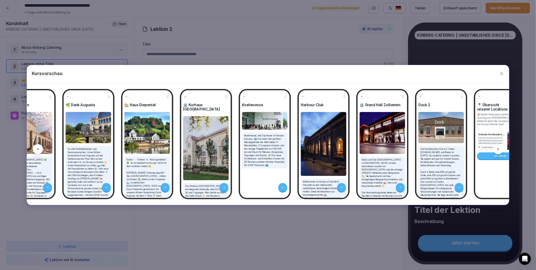
click at [499, 148] on icon at bounding box center [499, 149] width 4 height 4
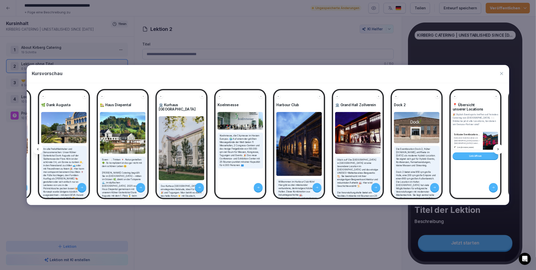
click at [499, 148] on icon at bounding box center [499, 149] width 4 height 4
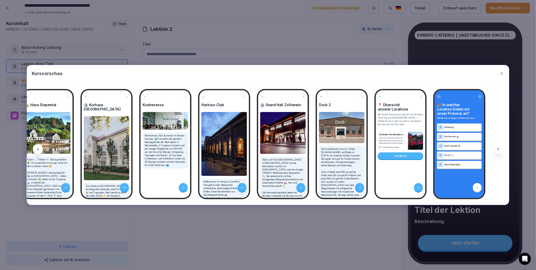
click at [499, 148] on icon at bounding box center [499, 149] width 4 height 4
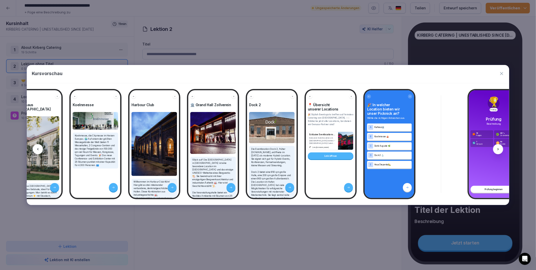
click at [499, 148] on icon at bounding box center [499, 149] width 4 height 4
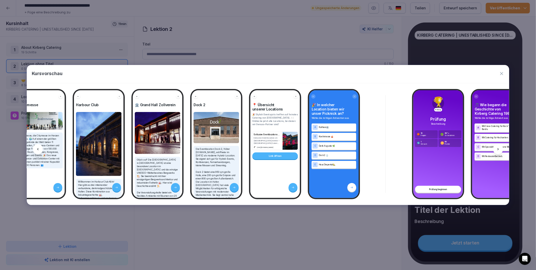
click at [499, 148] on icon at bounding box center [499, 149] width 4 height 4
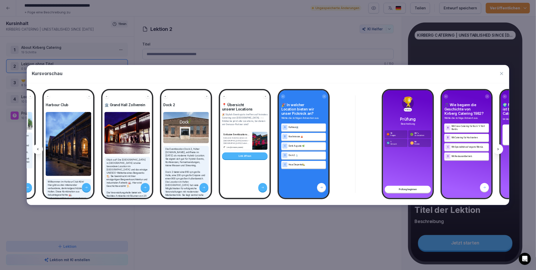
scroll to position [0, 2282]
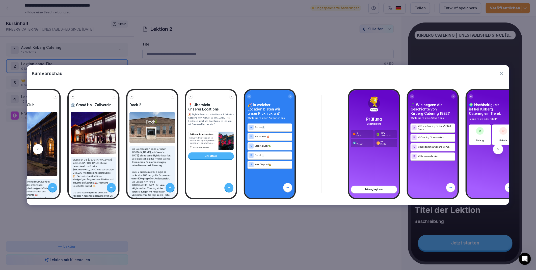
click at [39, 148] on icon at bounding box center [38, 149] width 4 height 4
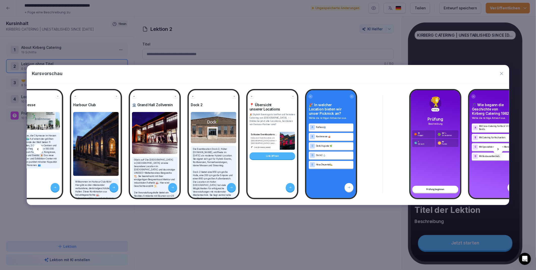
click at [39, 148] on icon at bounding box center [38, 149] width 4 height 4
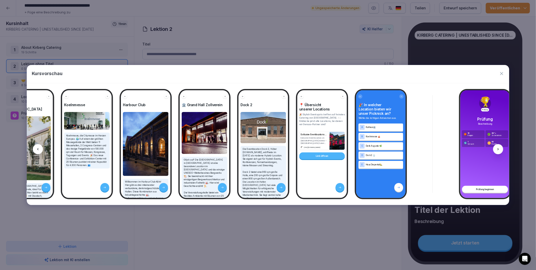
click at [39, 148] on icon at bounding box center [38, 149] width 4 height 4
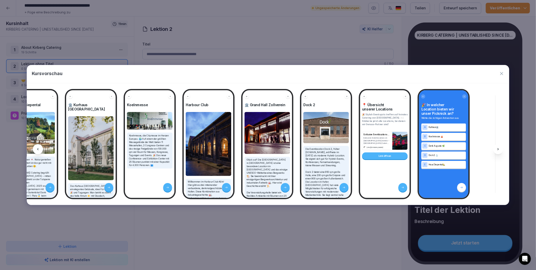
click at [39, 148] on icon at bounding box center [38, 149] width 4 height 4
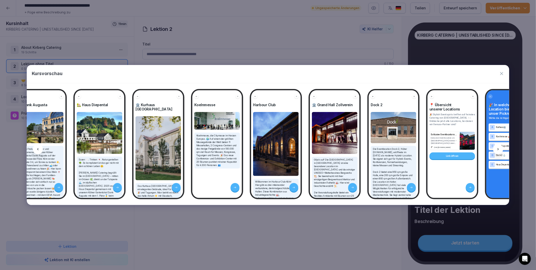
click at [39, 148] on icon at bounding box center [38, 149] width 4 height 4
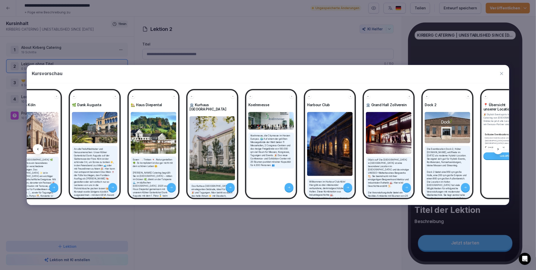
click at [39, 148] on icon at bounding box center [38, 149] width 4 height 4
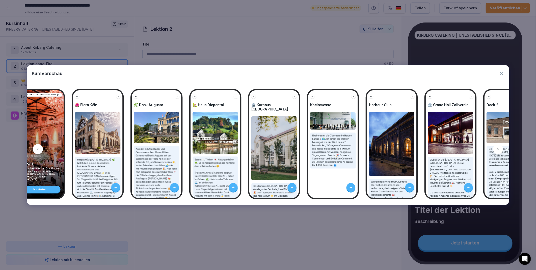
click at [39, 148] on icon at bounding box center [38, 149] width 4 height 4
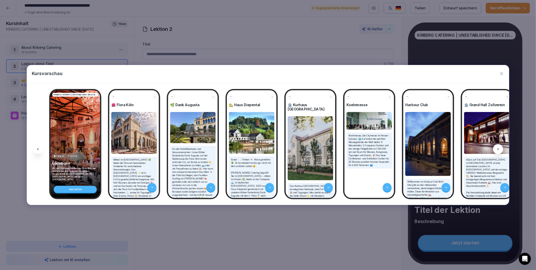
click at [39, 148] on icon at bounding box center [38, 149] width 4 height 4
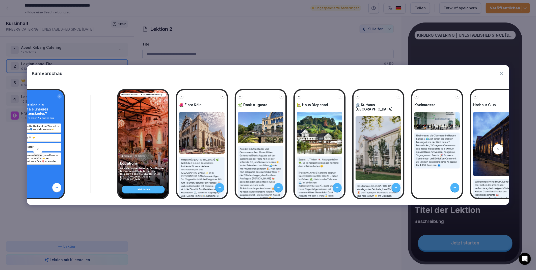
click at [39, 148] on icon at bounding box center [38, 149] width 4 height 4
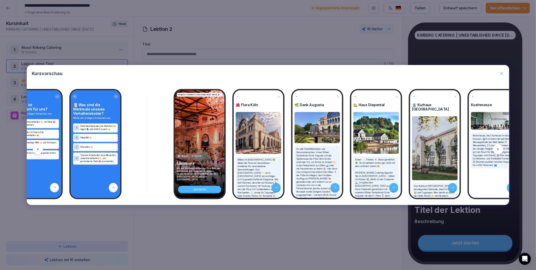
click at [39, 148] on icon at bounding box center [38, 149] width 4 height 4
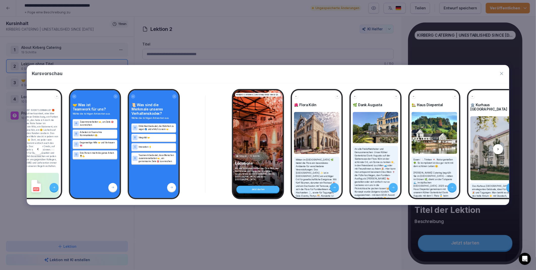
click at [39, 148] on icon at bounding box center [38, 149] width 4 height 4
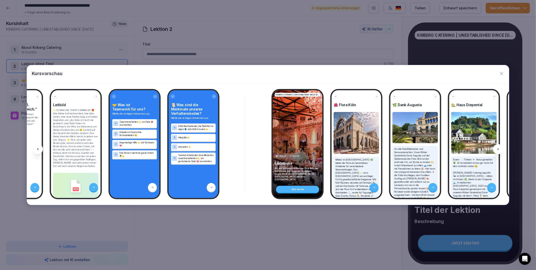
click at [39, 148] on icon at bounding box center [38, 149] width 4 height 4
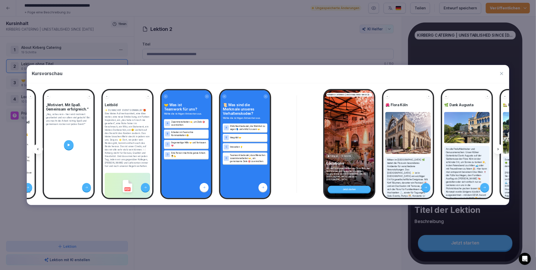
click at [39, 148] on icon at bounding box center [38, 149] width 4 height 4
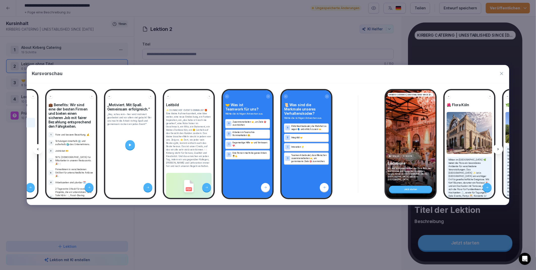
click at [39, 148] on icon at bounding box center [38, 149] width 4 height 4
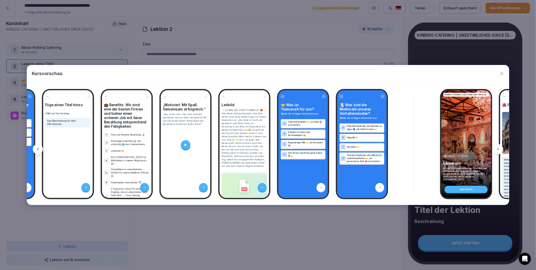
click at [39, 148] on icon at bounding box center [38, 149] width 4 height 4
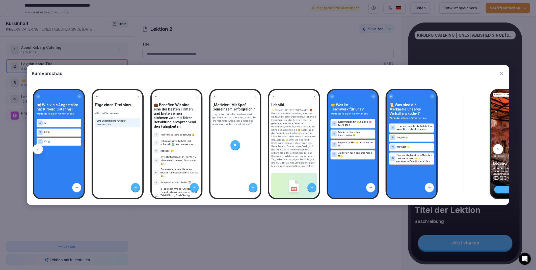
click at [39, 148] on icon at bounding box center [38, 149] width 4 height 4
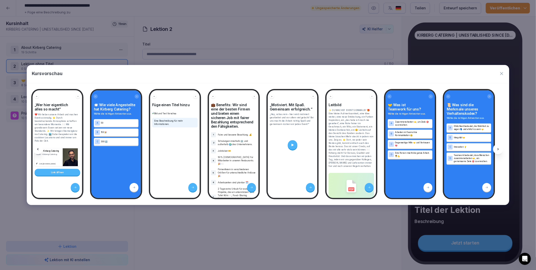
click at [39, 148] on icon at bounding box center [38, 149] width 4 height 4
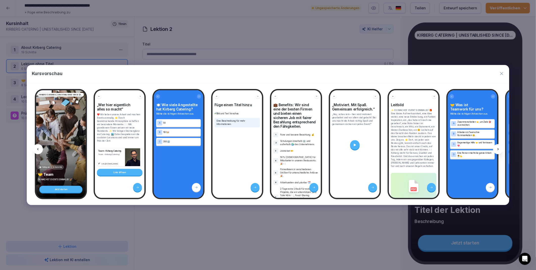
click at [39, 148] on icon at bounding box center [38, 149] width 4 height 4
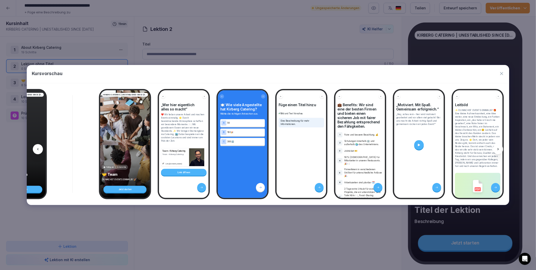
click at [39, 148] on icon at bounding box center [38, 149] width 4 height 4
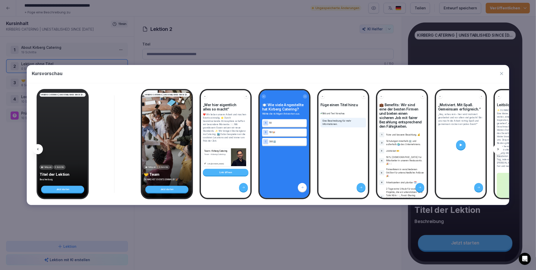
click at [39, 148] on icon at bounding box center [38, 149] width 4 height 4
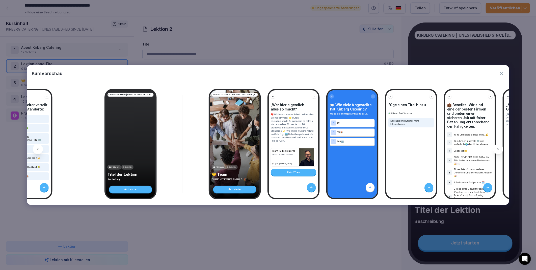
click at [39, 148] on icon at bounding box center [38, 149] width 4 height 4
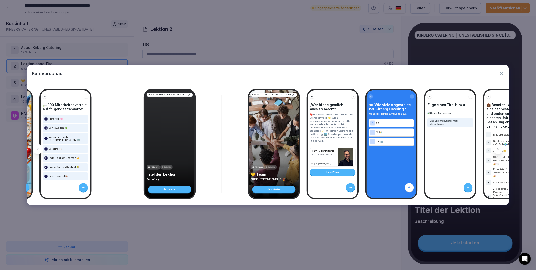
click at [39, 148] on icon at bounding box center [38, 149] width 4 height 4
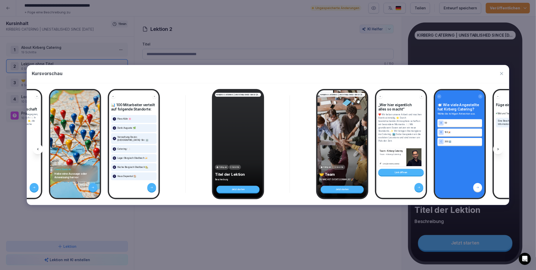
click at [39, 148] on icon at bounding box center [38, 149] width 4 height 4
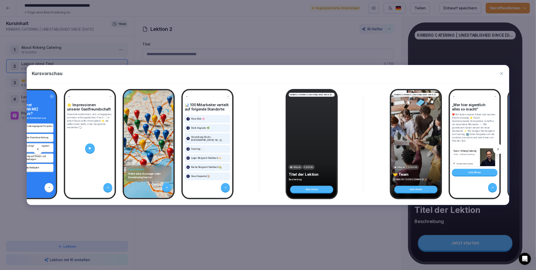
click at [39, 148] on icon at bounding box center [38, 149] width 4 height 4
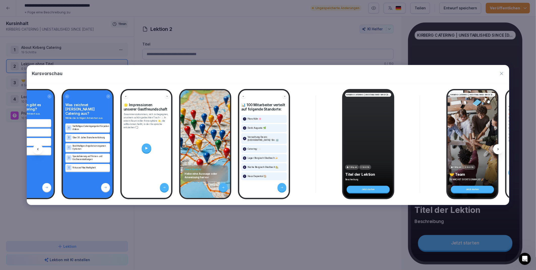
click at [39, 148] on icon at bounding box center [38, 149] width 4 height 4
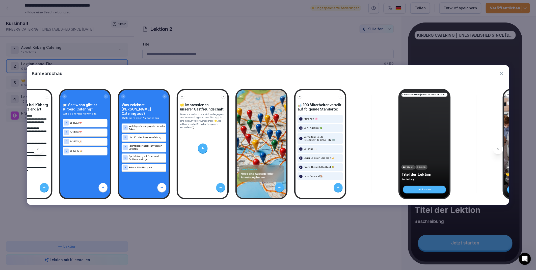
click at [39, 148] on icon at bounding box center [38, 149] width 4 height 4
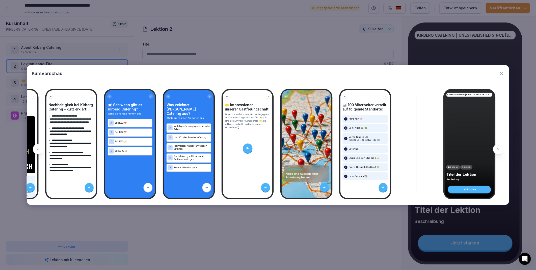
click at [39, 148] on icon at bounding box center [38, 149] width 4 height 4
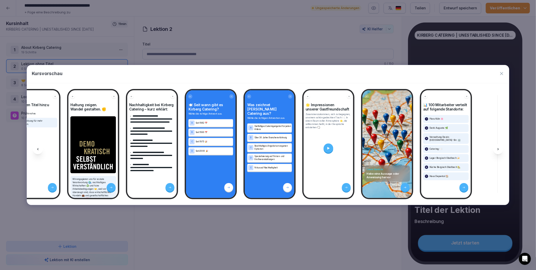
click at [39, 148] on icon at bounding box center [38, 149] width 4 height 4
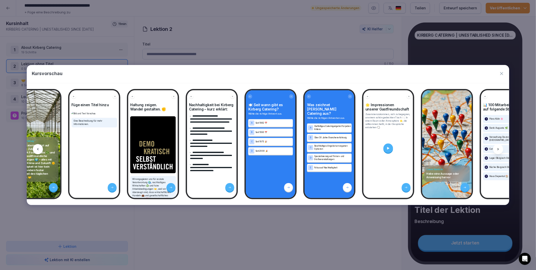
click at [39, 148] on icon at bounding box center [38, 149] width 4 height 4
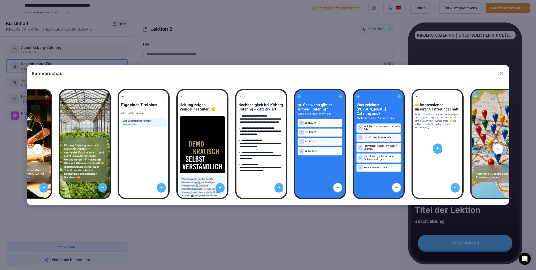
click at [39, 148] on icon at bounding box center [38, 149] width 4 height 4
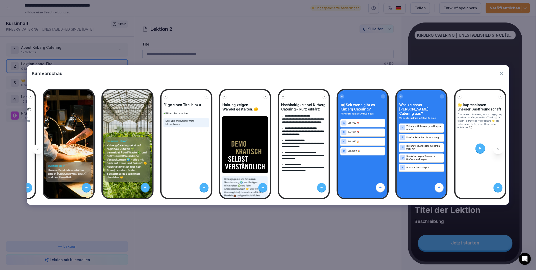
click at [39, 148] on icon at bounding box center [38, 149] width 4 height 4
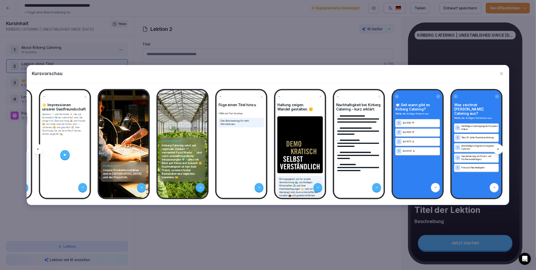
click at [39, 148] on icon at bounding box center [38, 149] width 4 height 4
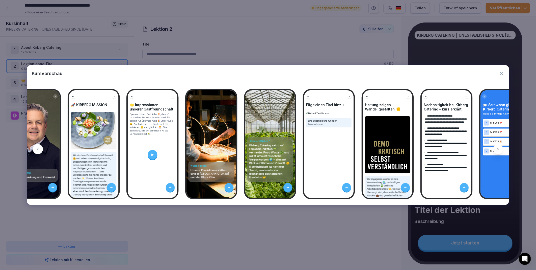
click at [39, 148] on icon at bounding box center [38, 149] width 4 height 4
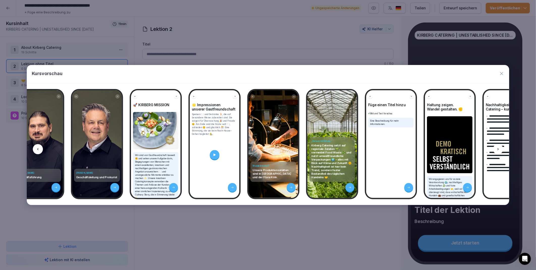
click at [39, 148] on icon at bounding box center [38, 149] width 4 height 4
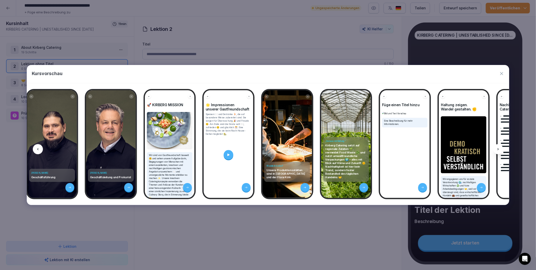
click at [39, 148] on icon at bounding box center [38, 149] width 4 height 4
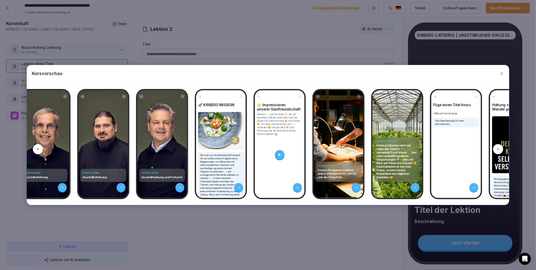
click at [39, 148] on icon at bounding box center [38, 149] width 4 height 4
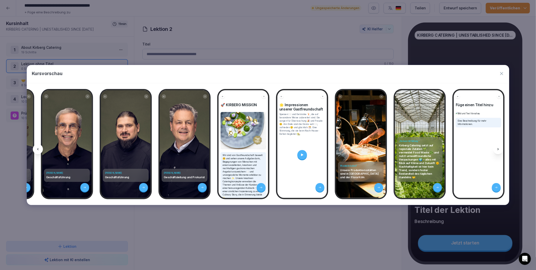
click at [39, 148] on icon at bounding box center [38, 149] width 4 height 4
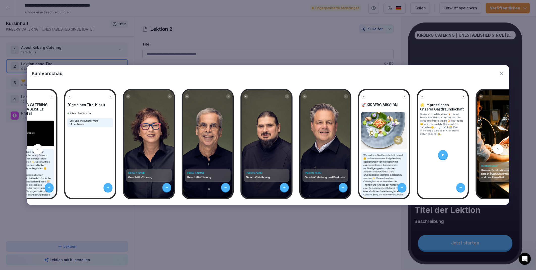
click at [39, 148] on icon at bounding box center [38, 149] width 4 height 4
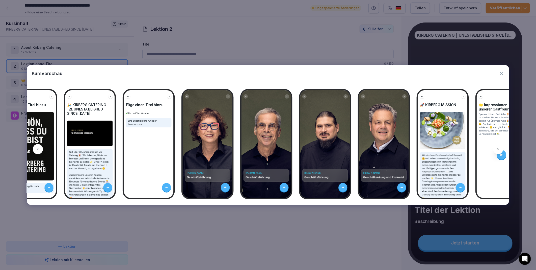
click at [39, 148] on icon at bounding box center [38, 149] width 4 height 4
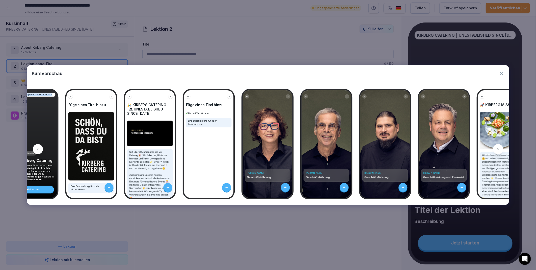
click at [39, 148] on icon at bounding box center [38, 149] width 4 height 4
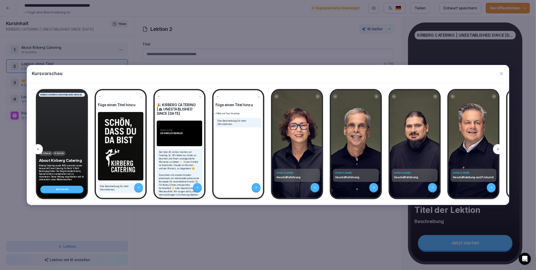
click at [39, 148] on icon at bounding box center [38, 149] width 4 height 4
click at [503, 75] on icon "button" at bounding box center [502, 73] width 5 height 5
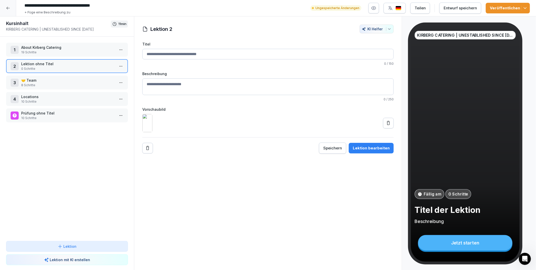
click at [463, 6] on div "Entwurf speichern" at bounding box center [460, 8] width 33 height 6
click at [66, 247] on p "Lektion" at bounding box center [70, 245] width 13 height 5
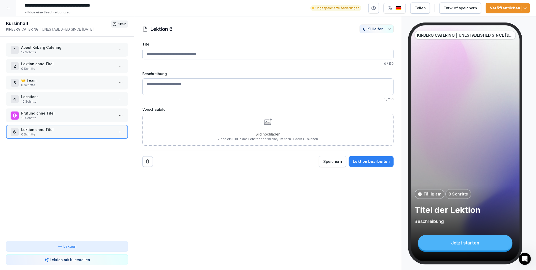
click at [65, 129] on p "Lektion ohne Titel" at bounding box center [68, 129] width 94 height 5
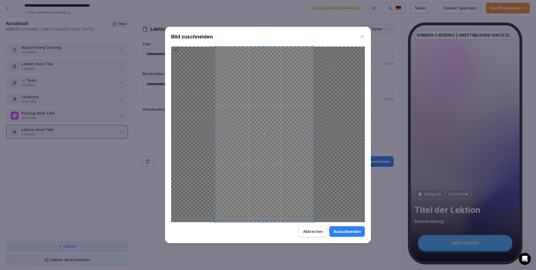
click at [283, 156] on span at bounding box center [264, 134] width 97 height 176
click at [342, 234] on div "Ausschneiden" at bounding box center [348, 232] width 28 height 6
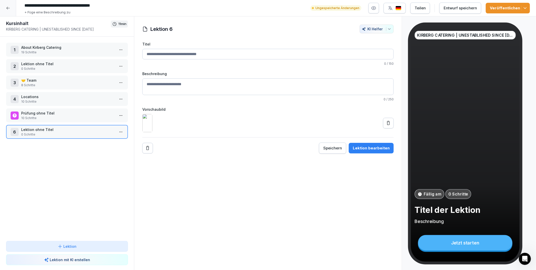
click at [457, 8] on div "Entwurf speichern" at bounding box center [460, 8] width 33 height 6
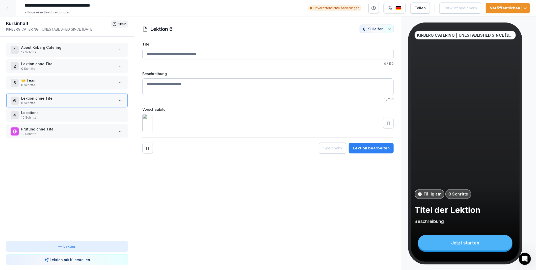
drag, startPoint x: 45, startPoint y: 129, endPoint x: 55, endPoint y: 98, distance: 33.1
click at [55, 98] on p "Lektion ohne Titel" at bounding box center [68, 97] width 94 height 5
click at [181, 229] on div "Lektion 4 KI Helfer Titel 0 / 150 Beschreibung 0 / 250 Vorschaubild Speichern L…" at bounding box center [268, 143] width 268 height 254
click at [379, 7] on button "button" at bounding box center [374, 8] width 11 height 11
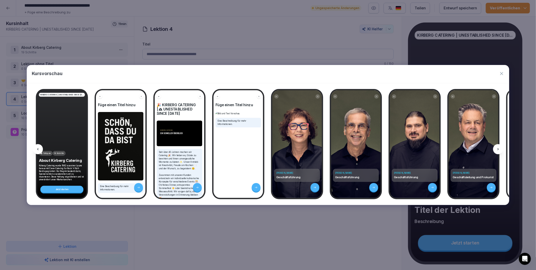
click at [498, 150] on icon at bounding box center [498, 149] width 1 height 2
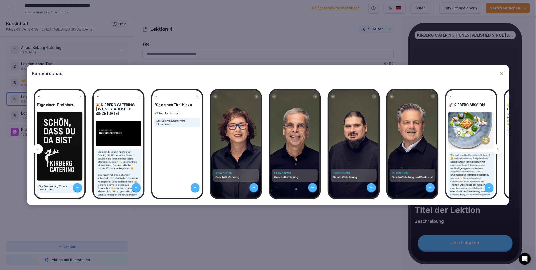
click at [498, 150] on icon at bounding box center [498, 149] width 1 height 2
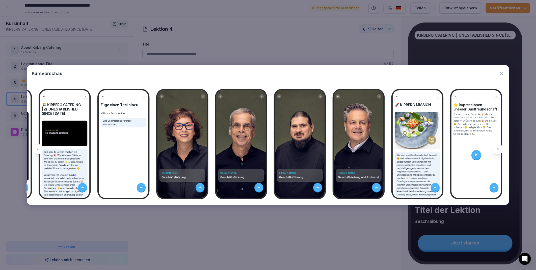
click at [498, 150] on icon at bounding box center [498, 149] width 1 height 2
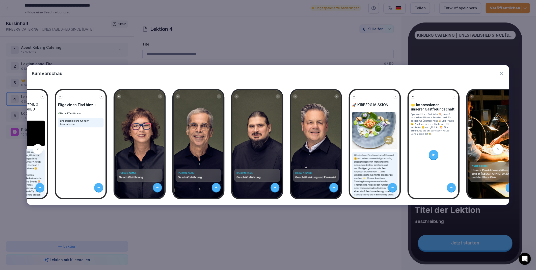
click at [498, 150] on icon at bounding box center [498, 149] width 1 height 2
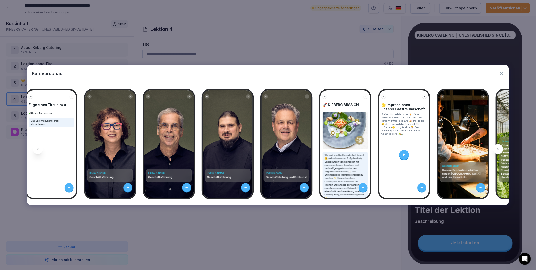
click at [498, 150] on icon at bounding box center [498, 149] width 1 height 2
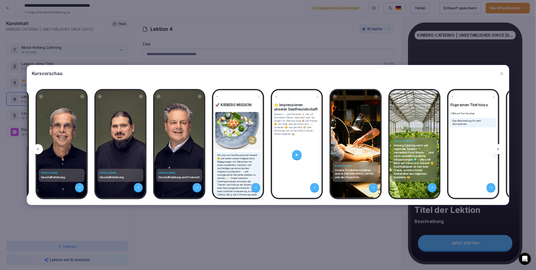
click at [498, 150] on icon at bounding box center [498, 149] width 1 height 2
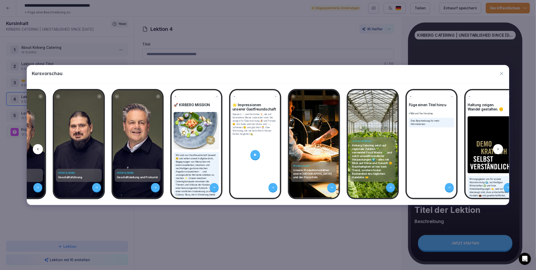
click at [498, 150] on icon at bounding box center [498, 149] width 1 height 2
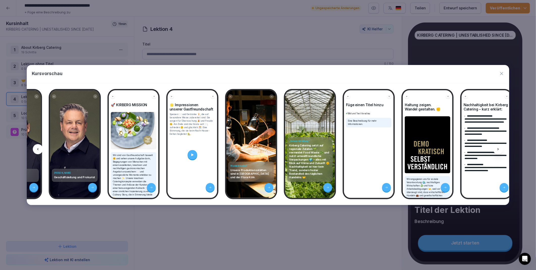
click at [498, 150] on icon at bounding box center [498, 149] width 1 height 2
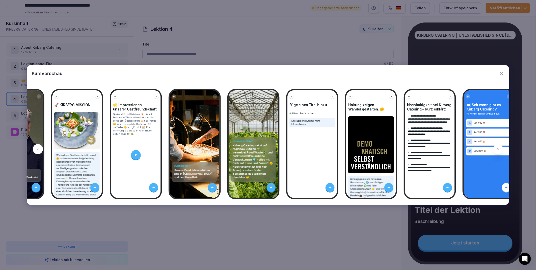
click at [498, 150] on icon at bounding box center [498, 149] width 1 height 2
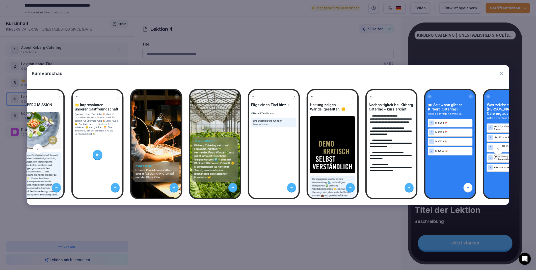
click at [498, 150] on icon at bounding box center [498, 149] width 1 height 2
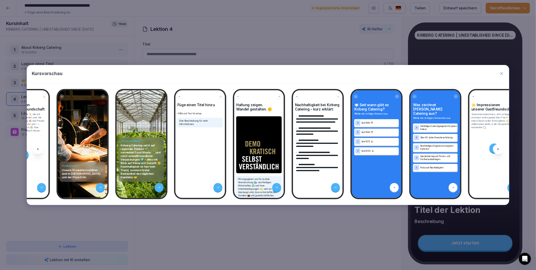
click at [498, 150] on icon at bounding box center [498, 149] width 1 height 2
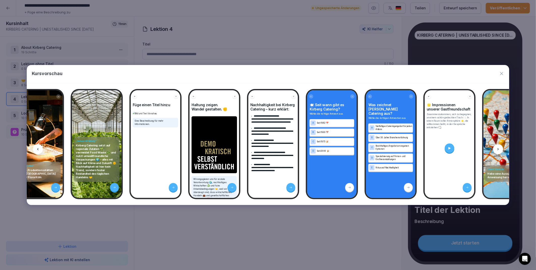
click at [498, 150] on icon at bounding box center [498, 149] width 1 height 2
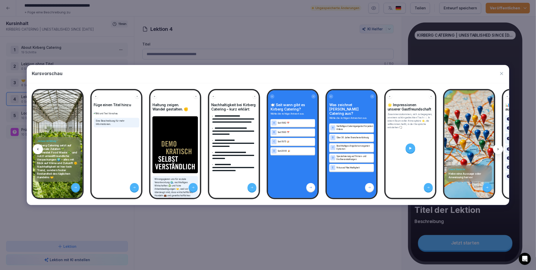
click at [498, 150] on icon at bounding box center [498, 149] width 1 height 2
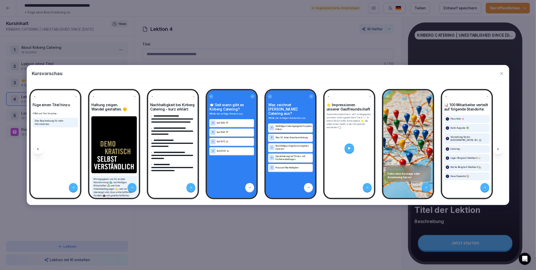
click at [498, 150] on icon at bounding box center [498, 149] width 1 height 2
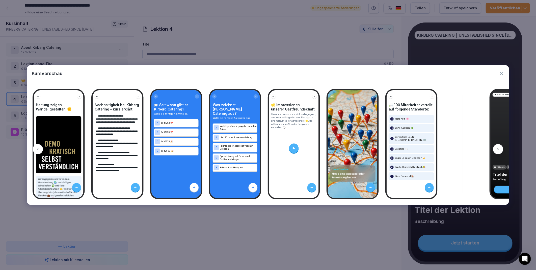
click at [498, 150] on icon at bounding box center [498, 149] width 1 height 2
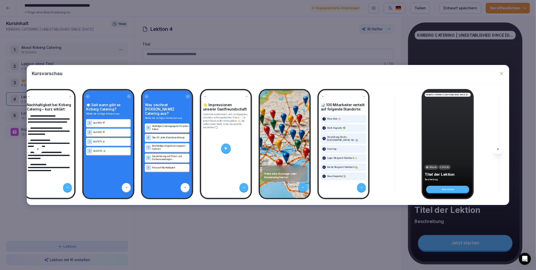
click at [498, 150] on icon at bounding box center [498, 149] width 1 height 2
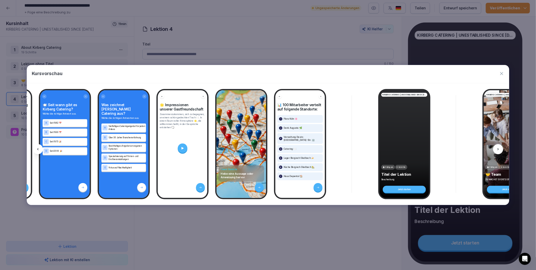
click at [498, 150] on icon at bounding box center [498, 149] width 1 height 2
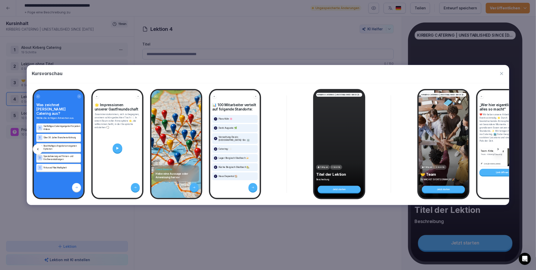
click at [498, 150] on icon at bounding box center [498, 149] width 1 height 2
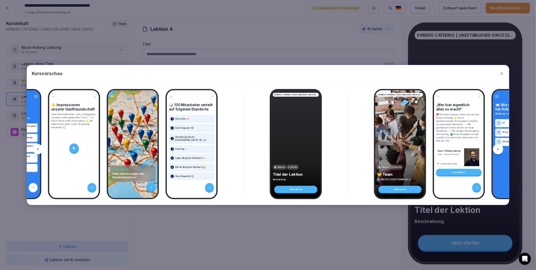
click at [498, 150] on icon at bounding box center [498, 149] width 1 height 2
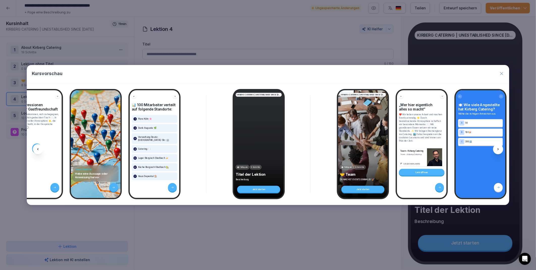
click at [498, 150] on icon at bounding box center [498, 149] width 1 height 2
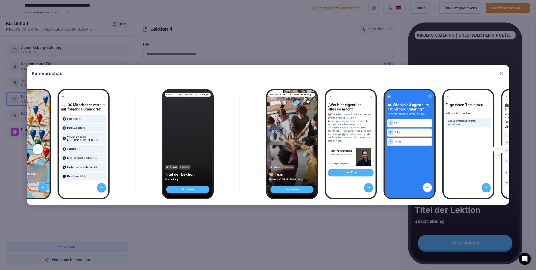
click at [498, 150] on icon at bounding box center [498, 149] width 1 height 2
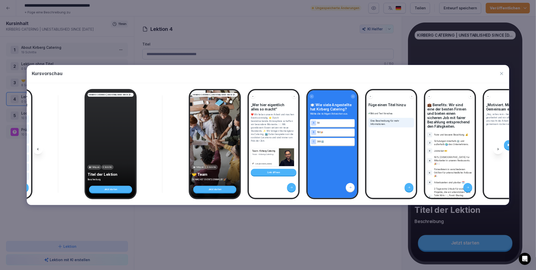
click at [498, 150] on icon at bounding box center [498, 149] width 1 height 2
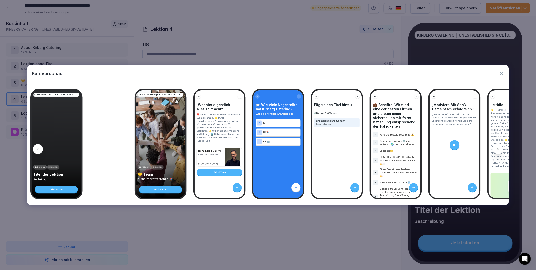
click at [498, 150] on icon at bounding box center [498, 149] width 1 height 2
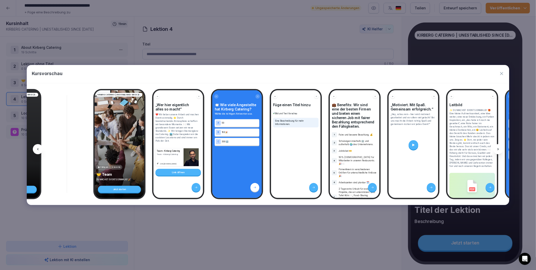
click at [498, 150] on icon at bounding box center [498, 149] width 1 height 2
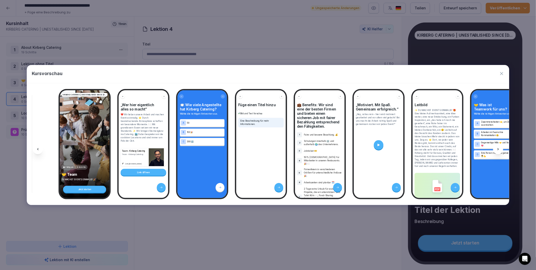
click at [498, 150] on icon at bounding box center [498, 149] width 1 height 2
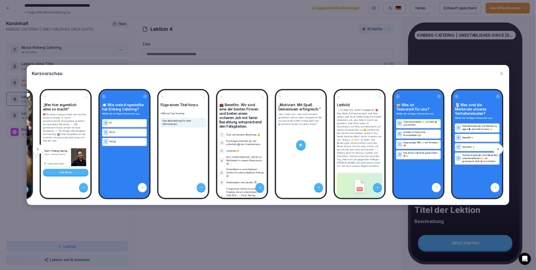
click at [498, 150] on icon at bounding box center [498, 149] width 1 height 2
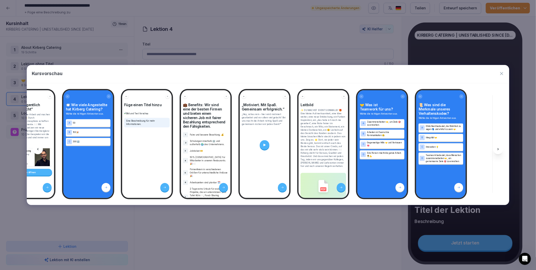
click at [498, 150] on icon at bounding box center [498, 149] width 1 height 2
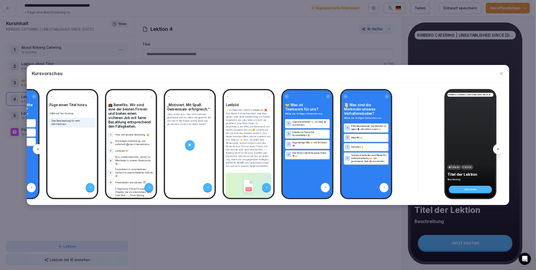
click at [498, 150] on icon at bounding box center [498, 149] width 1 height 2
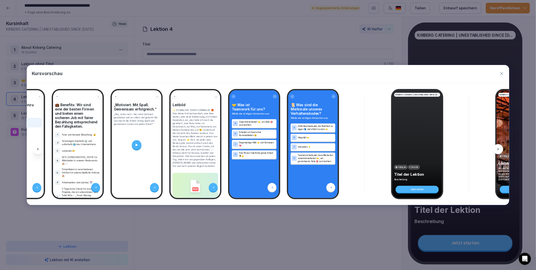
click at [498, 150] on icon at bounding box center [498, 149] width 1 height 2
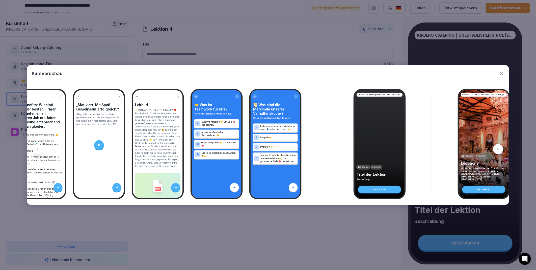
click at [498, 150] on icon at bounding box center [498, 149] width 1 height 2
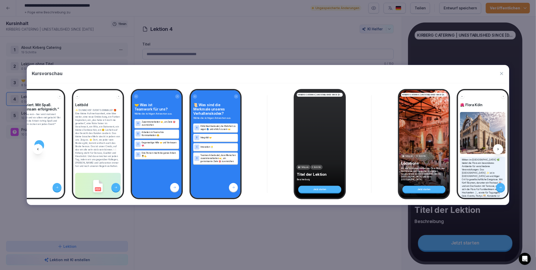
click at [498, 150] on icon at bounding box center [498, 149] width 1 height 2
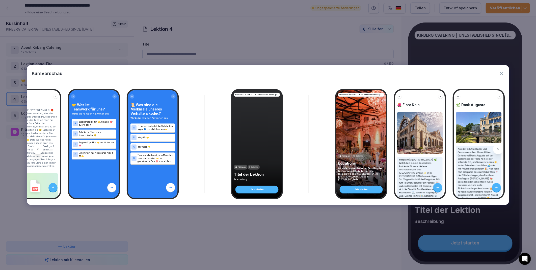
click at [498, 150] on icon at bounding box center [498, 149] width 1 height 2
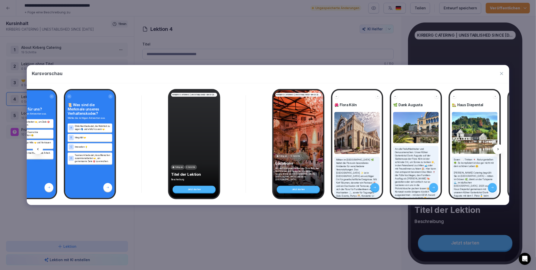
click at [498, 150] on icon at bounding box center [498, 149] width 1 height 2
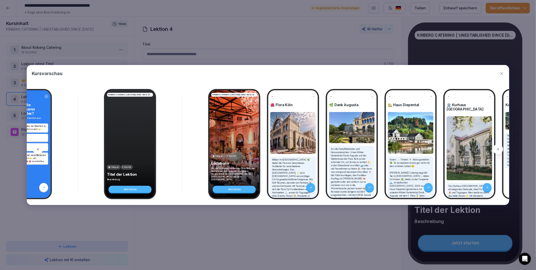
scroll to position [0, 1834]
click at [36, 151] on icon at bounding box center [38, 149] width 4 height 4
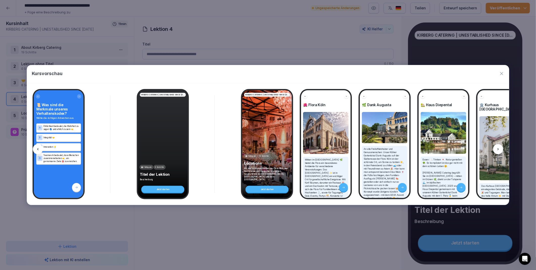
click at [36, 151] on icon at bounding box center [38, 149] width 4 height 4
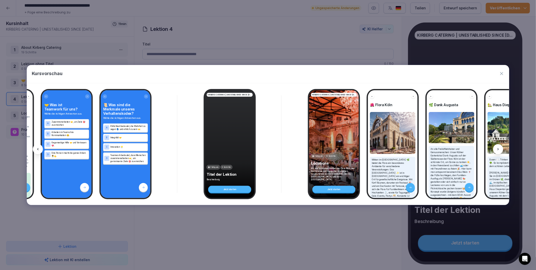
click at [36, 151] on icon at bounding box center [38, 149] width 4 height 4
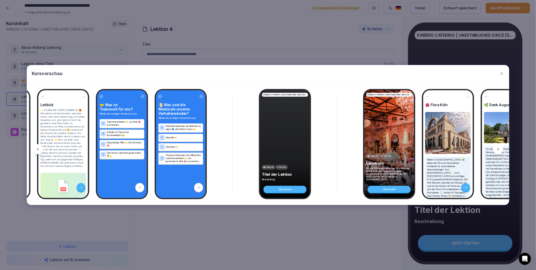
click at [36, 151] on icon at bounding box center [38, 149] width 4 height 4
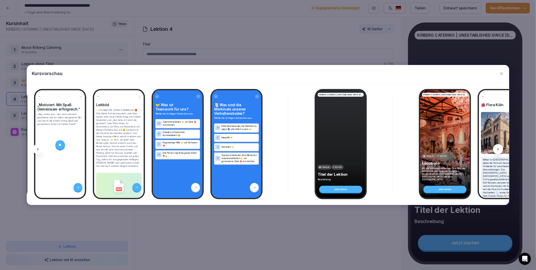
click at [36, 151] on icon at bounding box center [38, 149] width 4 height 4
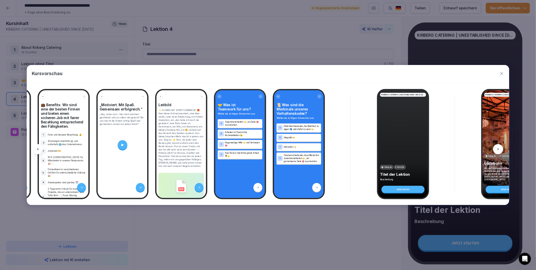
click at [36, 151] on icon at bounding box center [38, 149] width 4 height 4
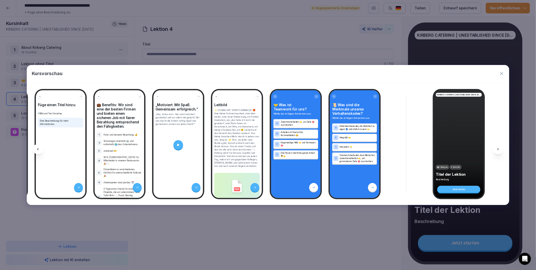
click at [36, 151] on icon at bounding box center [38, 149] width 4 height 4
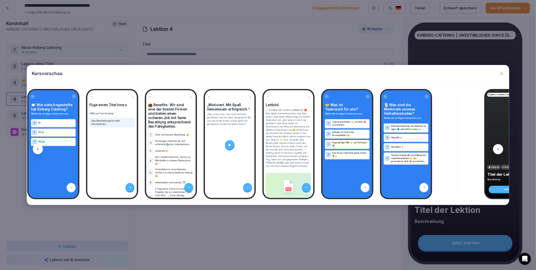
click at [36, 151] on icon at bounding box center [38, 149] width 4 height 4
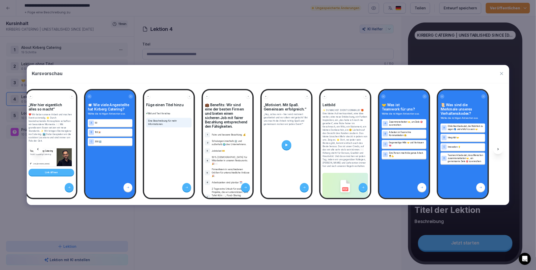
click at [36, 151] on icon at bounding box center [38, 149] width 4 height 4
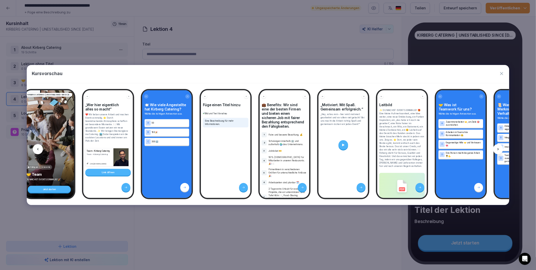
click at [36, 151] on icon at bounding box center [38, 149] width 4 height 4
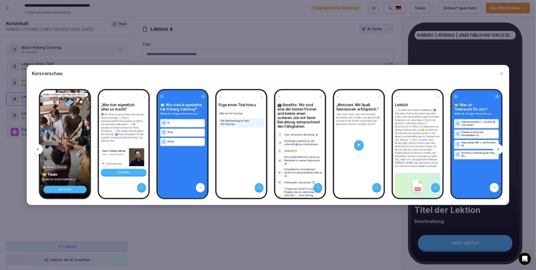
click at [36, 151] on icon at bounding box center [38, 149] width 4 height 4
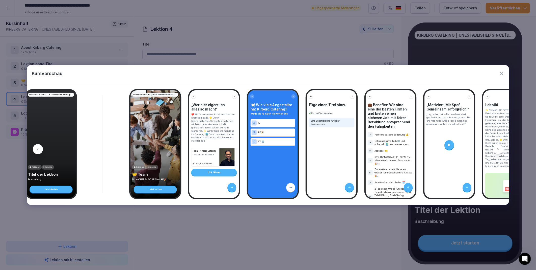
click at [36, 151] on icon at bounding box center [38, 149] width 4 height 4
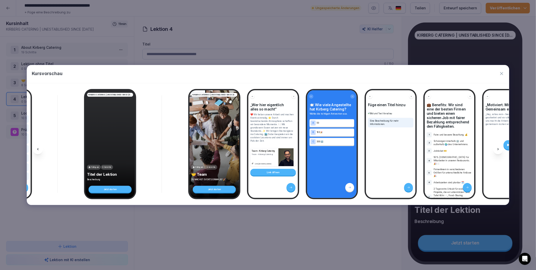
click at [36, 151] on icon at bounding box center [38, 149] width 4 height 4
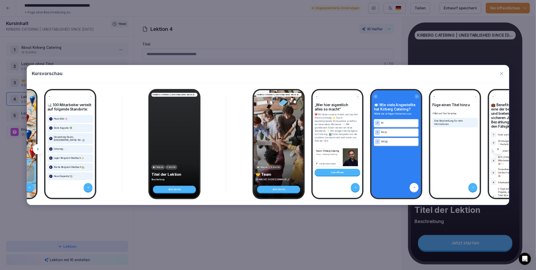
scroll to position [0, 1110]
click at [36, 151] on icon at bounding box center [38, 149] width 4 height 4
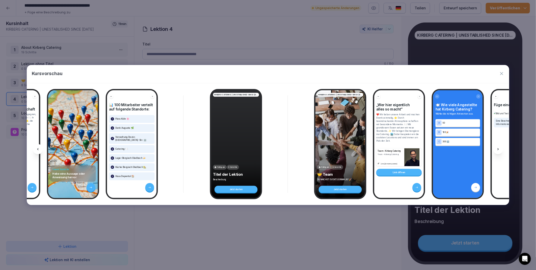
click at [36, 151] on icon at bounding box center [38, 149] width 4 height 4
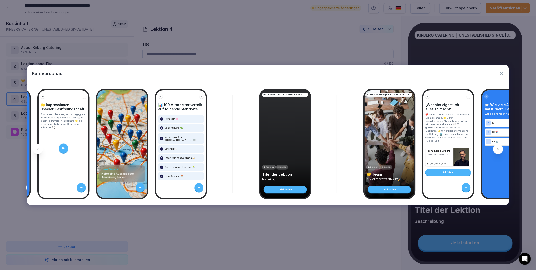
click at [36, 151] on icon at bounding box center [38, 149] width 4 height 4
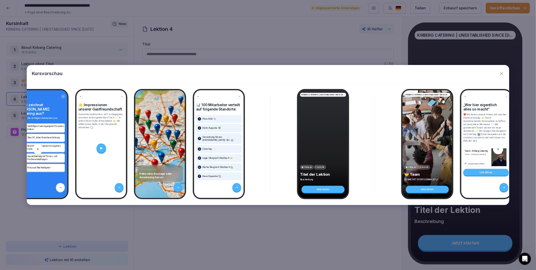
click at [36, 151] on icon at bounding box center [38, 149] width 4 height 4
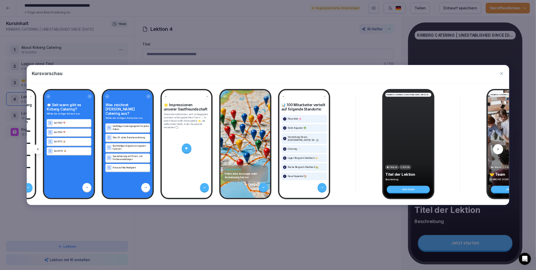
scroll to position [0, 870]
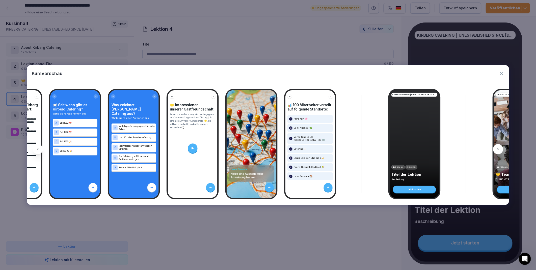
click at [501, 73] on icon "button" at bounding box center [502, 73] width 5 height 5
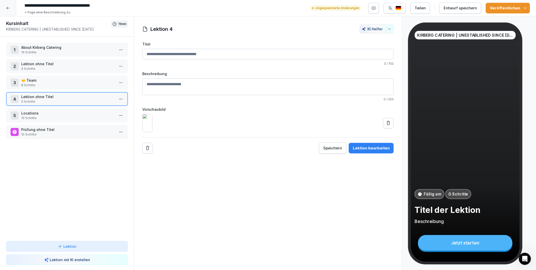
click at [448, 8] on div "Entwurf speichern" at bounding box center [460, 8] width 33 height 6
click at [377, 9] on icon "button" at bounding box center [374, 8] width 5 height 5
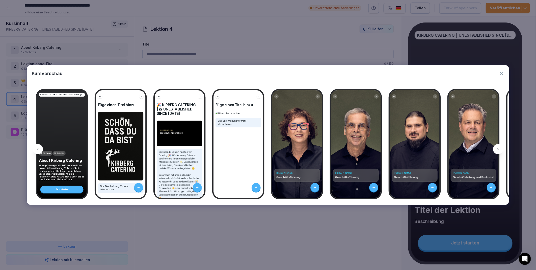
click at [497, 147] on icon at bounding box center [499, 149] width 4 height 4
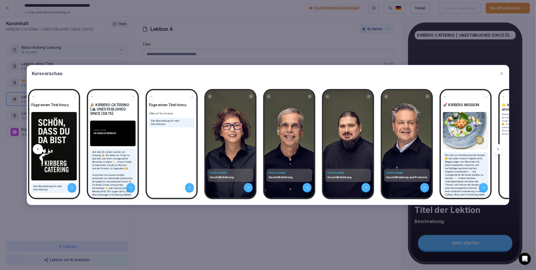
click at [497, 147] on icon at bounding box center [499, 149] width 4 height 4
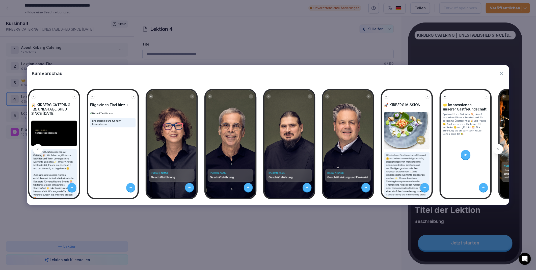
click at [497, 147] on icon at bounding box center [499, 149] width 4 height 4
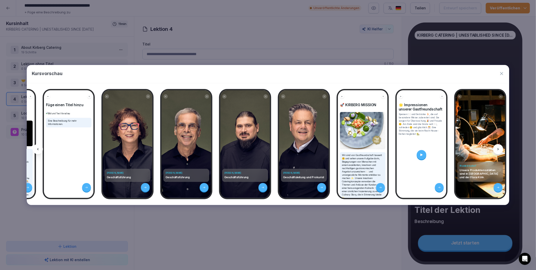
click at [497, 147] on icon at bounding box center [499, 149] width 4 height 4
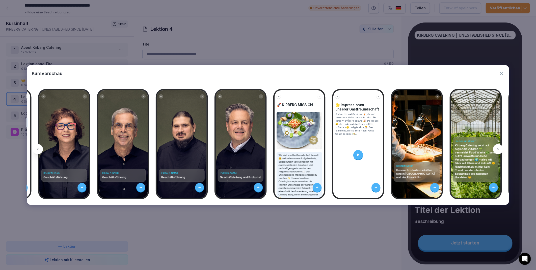
click at [497, 147] on icon at bounding box center [499, 149] width 4 height 4
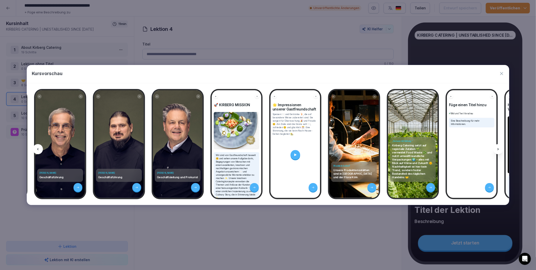
click at [497, 147] on icon at bounding box center [499, 149] width 4 height 4
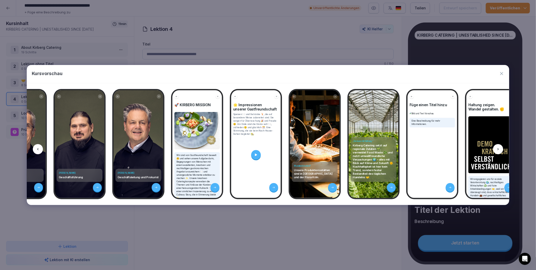
click at [497, 147] on icon at bounding box center [499, 149] width 4 height 4
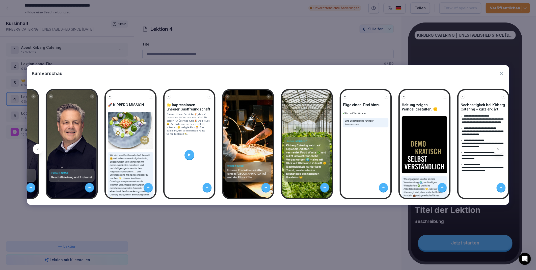
click at [497, 147] on icon at bounding box center [499, 149] width 4 height 4
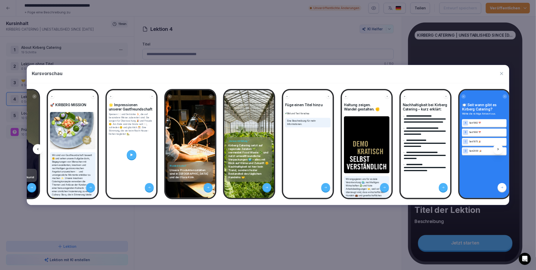
click at [497, 147] on icon at bounding box center [499, 149] width 4 height 4
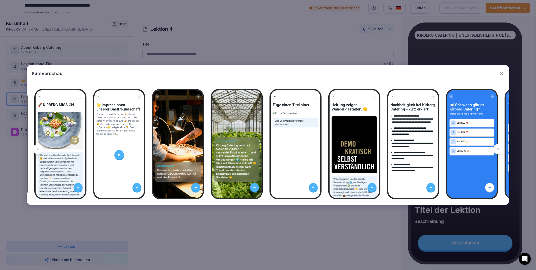
click at [497, 147] on icon at bounding box center [499, 149] width 4 height 4
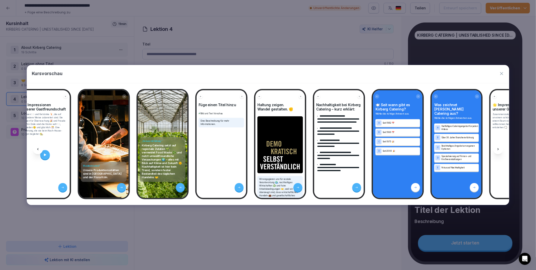
click at [497, 147] on icon at bounding box center [499, 149] width 4 height 4
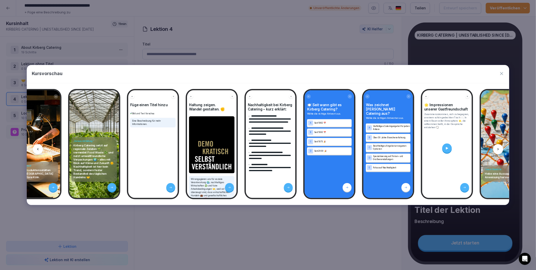
click at [497, 147] on icon at bounding box center [499, 149] width 4 height 4
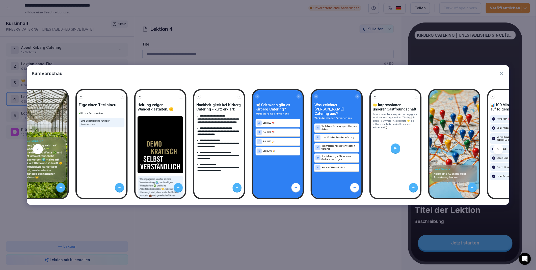
click at [497, 147] on icon at bounding box center [499, 149] width 4 height 4
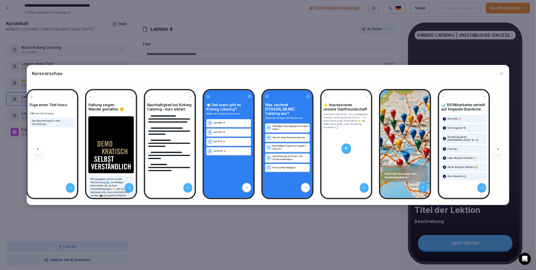
click at [497, 147] on icon at bounding box center [499, 149] width 4 height 4
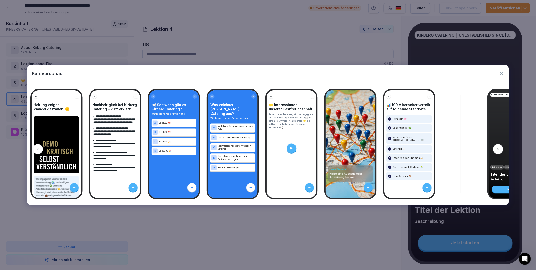
click at [497, 147] on icon at bounding box center [499, 149] width 4 height 4
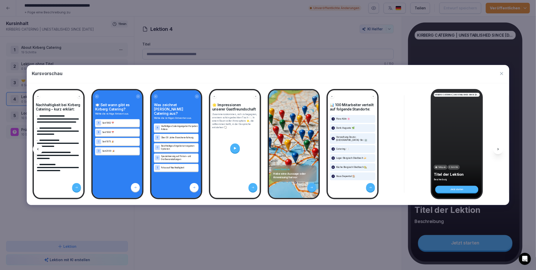
click at [497, 147] on icon at bounding box center [499, 149] width 4 height 4
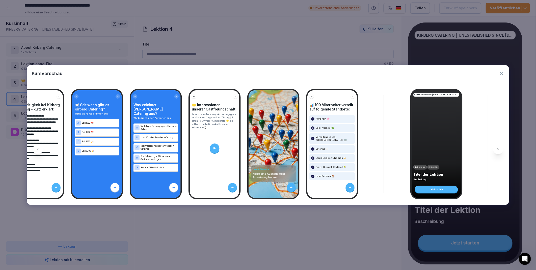
click at [497, 147] on icon at bounding box center [499, 149] width 4 height 4
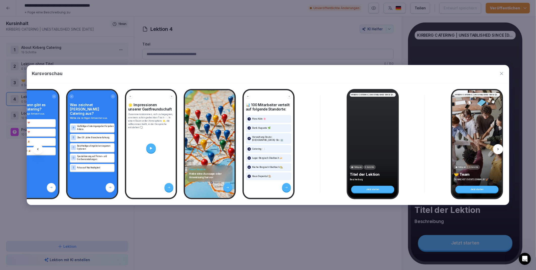
click at [497, 147] on icon at bounding box center [499, 149] width 4 height 4
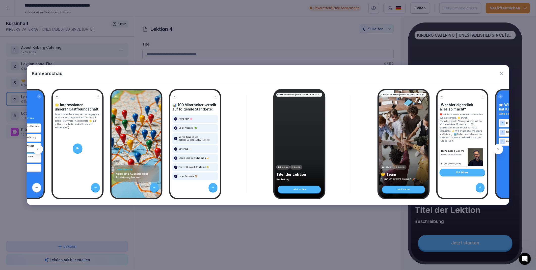
click at [497, 147] on icon at bounding box center [499, 149] width 4 height 4
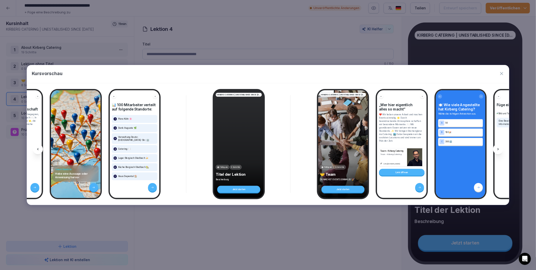
click at [497, 147] on icon at bounding box center [499, 149] width 4 height 4
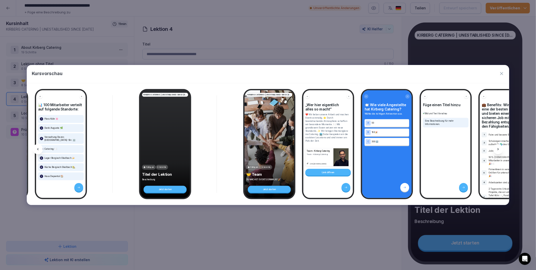
click at [497, 147] on icon at bounding box center [499, 149] width 4 height 4
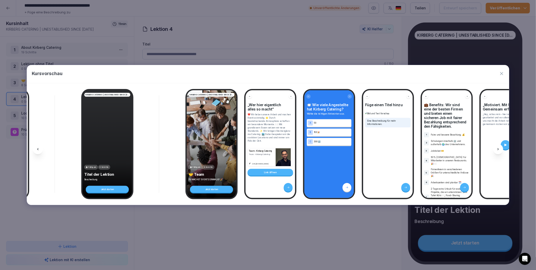
click at [497, 147] on icon at bounding box center [499, 149] width 4 height 4
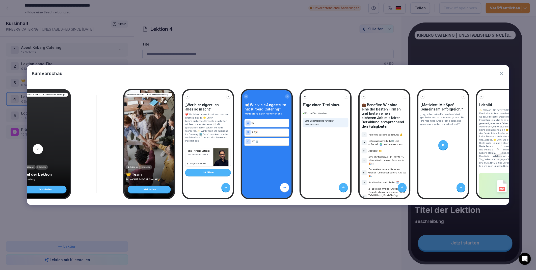
click at [497, 147] on icon at bounding box center [499, 149] width 4 height 4
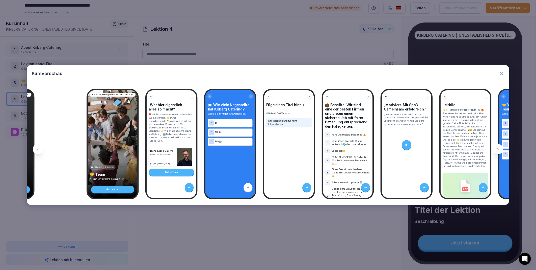
click at [497, 147] on icon at bounding box center [499, 149] width 4 height 4
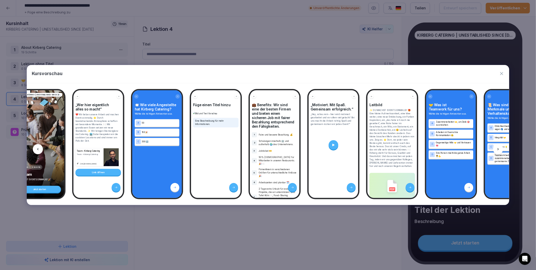
click at [497, 147] on icon at bounding box center [499, 149] width 4 height 4
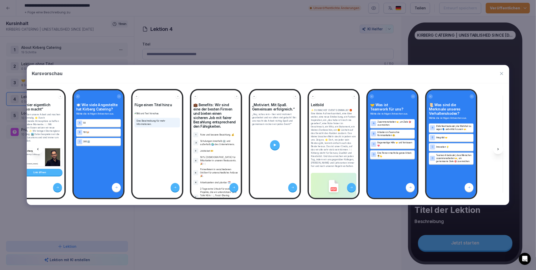
click at [497, 147] on icon at bounding box center [499, 149] width 4 height 4
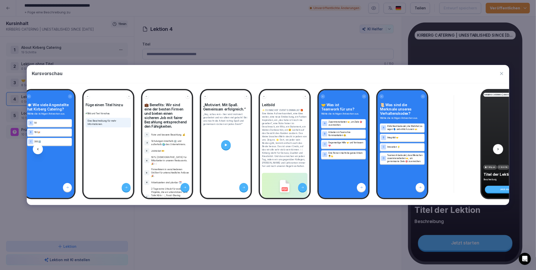
click at [497, 147] on icon at bounding box center [499, 149] width 4 height 4
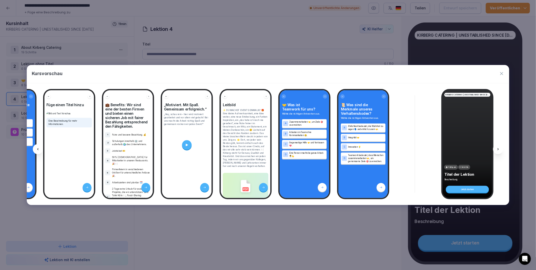
click at [497, 147] on icon at bounding box center [499, 149] width 4 height 4
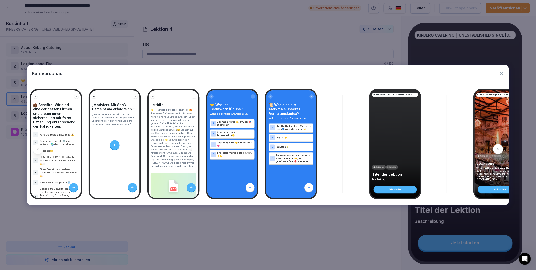
click at [497, 147] on icon at bounding box center [499, 149] width 4 height 4
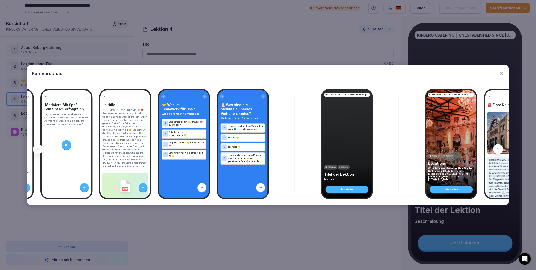
click at [497, 147] on icon at bounding box center [499, 149] width 4 height 4
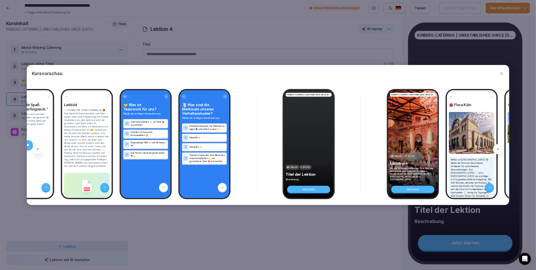
click at [497, 147] on icon at bounding box center [499, 149] width 4 height 4
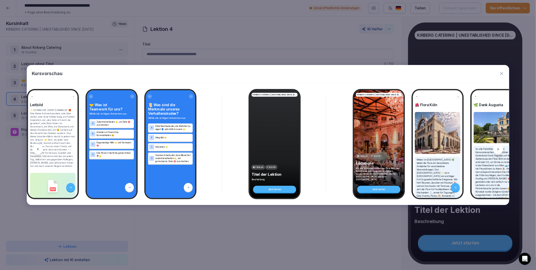
click at [497, 147] on icon at bounding box center [499, 149] width 4 height 4
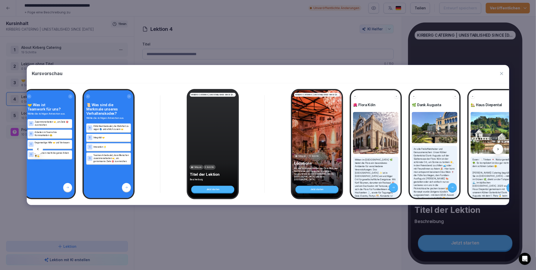
click at [497, 147] on icon at bounding box center [499, 149] width 4 height 4
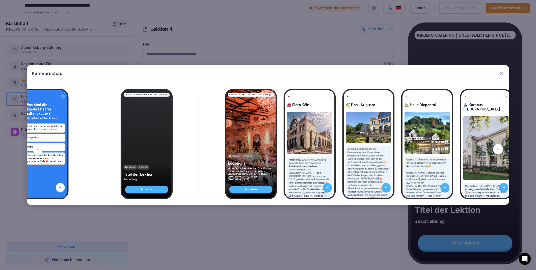
click at [497, 147] on icon at bounding box center [499, 149] width 4 height 4
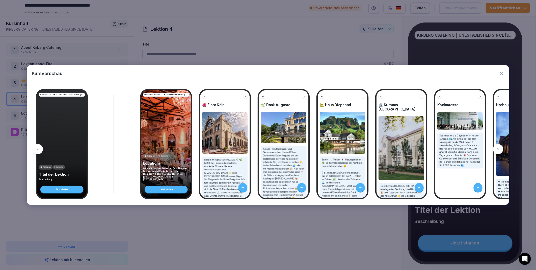
click at [497, 147] on icon at bounding box center [499, 149] width 4 height 4
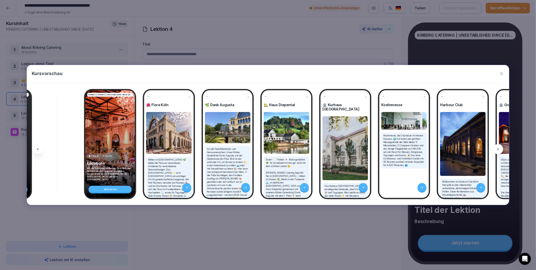
click at [497, 147] on icon at bounding box center [499, 149] width 4 height 4
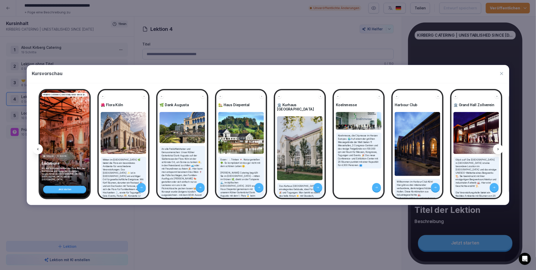
click at [497, 147] on icon at bounding box center [499, 149] width 4 height 4
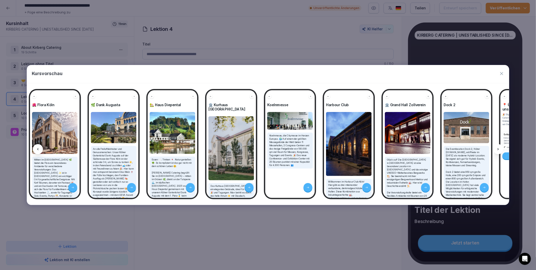
click at [497, 147] on icon at bounding box center [499, 149] width 4 height 4
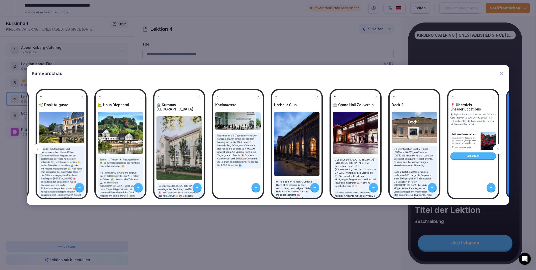
click at [497, 147] on icon at bounding box center [499, 149] width 4 height 4
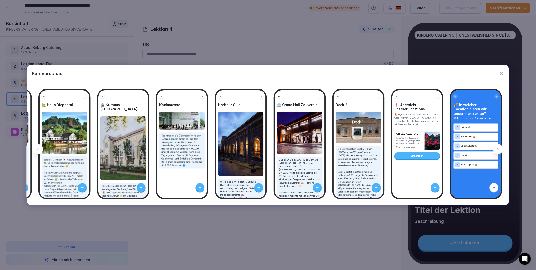
click at [497, 147] on icon at bounding box center [499, 149] width 4 height 4
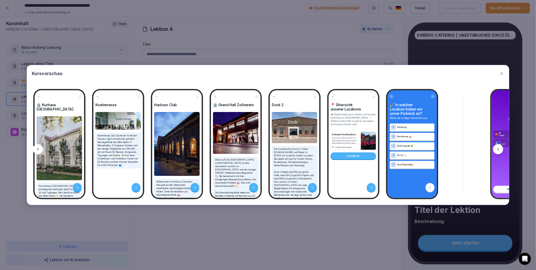
click at [497, 147] on icon at bounding box center [499, 149] width 4 height 4
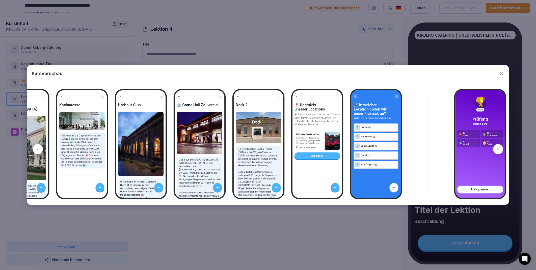
click at [497, 147] on icon at bounding box center [499, 149] width 4 height 4
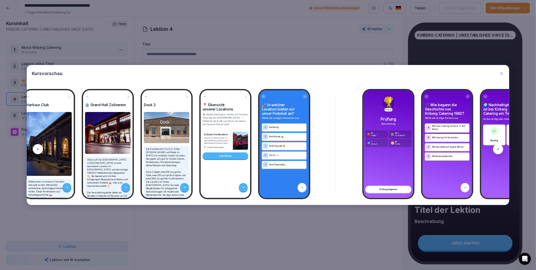
click at [497, 147] on icon at bounding box center [499, 149] width 4 height 4
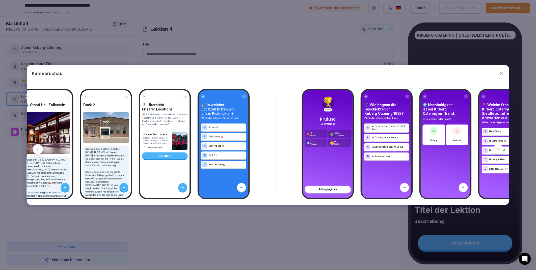
click at [497, 147] on icon at bounding box center [499, 149] width 4 height 4
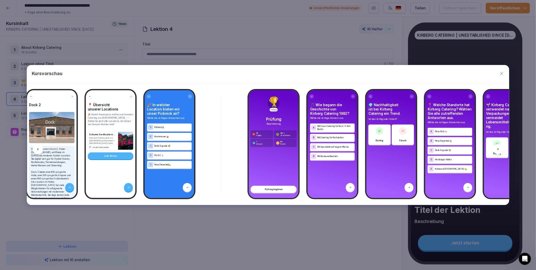
click at [497, 147] on icon at bounding box center [499, 149] width 4 height 4
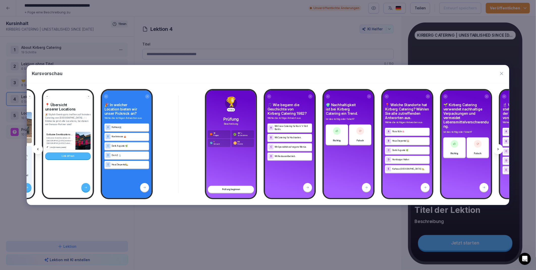
click at [497, 147] on icon at bounding box center [499, 149] width 4 height 4
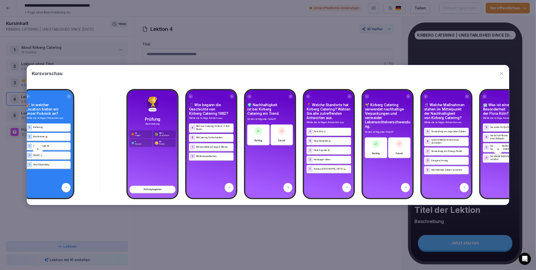
scroll to position [0, 2609]
drag, startPoint x: 497, startPoint y: 147, endPoint x: 501, endPoint y: 74, distance: 73.6
click at [501, 74] on icon "button" at bounding box center [502, 73] width 5 height 5
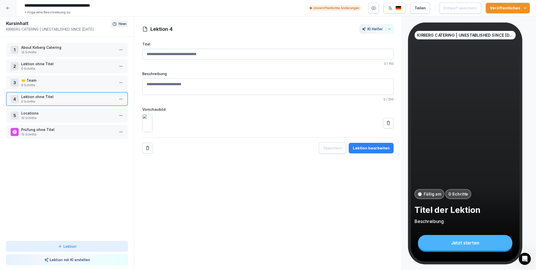
click at [387, 126] on icon at bounding box center [388, 122] width 5 height 5
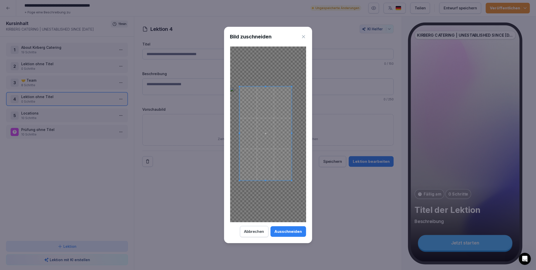
click at [280, 162] on span at bounding box center [266, 134] width 52 height 94
click at [290, 232] on div "Ausschneiden" at bounding box center [289, 232] width 28 height 6
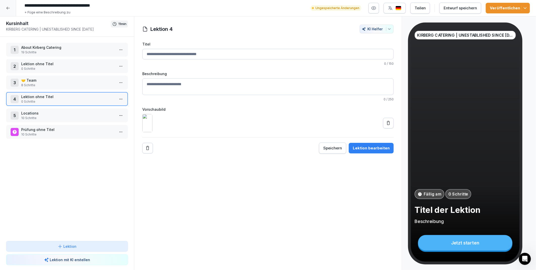
click at [386, 126] on icon at bounding box center [388, 122] width 5 height 5
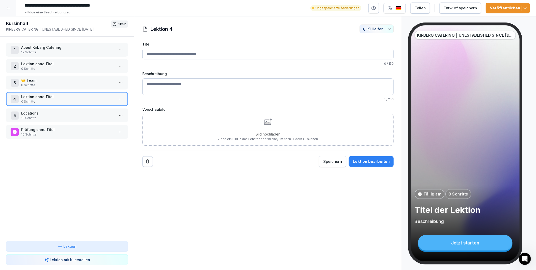
click at [376, 8] on icon "button" at bounding box center [374, 8] width 5 height 5
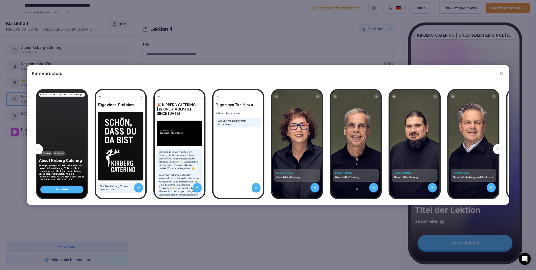
click at [498, 148] on icon at bounding box center [499, 149] width 4 height 4
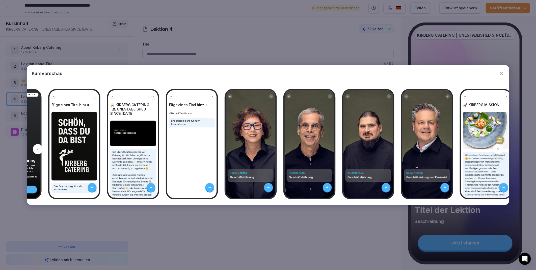
click at [498, 148] on icon at bounding box center [499, 149] width 4 height 4
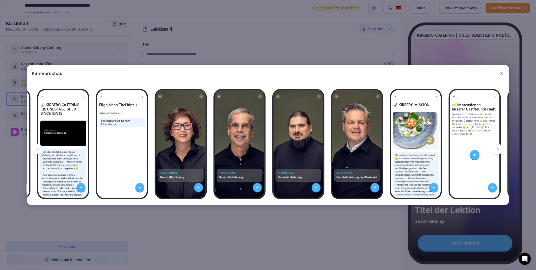
click at [498, 148] on icon at bounding box center [499, 149] width 4 height 4
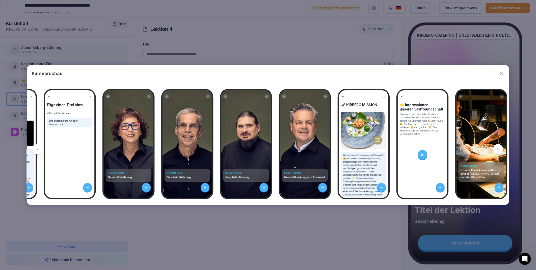
click at [498, 148] on icon at bounding box center [499, 149] width 4 height 4
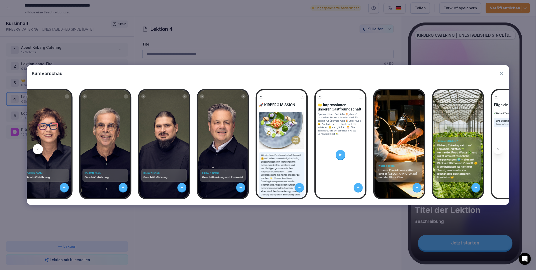
click at [498, 148] on icon at bounding box center [499, 149] width 4 height 4
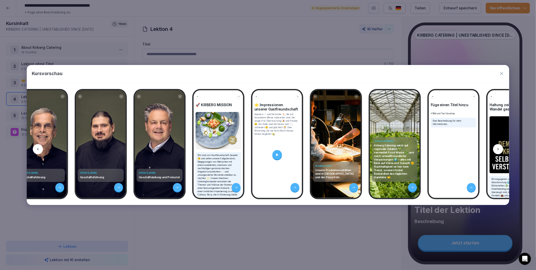
click at [498, 148] on icon at bounding box center [499, 149] width 4 height 4
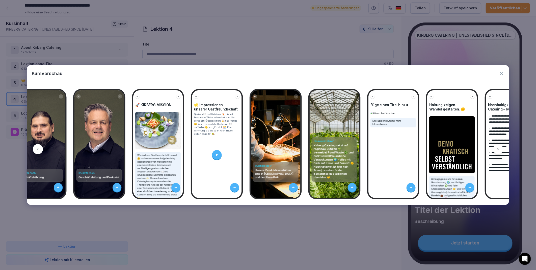
click at [498, 148] on icon at bounding box center [499, 149] width 4 height 4
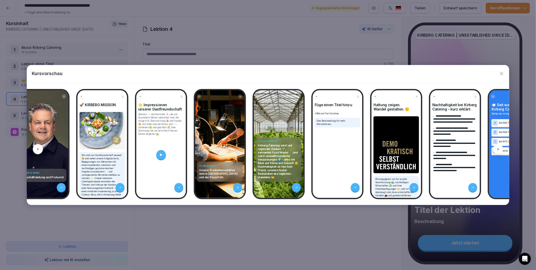
click at [498, 148] on icon at bounding box center [499, 149] width 4 height 4
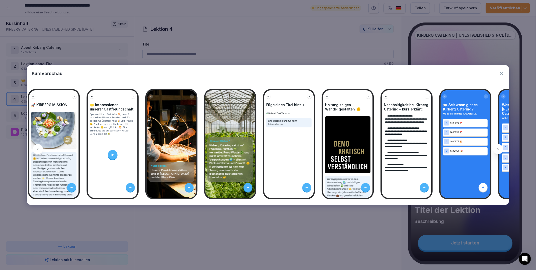
click at [498, 148] on icon at bounding box center [499, 149] width 4 height 4
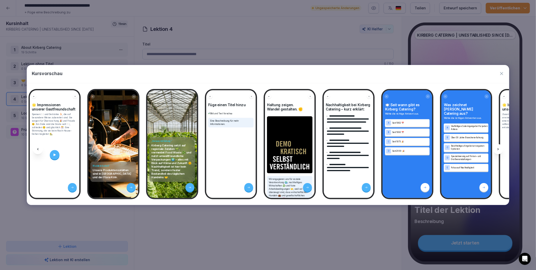
click at [498, 148] on icon at bounding box center [499, 149] width 4 height 4
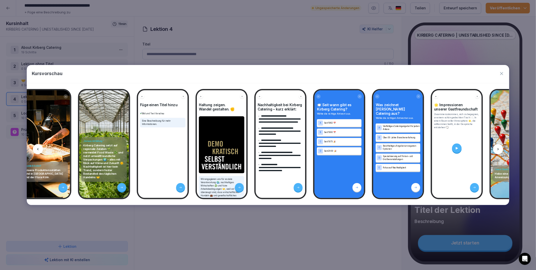
click at [498, 148] on icon at bounding box center [499, 149] width 4 height 4
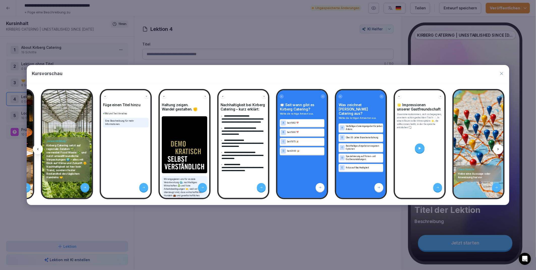
click at [498, 148] on icon at bounding box center [499, 149] width 4 height 4
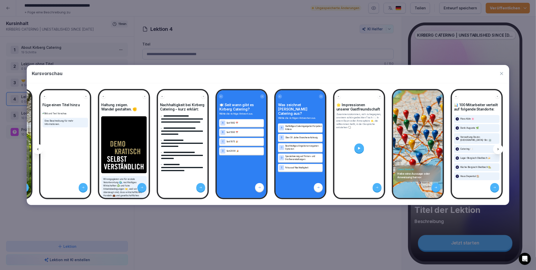
click at [498, 148] on icon at bounding box center [499, 149] width 4 height 4
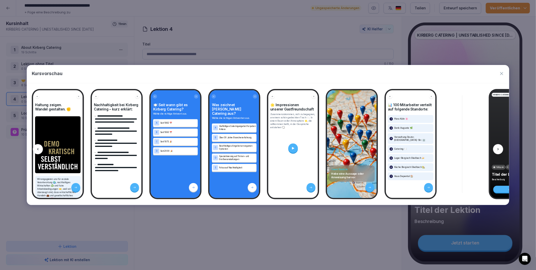
click at [498, 148] on icon at bounding box center [499, 149] width 4 height 4
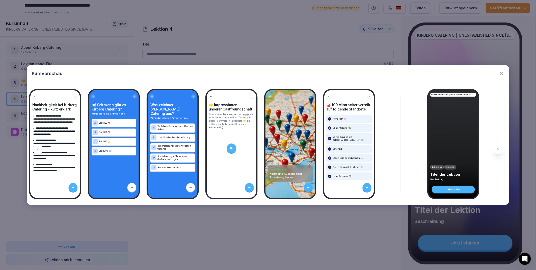
click at [498, 148] on icon at bounding box center [499, 149] width 4 height 4
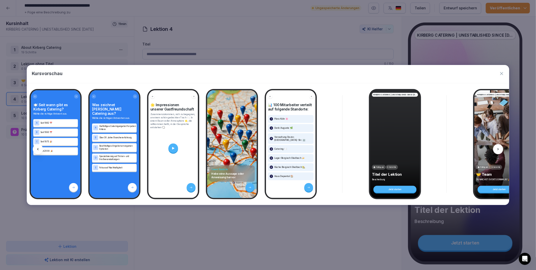
click at [498, 148] on icon at bounding box center [499, 149] width 4 height 4
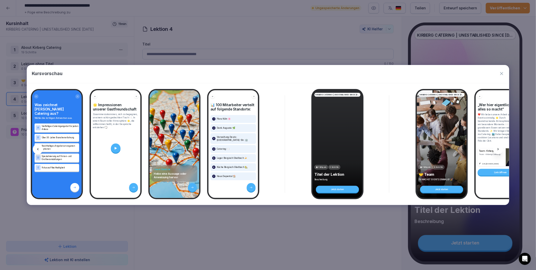
click at [498, 148] on icon at bounding box center [499, 149] width 4 height 4
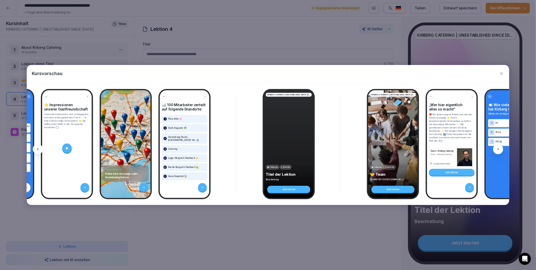
click at [498, 148] on icon at bounding box center [499, 149] width 4 height 4
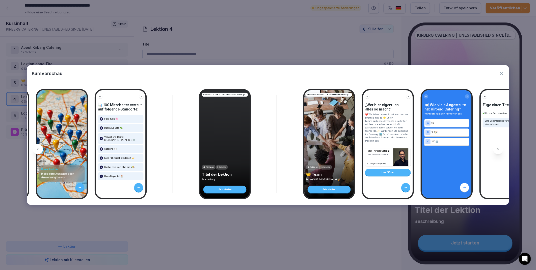
click at [498, 148] on icon at bounding box center [499, 149] width 4 height 4
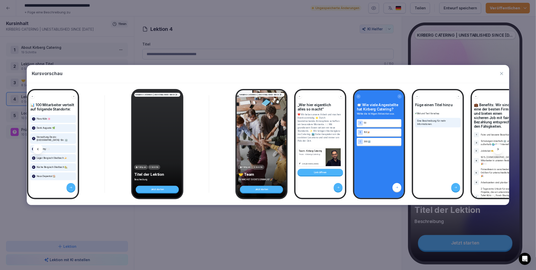
click at [498, 148] on icon at bounding box center [499, 149] width 4 height 4
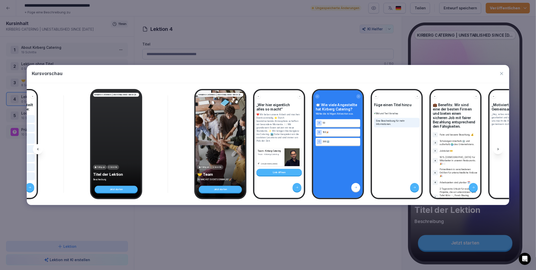
click at [498, 148] on icon at bounding box center [499, 149] width 4 height 4
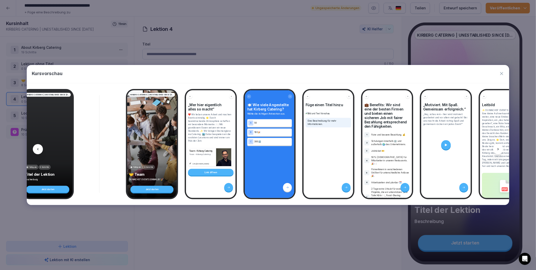
click at [498, 148] on icon at bounding box center [499, 149] width 4 height 4
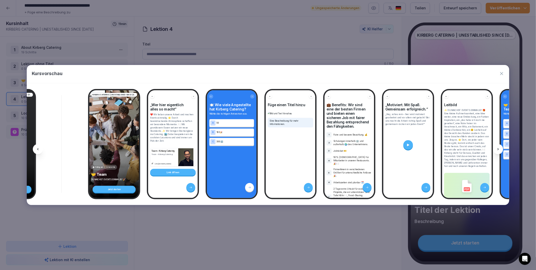
click at [498, 148] on icon at bounding box center [499, 149] width 4 height 4
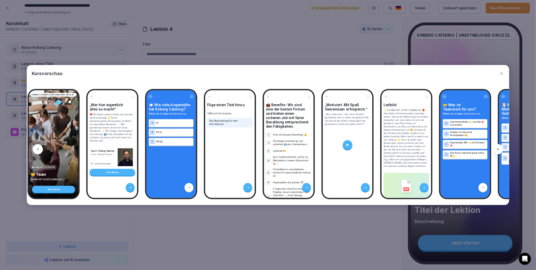
click at [498, 148] on icon at bounding box center [499, 149] width 4 height 4
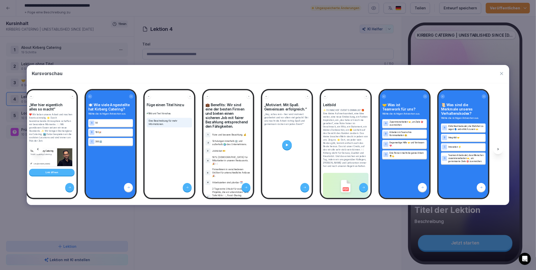
click at [498, 148] on icon at bounding box center [499, 149] width 4 height 4
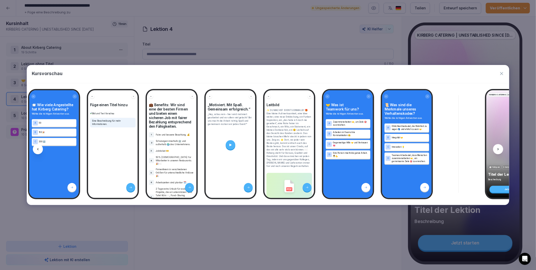
click at [498, 148] on icon at bounding box center [499, 149] width 4 height 4
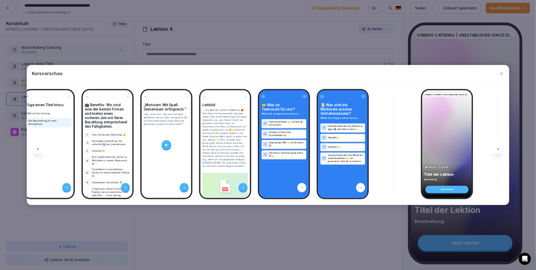
click at [498, 148] on icon at bounding box center [499, 149] width 4 height 4
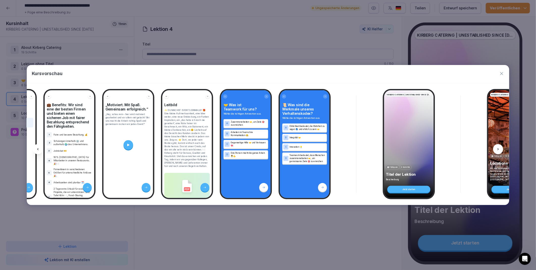
click at [498, 148] on icon at bounding box center [499, 149] width 4 height 4
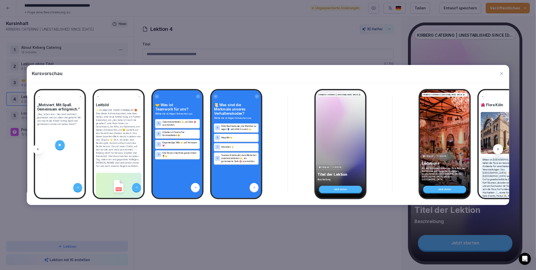
click at [498, 148] on icon at bounding box center [499, 149] width 4 height 4
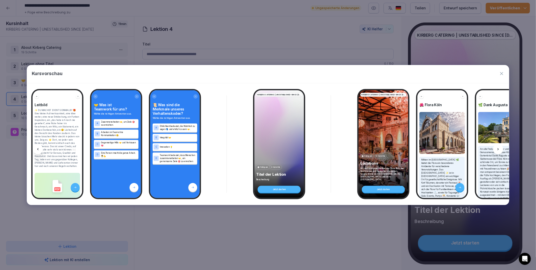
click at [498, 148] on icon at bounding box center [499, 149] width 4 height 4
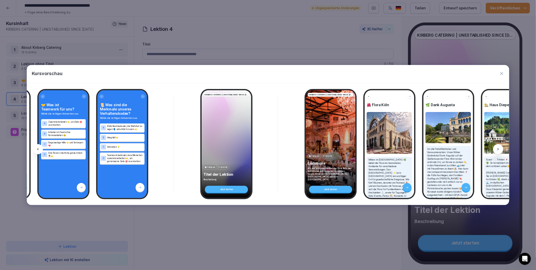
click at [498, 148] on icon at bounding box center [499, 149] width 4 height 4
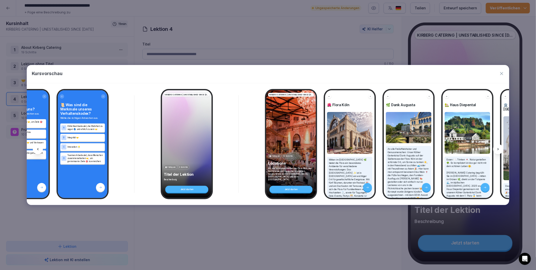
click at [498, 148] on icon at bounding box center [499, 149] width 4 height 4
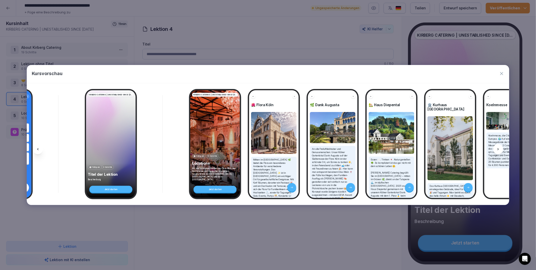
click at [498, 148] on icon at bounding box center [499, 149] width 4 height 4
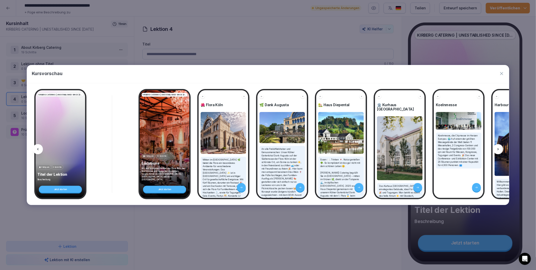
click at [498, 148] on icon at bounding box center [499, 149] width 4 height 4
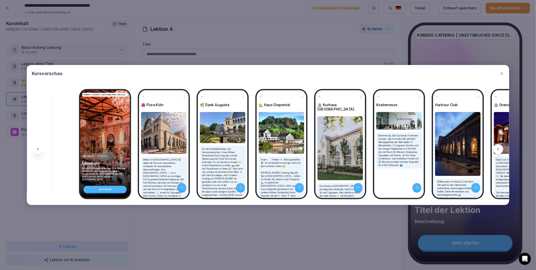
click at [498, 148] on icon at bounding box center [499, 149] width 4 height 4
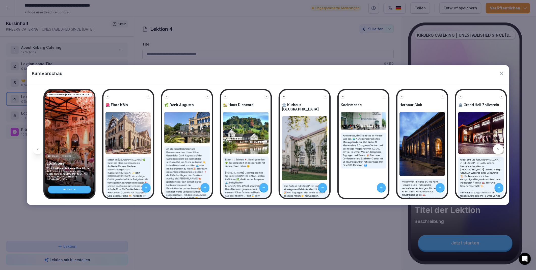
click at [498, 148] on icon at bounding box center [499, 149] width 4 height 4
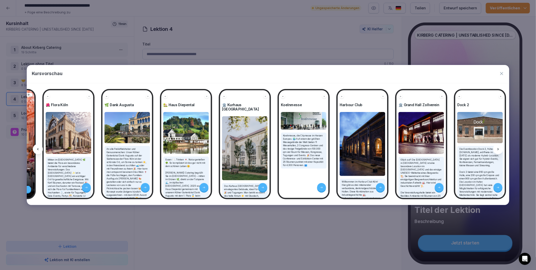
click at [498, 148] on icon at bounding box center [499, 149] width 4 height 4
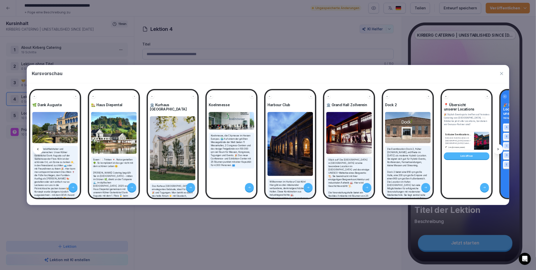
click at [498, 148] on icon at bounding box center [499, 149] width 4 height 4
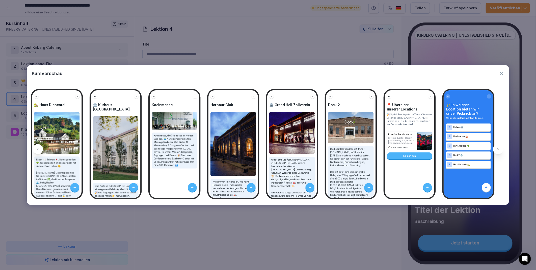
click at [498, 148] on icon at bounding box center [499, 149] width 4 height 4
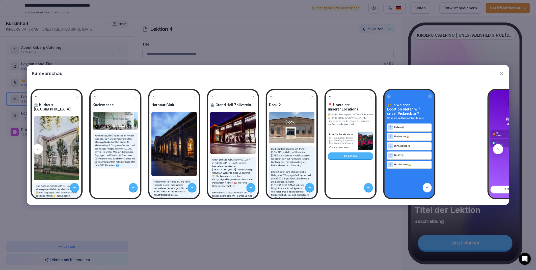
click at [498, 148] on icon at bounding box center [499, 149] width 4 height 4
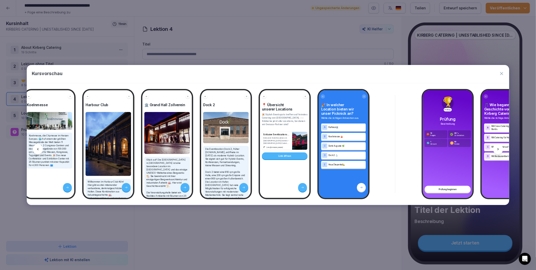
click at [498, 148] on icon at bounding box center [499, 149] width 4 height 4
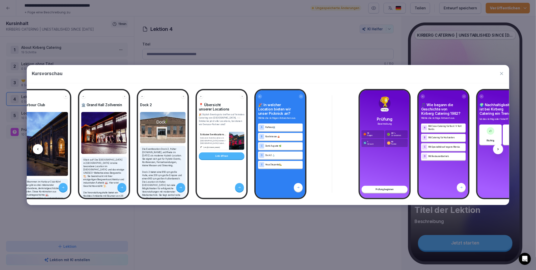
click at [498, 148] on icon at bounding box center [499, 149] width 4 height 4
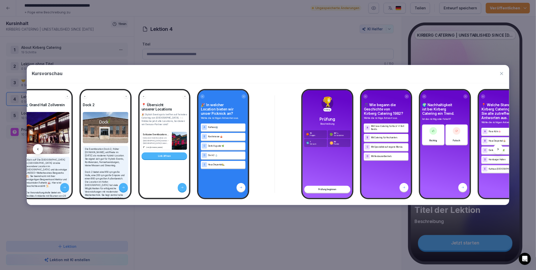
click at [498, 148] on icon at bounding box center [499, 149] width 4 height 4
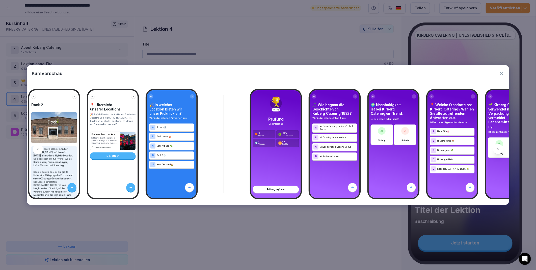
click at [498, 148] on icon at bounding box center [499, 149] width 4 height 4
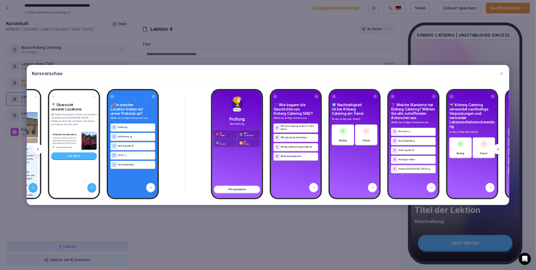
click at [498, 148] on icon at bounding box center [499, 149] width 4 height 4
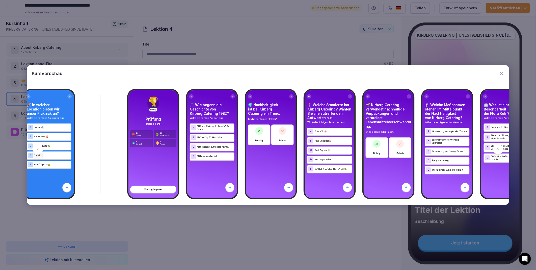
click at [498, 148] on icon at bounding box center [499, 149] width 4 height 4
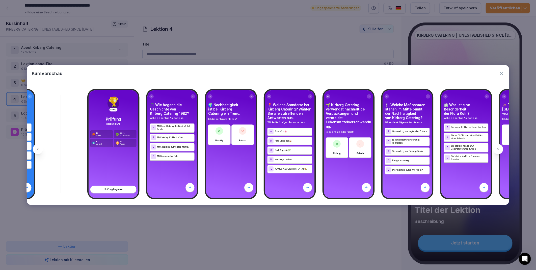
click at [498, 148] on icon at bounding box center [499, 149] width 4 height 4
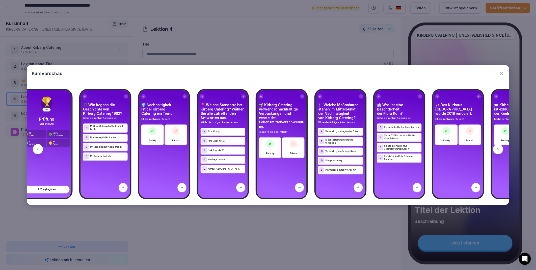
click at [498, 148] on icon at bounding box center [499, 149] width 4 height 4
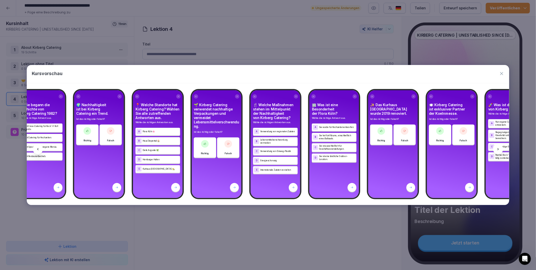
scroll to position [0, 2786]
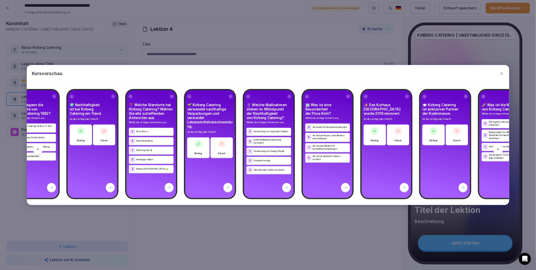
drag, startPoint x: 498, startPoint y: 148, endPoint x: 505, endPoint y: 73, distance: 75.1
click at [505, 73] on div "Kursvorschau" at bounding box center [268, 74] width 483 height 18
click at [504, 72] on icon "button" at bounding box center [502, 73] width 5 height 5
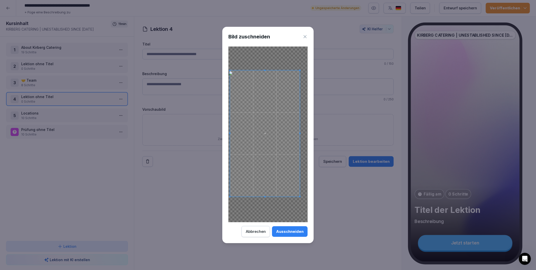
click at [283, 181] on span at bounding box center [265, 133] width 70 height 126
click at [342, 57] on body "**********" at bounding box center [268, 135] width 536 height 270
click at [295, 132] on span at bounding box center [267, 126] width 77 height 139
click at [295, 230] on div "Ausschneiden" at bounding box center [290, 232] width 28 height 6
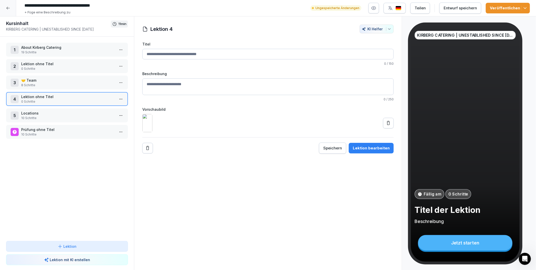
click at [386, 126] on icon at bounding box center [388, 122] width 5 height 5
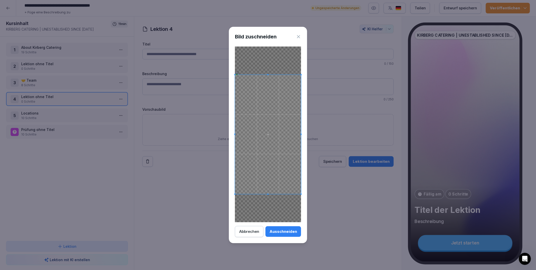
click at [287, 230] on div "Ausschneiden" at bounding box center [284, 232] width 28 height 6
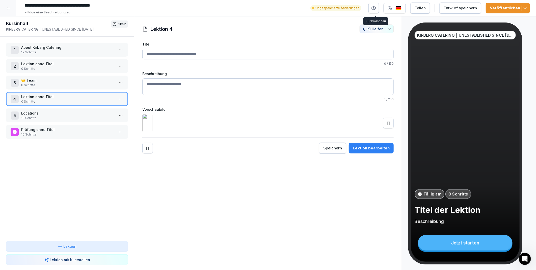
click at [377, 7] on icon "button" at bounding box center [374, 8] width 5 height 5
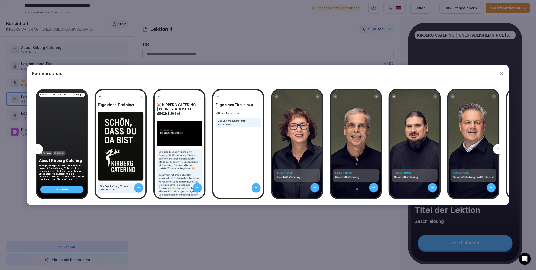
click at [498, 150] on icon at bounding box center [499, 149] width 4 height 4
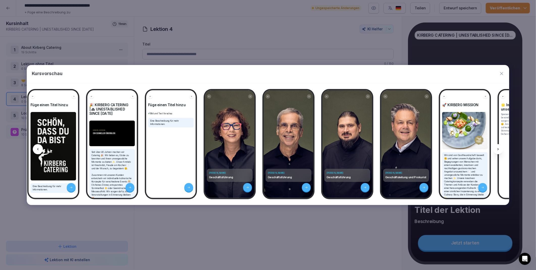
click at [498, 150] on icon at bounding box center [499, 149] width 4 height 4
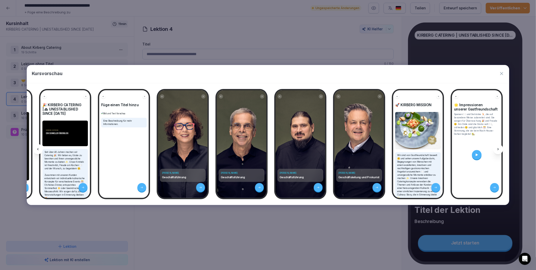
click at [498, 150] on icon at bounding box center [499, 149] width 4 height 4
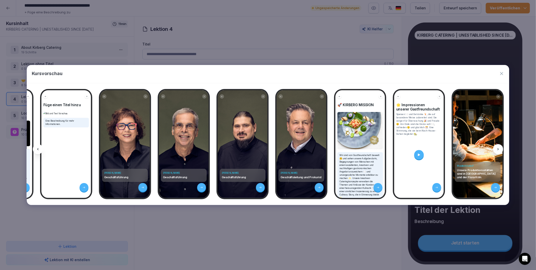
click at [498, 150] on icon at bounding box center [499, 149] width 4 height 4
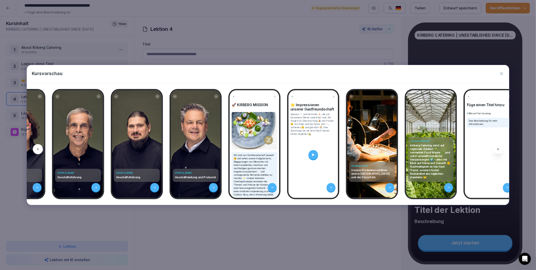
click at [498, 150] on icon at bounding box center [499, 149] width 4 height 4
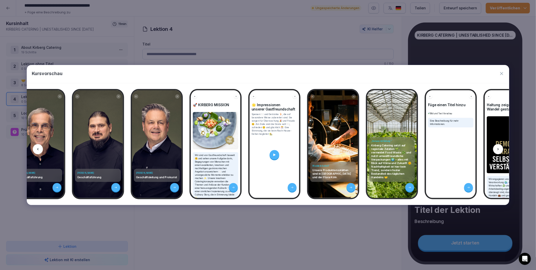
click at [498, 150] on icon at bounding box center [499, 149] width 4 height 4
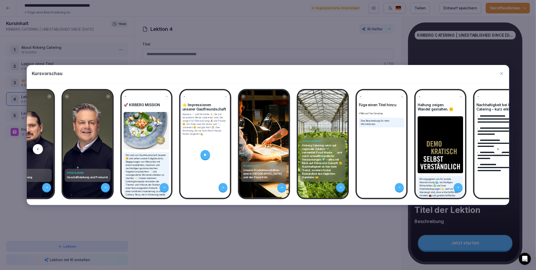
click at [498, 150] on icon at bounding box center [499, 149] width 4 height 4
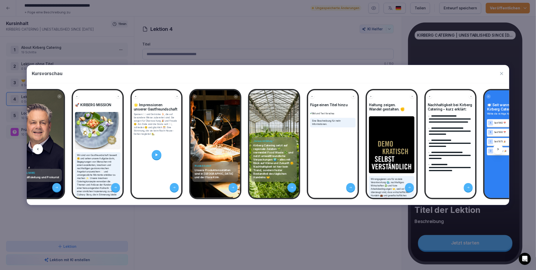
click at [498, 150] on icon at bounding box center [499, 149] width 4 height 4
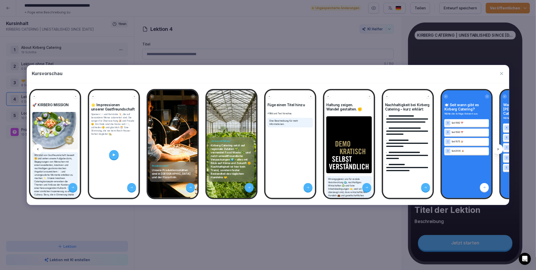
click at [498, 150] on icon at bounding box center [499, 149] width 4 height 4
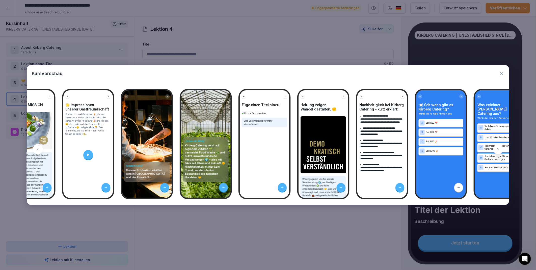
click at [498, 150] on icon at bounding box center [499, 149] width 4 height 4
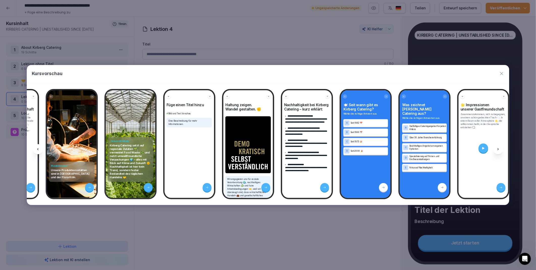
click at [498, 150] on icon at bounding box center [499, 149] width 4 height 4
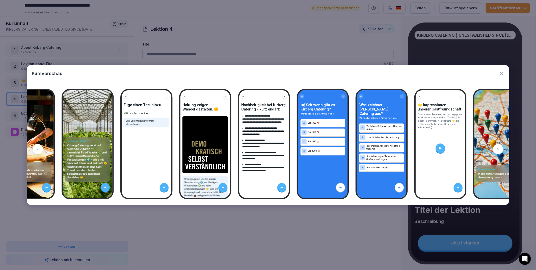
click at [498, 150] on icon at bounding box center [499, 149] width 4 height 4
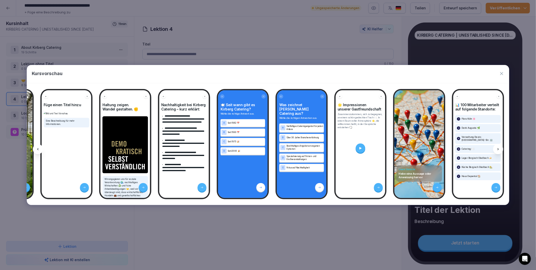
click at [498, 150] on icon at bounding box center [499, 149] width 4 height 4
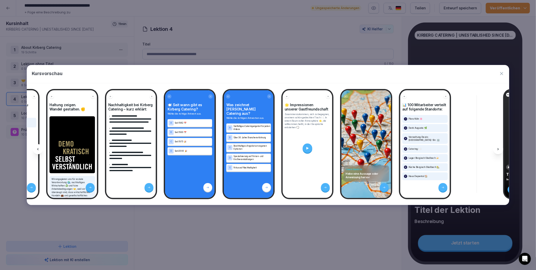
click at [498, 150] on icon at bounding box center [499, 149] width 4 height 4
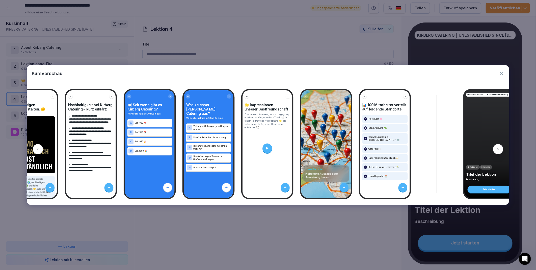
click at [498, 150] on icon at bounding box center [499, 149] width 4 height 4
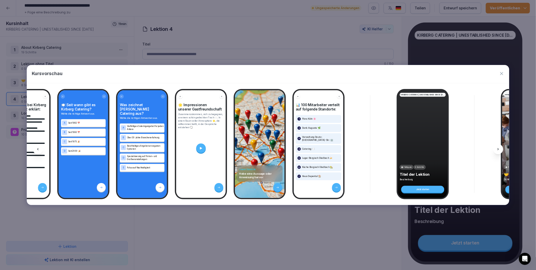
click at [498, 150] on icon at bounding box center [499, 149] width 4 height 4
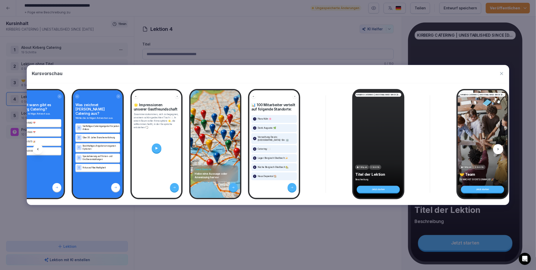
click at [498, 150] on icon at bounding box center [499, 149] width 4 height 4
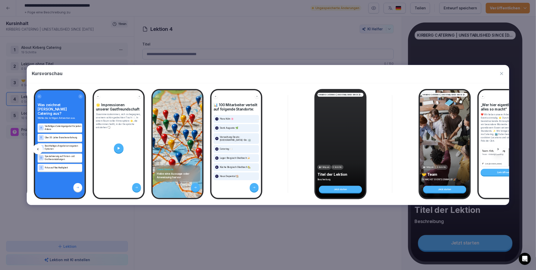
click at [498, 150] on icon at bounding box center [499, 149] width 4 height 4
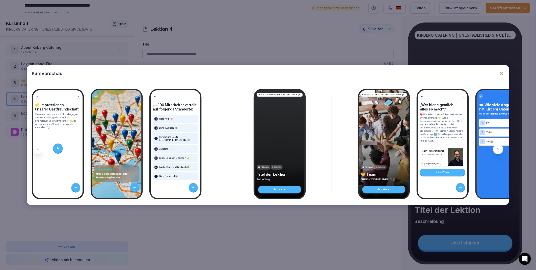
click at [498, 150] on icon at bounding box center [499, 149] width 4 height 4
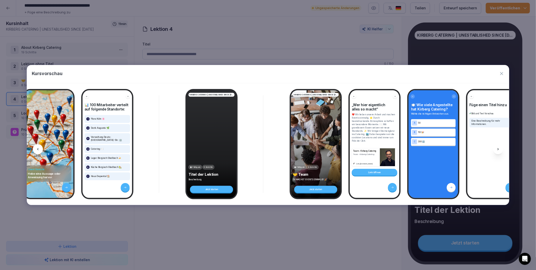
click at [498, 150] on icon at bounding box center [499, 149] width 4 height 4
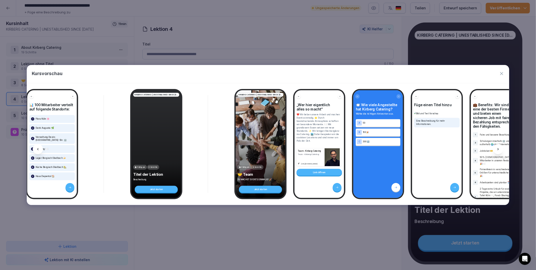
click at [498, 150] on icon at bounding box center [499, 149] width 4 height 4
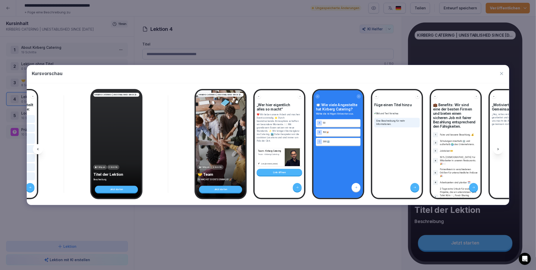
click at [498, 150] on icon at bounding box center [499, 149] width 4 height 4
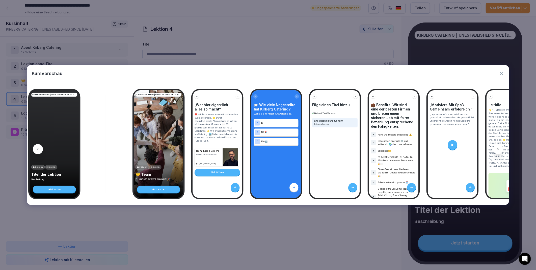
click at [498, 150] on icon at bounding box center [499, 149] width 4 height 4
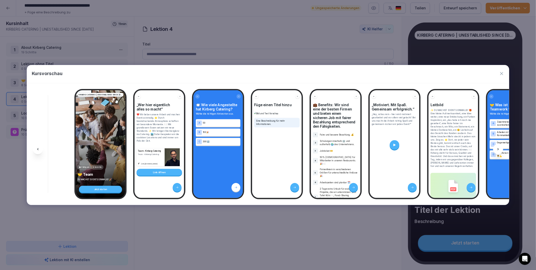
click at [498, 150] on icon at bounding box center [499, 149] width 4 height 4
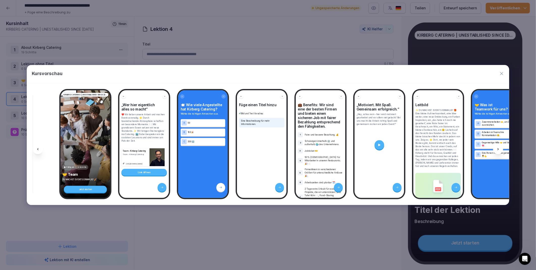
click at [498, 150] on icon at bounding box center [499, 149] width 4 height 4
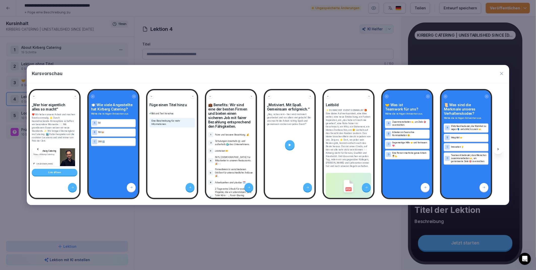
click at [498, 150] on icon at bounding box center [499, 149] width 4 height 4
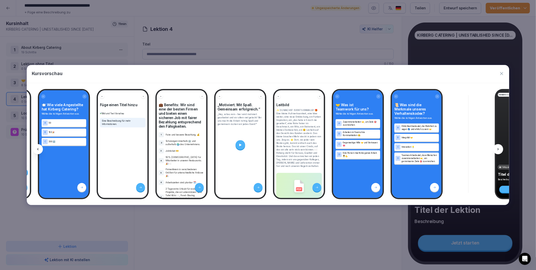
click at [498, 150] on icon at bounding box center [499, 149] width 4 height 4
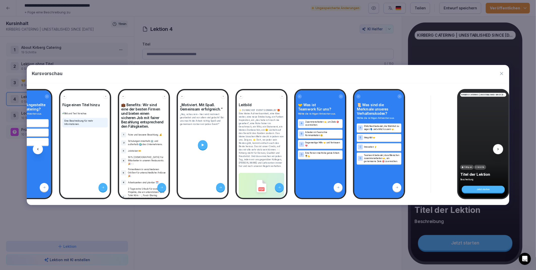
click at [498, 150] on icon at bounding box center [499, 149] width 4 height 4
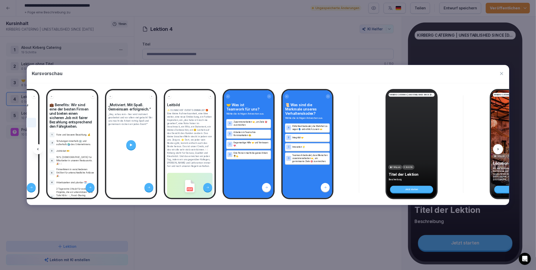
click at [498, 150] on icon at bounding box center [499, 149] width 4 height 4
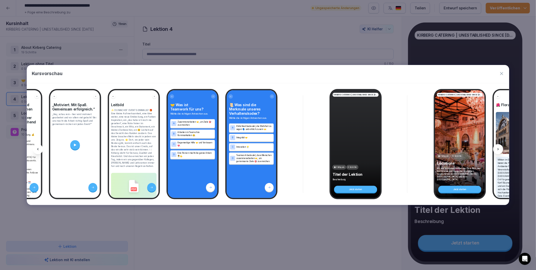
click at [498, 150] on icon at bounding box center [499, 149] width 4 height 4
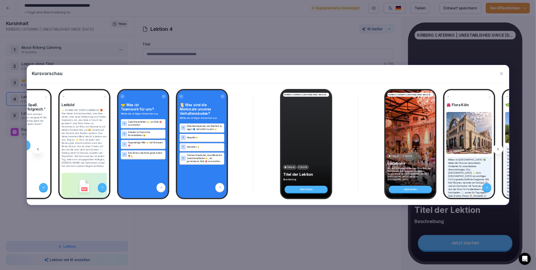
click at [498, 150] on icon at bounding box center [499, 149] width 4 height 4
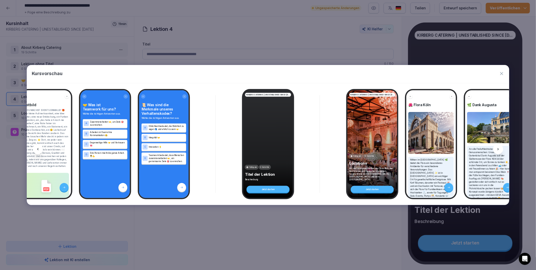
click at [498, 150] on icon at bounding box center [499, 149] width 4 height 4
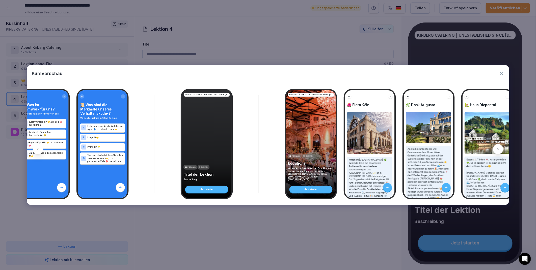
click at [498, 150] on icon at bounding box center [499, 149] width 4 height 4
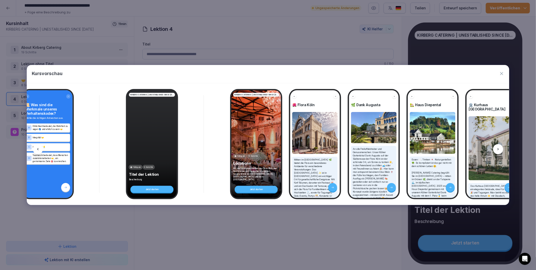
click at [498, 150] on icon at bounding box center [499, 149] width 4 height 4
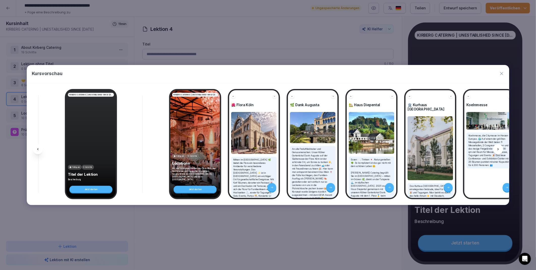
click at [498, 150] on icon at bounding box center [499, 149] width 4 height 4
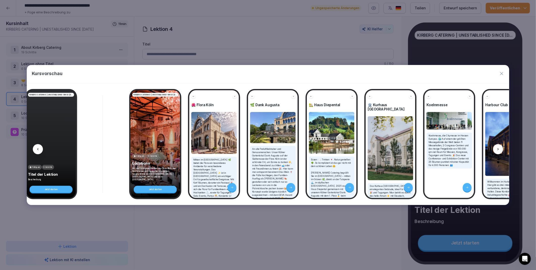
click at [498, 150] on icon at bounding box center [499, 149] width 4 height 4
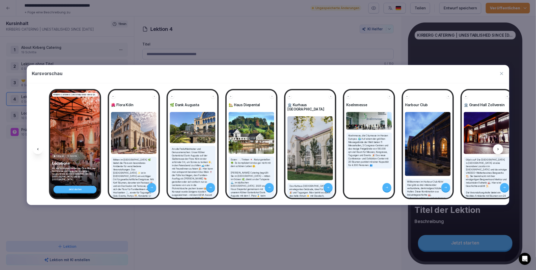
click at [498, 150] on icon at bounding box center [499, 149] width 4 height 4
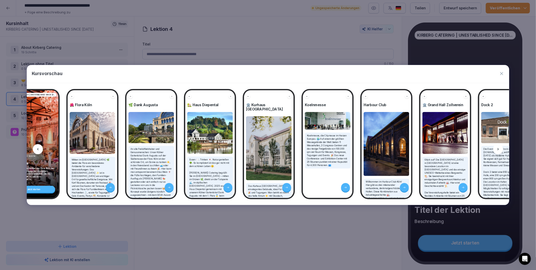
click at [498, 150] on icon at bounding box center [499, 149] width 4 height 4
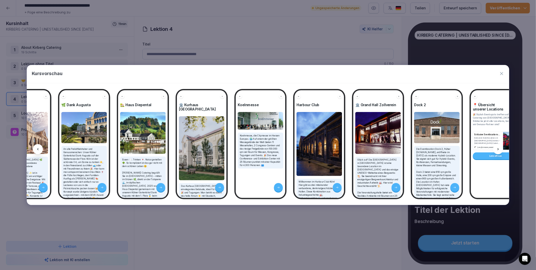
click at [498, 150] on icon at bounding box center [499, 149] width 4 height 4
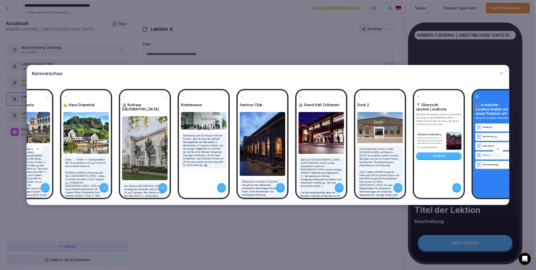
click at [498, 150] on icon at bounding box center [499, 149] width 4 height 4
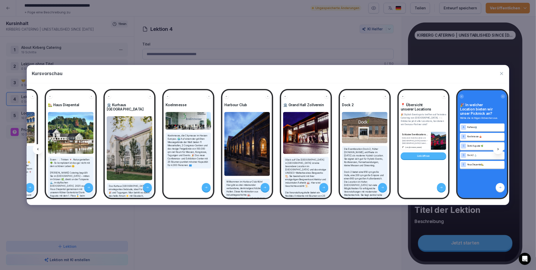
click at [498, 150] on icon at bounding box center [499, 149] width 4 height 4
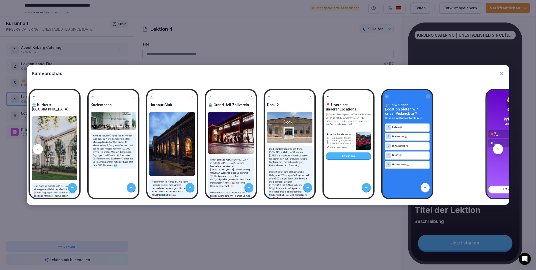
click at [498, 150] on icon at bounding box center [499, 149] width 4 height 4
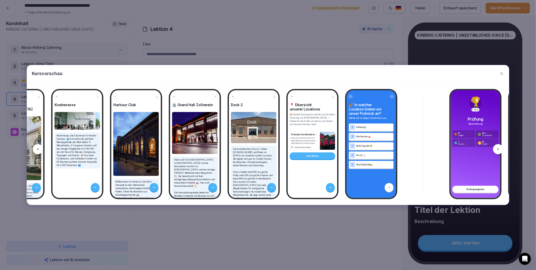
click at [498, 150] on icon at bounding box center [499, 149] width 4 height 4
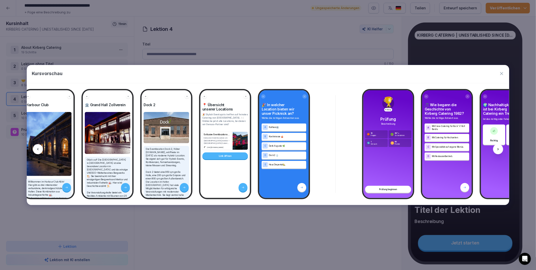
click at [498, 150] on icon at bounding box center [499, 149] width 4 height 4
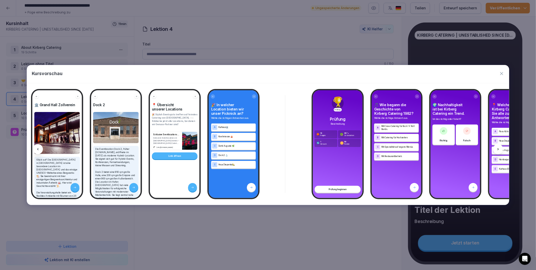
click at [498, 150] on icon at bounding box center [499, 149] width 4 height 4
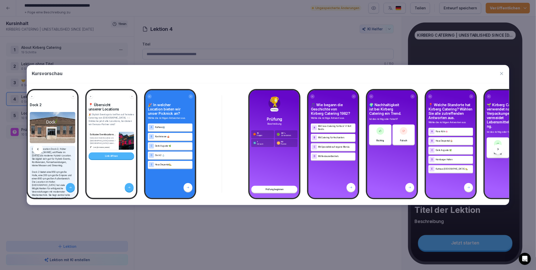
scroll to position [0, 2491]
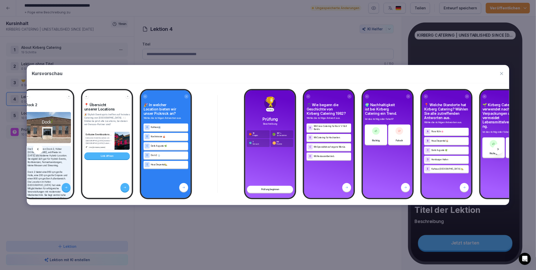
click at [35, 151] on div at bounding box center [38, 149] width 10 height 10
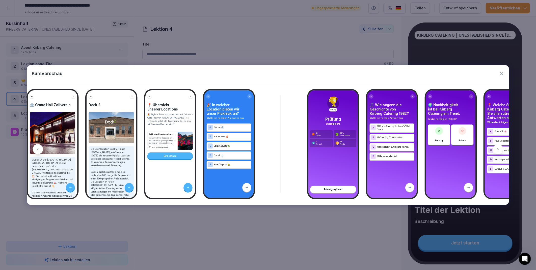
click at [36, 151] on icon at bounding box center [38, 149] width 4 height 4
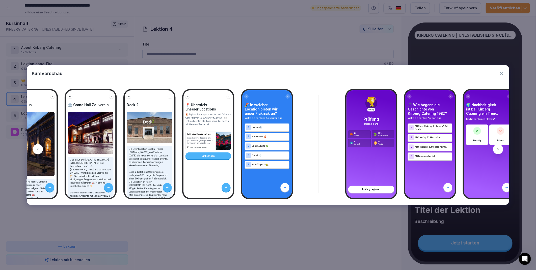
click at [36, 151] on icon at bounding box center [38, 149] width 4 height 4
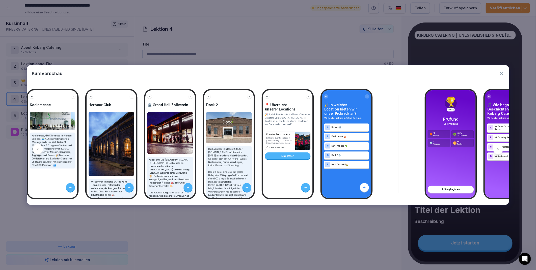
click at [36, 151] on icon at bounding box center [38, 149] width 4 height 4
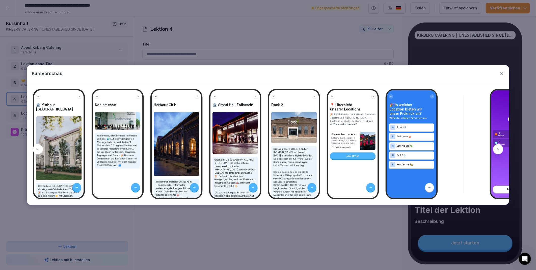
click at [36, 151] on icon at bounding box center [38, 149] width 4 height 4
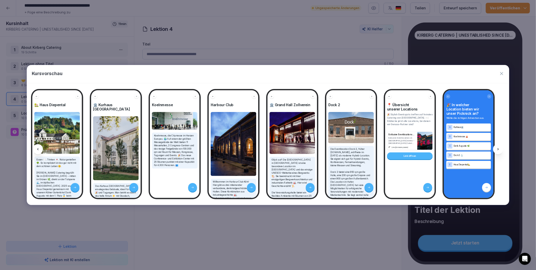
click at [36, 151] on icon at bounding box center [38, 149] width 4 height 4
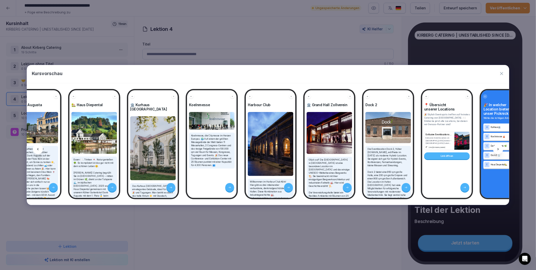
click at [36, 151] on icon at bounding box center [38, 149] width 4 height 4
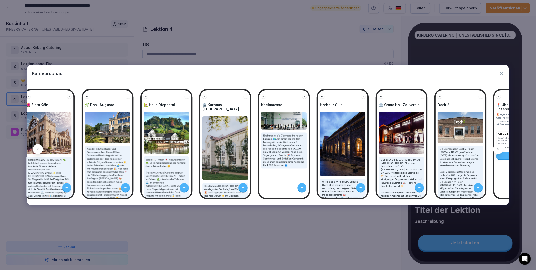
click at [37, 151] on icon at bounding box center [38, 149] width 4 height 4
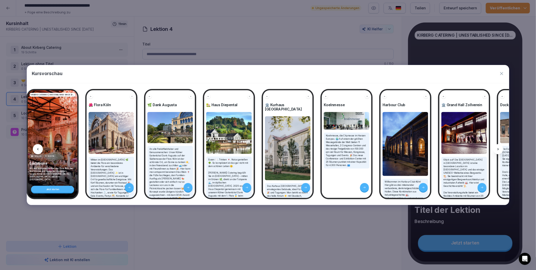
click at [37, 151] on icon at bounding box center [38, 149] width 4 height 4
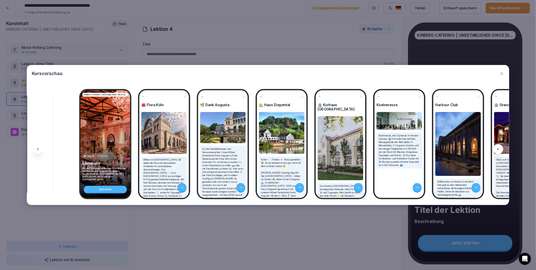
click at [37, 151] on icon at bounding box center [38, 149] width 4 height 4
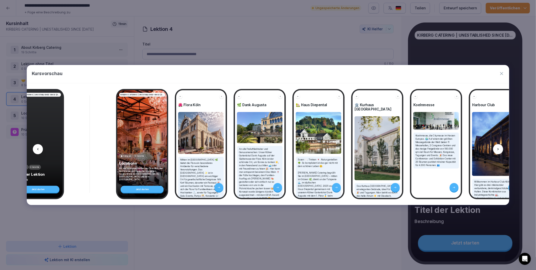
click at [37, 151] on icon at bounding box center [38, 149] width 4 height 4
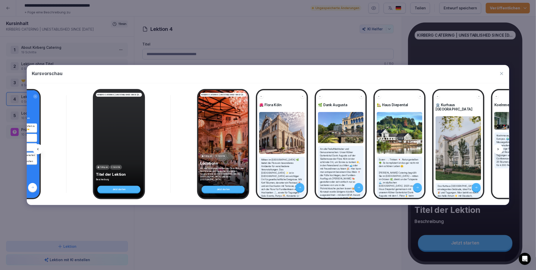
click at [37, 151] on icon at bounding box center [38, 149] width 4 height 4
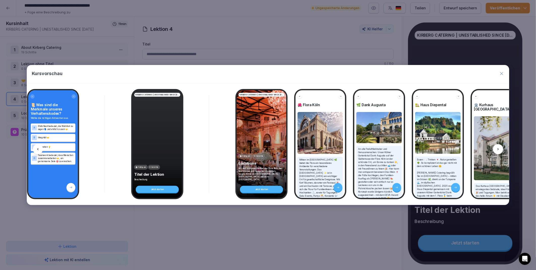
click at [37, 151] on icon at bounding box center [38, 149] width 4 height 4
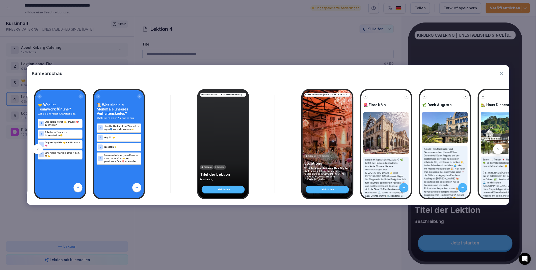
click at [37, 151] on icon at bounding box center [38, 149] width 4 height 4
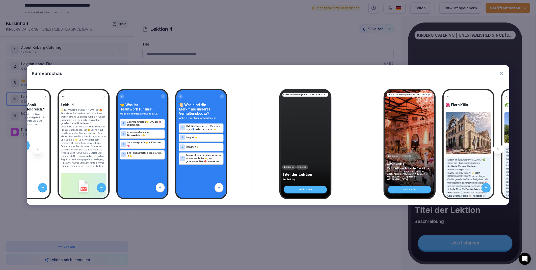
scroll to position [0, 1658]
click at [37, 151] on icon at bounding box center [38, 149] width 4 height 4
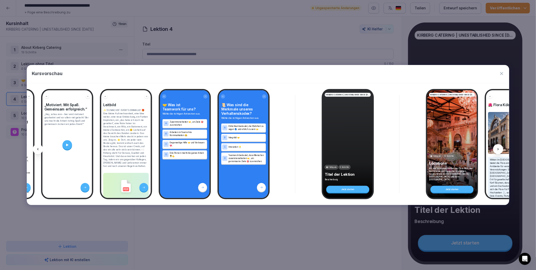
click at [37, 151] on icon at bounding box center [38, 149] width 4 height 4
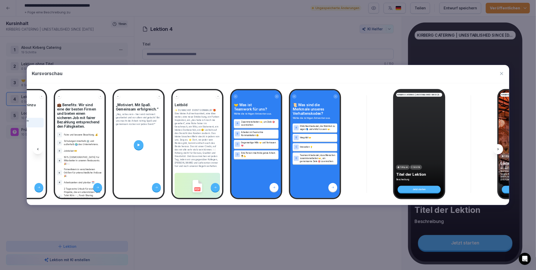
click at [37, 151] on icon at bounding box center [38, 149] width 4 height 4
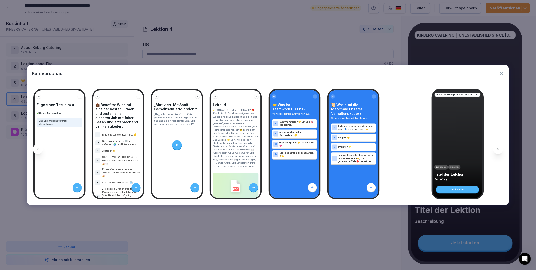
click at [37, 151] on icon at bounding box center [38, 149] width 4 height 4
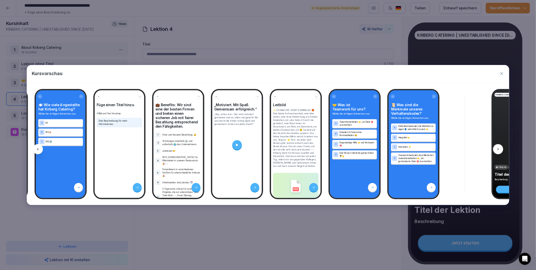
click at [37, 151] on icon at bounding box center [38, 149] width 4 height 4
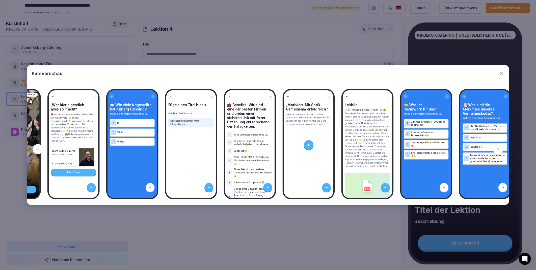
click at [37, 151] on icon at bounding box center [38, 149] width 4 height 4
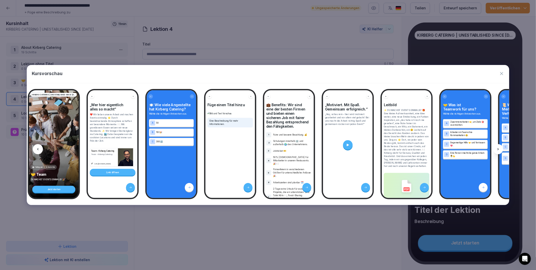
click at [37, 151] on icon at bounding box center [38, 149] width 4 height 4
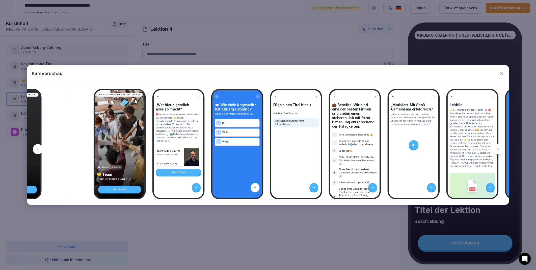
click at [37, 151] on icon at bounding box center [38, 149] width 4 height 4
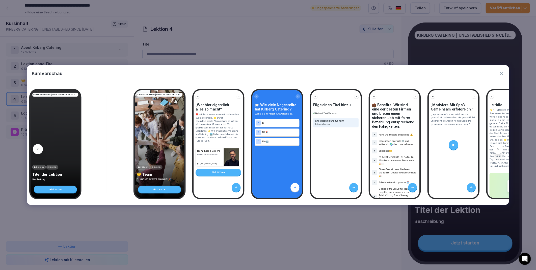
click at [37, 151] on icon at bounding box center [38, 149] width 4 height 4
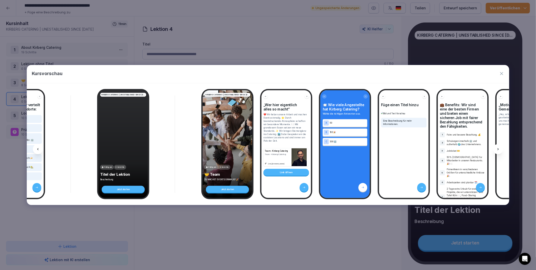
click at [37, 150] on icon at bounding box center [38, 149] width 4 height 4
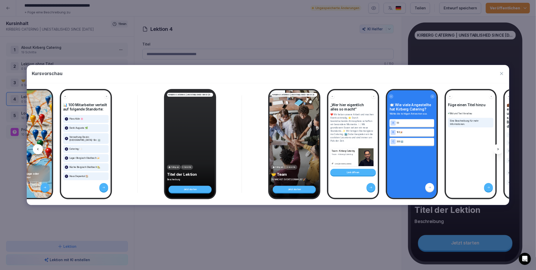
scroll to position [0, 1082]
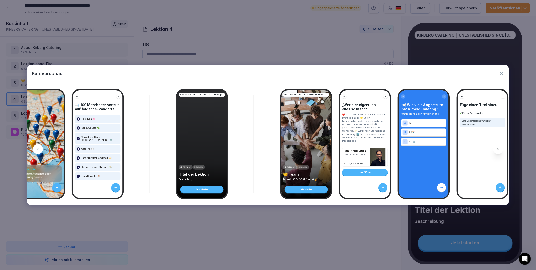
click at [37, 152] on div at bounding box center [38, 149] width 10 height 10
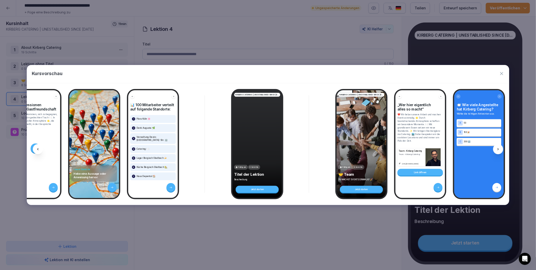
click at [37, 152] on div at bounding box center [38, 149] width 10 height 10
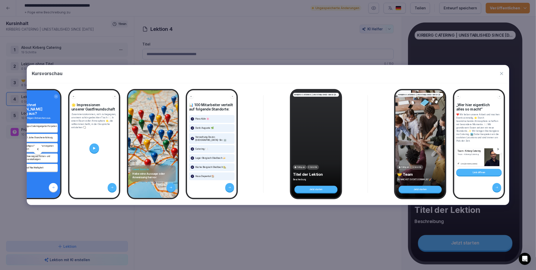
click at [37, 152] on div at bounding box center [38, 149] width 10 height 10
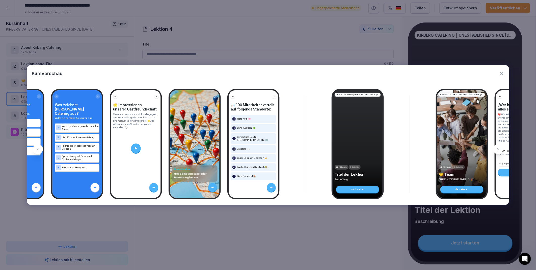
click at [37, 152] on div at bounding box center [38, 149] width 10 height 10
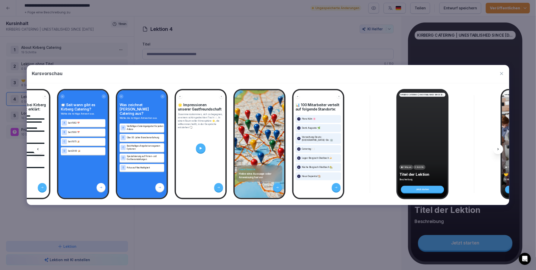
click at [37, 152] on div at bounding box center [38, 149] width 10 height 10
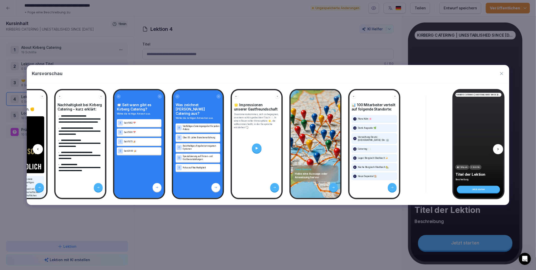
click at [37, 152] on div at bounding box center [38, 149] width 10 height 10
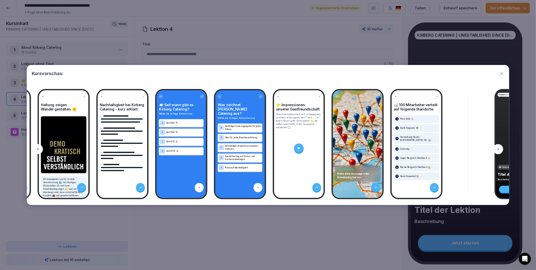
click at [37, 152] on div at bounding box center [38, 149] width 10 height 10
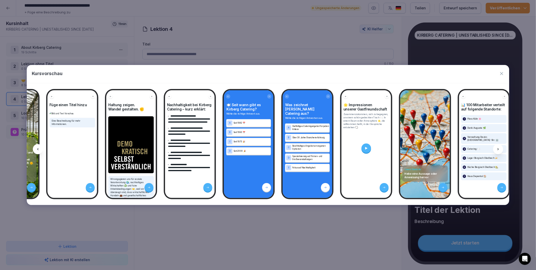
click at [37, 152] on div at bounding box center [38, 149] width 10 height 10
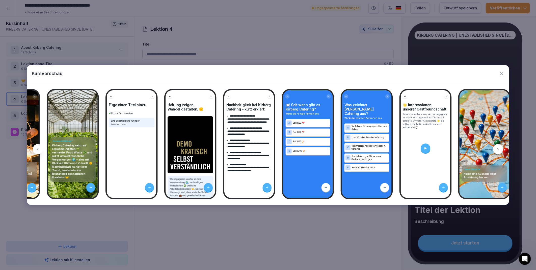
click at [37, 152] on div at bounding box center [38, 149] width 10 height 10
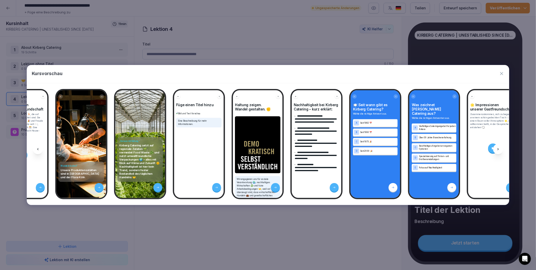
click at [37, 152] on div at bounding box center [38, 149] width 10 height 10
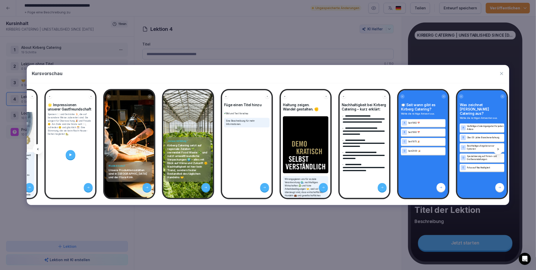
click at [37, 152] on div at bounding box center [38, 149] width 10 height 10
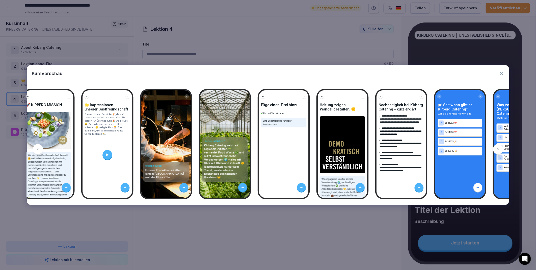
click at [37, 152] on div at bounding box center [38, 149] width 10 height 10
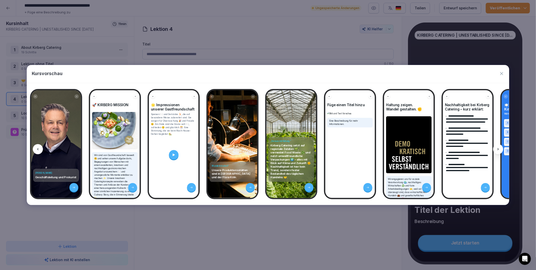
click at [37, 152] on div at bounding box center [38, 149] width 10 height 10
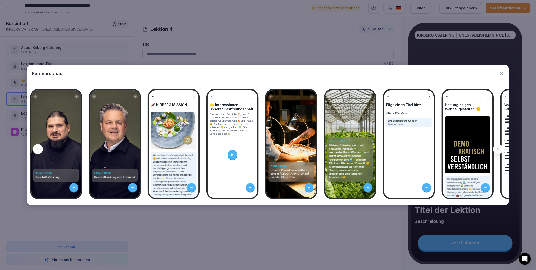
click at [37, 152] on div at bounding box center [38, 149] width 10 height 10
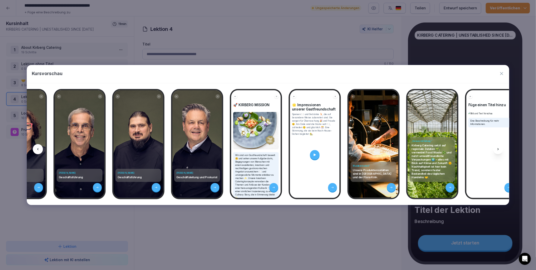
click at [37, 152] on div at bounding box center [38, 149] width 10 height 10
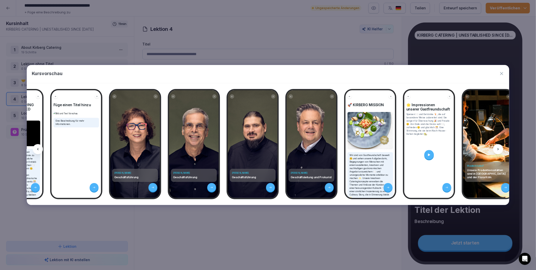
click at [37, 152] on div at bounding box center [38, 149] width 10 height 10
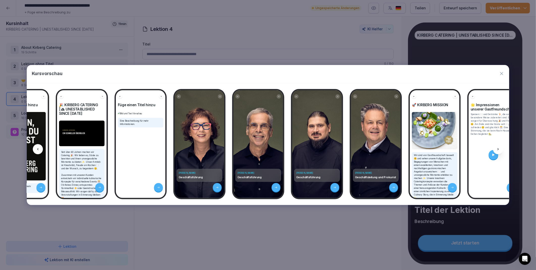
click at [37, 152] on div at bounding box center [38, 149] width 10 height 10
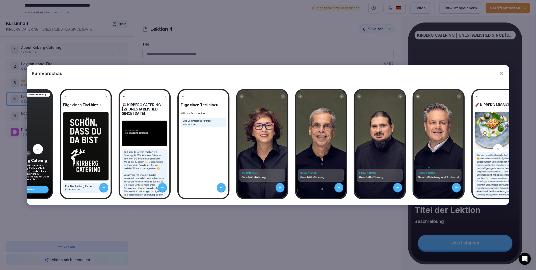
scroll to position [0, 34]
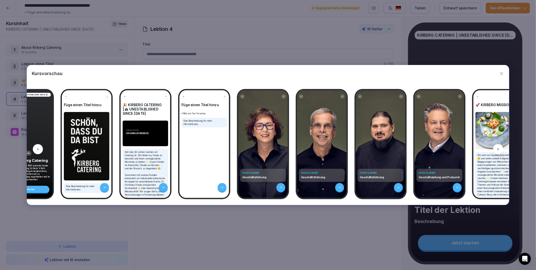
click at [498, 152] on div at bounding box center [499, 149] width 10 height 10
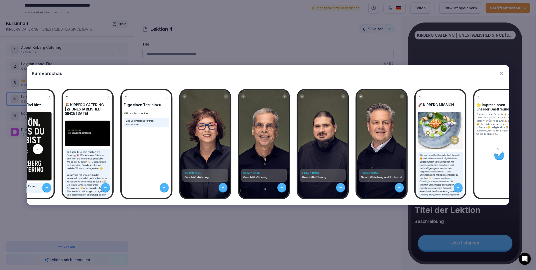
click at [498, 152] on div at bounding box center [499, 149] width 10 height 10
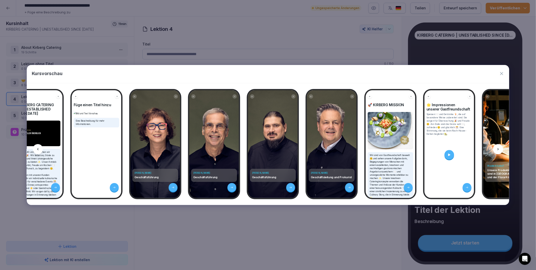
click at [498, 152] on div at bounding box center [499, 149] width 10 height 10
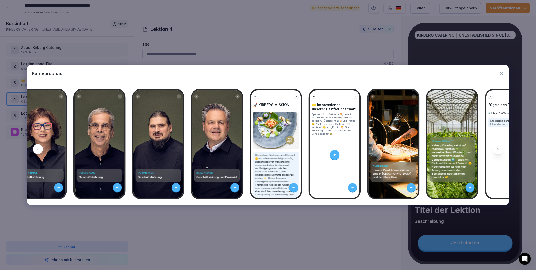
click at [498, 152] on div at bounding box center [499, 149] width 10 height 10
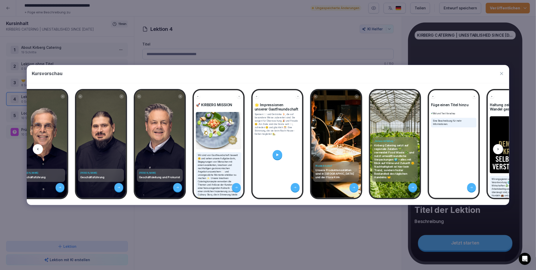
click at [498, 152] on div at bounding box center [499, 149] width 10 height 10
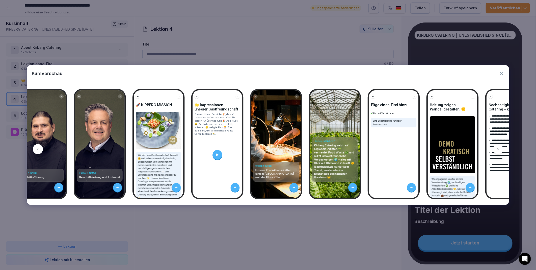
click at [498, 152] on div at bounding box center [499, 149] width 10 height 10
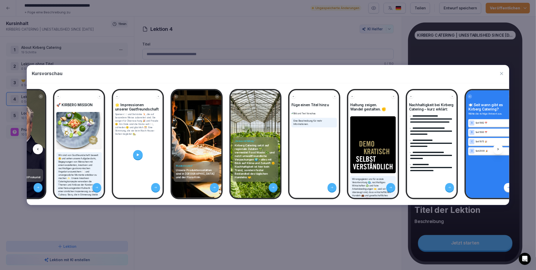
scroll to position [0, 454]
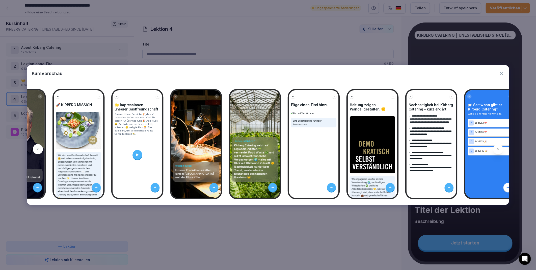
drag, startPoint x: 498, startPoint y: 152, endPoint x: 502, endPoint y: 74, distance: 77.9
click at [502, 74] on icon "button" at bounding box center [502, 73] width 3 height 3
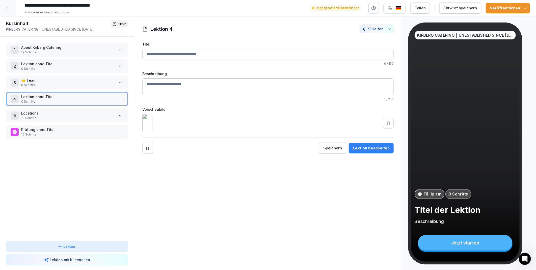
click at [44, 61] on p "Lektion ohne Titel" at bounding box center [68, 63] width 94 height 5
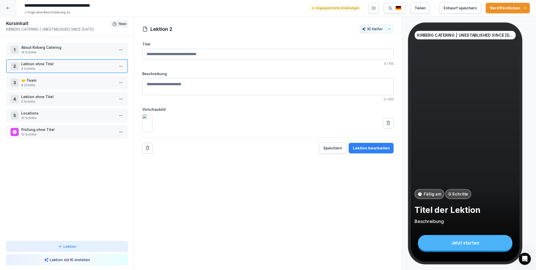
click at [43, 78] on p "🤝 Team" at bounding box center [68, 80] width 94 height 5
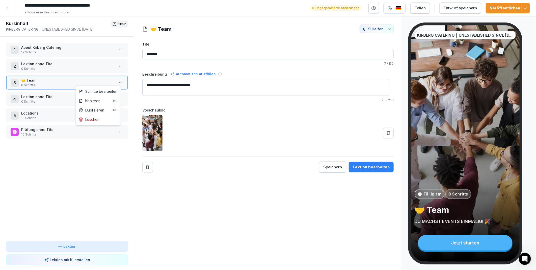
click at [116, 81] on html "**********" at bounding box center [268, 135] width 536 height 270
click at [108, 90] on div "Schritte bearbeiten" at bounding box center [98, 91] width 39 height 5
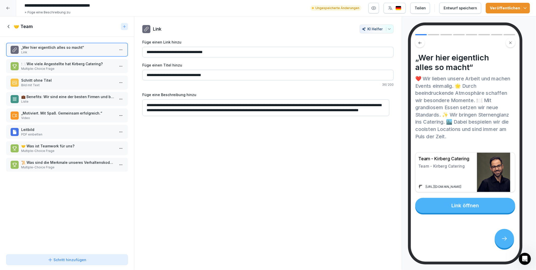
click at [50, 132] on p "PDF einbetten" at bounding box center [68, 134] width 94 height 5
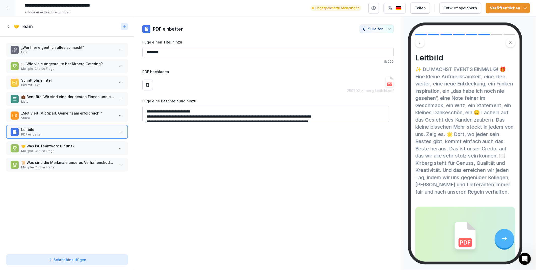
click at [44, 116] on p "Video" at bounding box center [68, 118] width 94 height 5
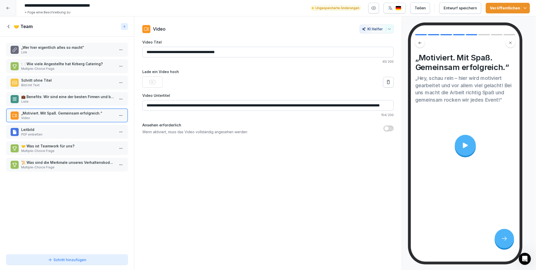
click at [46, 99] on p "Liste" at bounding box center [68, 101] width 94 height 5
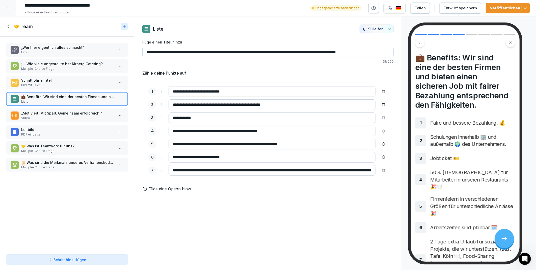
click at [45, 80] on p "Schritt ohne Titel" at bounding box center [68, 80] width 94 height 5
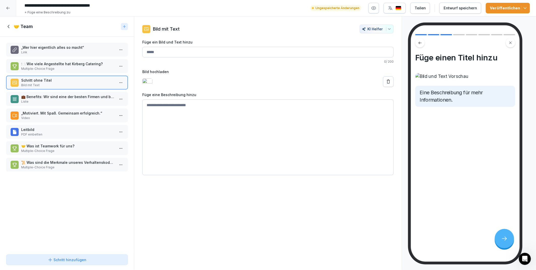
click at [45, 66] on p "Multiple-Choice Frage" at bounding box center [68, 68] width 94 height 5
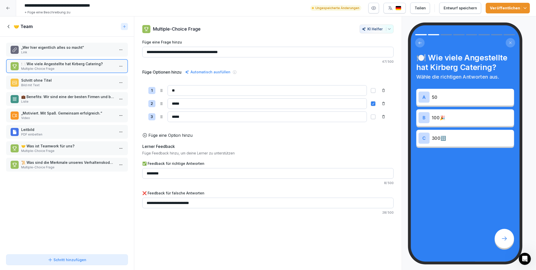
click at [50, 48] on p "„Wer hier eigentlich alles so macht“" at bounding box center [68, 47] width 94 height 5
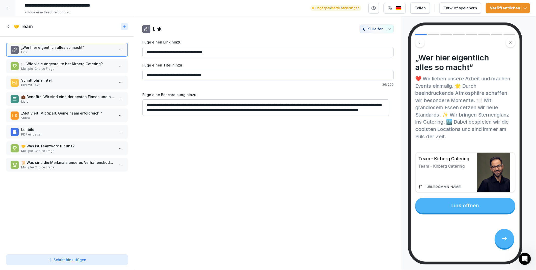
click at [62, 111] on p "„Motiviert. Mit Spaß. Gemeinsam erfolgreich.“" at bounding box center [68, 112] width 94 height 5
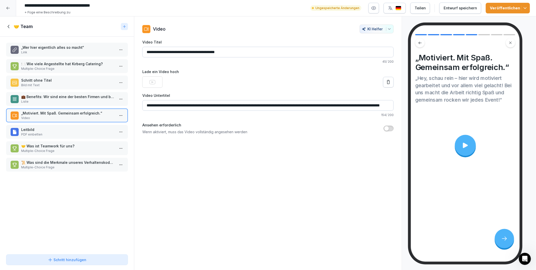
click at [62, 127] on p "Leitbild" at bounding box center [68, 129] width 94 height 5
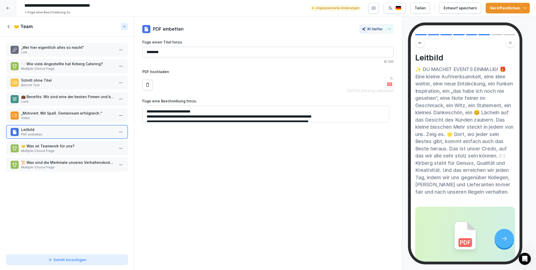
click at [56, 143] on p "🤝 Was ist Teamwork für uns?" at bounding box center [68, 145] width 94 height 5
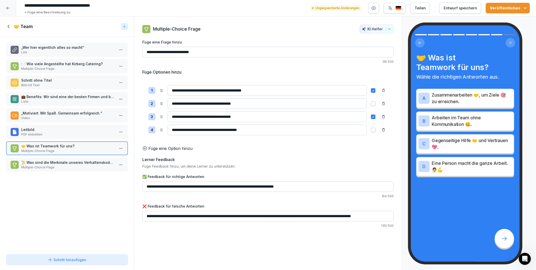
click at [52, 165] on p "Multiple-Choice Frage" at bounding box center [68, 167] width 94 height 5
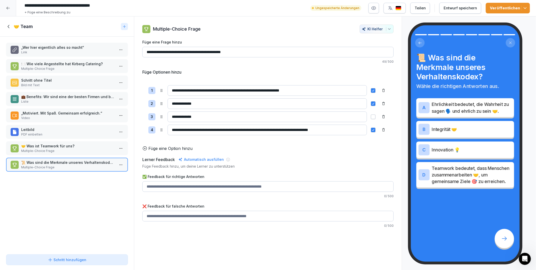
click at [6, 25] on icon at bounding box center [9, 27] width 6 height 6
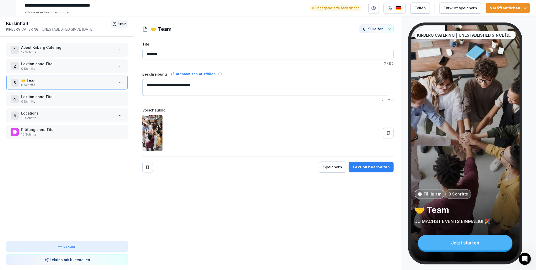
drag, startPoint x: 153, startPoint y: 54, endPoint x: 156, endPoint y: 53, distance: 2.7
click at [154, 54] on input "*******" at bounding box center [268, 54] width 252 height 11
type input "****"
click at [41, 97] on p "Lektion ohne Titel" at bounding box center [68, 96] width 94 height 5
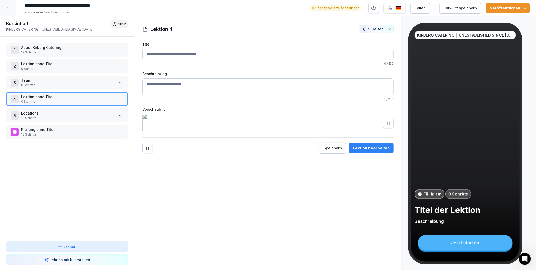
click at [37, 113] on p "Locations" at bounding box center [68, 112] width 94 height 5
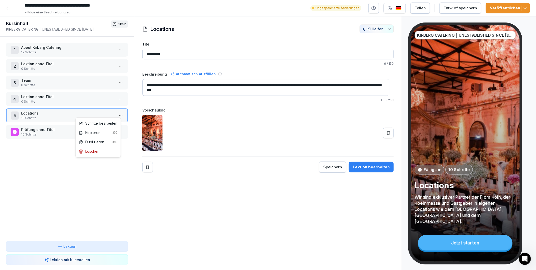
click at [118, 113] on html "**********" at bounding box center [268, 135] width 536 height 270
click at [107, 123] on div "Schritte bearbeiten" at bounding box center [98, 122] width 39 height 5
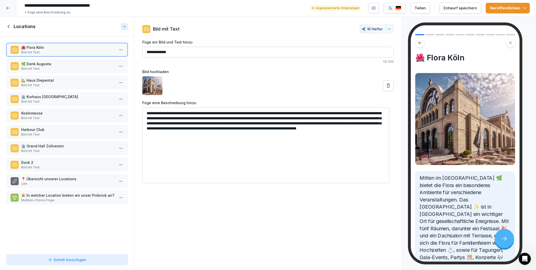
click at [9, 26] on icon at bounding box center [9, 26] width 2 height 3
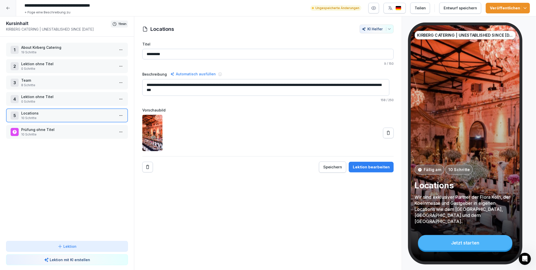
click at [117, 50] on html "**********" at bounding box center [268, 135] width 536 height 270
click at [100, 60] on div "Schritte bearbeiten" at bounding box center [98, 59] width 39 height 5
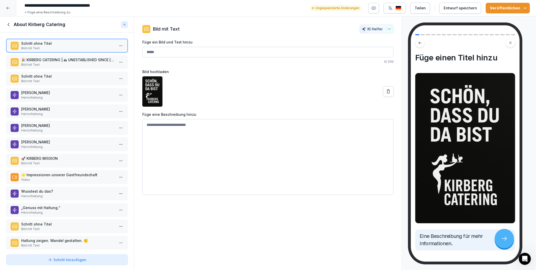
click at [54, 161] on p "Bild mit Text" at bounding box center [68, 163] width 94 height 5
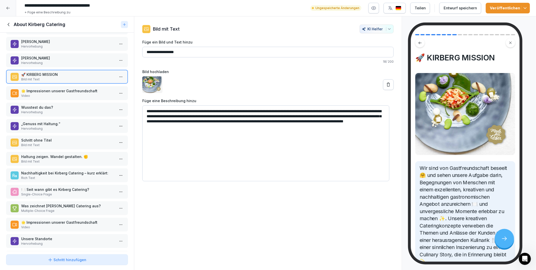
scroll to position [84, 0]
click at [59, 142] on p "Bild mit Text" at bounding box center [68, 144] width 94 height 5
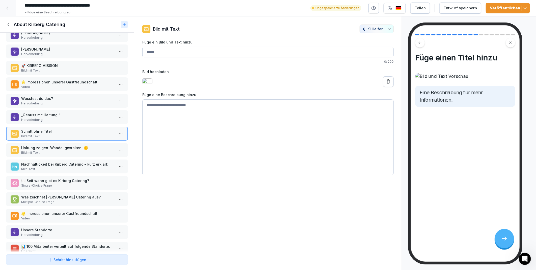
scroll to position [97, 0]
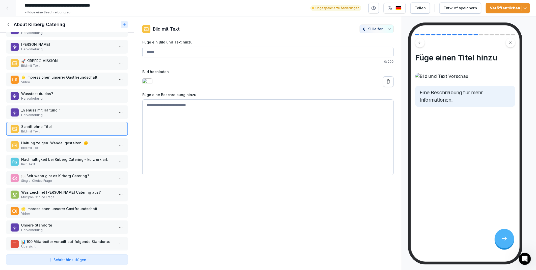
click at [56, 140] on p "Haltung zeigen. Wandel gestalten. ✊" at bounding box center [68, 142] width 94 height 5
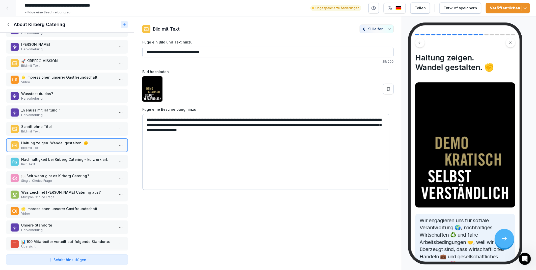
click at [46, 222] on p "Unsere Standorte" at bounding box center [68, 224] width 94 height 5
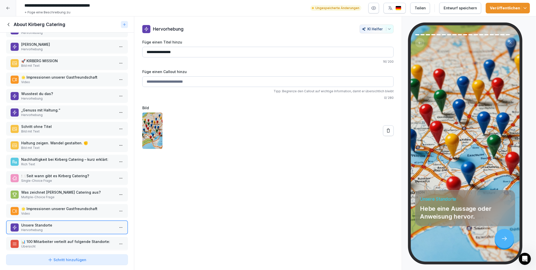
click at [387, 131] on icon at bounding box center [388, 130] width 3 height 4
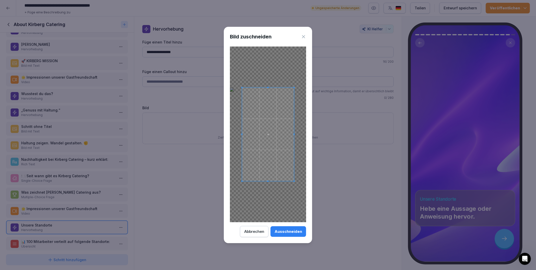
click at [294, 231] on div "Ausschneiden" at bounding box center [289, 232] width 28 height 6
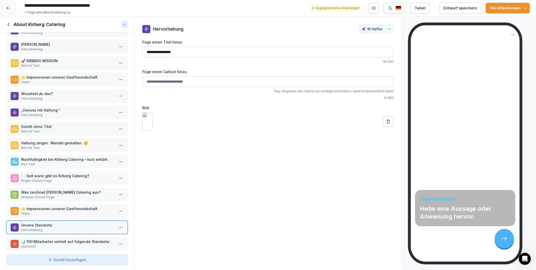
click at [386, 124] on icon at bounding box center [388, 121] width 5 height 5
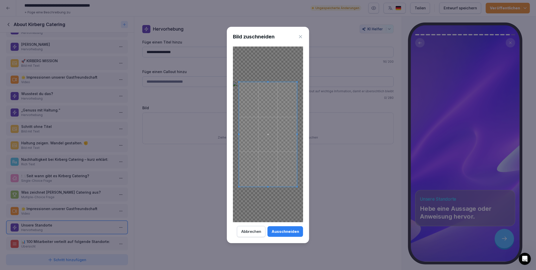
click at [288, 231] on div "Ausschneiden" at bounding box center [286, 232] width 28 height 6
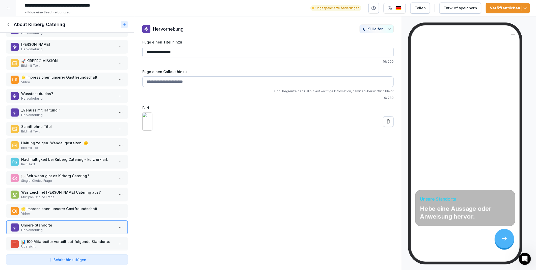
drag, startPoint x: 243, startPoint y: 210, endPoint x: 213, endPoint y: 203, distance: 30.5
click at [243, 209] on div "**********" at bounding box center [268, 143] width 268 height 254
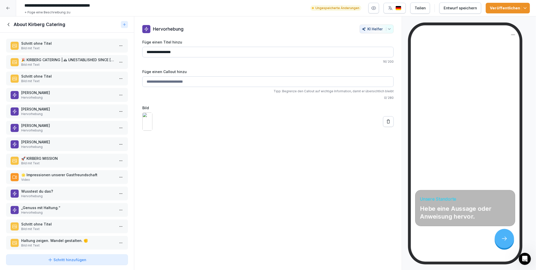
click at [451, 7] on div "Entwurf speichern" at bounding box center [460, 8] width 33 height 6
click at [57, 76] on p "Schritt ohne Titel" at bounding box center [68, 76] width 94 height 5
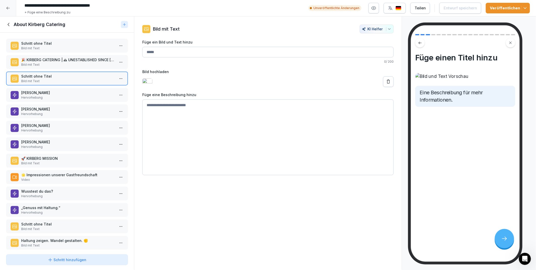
click at [54, 227] on p "Bild mit Text" at bounding box center [68, 229] width 94 height 5
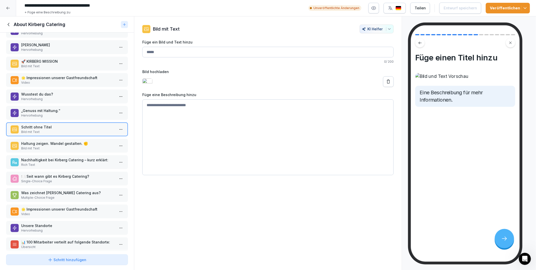
scroll to position [97, 0]
click at [55, 222] on p "Unsere Standorte" at bounding box center [68, 224] width 94 height 5
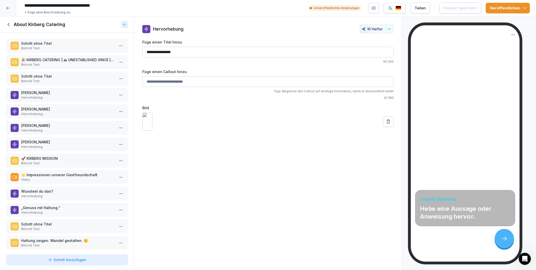
click at [41, 72] on div "Schritt ohne Titel Bild mit Text 🎉 KIRBERG CATERING | 🕰 UNESTABLISHED SINCE 198…" at bounding box center [67, 142] width 134 height 219
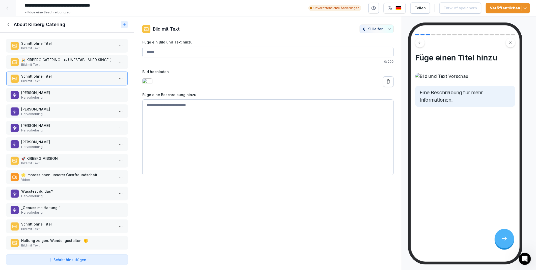
click at [42, 156] on p "🚀 KIRBERG MISSION" at bounding box center [68, 158] width 94 height 5
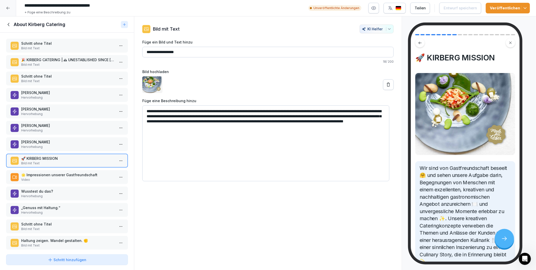
click at [43, 172] on p "🌟 Impressionen unserer Gastfreundschaft" at bounding box center [68, 174] width 94 height 5
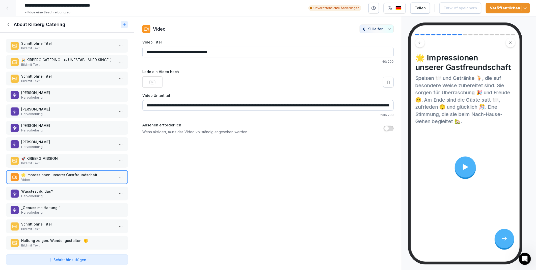
click at [44, 156] on p "🚀 KIRBERG MISSION" at bounding box center [68, 158] width 94 height 5
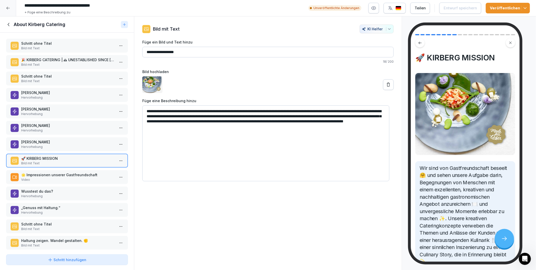
click at [11, 23] on icon at bounding box center [9, 25] width 6 height 6
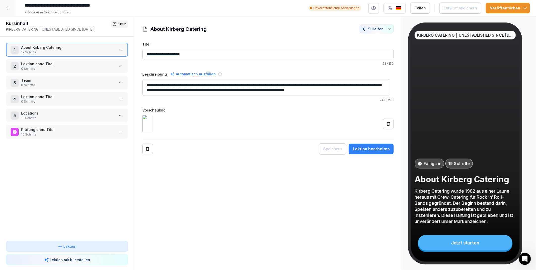
click at [42, 65] on p "Lektion ohne Titel" at bounding box center [68, 63] width 94 height 5
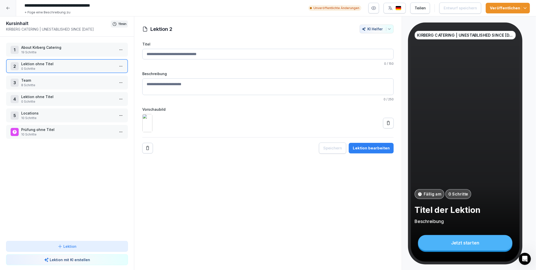
click at [386, 126] on icon at bounding box center [388, 122] width 5 height 5
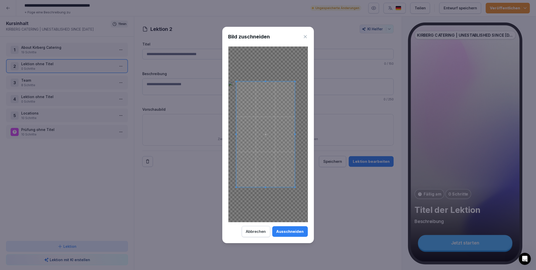
click at [286, 181] on span at bounding box center [265, 134] width 59 height 106
click at [293, 229] on div "Ausschneiden" at bounding box center [291, 232] width 28 height 6
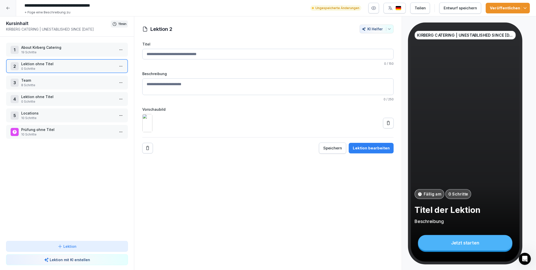
click at [41, 95] on p "Lektion ohne Titel" at bounding box center [68, 96] width 94 height 5
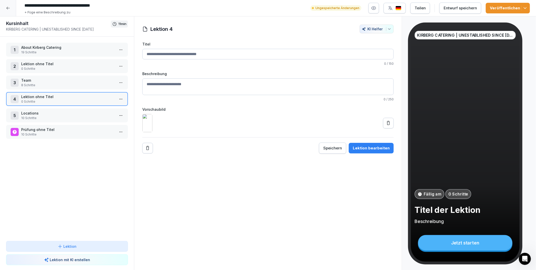
click at [386, 126] on icon at bounding box center [388, 122] width 5 height 5
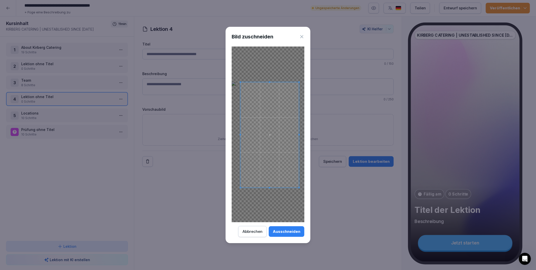
click at [282, 180] on span at bounding box center [270, 134] width 59 height 105
click at [288, 231] on div "Ausschneiden" at bounding box center [287, 232] width 28 height 6
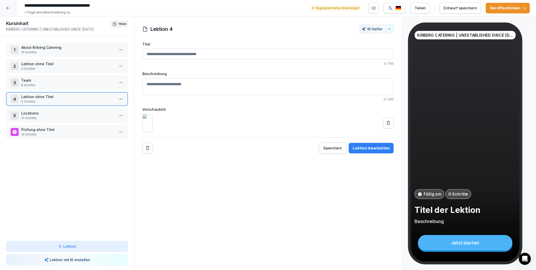
click at [303, 232] on div "Lektion 4 KI Helfer Titel 0 / 150 Beschreibung 0 / 250 Vorschaubild Speichern L…" at bounding box center [268, 143] width 268 height 254
click at [450, 7] on div "Entwurf speichern" at bounding box center [460, 8] width 33 height 6
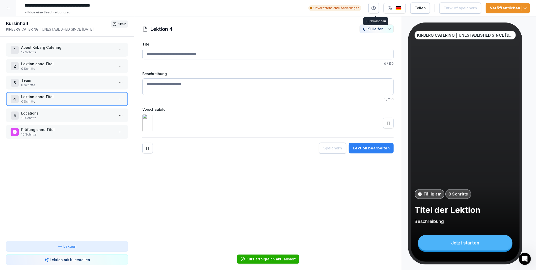
click at [376, 7] on icon "button" at bounding box center [374, 8] width 4 height 3
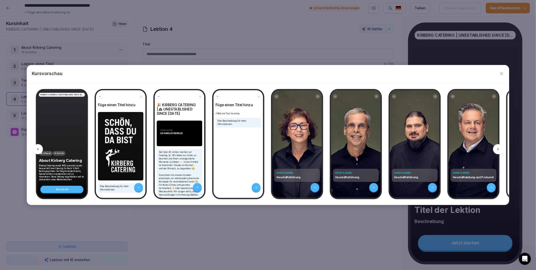
click at [498, 149] on icon at bounding box center [498, 149] width 1 height 2
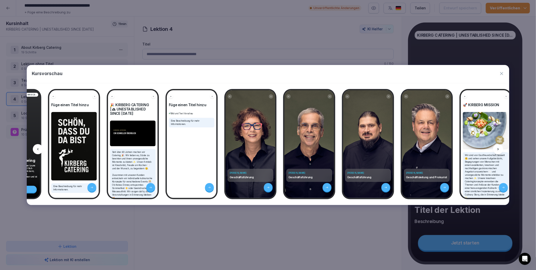
click at [498, 149] on icon at bounding box center [498, 149] width 1 height 2
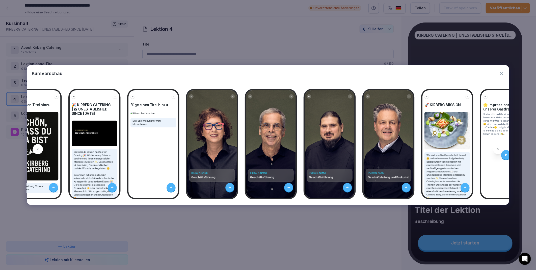
click at [498, 149] on icon at bounding box center [498, 149] width 1 height 2
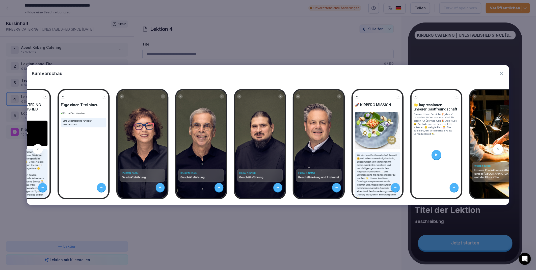
click at [498, 149] on icon at bounding box center [498, 149] width 1 height 2
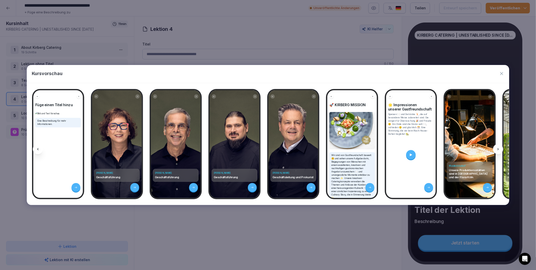
click at [498, 149] on icon at bounding box center [498, 149] width 1 height 2
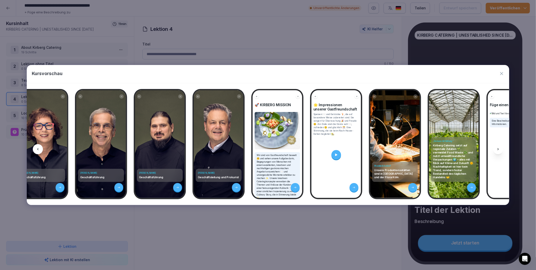
click at [498, 149] on icon at bounding box center [498, 149] width 1 height 2
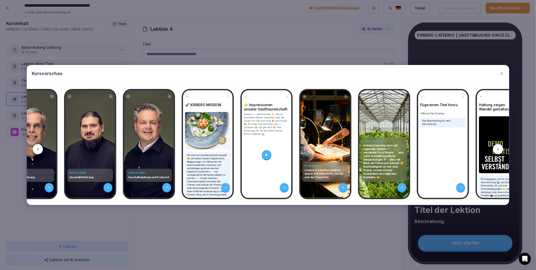
click at [498, 149] on icon at bounding box center [498, 149] width 1 height 2
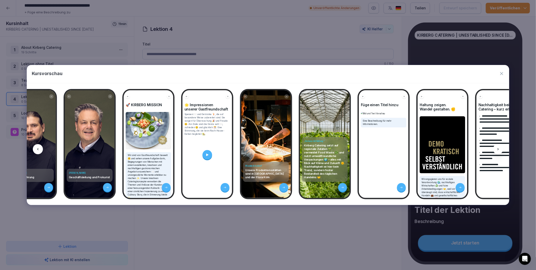
click at [498, 149] on icon at bounding box center [498, 149] width 1 height 2
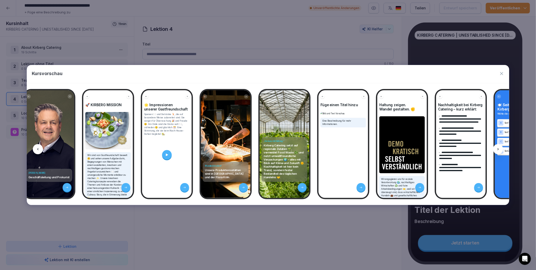
click at [498, 149] on icon at bounding box center [498, 149] width 1 height 2
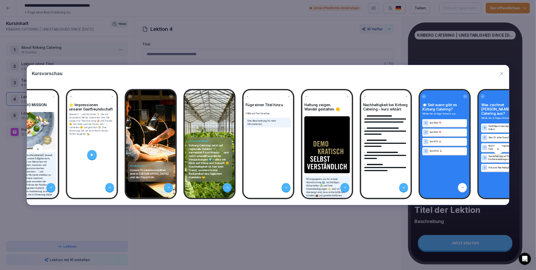
click at [498, 149] on icon at bounding box center [498, 149] width 1 height 2
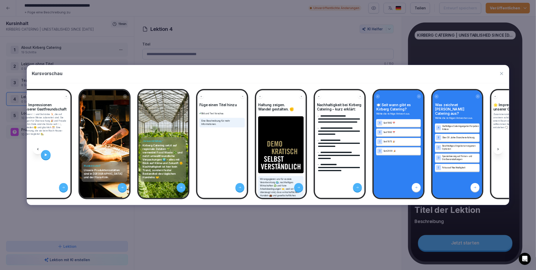
click at [498, 149] on icon at bounding box center [498, 149] width 1 height 2
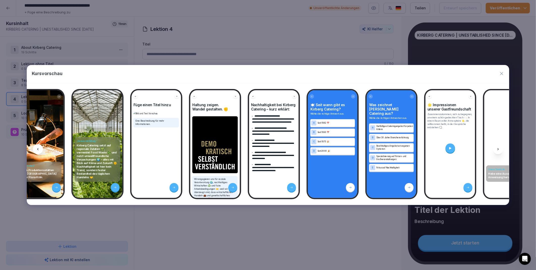
click at [498, 149] on icon at bounding box center [498, 149] width 1 height 2
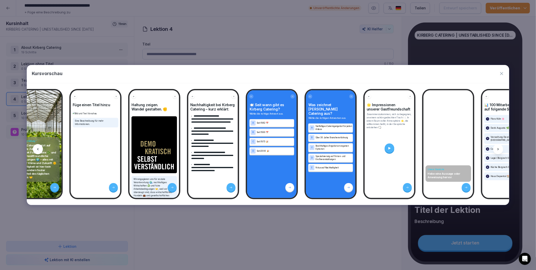
click at [498, 149] on icon at bounding box center [498, 149] width 1 height 2
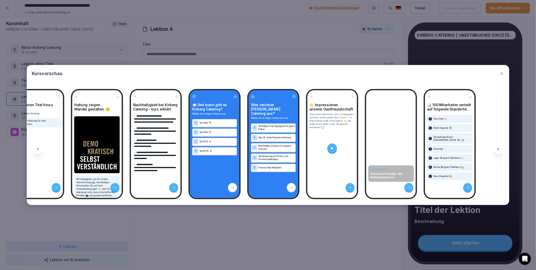
click at [498, 149] on icon at bounding box center [498, 149] width 1 height 2
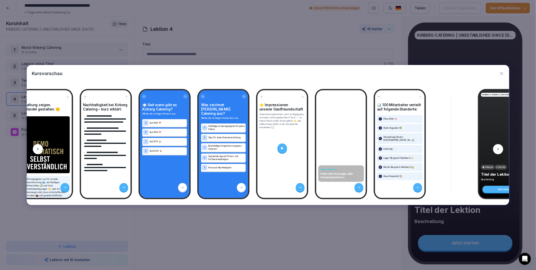
click at [498, 149] on icon at bounding box center [498, 149] width 1 height 2
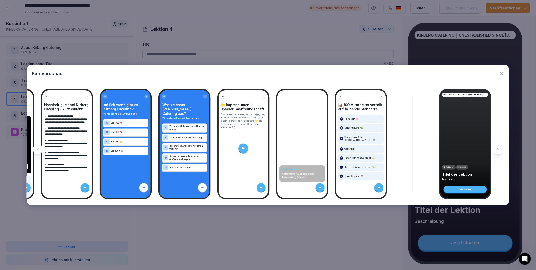
click at [498, 149] on icon at bounding box center [498, 149] width 1 height 2
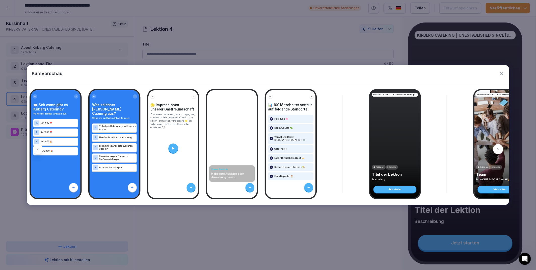
click at [498, 149] on icon at bounding box center [498, 149] width 1 height 2
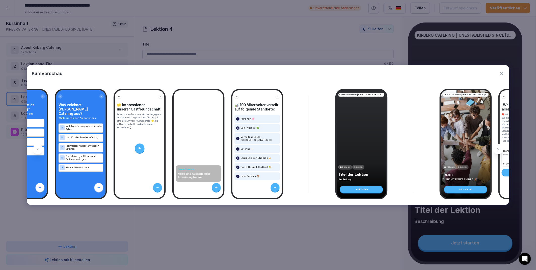
click at [498, 149] on icon at bounding box center [498, 149] width 1 height 2
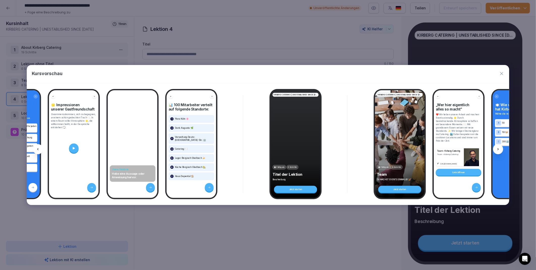
click at [498, 149] on icon at bounding box center [498, 149] width 1 height 2
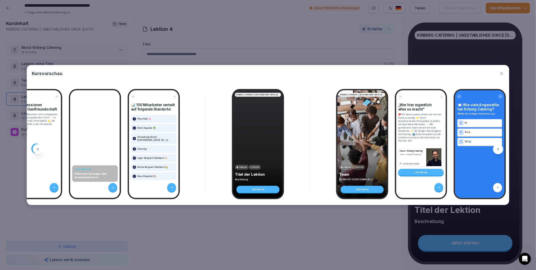
click at [498, 149] on icon at bounding box center [498, 149] width 1 height 2
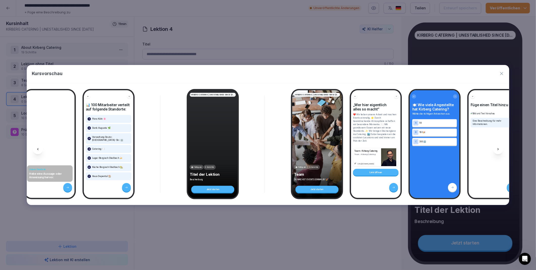
click at [498, 149] on icon at bounding box center [498, 149] width 1 height 2
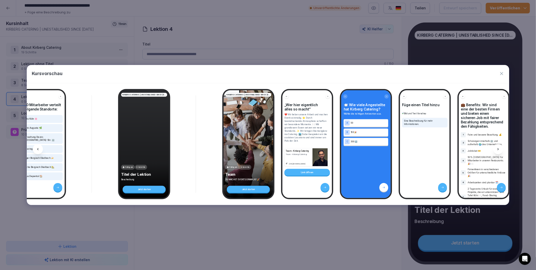
click at [498, 149] on icon at bounding box center [498, 149] width 1 height 2
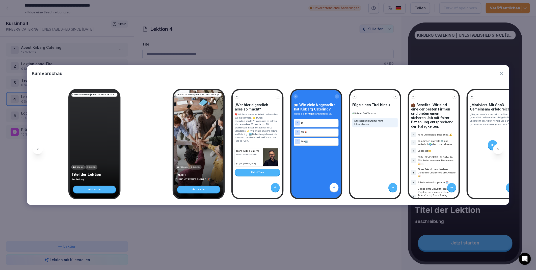
click at [498, 149] on icon at bounding box center [498, 149] width 1 height 2
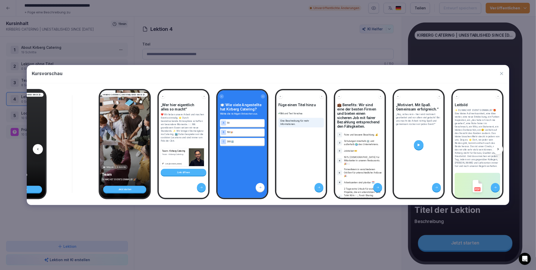
click at [498, 149] on icon at bounding box center [498, 149] width 1 height 2
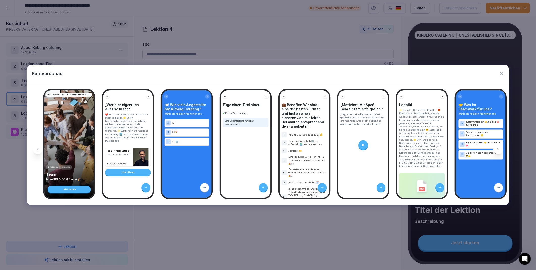
click at [498, 149] on icon at bounding box center [498, 149] width 1 height 2
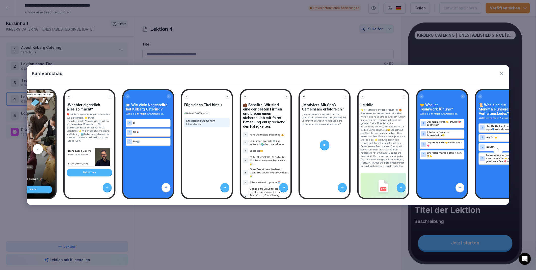
click at [498, 149] on icon at bounding box center [498, 149] width 1 height 2
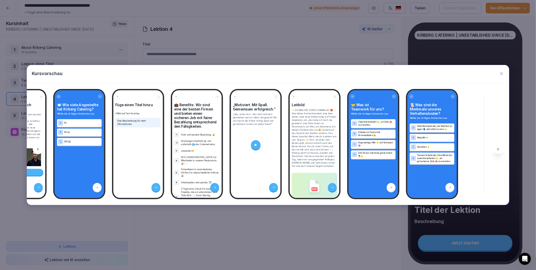
click at [498, 149] on icon at bounding box center [498, 149] width 1 height 2
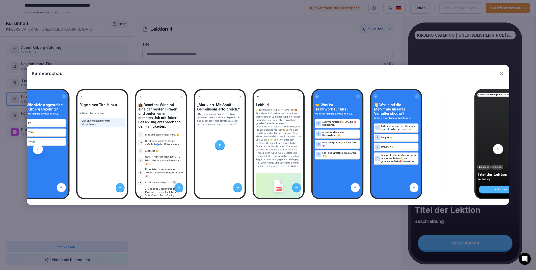
click at [498, 149] on icon at bounding box center [498, 149] width 1 height 2
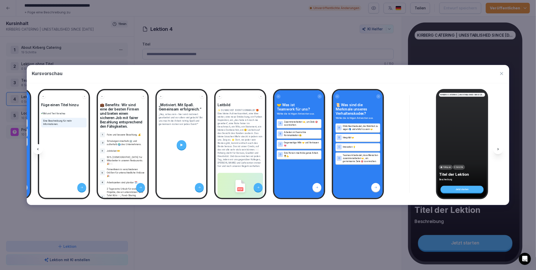
click at [498, 149] on icon at bounding box center [498, 149] width 1 height 2
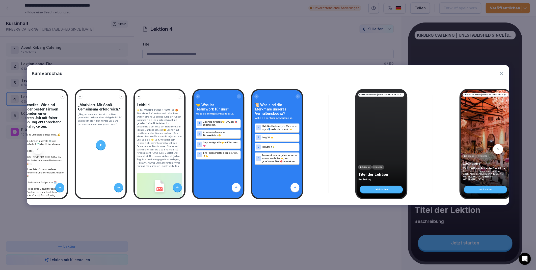
click at [498, 149] on icon at bounding box center [498, 149] width 1 height 2
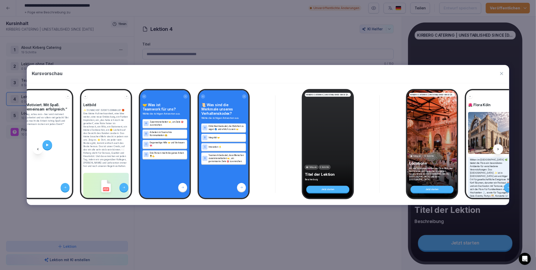
click at [498, 149] on icon at bounding box center [498, 149] width 1 height 2
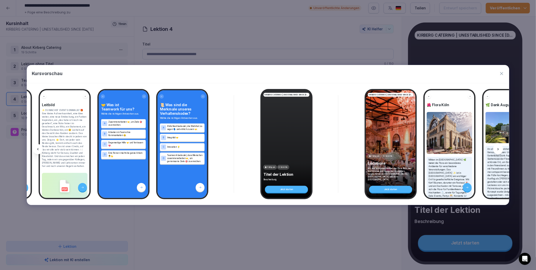
click at [498, 149] on icon at bounding box center [498, 149] width 1 height 2
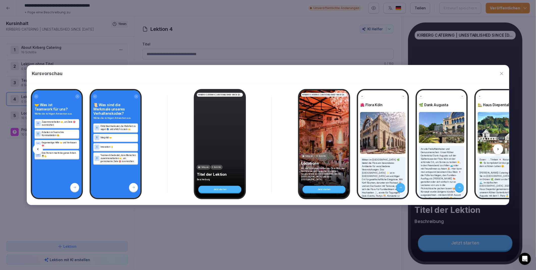
click at [498, 149] on icon at bounding box center [498, 149] width 1 height 2
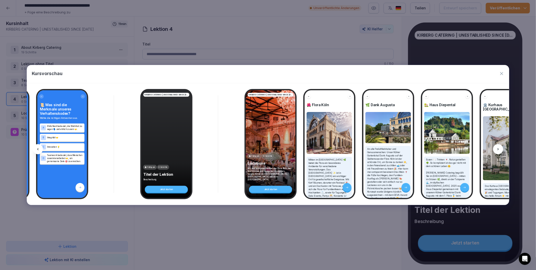
click at [498, 149] on icon at bounding box center [498, 149] width 1 height 2
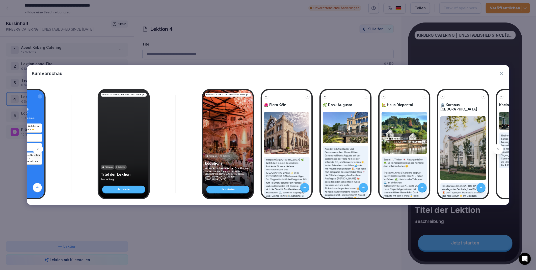
click at [498, 149] on icon at bounding box center [498, 149] width 1 height 2
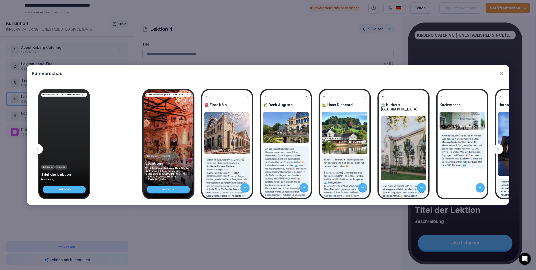
click at [498, 149] on icon at bounding box center [498, 149] width 1 height 2
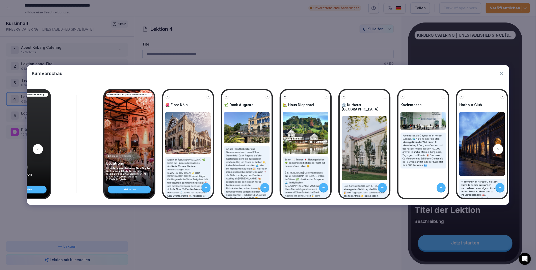
click at [498, 149] on icon at bounding box center [498, 149] width 1 height 2
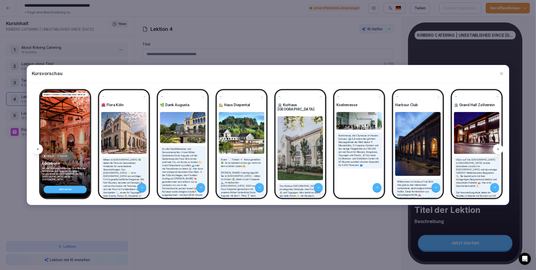
click at [498, 149] on icon at bounding box center [498, 149] width 1 height 2
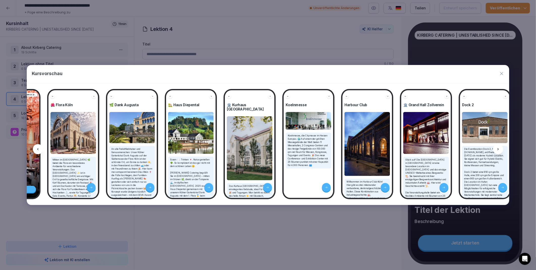
click at [498, 149] on icon at bounding box center [498, 149] width 1 height 2
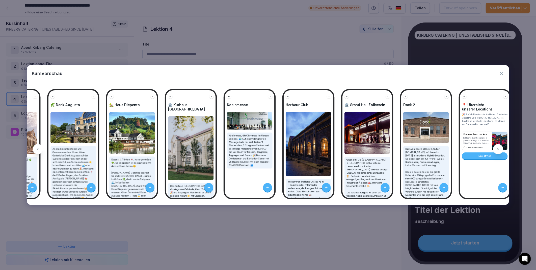
click at [498, 149] on icon at bounding box center [498, 149] width 1 height 2
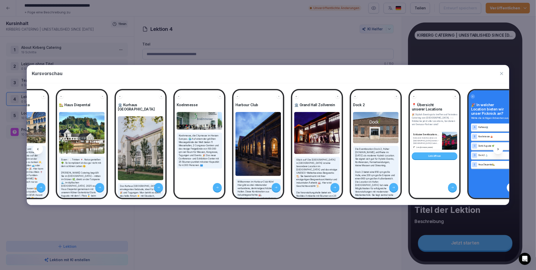
click at [498, 149] on icon at bounding box center [498, 149] width 1 height 2
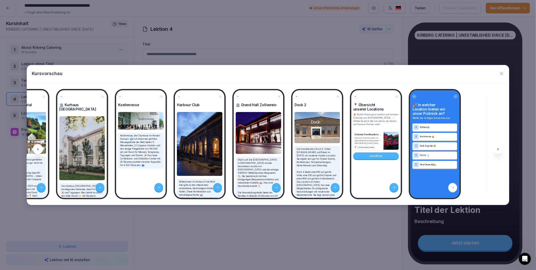
click at [498, 149] on icon at bounding box center [498, 149] width 1 height 2
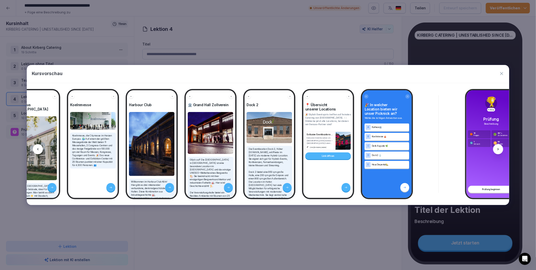
click at [498, 149] on icon at bounding box center [498, 149] width 1 height 2
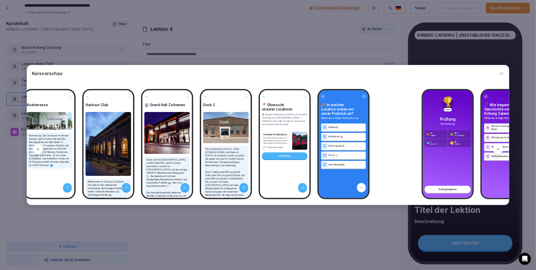
click at [498, 149] on icon at bounding box center [498, 149] width 1 height 2
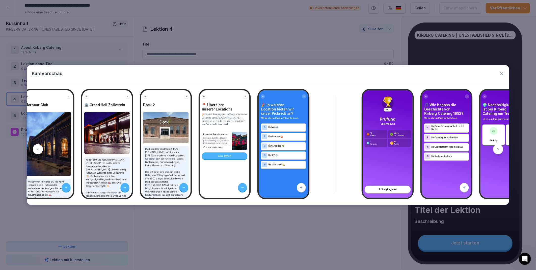
click at [498, 149] on icon at bounding box center [498, 149] width 1 height 2
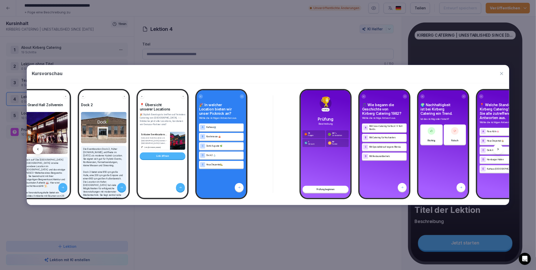
click at [498, 149] on icon at bounding box center [498, 149] width 1 height 2
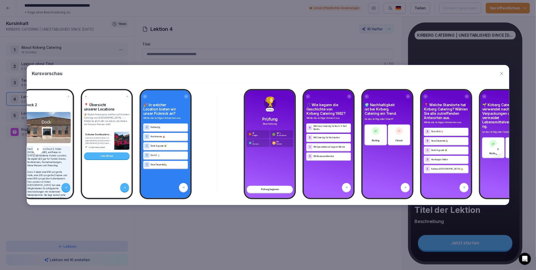
click at [498, 149] on icon at bounding box center [498, 149] width 1 height 2
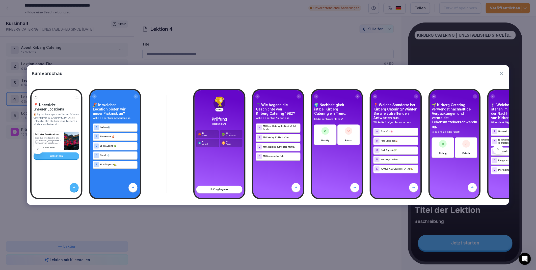
click at [498, 149] on icon at bounding box center [498, 149] width 1 height 2
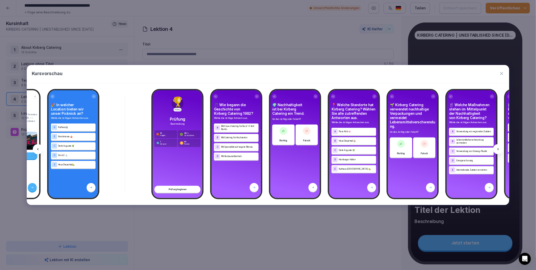
click at [498, 149] on icon at bounding box center [498, 149] width 1 height 2
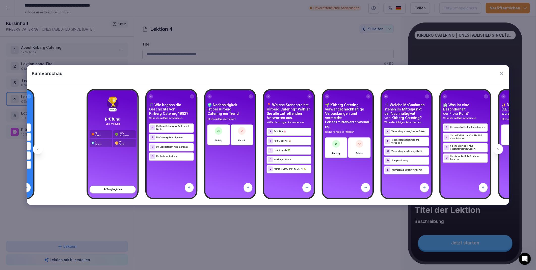
click at [498, 149] on icon at bounding box center [498, 149] width 1 height 2
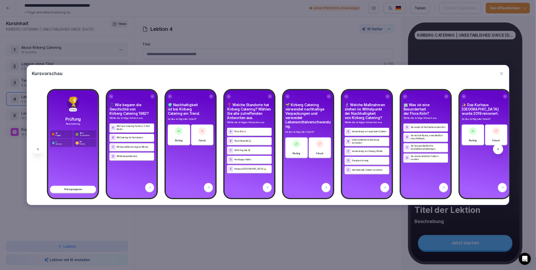
click at [498, 149] on icon at bounding box center [498, 149] width 1 height 2
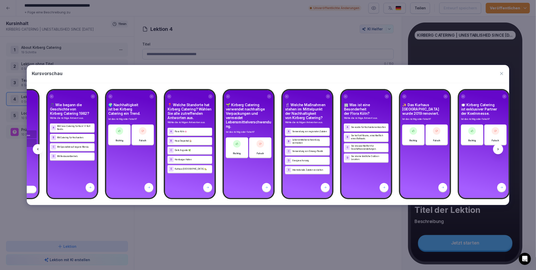
click at [498, 149] on icon at bounding box center [498, 149] width 1 height 2
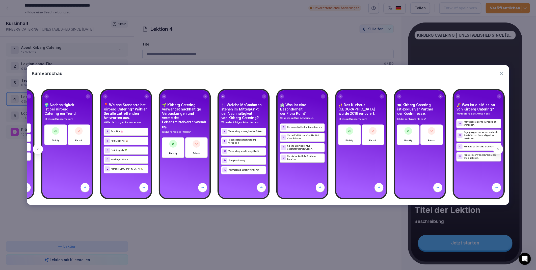
click at [498, 149] on icon at bounding box center [498, 149] width 1 height 2
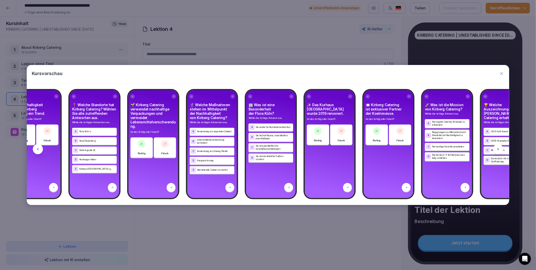
click at [498, 149] on icon at bounding box center [498, 149] width 1 height 2
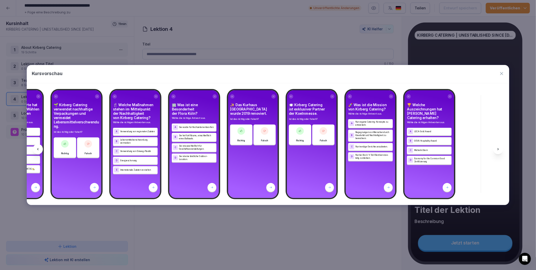
click at [498, 149] on icon at bounding box center [498, 149] width 1 height 2
drag, startPoint x: 498, startPoint y: 149, endPoint x: 503, endPoint y: 74, distance: 74.6
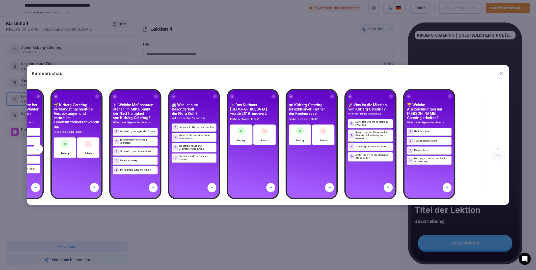
click at [503, 74] on icon "button" at bounding box center [502, 73] width 5 height 5
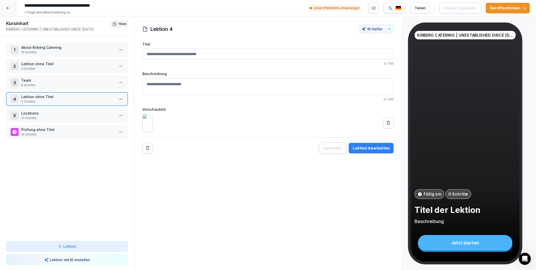
click at [9, 9] on icon at bounding box center [8, 8] width 4 height 4
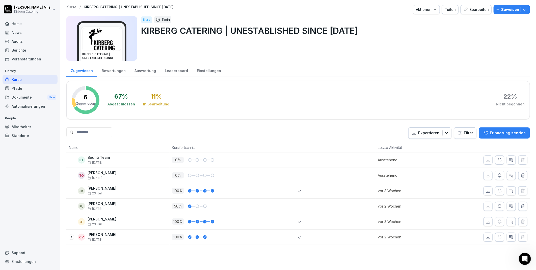
click at [18, 78] on div "Kurse" at bounding box center [30, 79] width 55 height 9
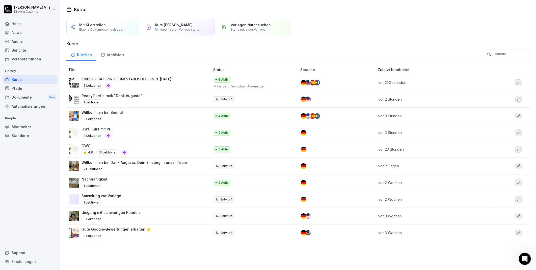
click at [135, 79] on p "KIRBERG CATERING | UNESTABLISHED SINCE 1982" at bounding box center [127, 78] width 90 height 5
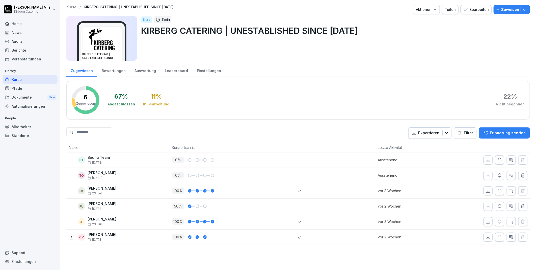
click at [476, 11] on div "Bearbeiten" at bounding box center [477, 10] width 26 height 6
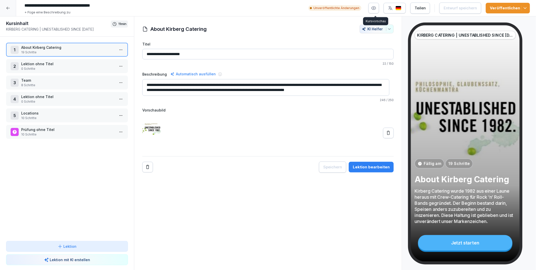
click at [374, 9] on icon "button" at bounding box center [374, 8] width 4 height 3
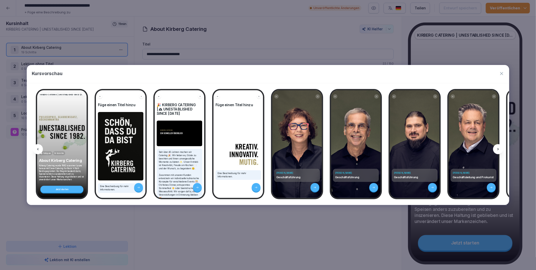
click at [498, 148] on icon at bounding box center [499, 149] width 4 height 4
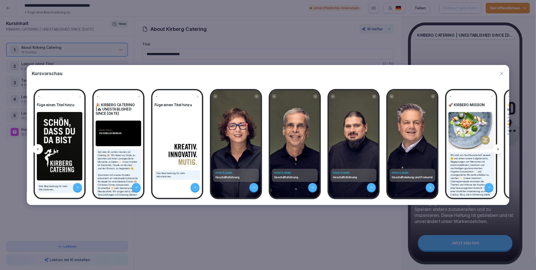
scroll to position [0, 67]
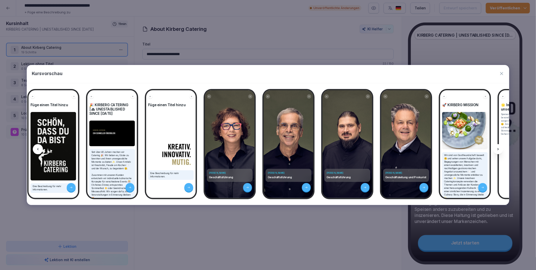
click at [498, 147] on div at bounding box center [499, 149] width 10 height 10
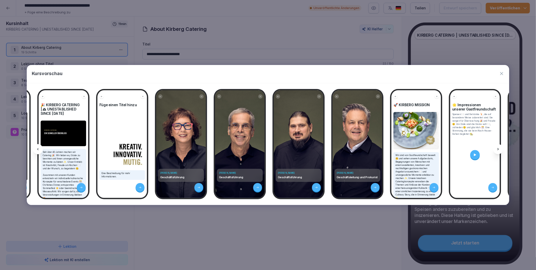
click at [498, 147] on div at bounding box center [499, 149] width 10 height 10
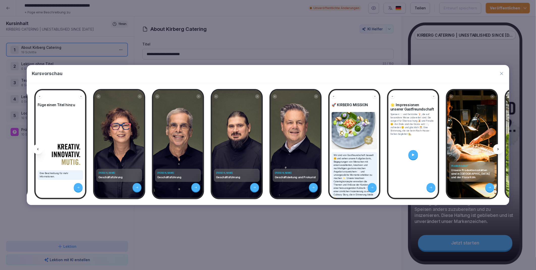
click at [498, 147] on div at bounding box center [499, 149] width 10 height 10
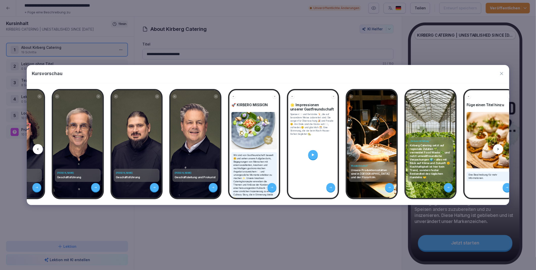
click at [498, 147] on div at bounding box center [499, 149] width 10 height 10
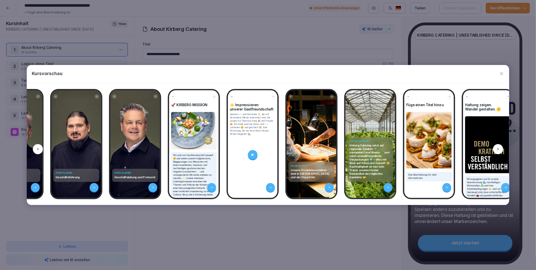
click at [498, 147] on div at bounding box center [499, 149] width 10 height 10
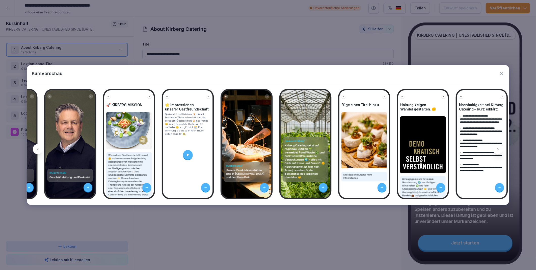
click at [498, 147] on div at bounding box center [499, 149] width 10 height 10
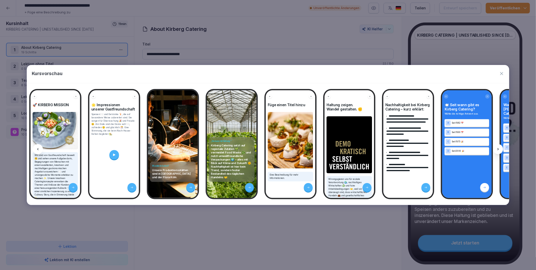
click at [498, 147] on div at bounding box center [499, 149] width 10 height 10
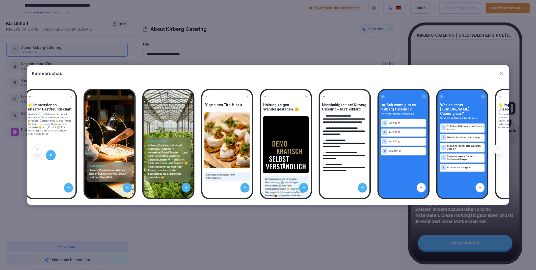
click at [498, 147] on div at bounding box center [499, 149] width 10 height 10
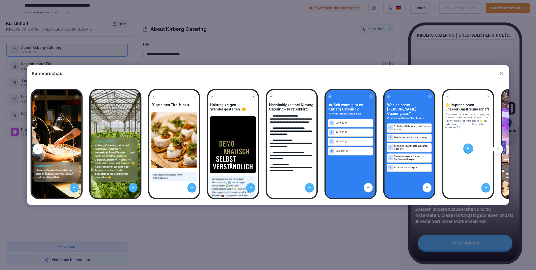
click at [498, 147] on div at bounding box center [499, 149] width 10 height 10
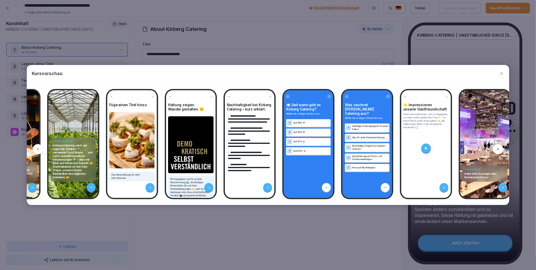
click at [498, 147] on div at bounding box center [499, 149] width 10 height 10
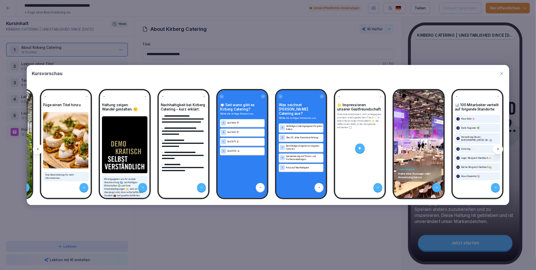
click at [498, 147] on div at bounding box center [499, 149] width 10 height 10
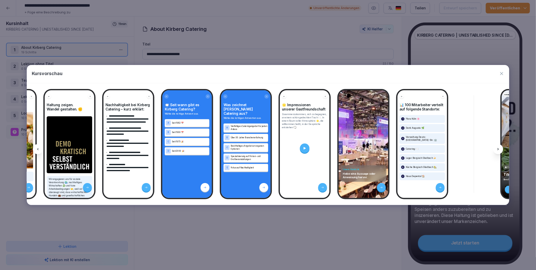
click at [498, 147] on div at bounding box center [499, 149] width 10 height 10
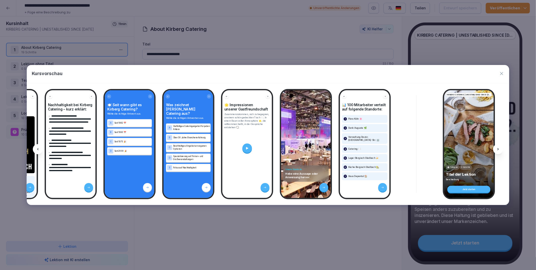
click at [498, 147] on div at bounding box center [499, 149] width 10 height 10
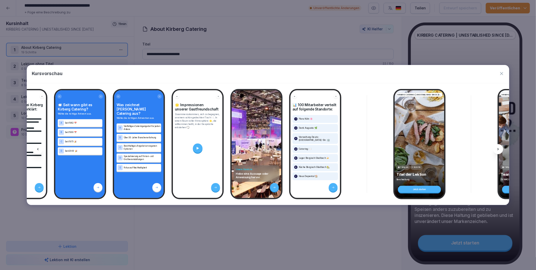
click at [498, 147] on div at bounding box center [499, 149] width 10 height 10
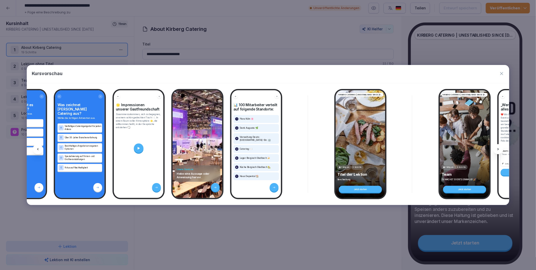
click at [498, 147] on div at bounding box center [499, 149] width 10 height 10
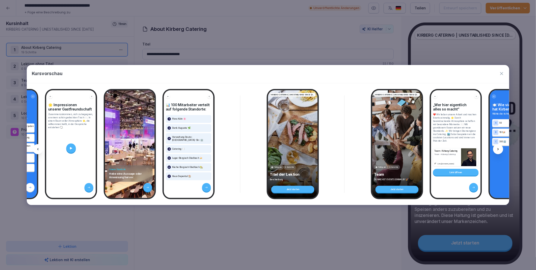
click at [498, 147] on div at bounding box center [499, 149] width 10 height 10
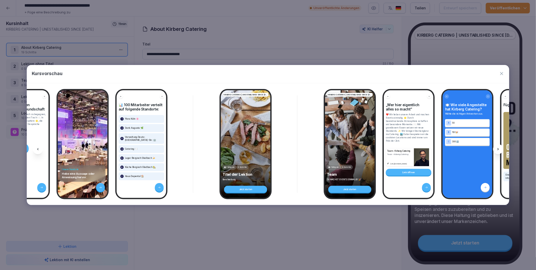
click at [498, 147] on div at bounding box center [499, 149] width 10 height 10
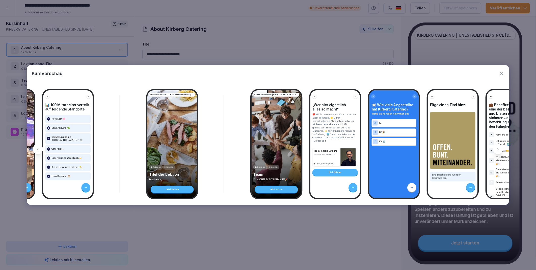
click at [498, 147] on div at bounding box center [499, 149] width 10 height 10
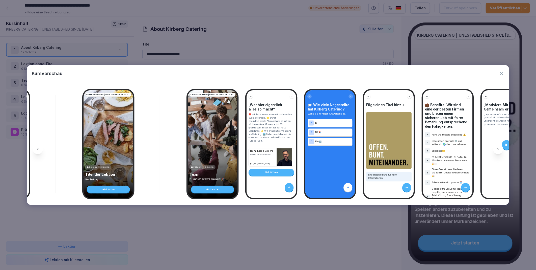
click at [498, 147] on div at bounding box center [499, 149] width 10 height 10
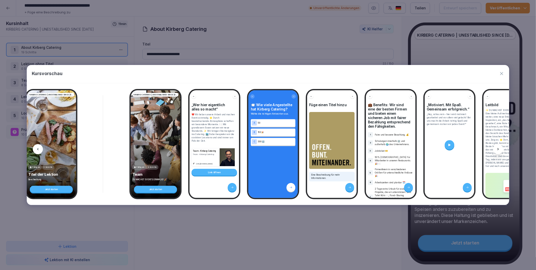
click at [498, 147] on div at bounding box center [499, 149] width 10 height 10
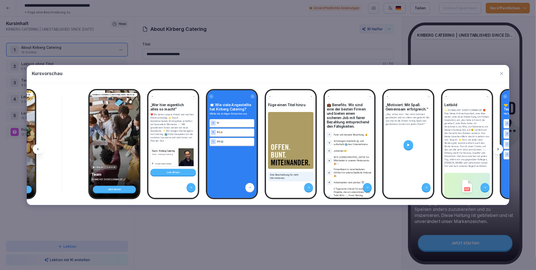
click at [498, 147] on div at bounding box center [499, 149] width 10 height 10
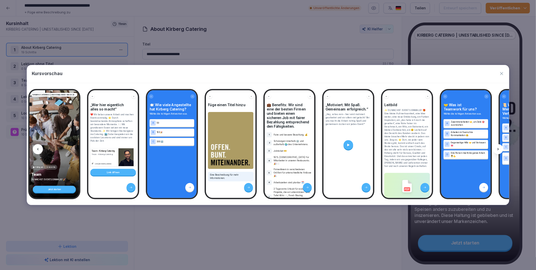
click at [498, 147] on div at bounding box center [499, 149] width 10 height 10
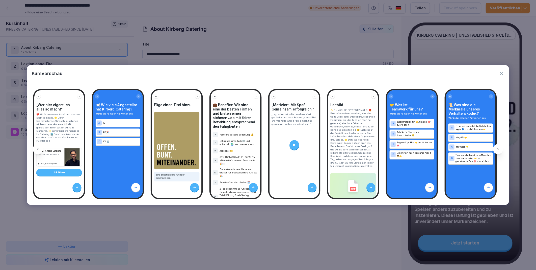
click at [498, 147] on div at bounding box center [499, 149] width 10 height 10
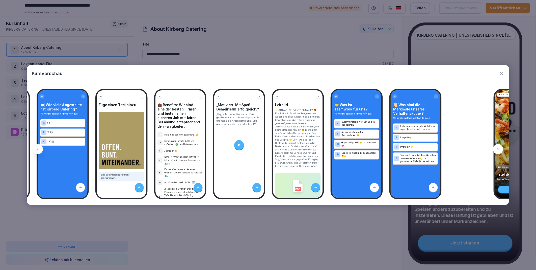
click at [498, 147] on div at bounding box center [499, 149] width 10 height 10
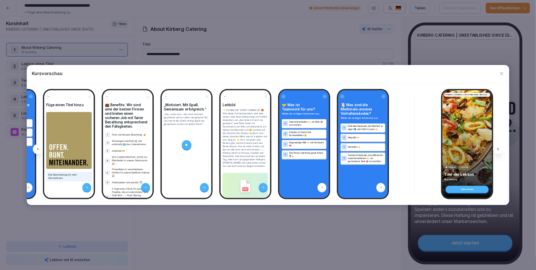
click at [498, 147] on div at bounding box center [499, 149] width 10 height 10
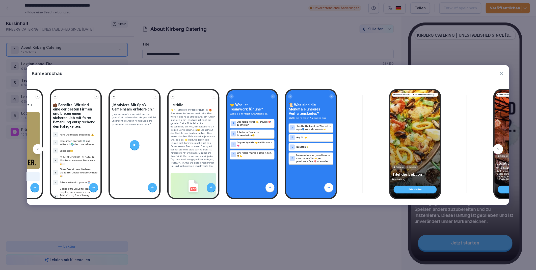
click at [498, 147] on div at bounding box center [499, 149] width 10 height 10
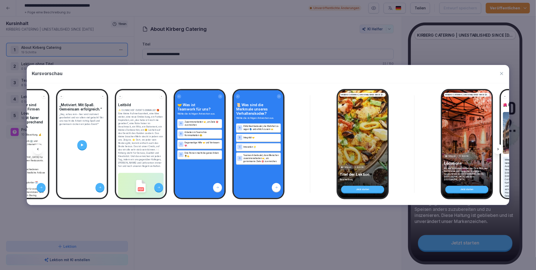
click at [498, 147] on div at bounding box center [499, 149] width 10 height 10
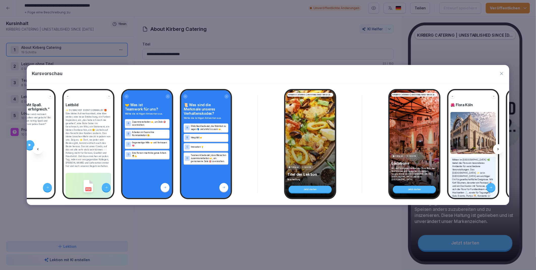
click at [498, 147] on div at bounding box center [499, 149] width 10 height 10
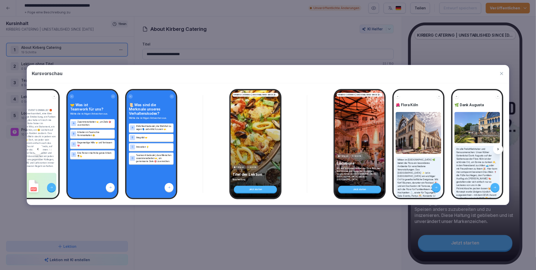
click at [498, 147] on div at bounding box center [499, 149] width 10 height 10
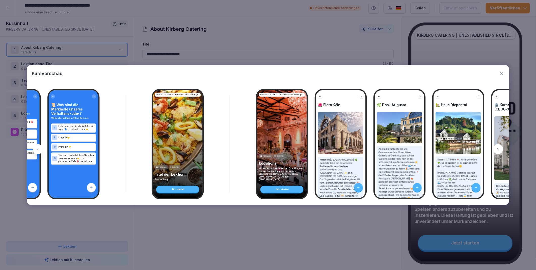
scroll to position [0, 1786]
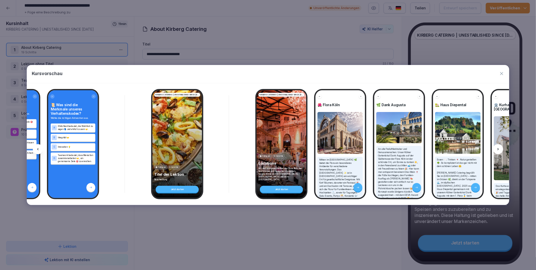
drag, startPoint x: 498, startPoint y: 147, endPoint x: 502, endPoint y: 74, distance: 73.1
click at [502, 74] on icon "button" at bounding box center [502, 73] width 3 height 3
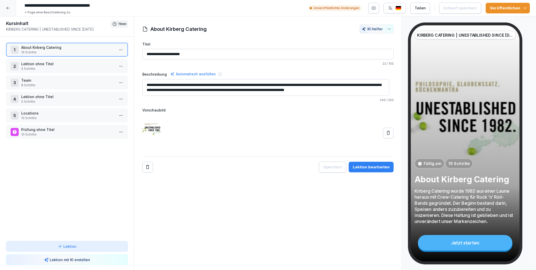
click at [499, 5] on div "Veröffentlichen" at bounding box center [508, 8] width 36 height 6
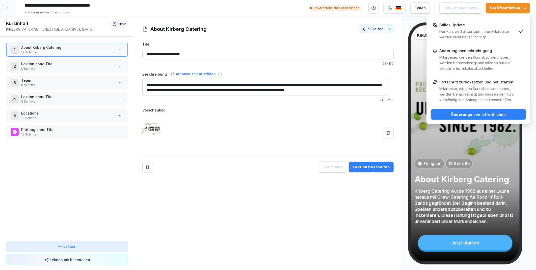
click at [488, 27] on div "Stilles Update Der Kurs wird aktualisiert, aber Mitarbeiter werden nicht benach…" at bounding box center [479, 31] width 78 height 17
click at [487, 113] on div "Änderungen veröffentlichen" at bounding box center [478, 115] width 87 height 6
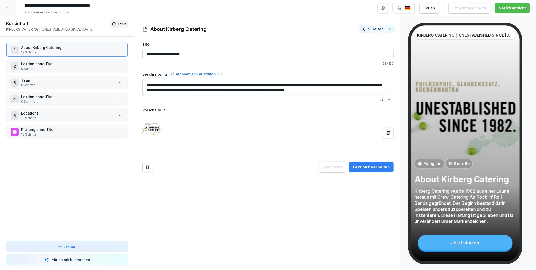
click at [118, 49] on html "**********" at bounding box center [268, 135] width 536 height 270
click at [217, 217] on html "**********" at bounding box center [268, 135] width 536 height 270
click at [9, 8] on icon at bounding box center [8, 8] width 4 height 4
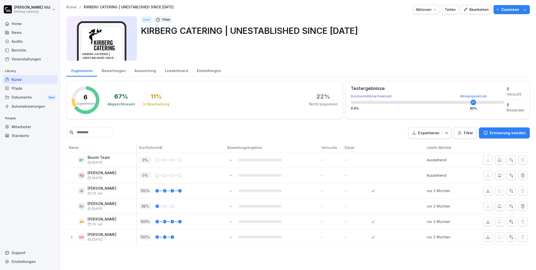
click at [518, 4] on div "Kurse / KIRBERG CATERING | UNESTABLISHED SINCE [DATE] Aktionen Teilen Bearbeite…" at bounding box center [298, 125] width 476 height 250
click at [523, 8] on icon "button" at bounding box center [525, 9] width 5 height 5
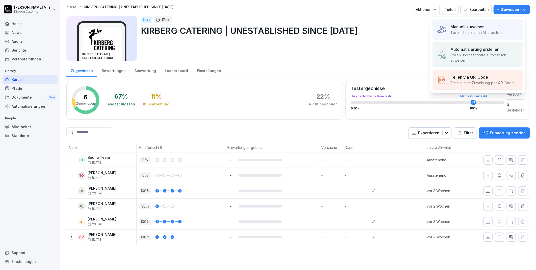
click at [487, 26] on div "Manuell zuweisen" at bounding box center [477, 27] width 52 height 6
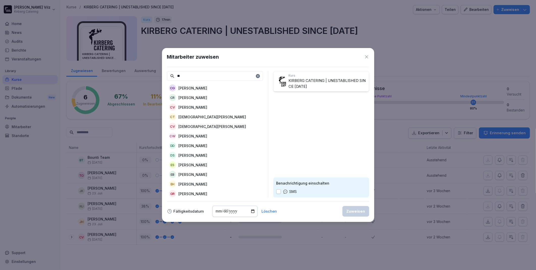
type input "**"
click at [196, 105] on p "[PERSON_NAME]" at bounding box center [193, 107] width 29 height 5
click at [355, 210] on div "Zuweisen" at bounding box center [356, 211] width 19 height 6
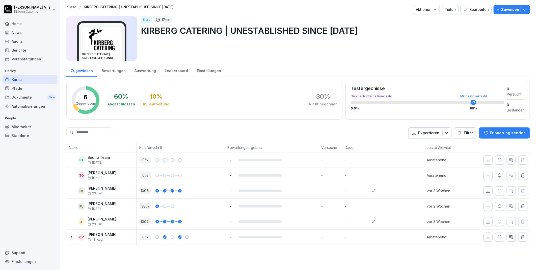
click at [158, 250] on div "Kurse / KIRBERG CATERING | UNESTABLISHED SINCE [DATE] Aktionen Teilen Bearbeite…" at bounding box center [298, 125] width 476 height 250
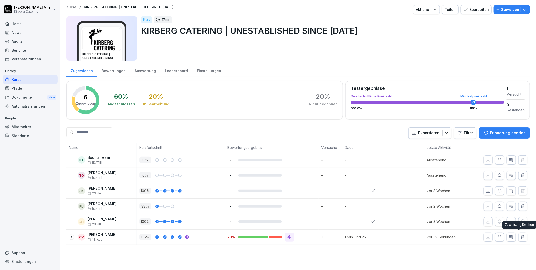
click at [522, 237] on icon "button" at bounding box center [523, 237] width 3 height 4
click at [506, 12] on p "Zuweisen" at bounding box center [511, 10] width 18 height 6
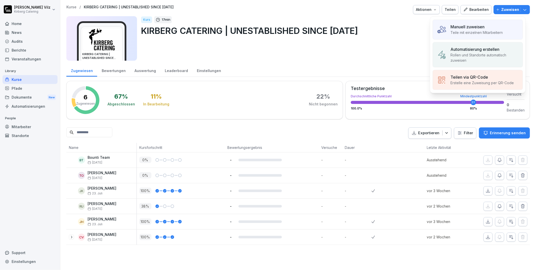
click at [485, 31] on p "Teile mit einzelnen Mitarbeitern" at bounding box center [477, 32] width 52 height 5
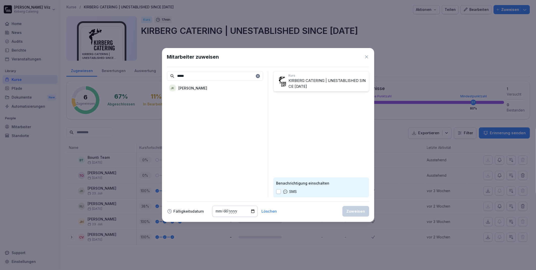
type input "*****"
click at [193, 87] on p "Jutta Kirberg" at bounding box center [193, 87] width 29 height 5
click at [357, 211] on div "Zuweisen" at bounding box center [356, 211] width 19 height 6
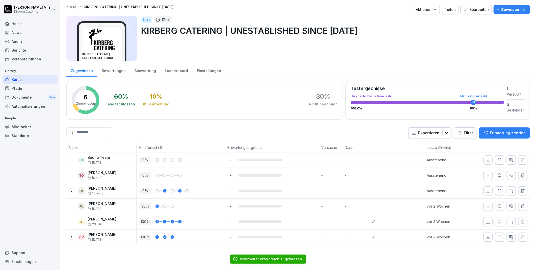
click at [19, 80] on div "Kurse" at bounding box center [30, 79] width 55 height 9
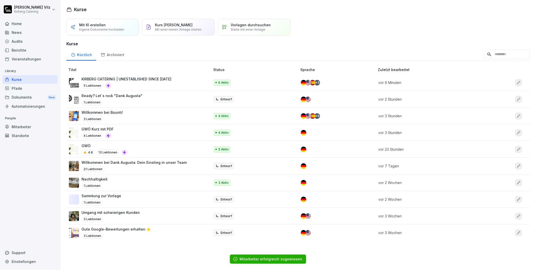
click at [115, 185] on div "Nachhaltigkeit 1 Lektionen" at bounding box center [137, 182] width 136 height 12
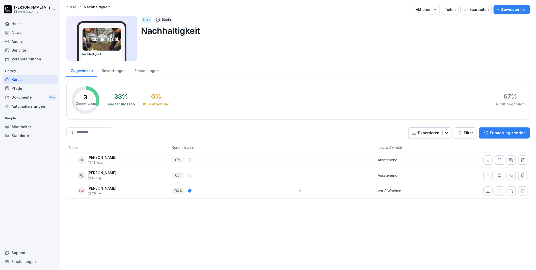
click at [18, 81] on div "Kurse" at bounding box center [30, 79] width 55 height 9
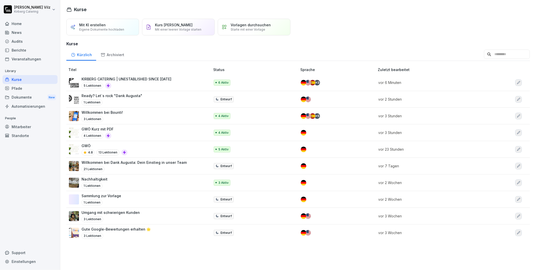
click at [124, 231] on p "Gute Google-Bewertungen erhalten 🌟" at bounding box center [116, 228] width 69 height 5
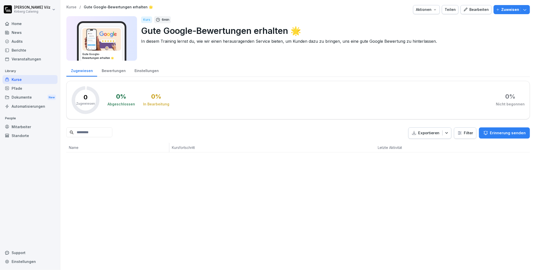
click at [477, 11] on div "Bearbeiten" at bounding box center [477, 10] width 26 height 6
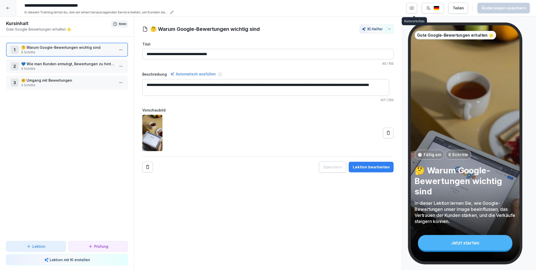
click at [415, 10] on icon "button" at bounding box center [412, 8] width 5 height 5
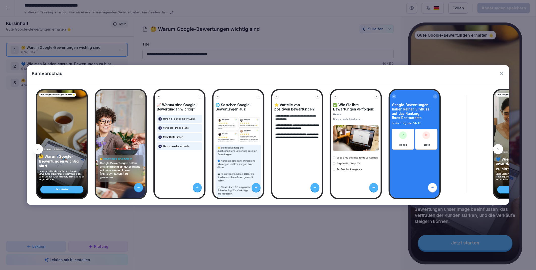
click at [500, 150] on icon at bounding box center [499, 149] width 4 height 4
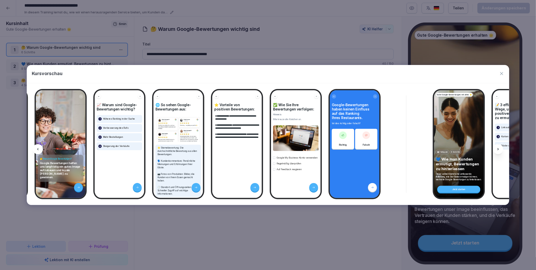
click at [500, 150] on icon at bounding box center [499, 149] width 4 height 4
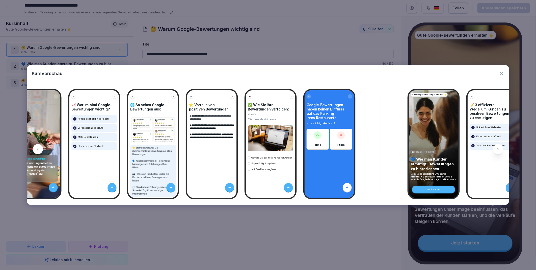
click at [500, 150] on icon at bounding box center [499, 149] width 4 height 4
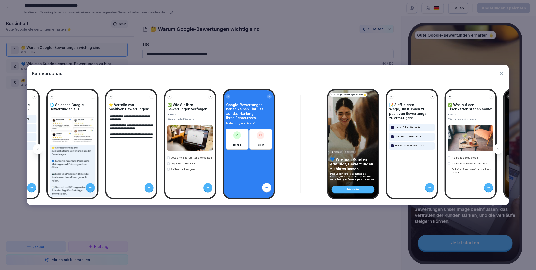
click at [500, 150] on icon at bounding box center [499, 149] width 4 height 4
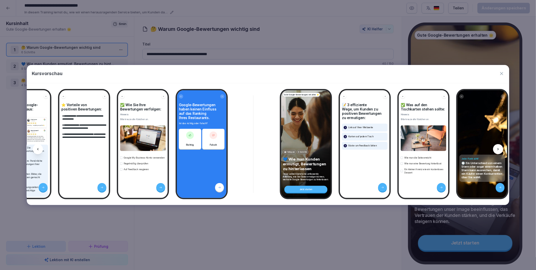
click at [500, 150] on icon at bounding box center [499, 149] width 4 height 4
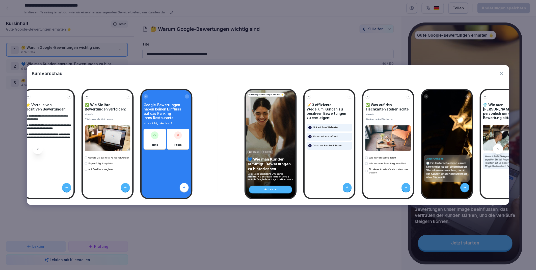
click at [500, 150] on icon at bounding box center [499, 149] width 4 height 4
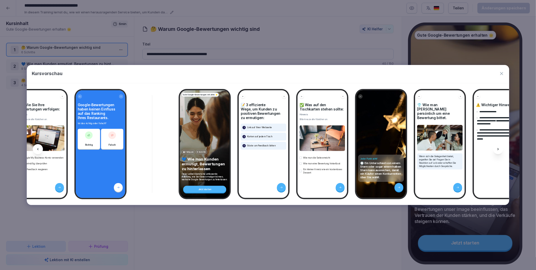
click at [500, 150] on icon at bounding box center [499, 149] width 4 height 4
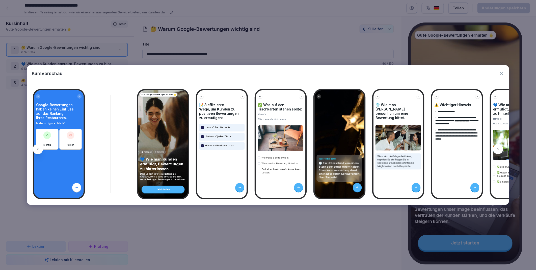
click at [500, 150] on icon at bounding box center [499, 149] width 4 height 4
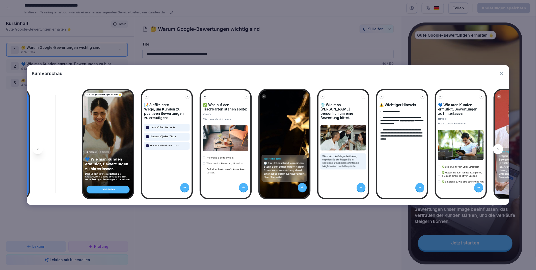
click at [500, 150] on icon at bounding box center [499, 149] width 4 height 4
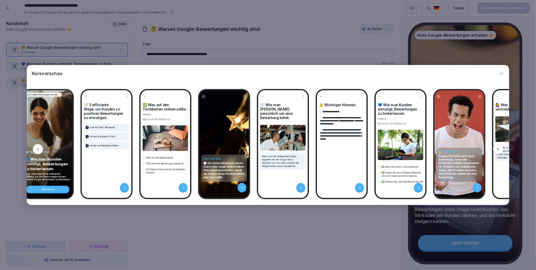
click at [500, 150] on icon at bounding box center [499, 149] width 4 height 4
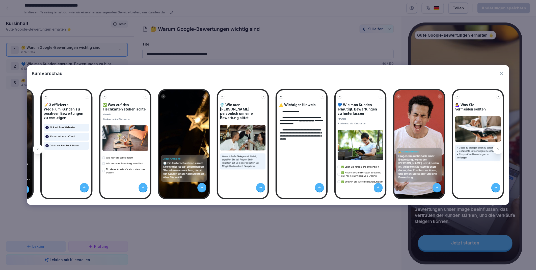
click at [500, 150] on icon at bounding box center [499, 149] width 4 height 4
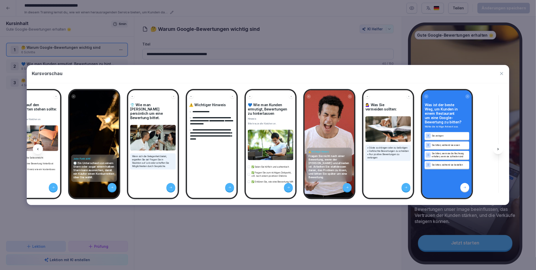
click at [500, 150] on icon at bounding box center [499, 149] width 4 height 4
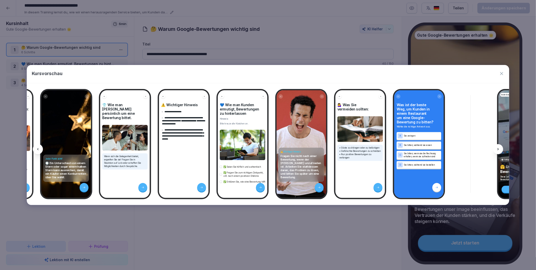
click at [500, 150] on icon at bounding box center [499, 149] width 4 height 4
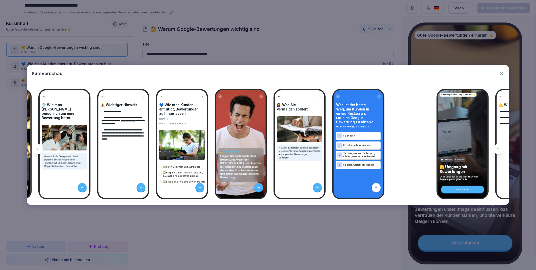
click at [500, 150] on icon at bounding box center [499, 149] width 4 height 4
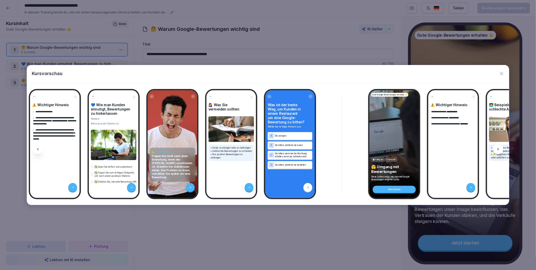
click at [500, 150] on icon at bounding box center [499, 149] width 4 height 4
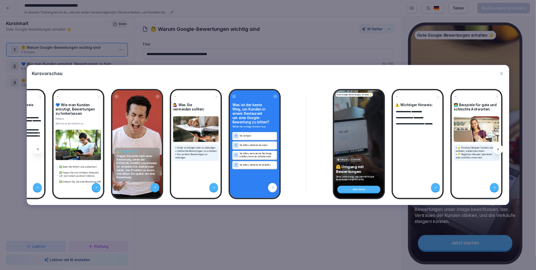
click at [500, 150] on icon at bounding box center [499, 149] width 4 height 4
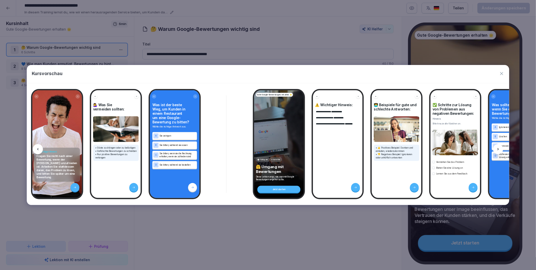
scroll to position [0, 875]
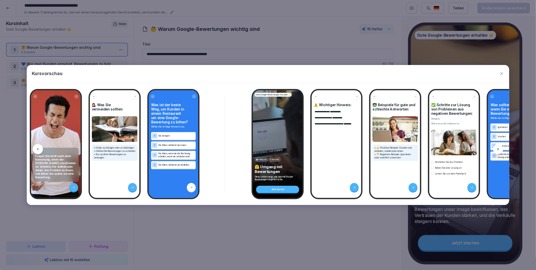
drag, startPoint x: 500, startPoint y: 150, endPoint x: 503, endPoint y: 72, distance: 77.9
click at [503, 72] on icon "button" at bounding box center [502, 73] width 5 height 5
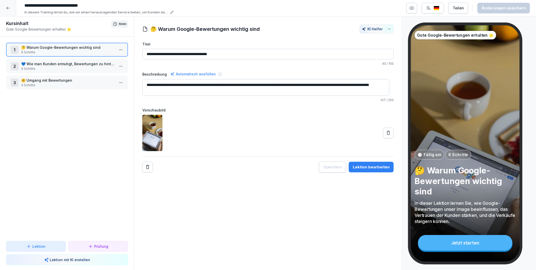
click at [9, 9] on icon at bounding box center [8, 8] width 4 height 4
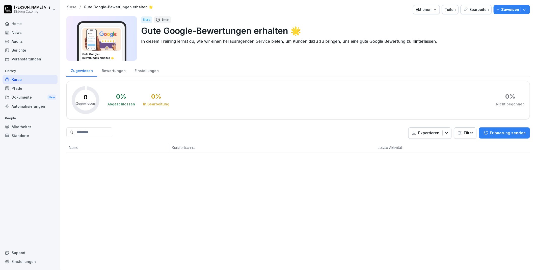
click at [504, 10] on p "Zuweisen" at bounding box center [511, 10] width 18 height 6
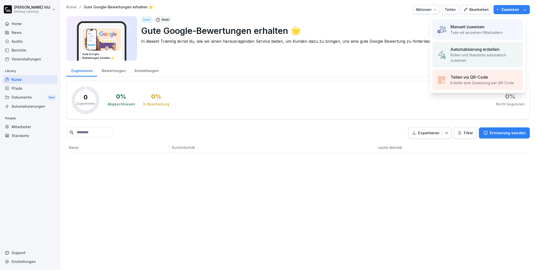
click at [465, 27] on p "Manuell zuweisen" at bounding box center [468, 27] width 34 height 6
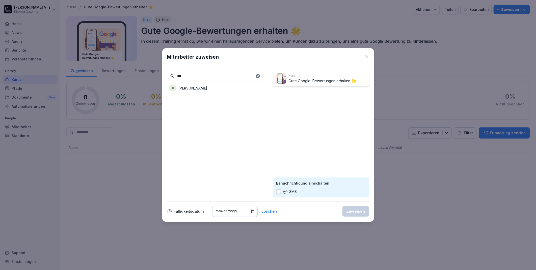
type input "***"
click at [202, 89] on div "JK [PERSON_NAME]" at bounding box center [215, 87] width 96 height 9
click at [357, 211] on div "Zuweisen" at bounding box center [356, 211] width 19 height 6
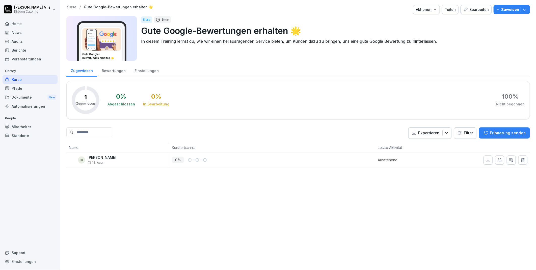
click at [18, 78] on div "Kurse" at bounding box center [30, 79] width 55 height 9
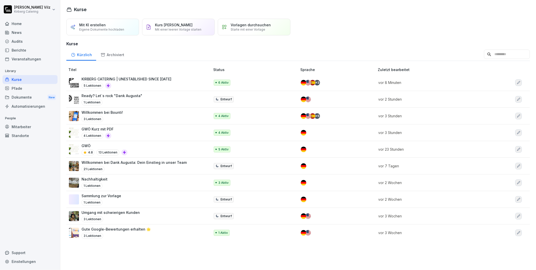
click at [120, 96] on p "Ready? Let´s rock "Dank Augusta"" at bounding box center [112, 95] width 61 height 5
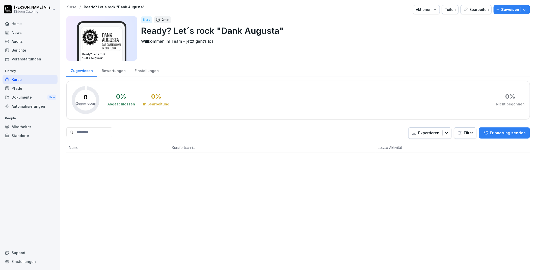
click at [474, 9] on div "Bearbeiten" at bounding box center [477, 10] width 26 height 6
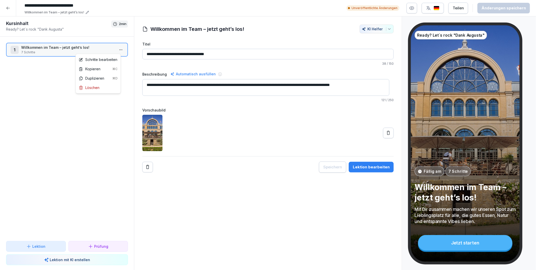
click at [117, 48] on html "**********" at bounding box center [268, 135] width 536 height 270
click at [105, 60] on div "Schritte bearbeiten" at bounding box center [98, 59] width 39 height 5
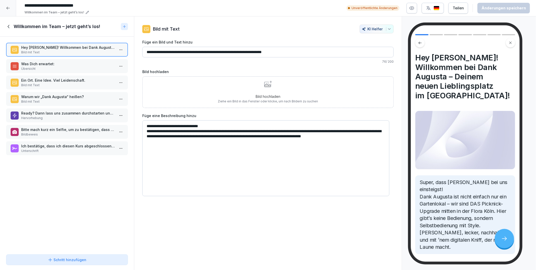
click at [51, 63] on p "Was Dich erwartet:" at bounding box center [68, 63] width 94 height 5
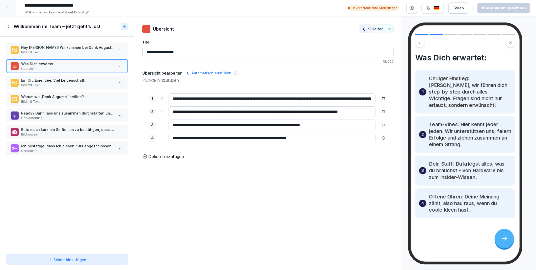
click at [53, 76] on div "Ein Ort. Eine Idee. Viel Leidenschaft. Bild mit Text" at bounding box center [67, 83] width 122 height 14
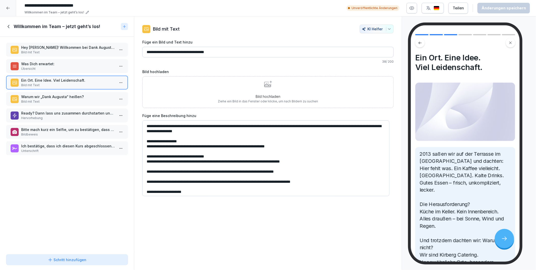
click at [54, 64] on p "Was Dich erwartet:" at bounding box center [68, 63] width 94 height 5
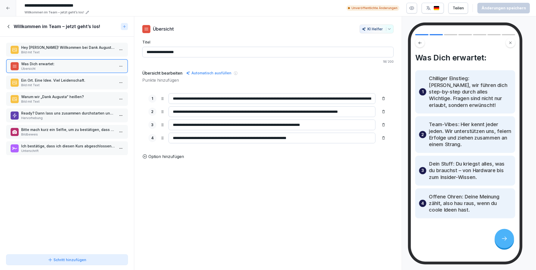
click at [55, 49] on p "Hey [PERSON_NAME]! Willkommen bei Dank Augusta – Deinem neuen Lieblingsplatz im…" at bounding box center [68, 47] width 94 height 5
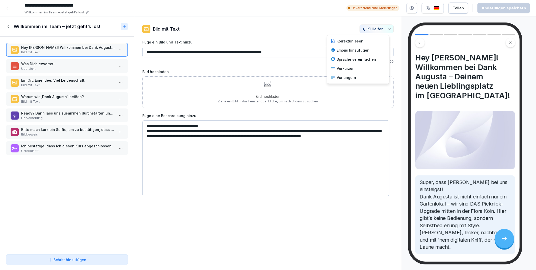
click at [388, 27] on icon "button" at bounding box center [390, 29] width 4 height 4
click at [367, 51] on div "Emojis hinzufügen" at bounding box center [358, 50] width 59 height 9
type input "**********"
type textarea "**********"
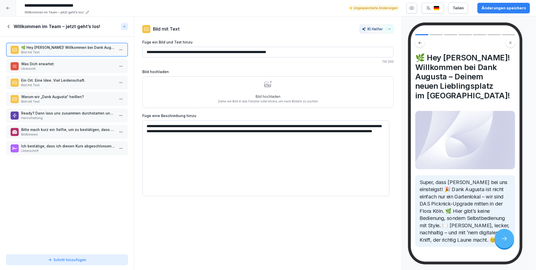
click at [60, 66] on p "Übersicht" at bounding box center [68, 68] width 94 height 5
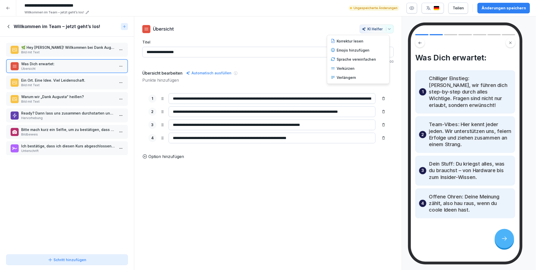
click at [388, 30] on button "KI Helfer" at bounding box center [377, 29] width 34 height 9
click at [356, 50] on div "Emojis hinzufügen" at bounding box center [358, 50] width 59 height 9
type input "**********"
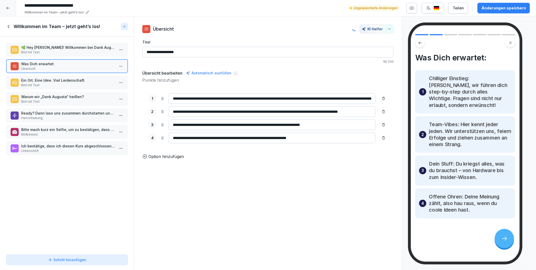
type input "**********"
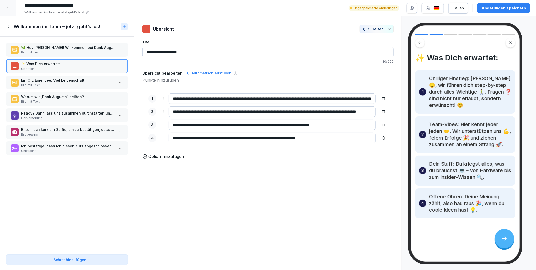
click at [60, 79] on p "Ein Ort. Eine Idee. Viel Leidenschaft." at bounding box center [68, 80] width 94 height 5
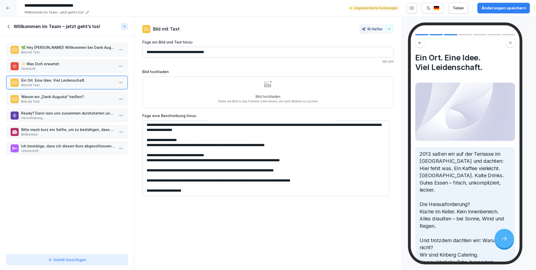
scroll to position [2, 0]
click at [494, 9] on div "Änderungen speichern" at bounding box center [504, 8] width 44 height 6
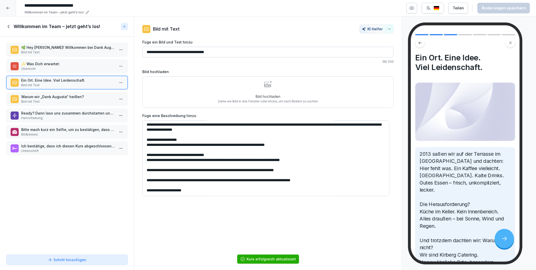
click at [47, 97] on p "Warum wir „Dank Augusta“ heißen?" at bounding box center [68, 96] width 94 height 5
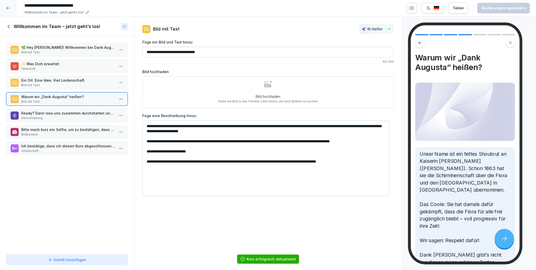
click at [53, 112] on p "Ready? Dann lass uns zusammen durchstarten und richtig was bewegen!" at bounding box center [68, 112] width 94 height 5
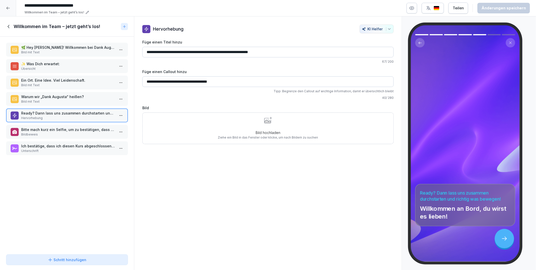
click at [47, 132] on p "Bildbeweis" at bounding box center [68, 134] width 94 height 5
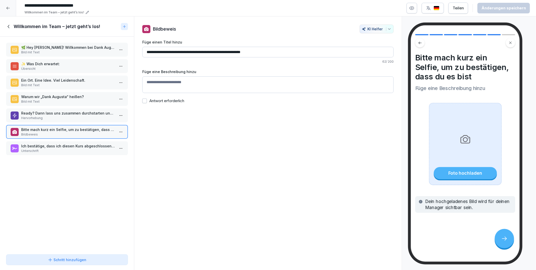
click at [53, 112] on p "Ready? Dann lass uns zusammen durchstarten und richtig was bewegen!" at bounding box center [68, 112] width 94 height 5
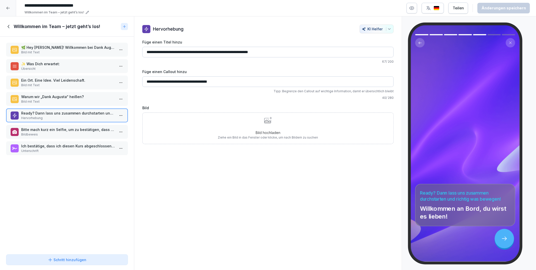
click at [50, 127] on p "Bitte mach kurz ein Selfie, um zu bestätigen, dass du es bist" at bounding box center [68, 129] width 94 height 5
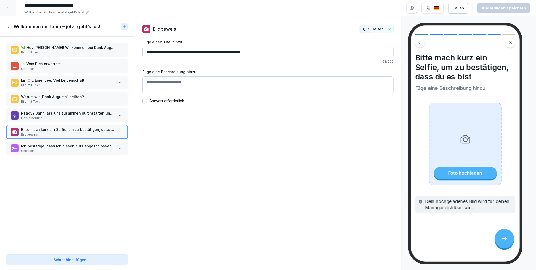
click at [52, 145] on p "Ich bestätige, dass ich diesen Kurs abgeschlossen habe." at bounding box center [68, 145] width 94 height 5
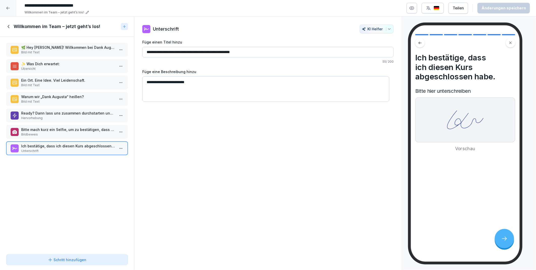
click at [116, 147] on html "**********" at bounding box center [268, 135] width 536 height 270
click at [102, 175] on div "Löschen" at bounding box center [98, 173] width 43 height 9
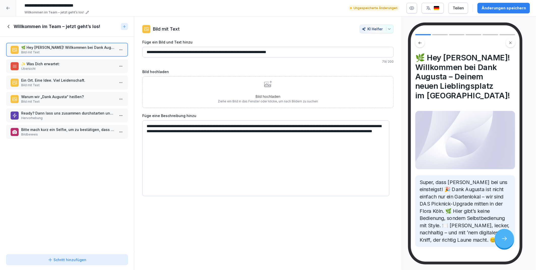
click at [67, 132] on p "Bildbeweis" at bounding box center [68, 134] width 94 height 5
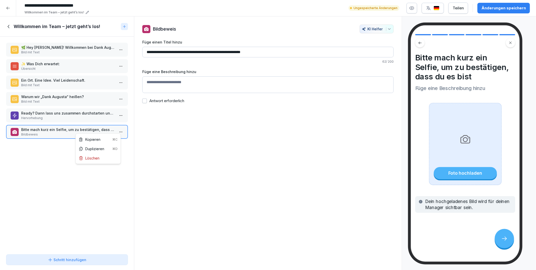
click at [118, 129] on html "**********" at bounding box center [268, 135] width 536 height 270
click at [93, 157] on div "Löschen" at bounding box center [89, 157] width 21 height 5
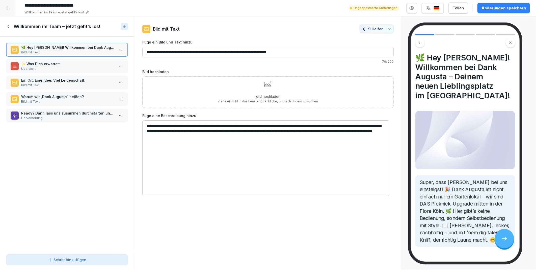
click at [494, 11] on button "Änderungen speichern" at bounding box center [504, 8] width 53 height 11
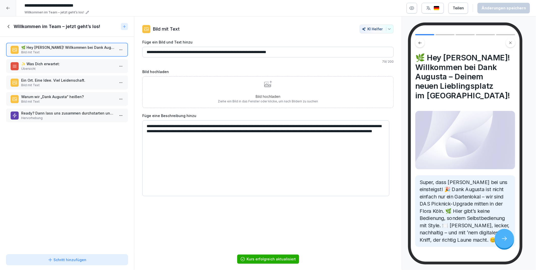
click at [9, 27] on icon at bounding box center [9, 27] width 6 height 6
